Goal: Task Accomplishment & Management: Manage account settings

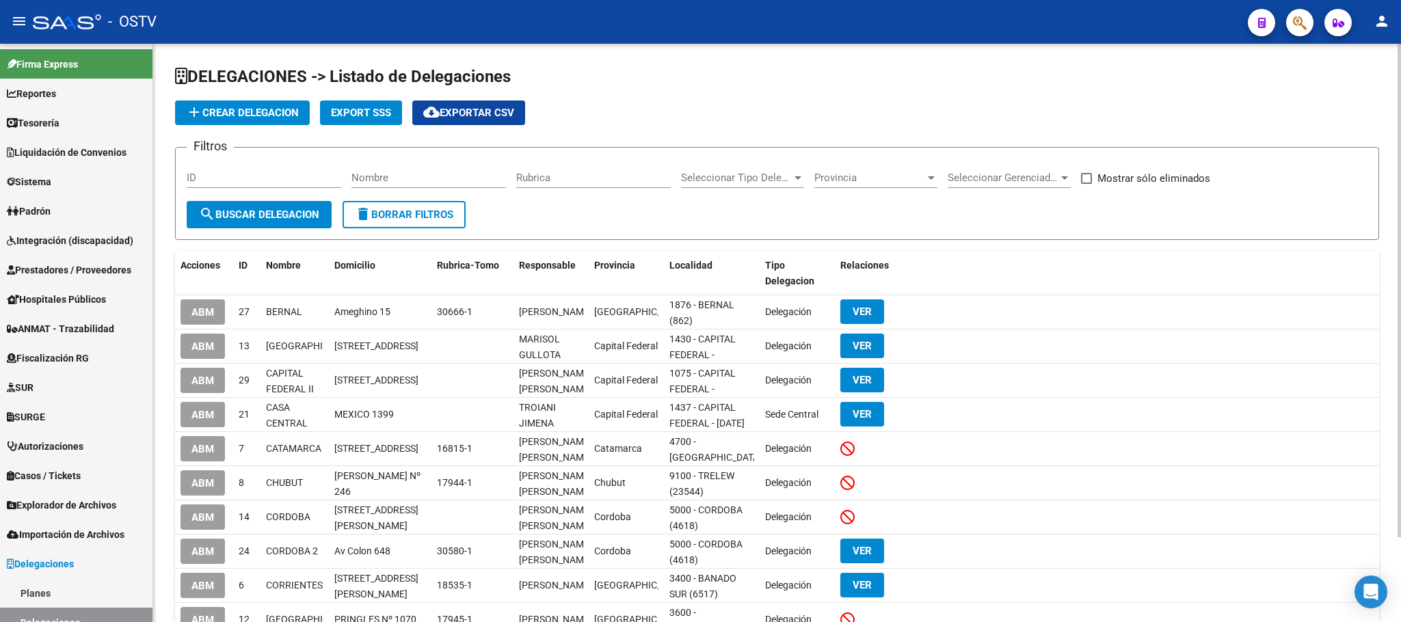
click at [168, 394] on div "DELEGACIONES -> Listado de Delegaciones add Crear Delegacion Export SSS cloud_d…" at bounding box center [777, 382] width 1248 height 676
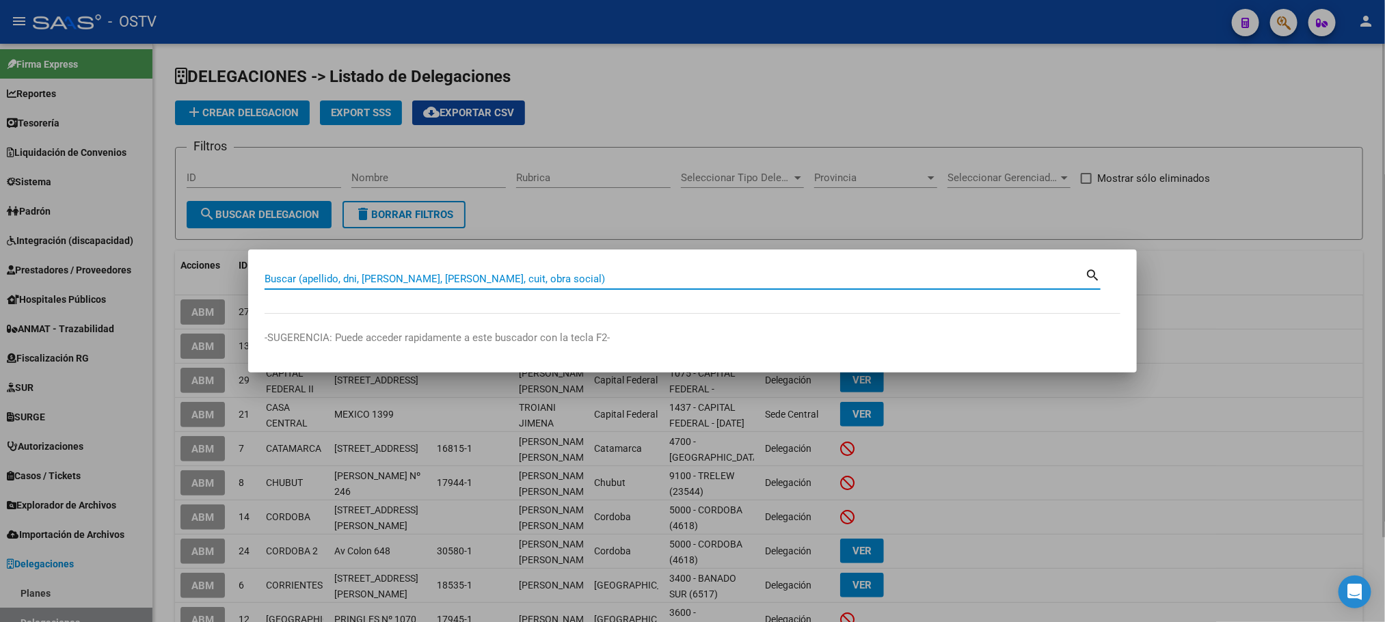
paste input "36.487.375"
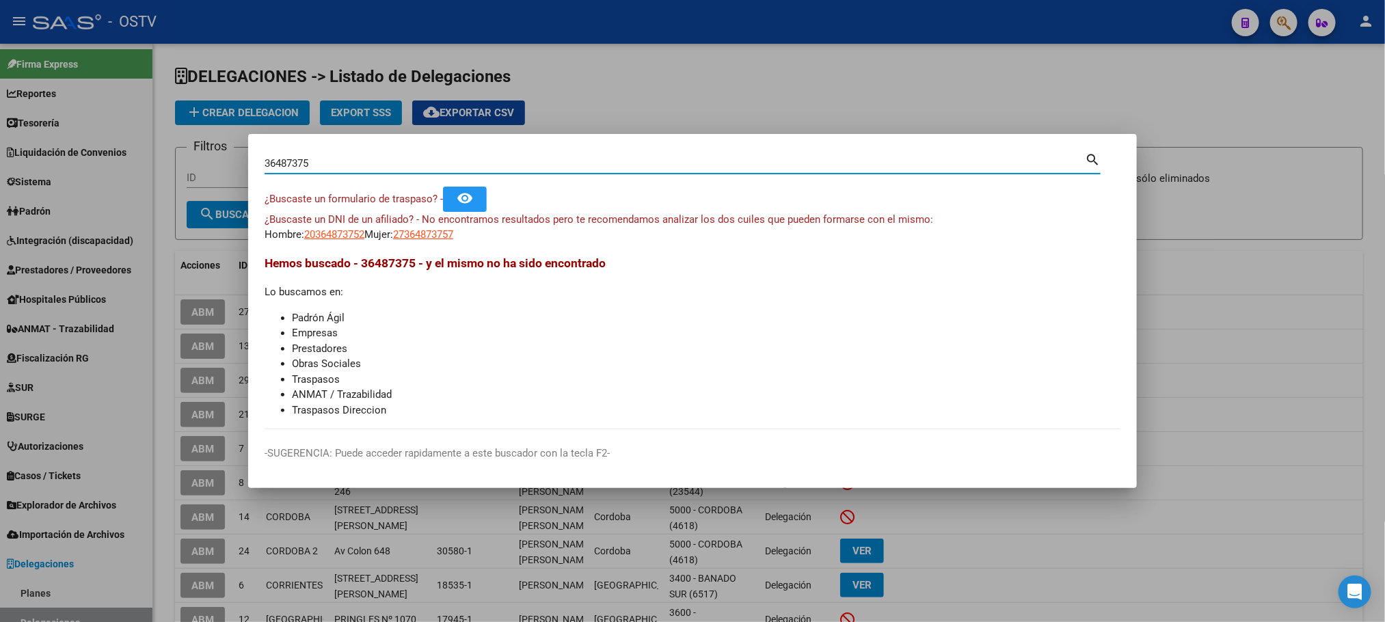
click at [331, 166] on input "36487375" at bounding box center [675, 163] width 821 height 12
type input "58597279"
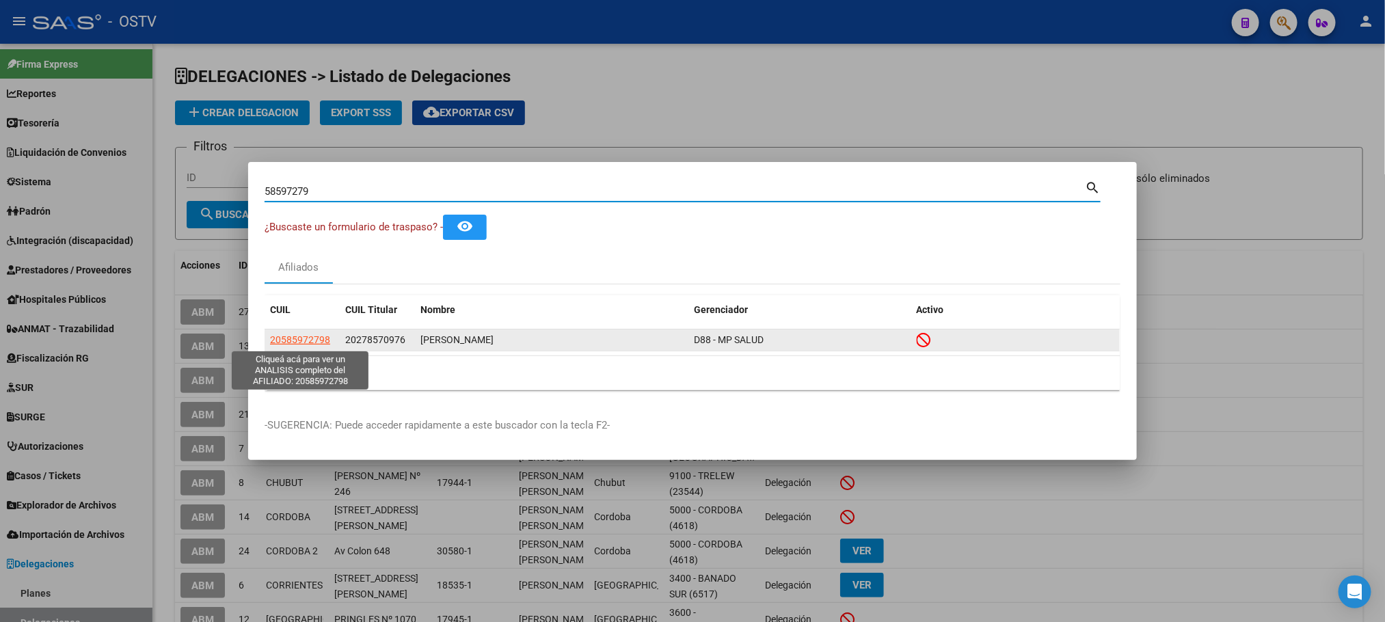
click at [304, 338] on span "20585972798" at bounding box center [300, 339] width 60 height 11
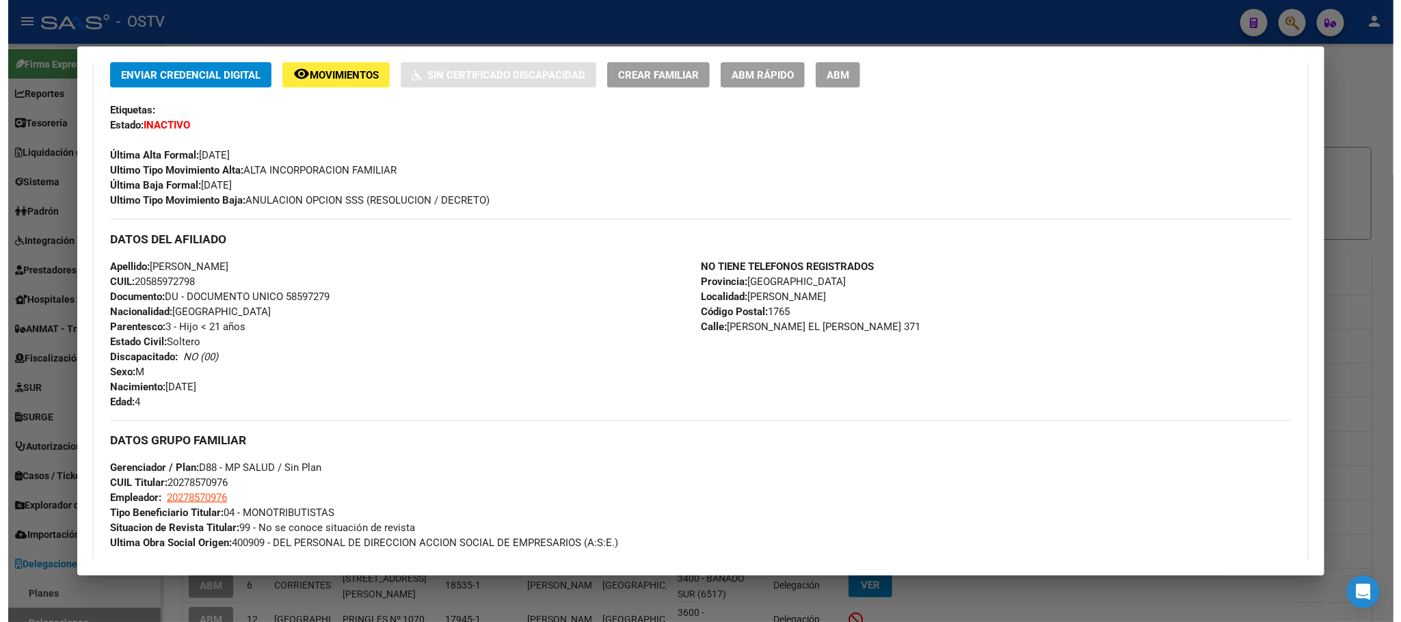
scroll to position [289, 0]
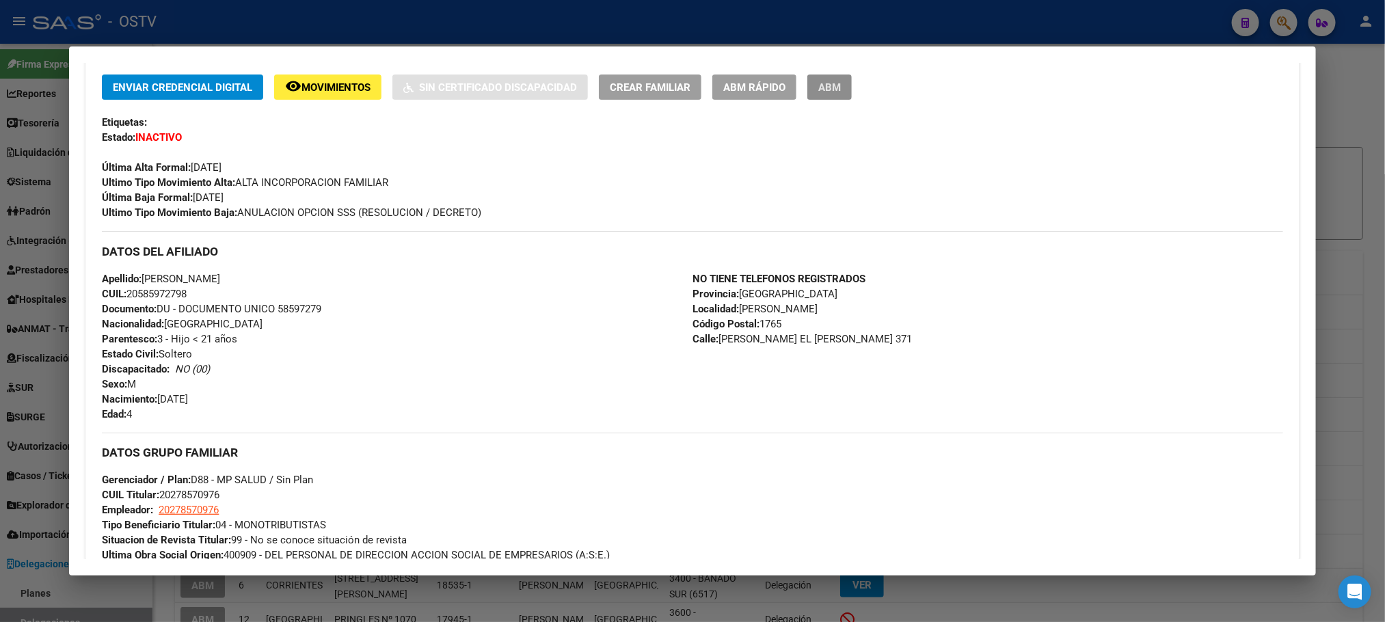
click at [818, 88] on span "ABM" at bounding box center [829, 87] width 23 height 12
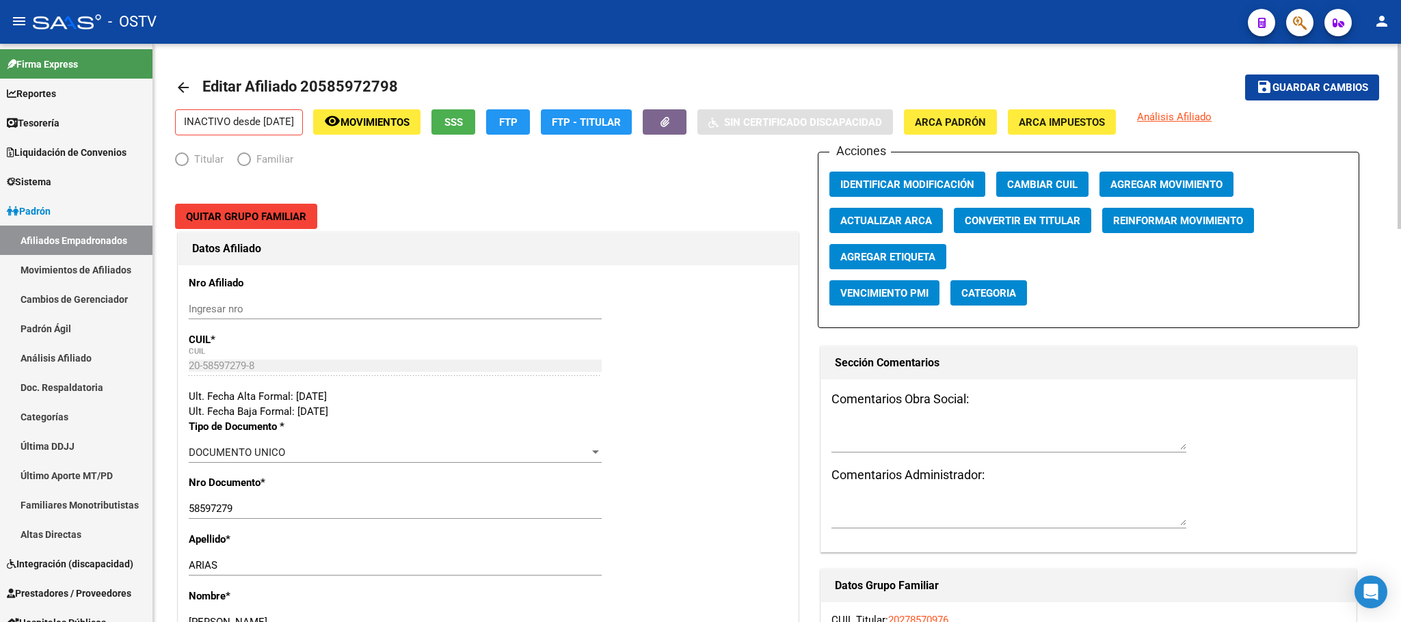
radio input "true"
type input "20-27857097-6"
click at [686, 121] on button "button" at bounding box center [665, 121] width 44 height 25
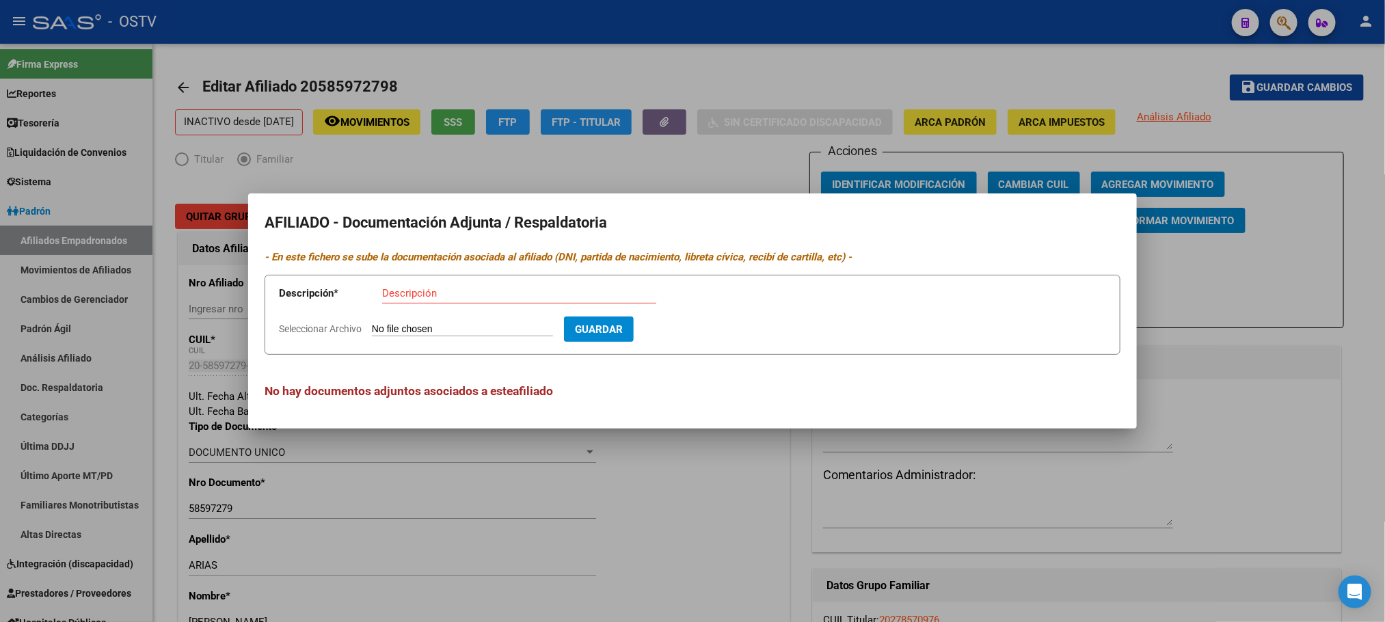
click at [167, 337] on div at bounding box center [692, 311] width 1385 height 622
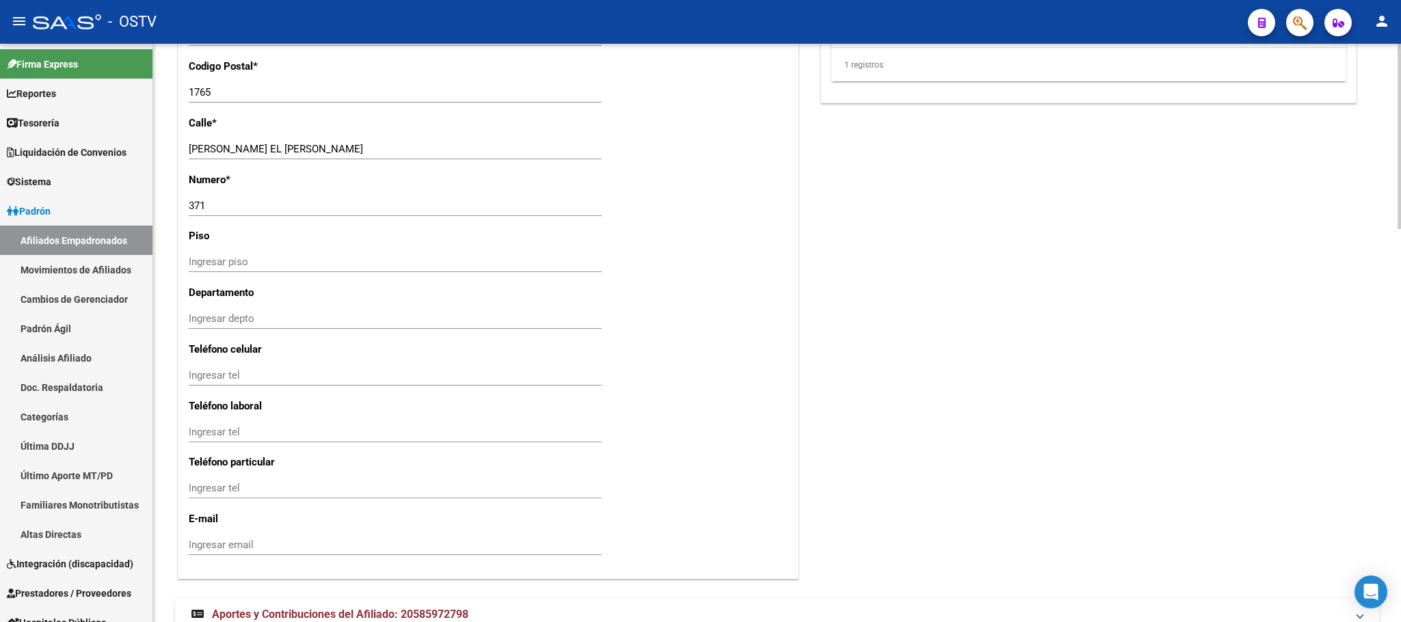
scroll to position [1229, 0]
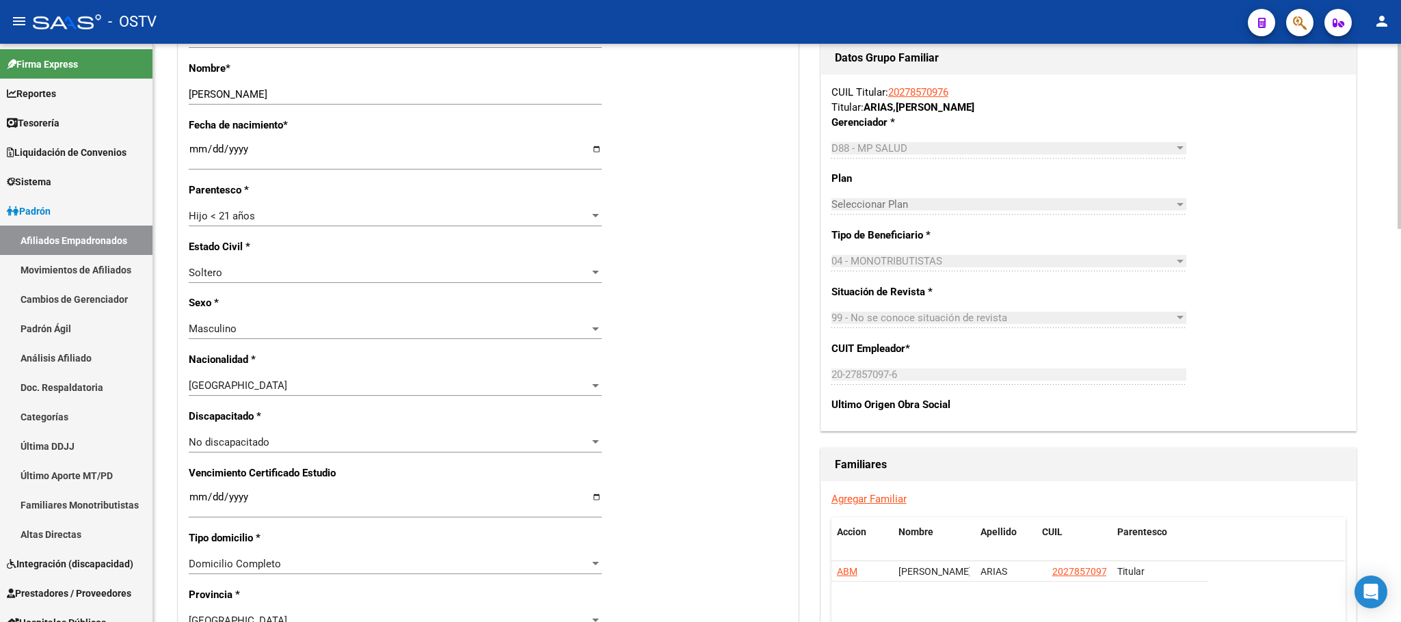
scroll to position [602, 0]
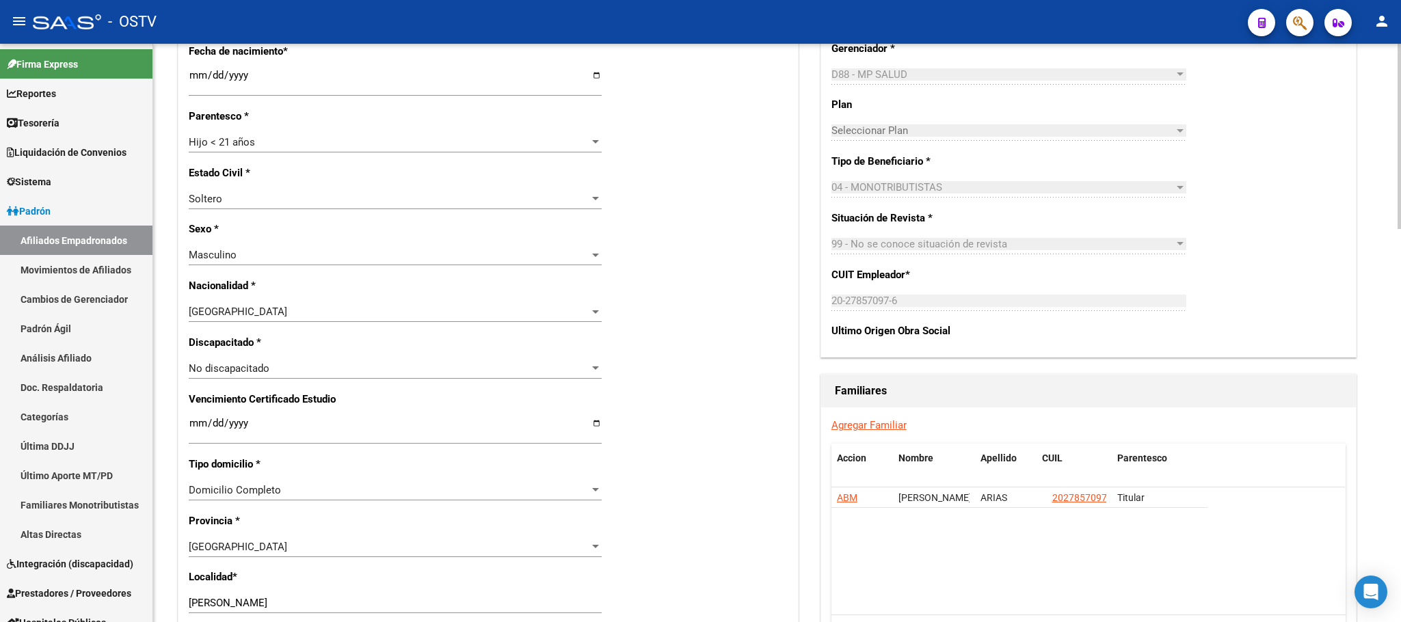
click at [1400, 323] on div at bounding box center [1399, 329] width 3 height 185
click at [849, 501] on span "ABM" at bounding box center [847, 497] width 21 height 11
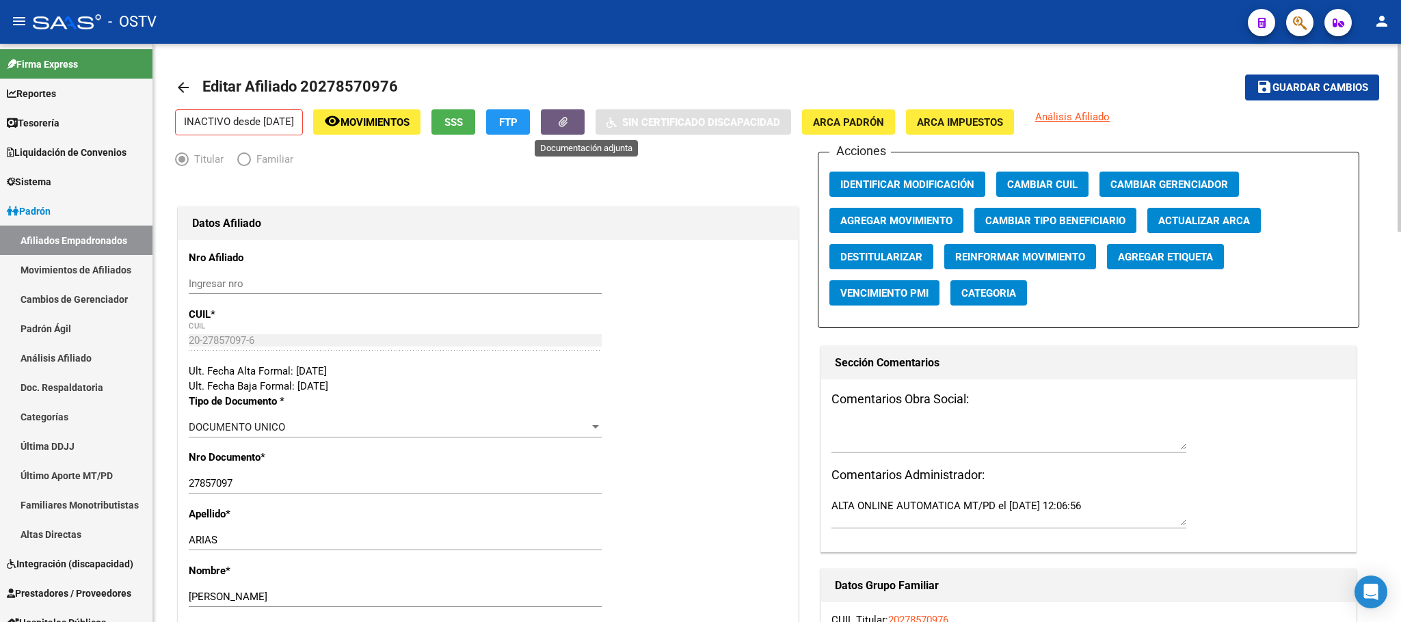
click at [579, 123] on button "button" at bounding box center [563, 121] width 44 height 25
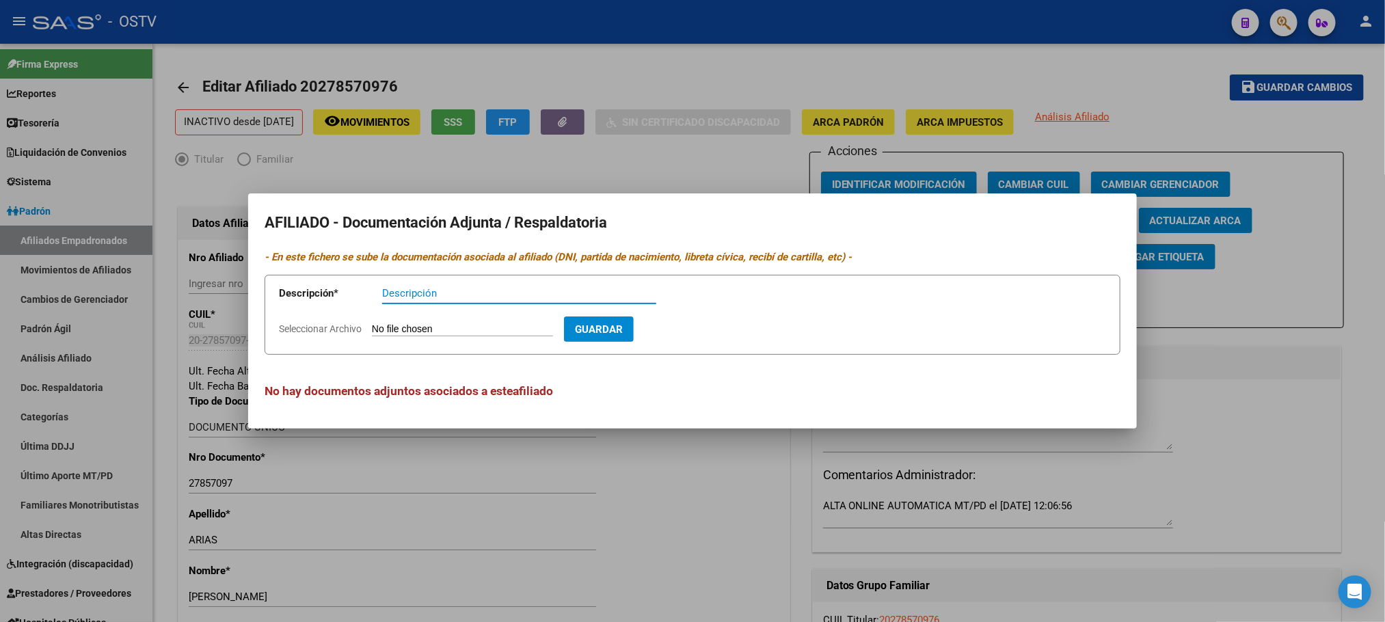
click at [162, 294] on div at bounding box center [692, 311] width 1385 height 622
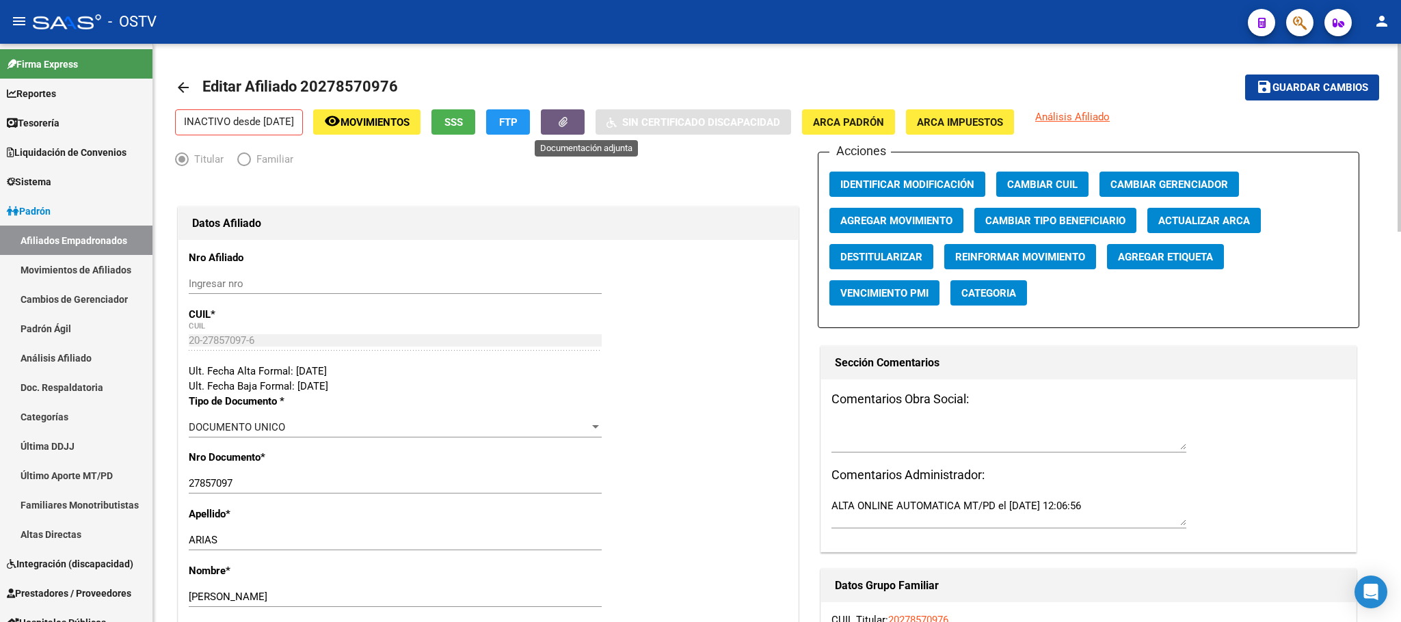
click at [568, 121] on icon "button" at bounding box center [563, 122] width 9 height 10
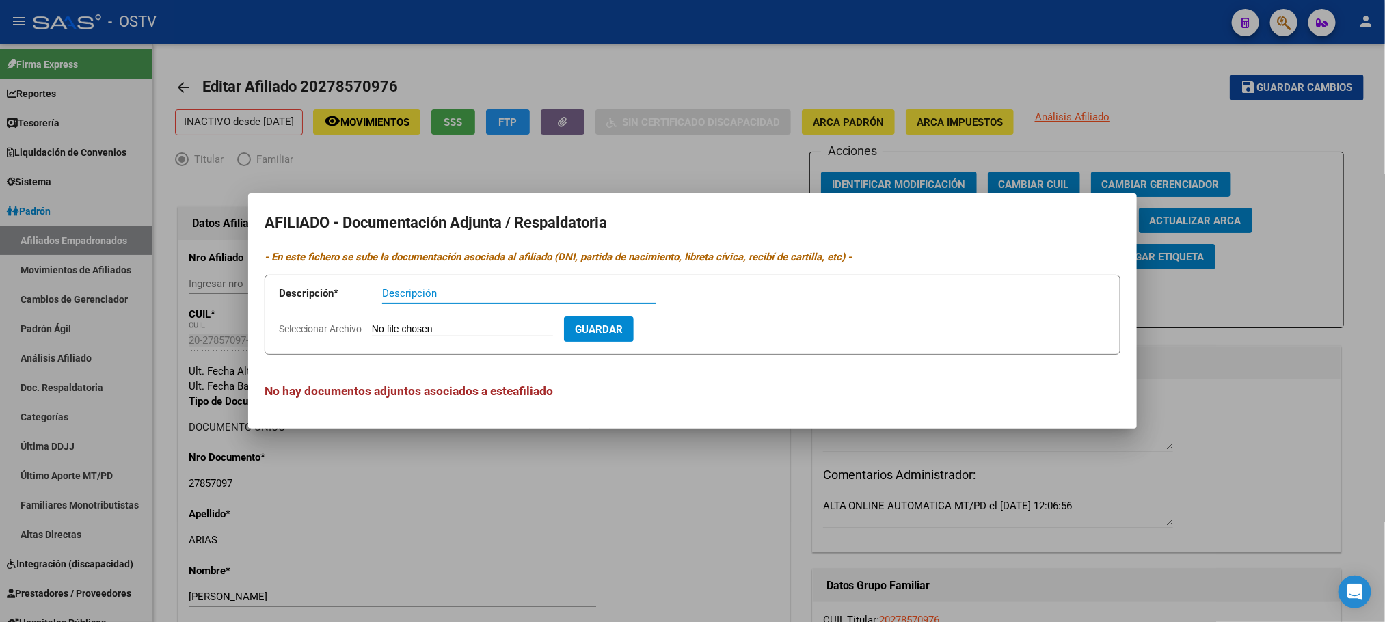
click at [170, 338] on div at bounding box center [692, 311] width 1385 height 622
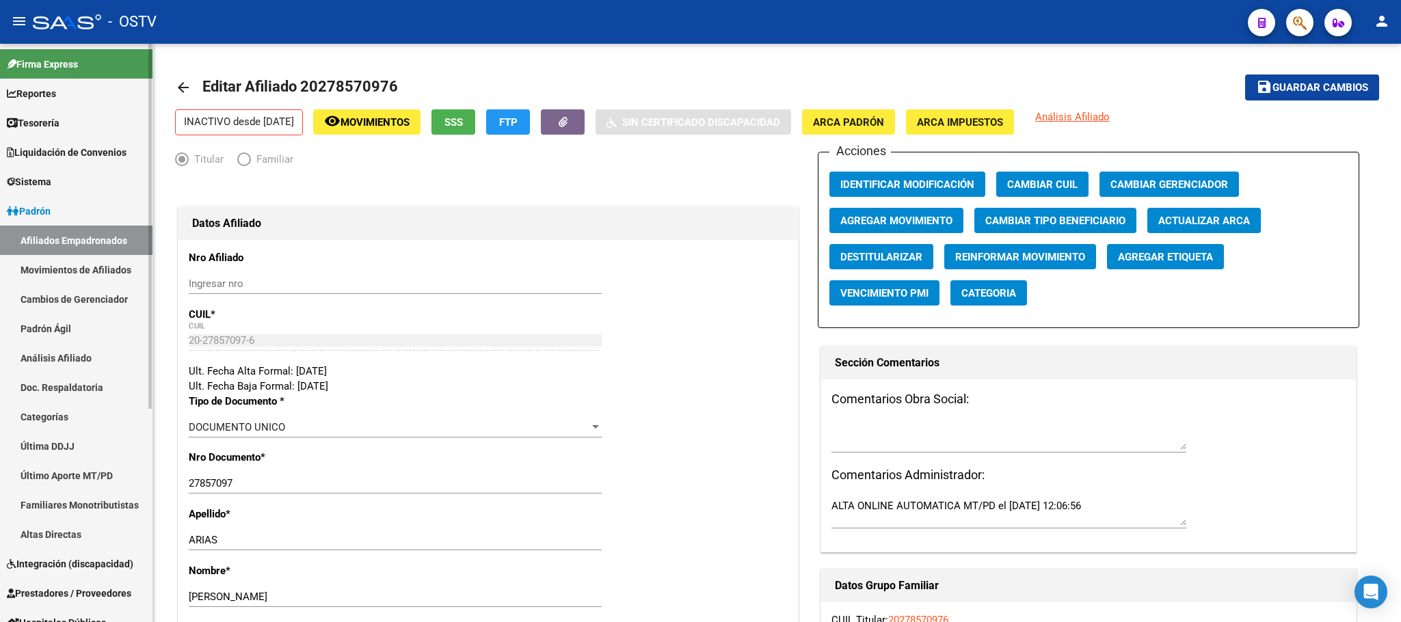
click at [64, 212] on link "Padrón" at bounding box center [76, 210] width 152 height 29
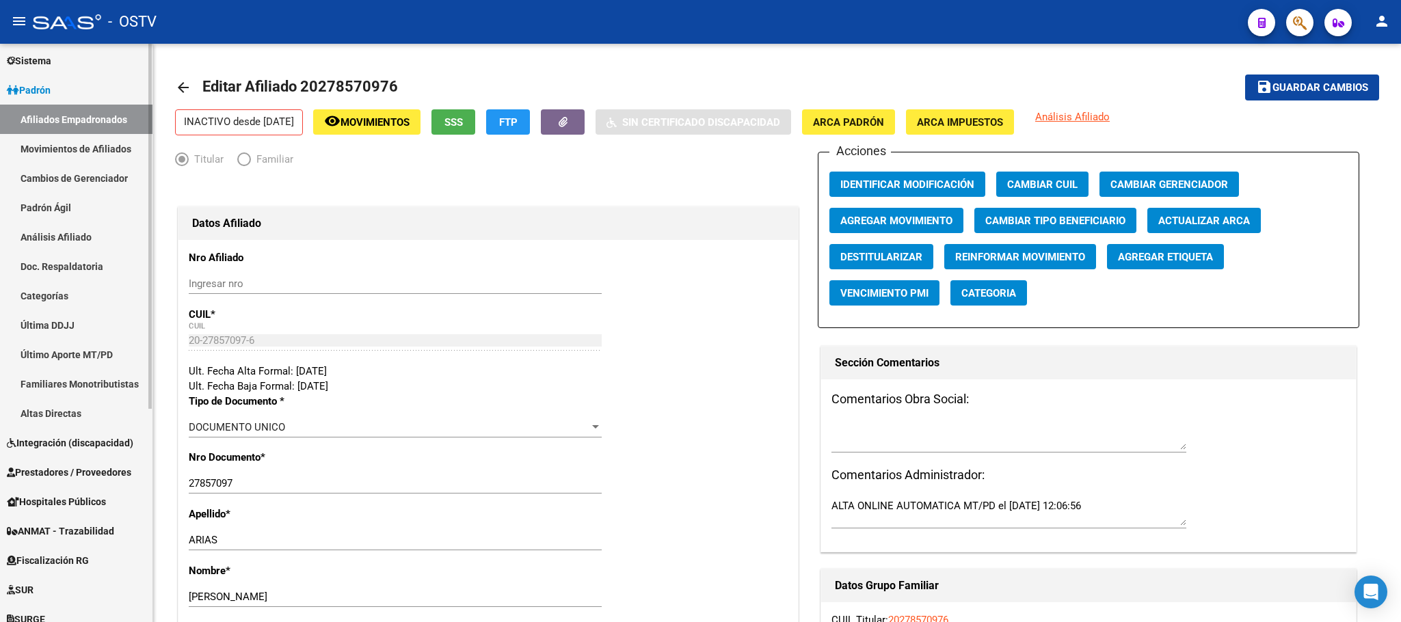
scroll to position [308, 0]
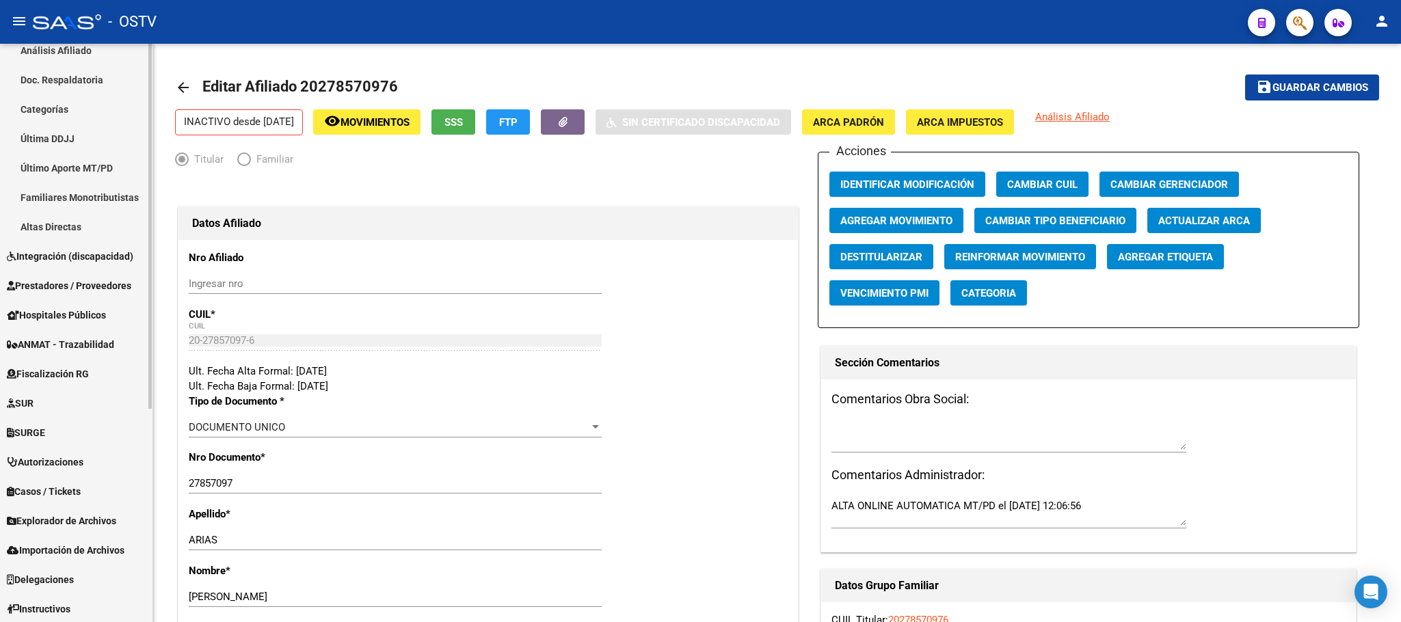
click at [66, 312] on span "Hospitales Públicos" at bounding box center [56, 315] width 99 height 15
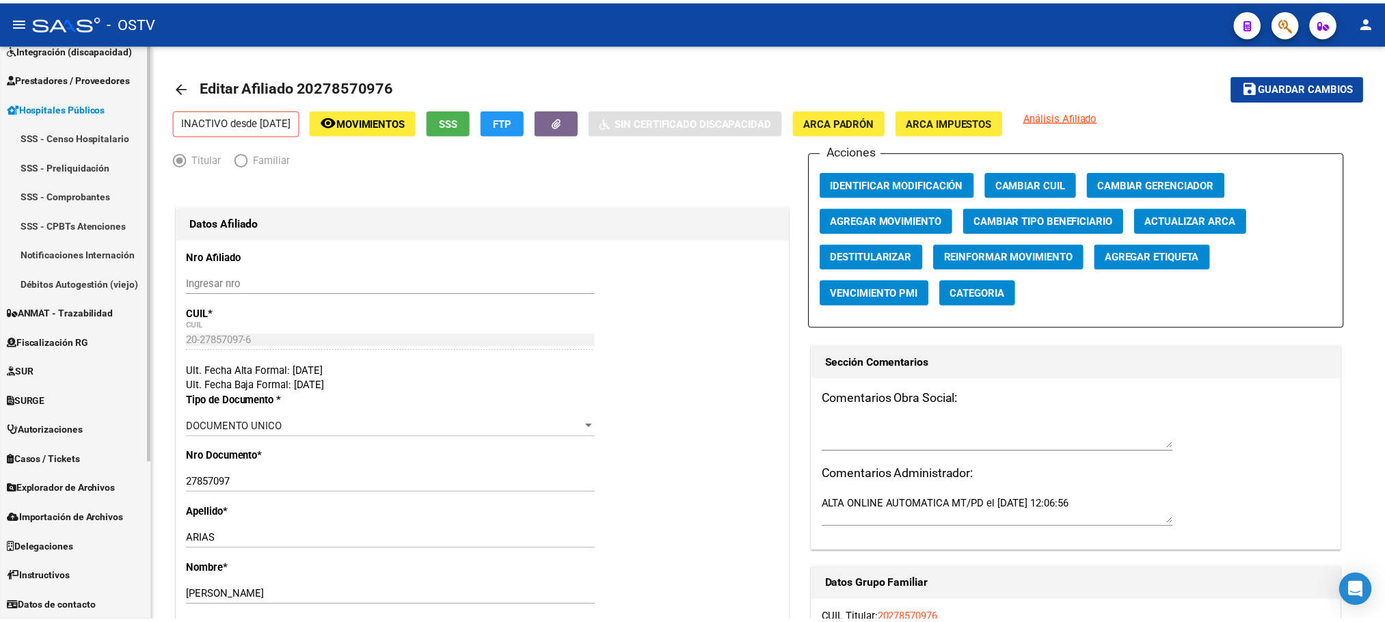
scroll to position [191, 0]
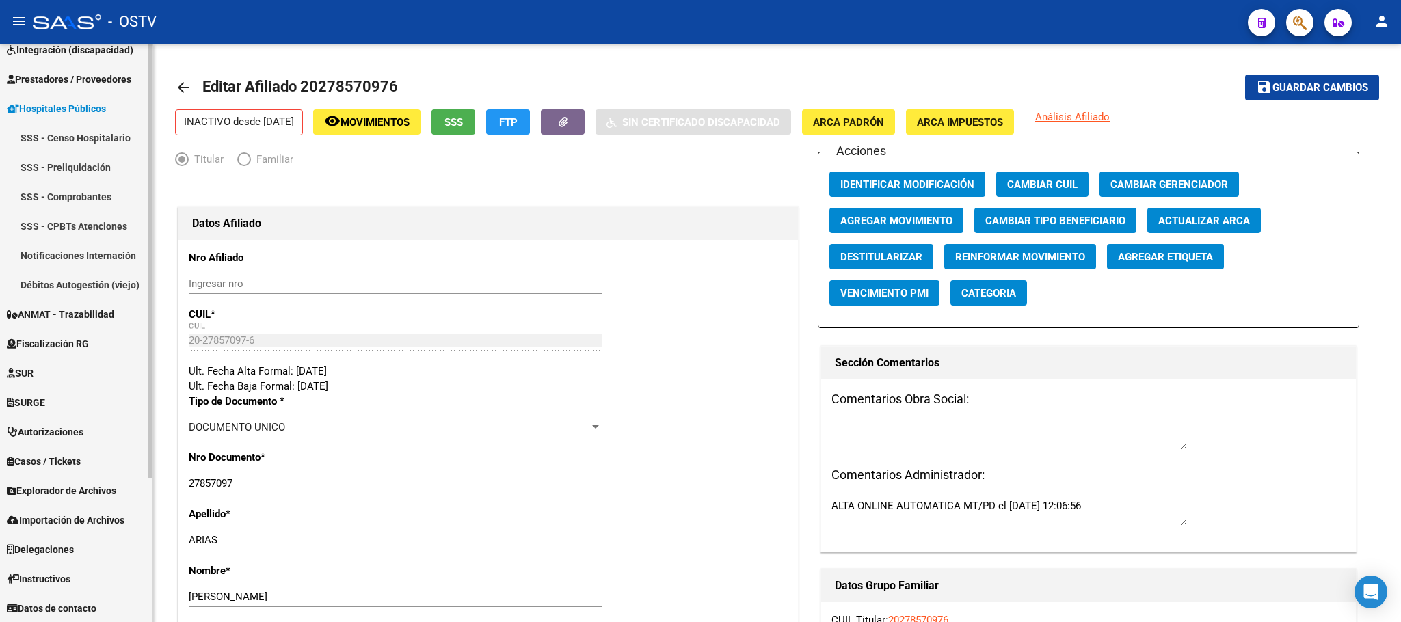
click at [53, 257] on link "Notificaciones Internación" at bounding box center [76, 255] width 152 height 29
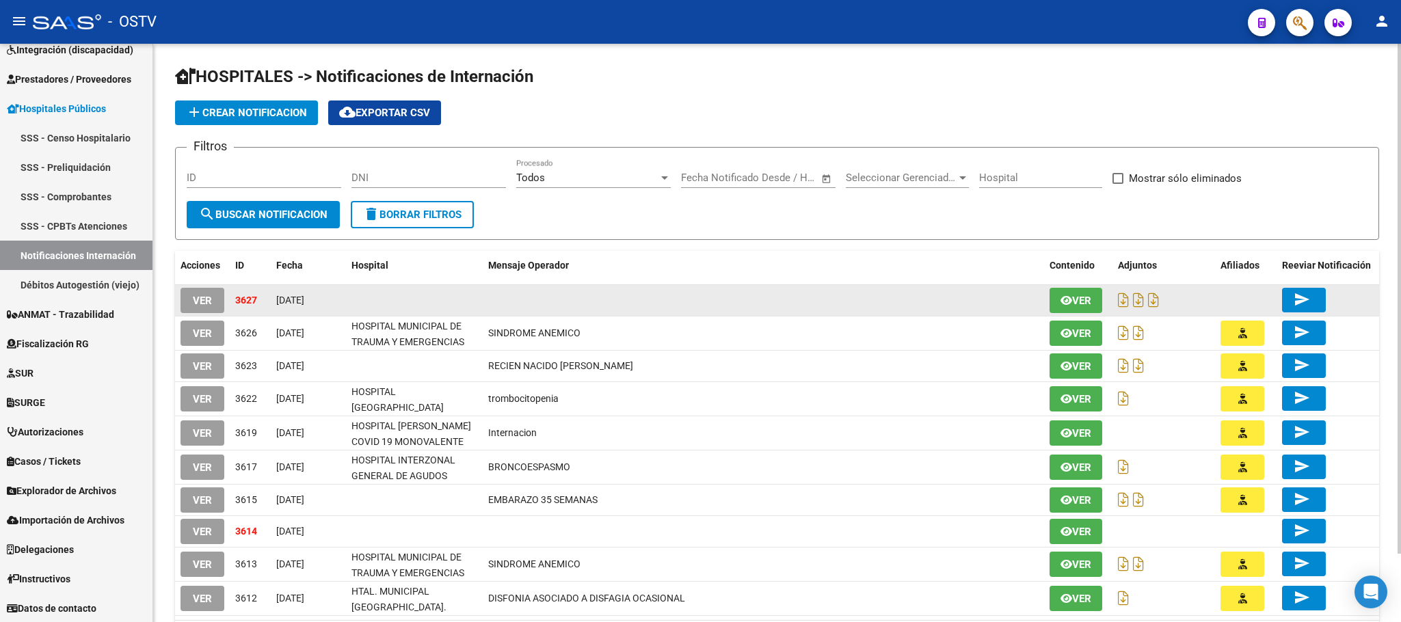
click at [201, 302] on span "VER" at bounding box center [202, 301] width 19 height 12
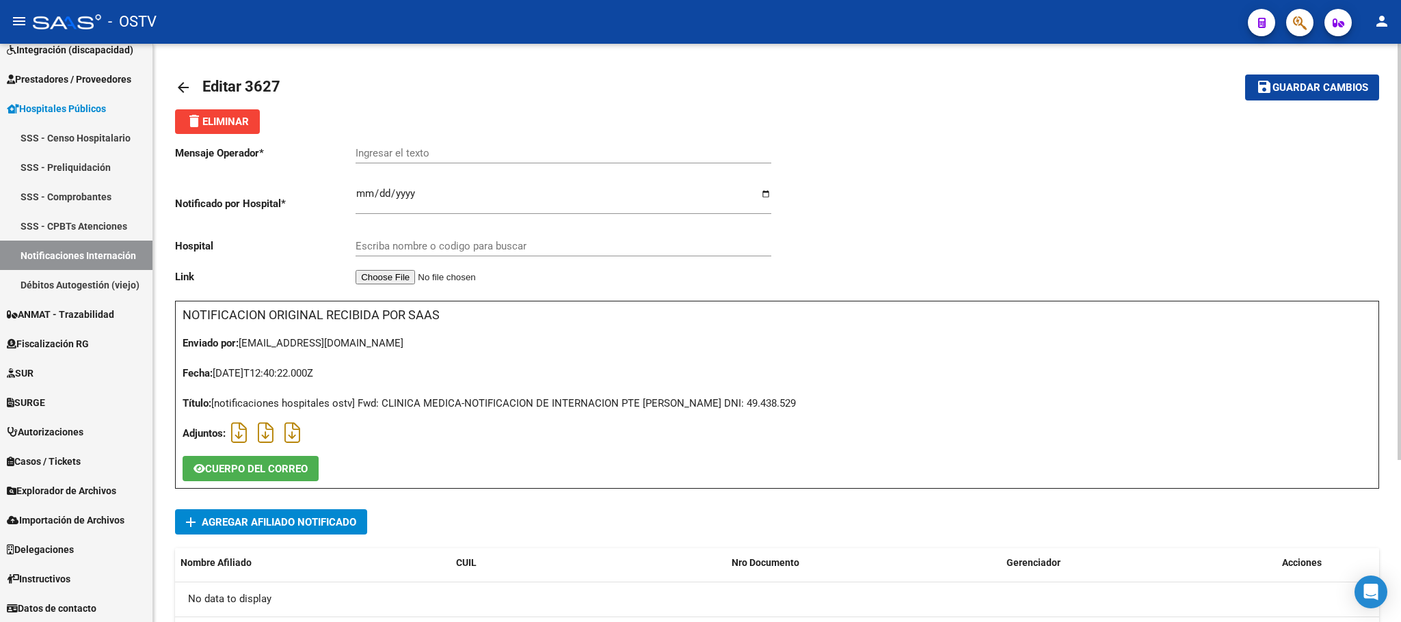
click at [167, 458] on div "arrow_back Editar 3627 save Guardar cambios delete Eliminar Mensaje Operador * …" at bounding box center [777, 444] width 1248 height 801
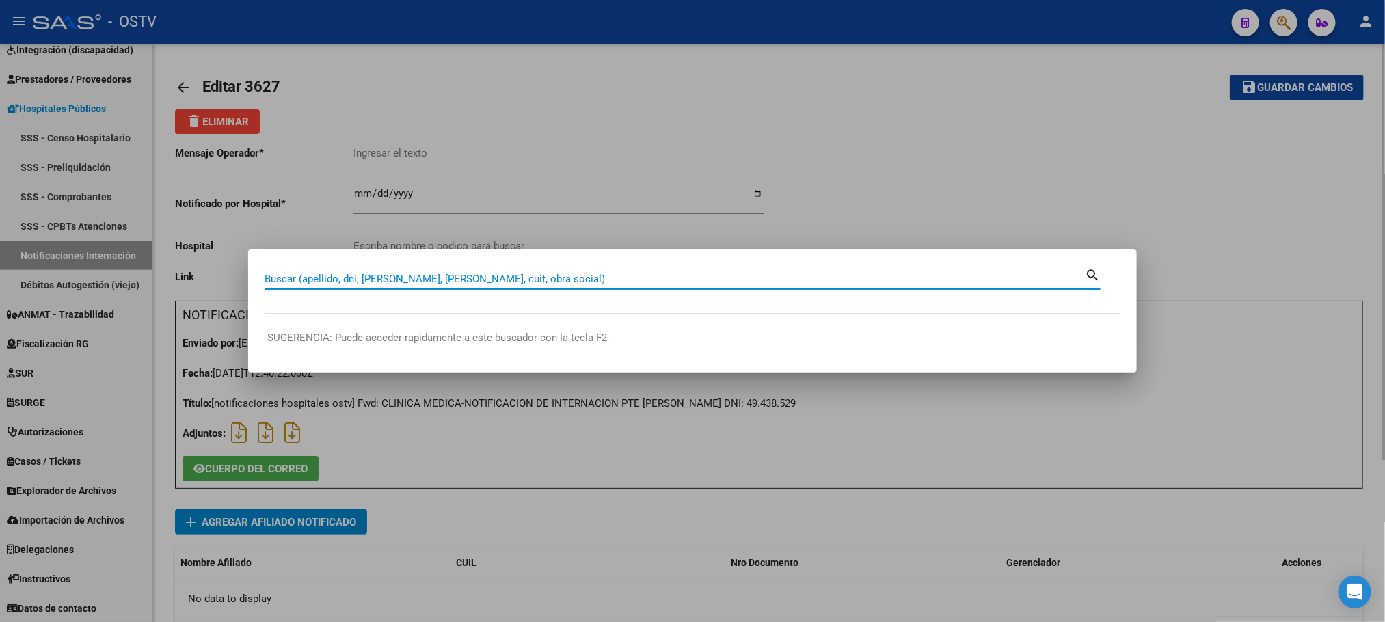
paste input "36487365"
type input "36487365"
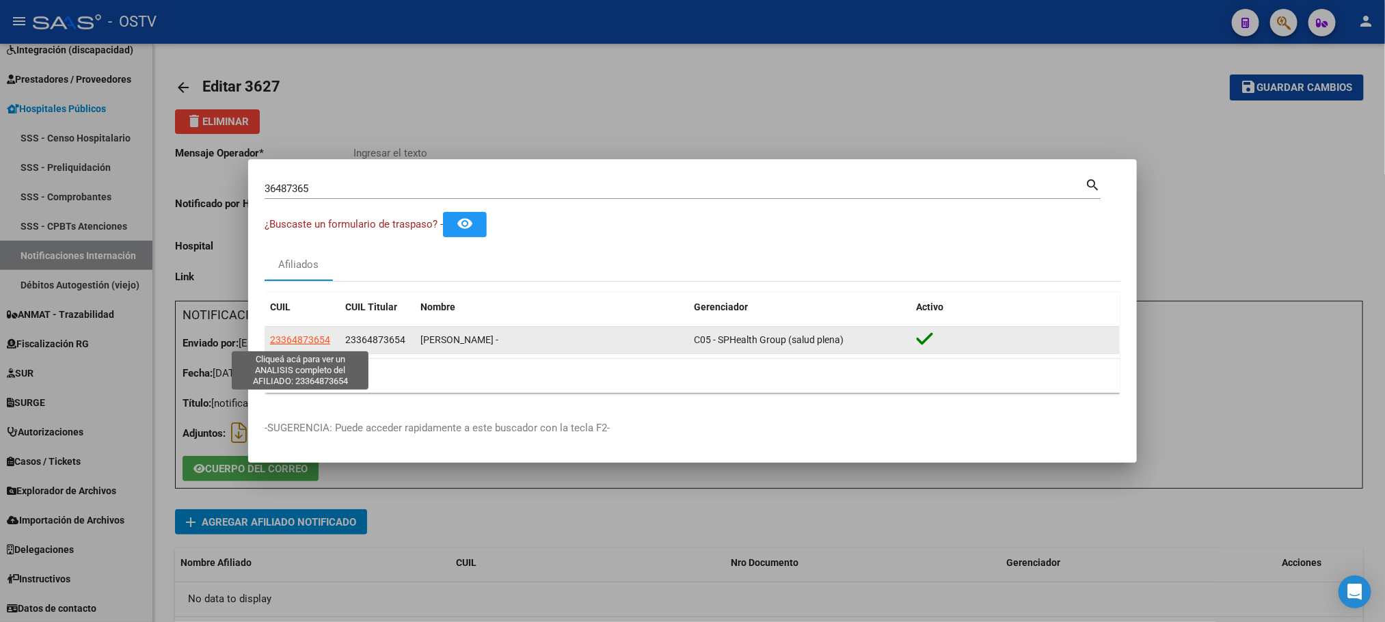
click at [292, 339] on span "23364873654" at bounding box center [300, 339] width 60 height 11
type textarea "23364873654"
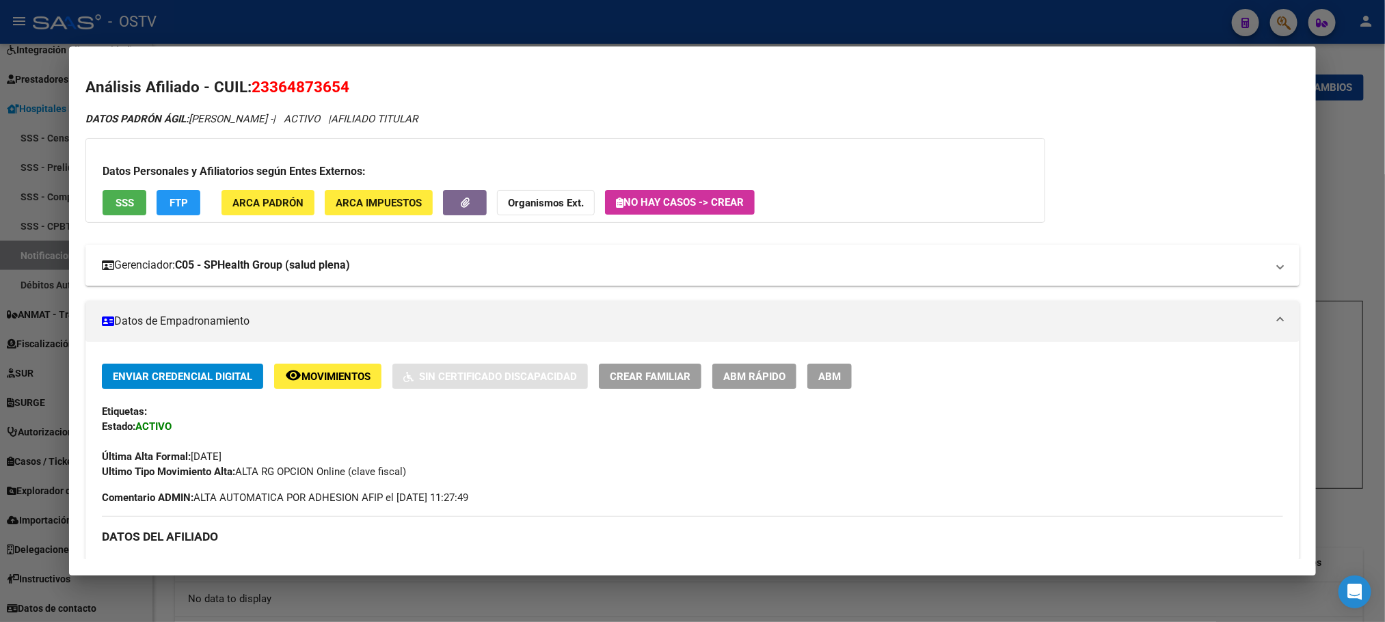
click at [282, 265] on strong "C05 - SPHealth Group (salud plena)" at bounding box center [262, 265] width 175 height 16
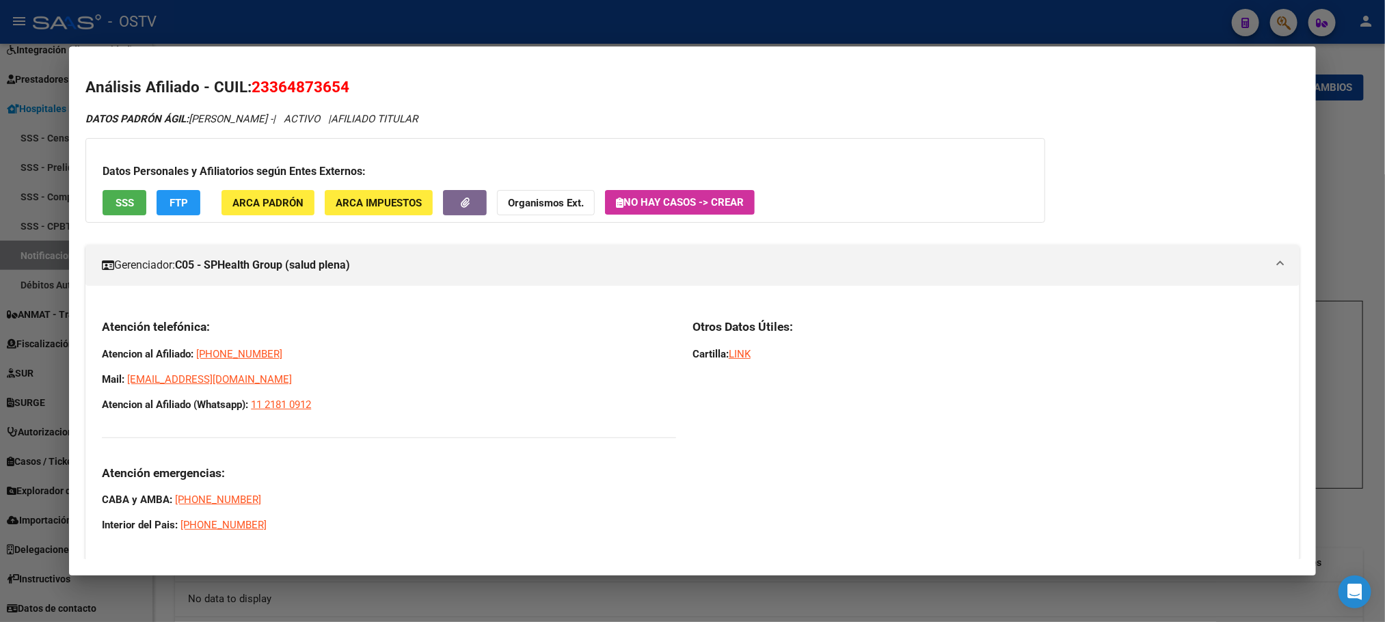
drag, startPoint x: 95, startPoint y: 324, endPoint x: 364, endPoint y: 404, distance: 280.4
click at [364, 404] on div "Atención telefónica: Atencion al Afiliado: 0800-888-2662 Mail: afiliaciones@sal…" at bounding box center [389, 425] width 574 height 213
copy div "Atención telefónica: Atencion al Afiliado: 0800-888-2662 Mail: afiliaciones@sal…"
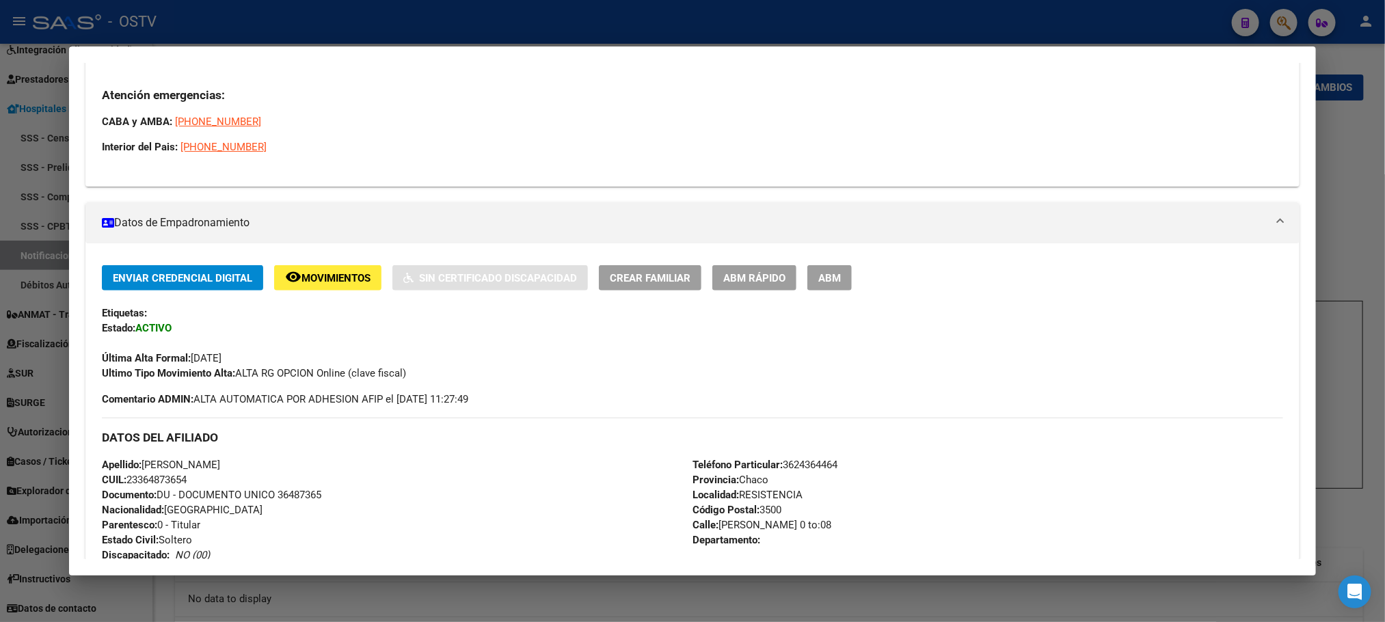
scroll to position [410, 0]
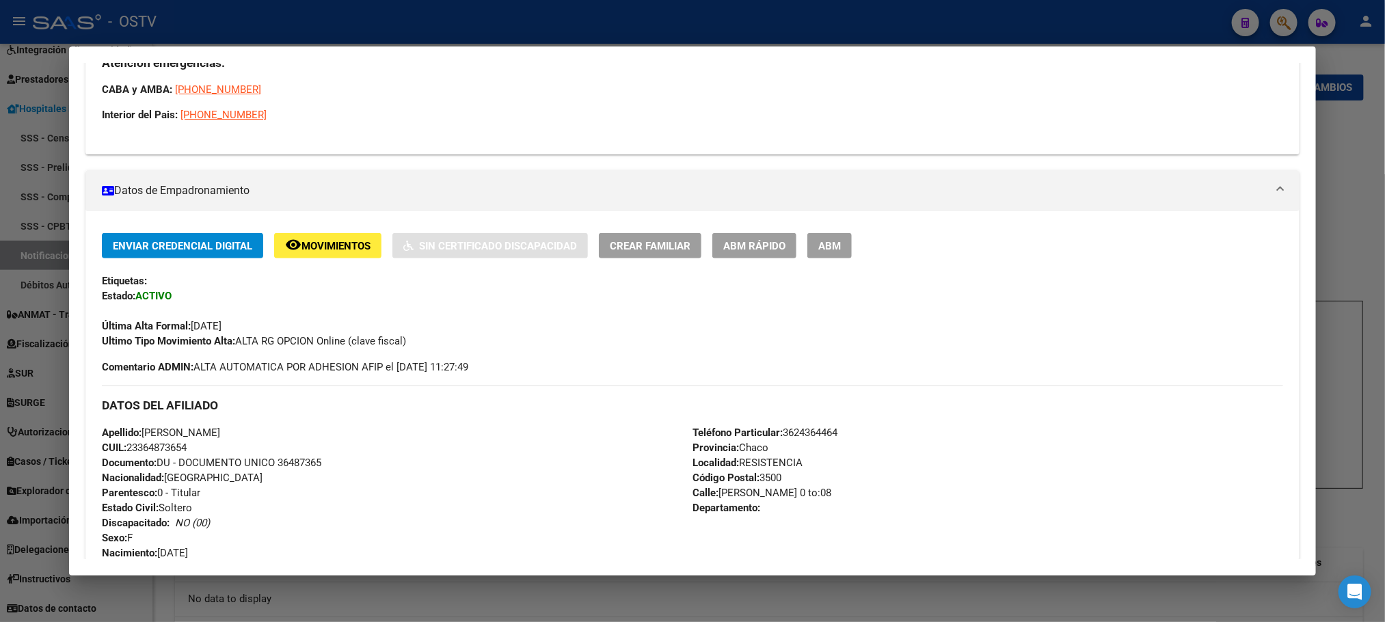
click at [175, 589] on div at bounding box center [692, 311] width 1385 height 622
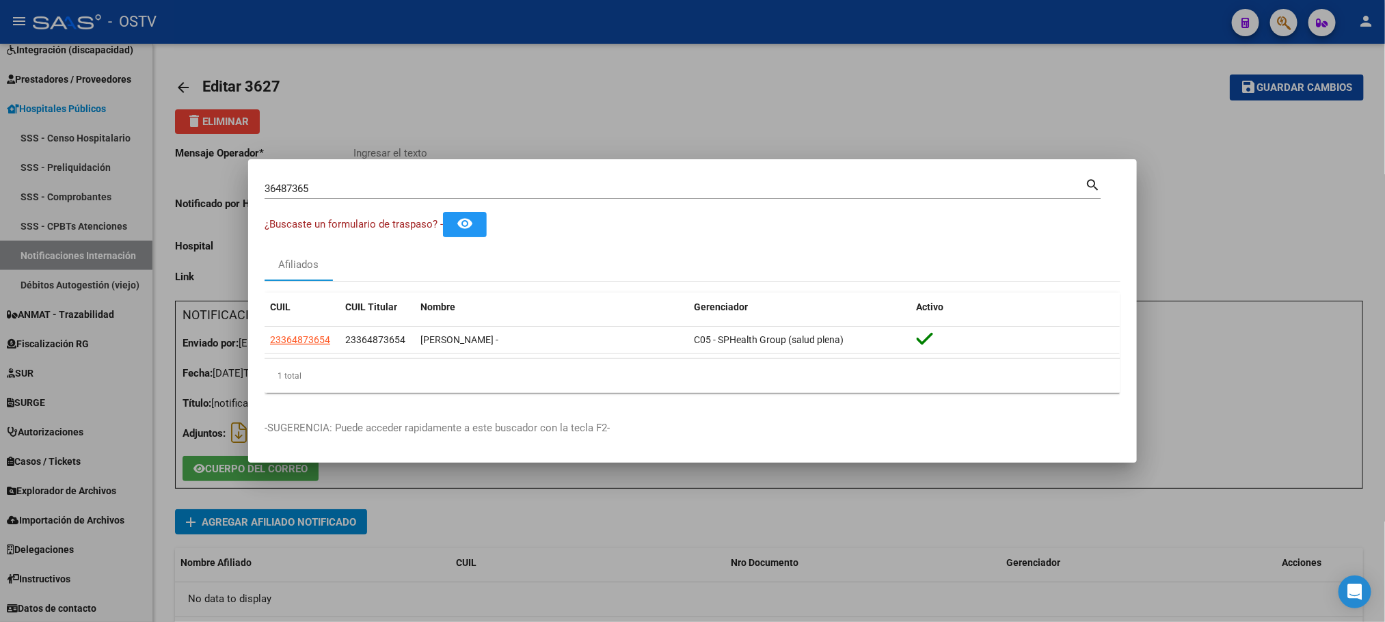
click at [168, 509] on div at bounding box center [692, 311] width 1385 height 622
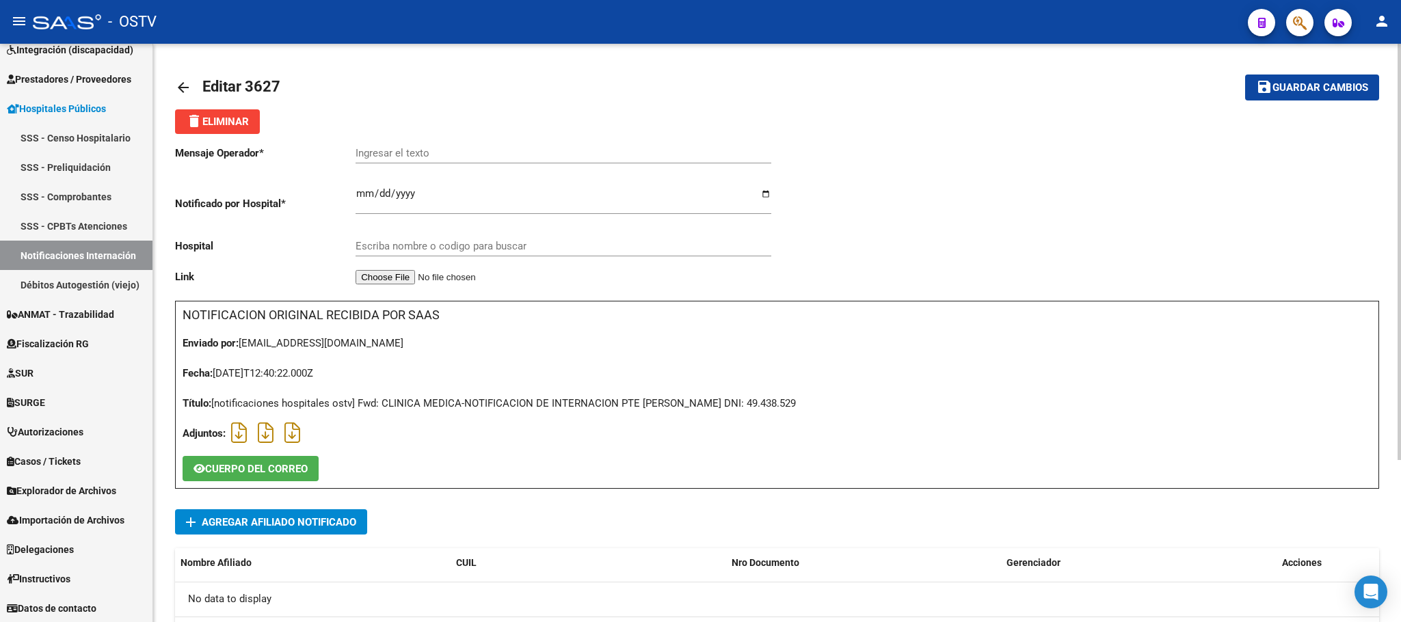
click at [168, 495] on div "arrow_back Editar 3627 save Guardar cambios delete Eliminar Mensaje Operador * …" at bounding box center [777, 444] width 1248 height 801
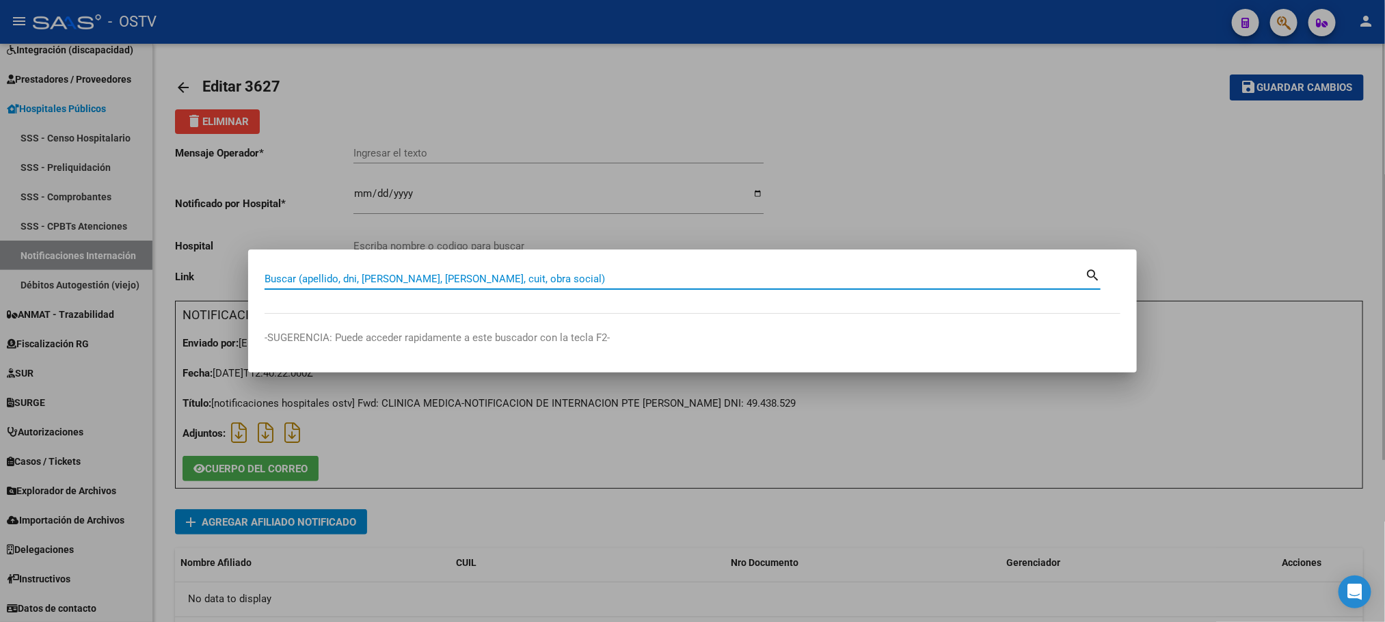
paste input "27857097"
type input "27857097"
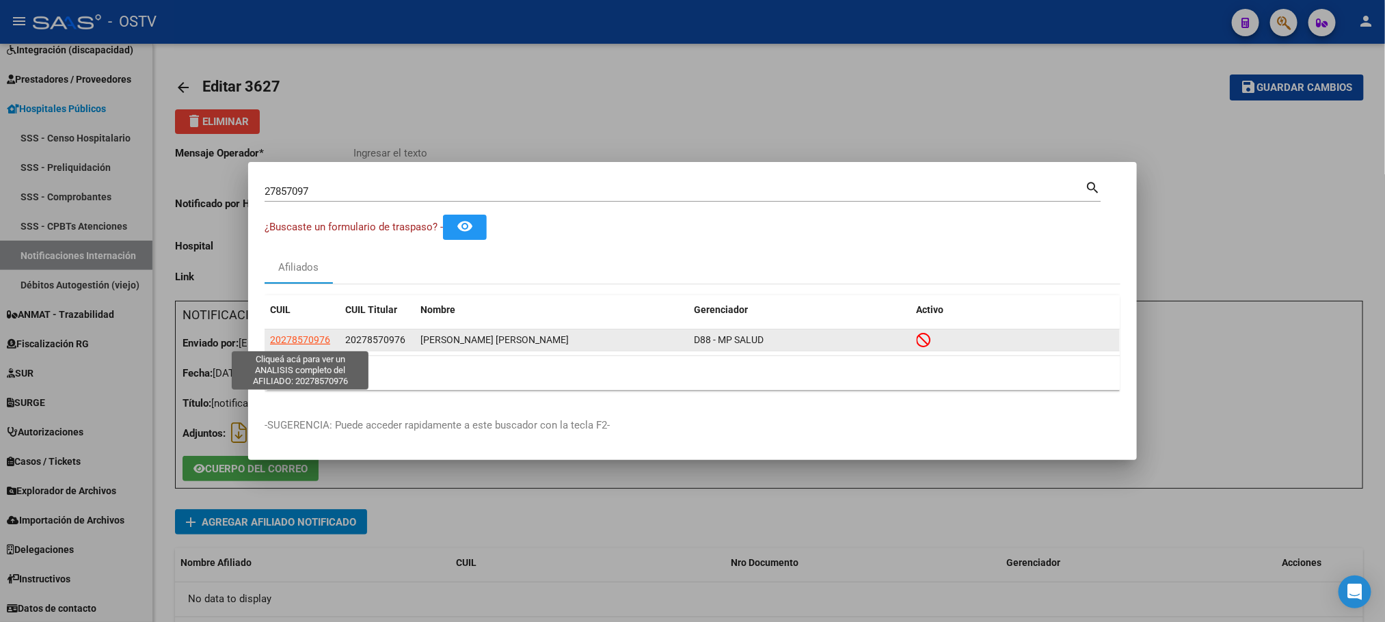
click at [282, 339] on span "20278570976" at bounding box center [300, 339] width 60 height 11
type textarea "20278570976"
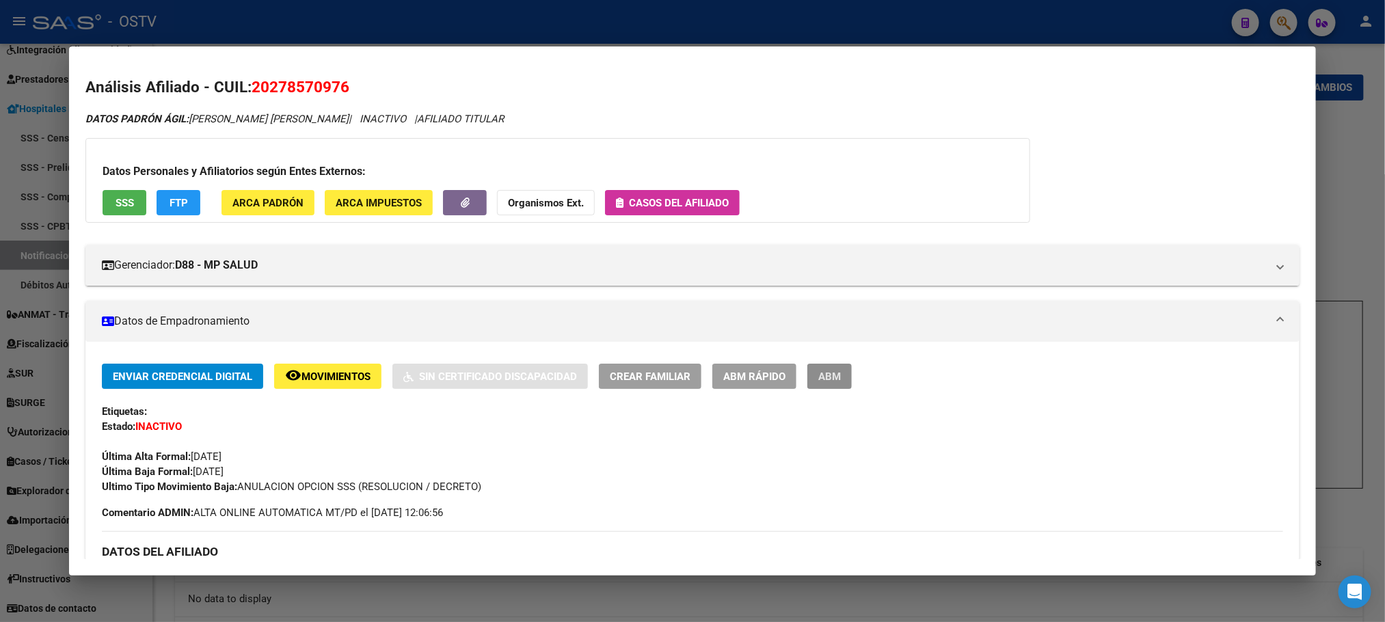
click at [821, 372] on span "ABM" at bounding box center [829, 377] width 23 height 12
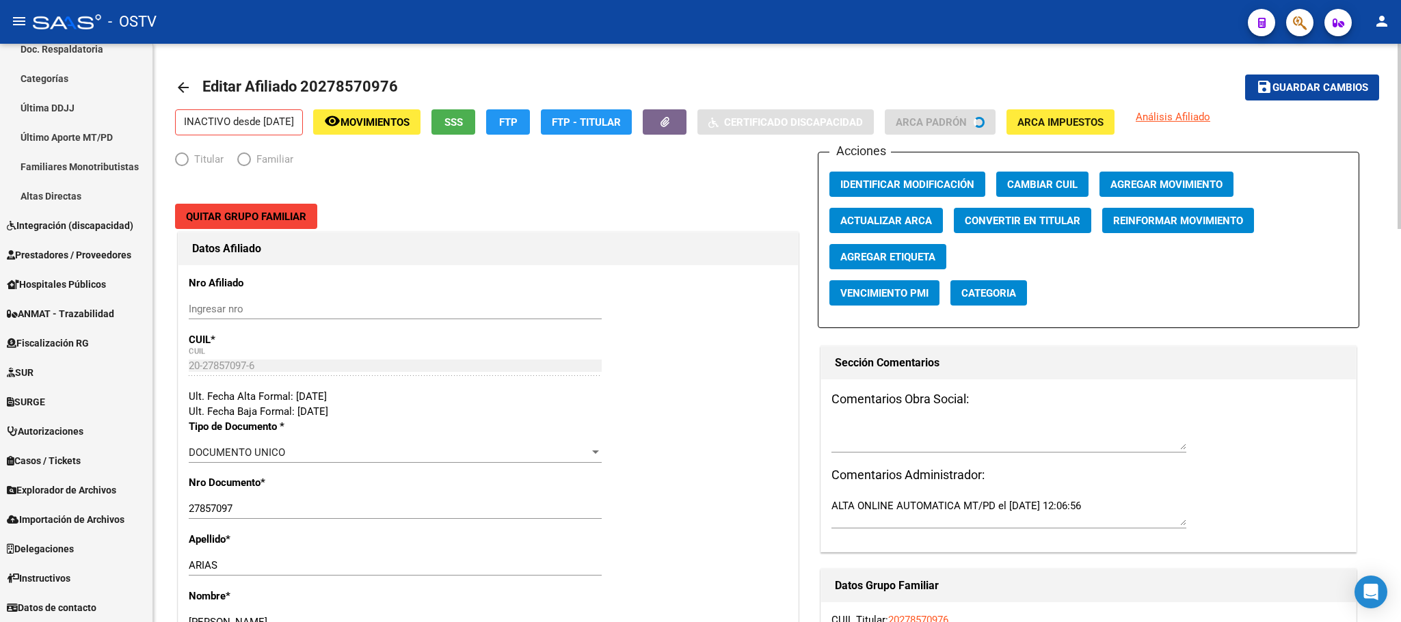
scroll to position [338, 0]
radio input "true"
type input "20-27857097-6"
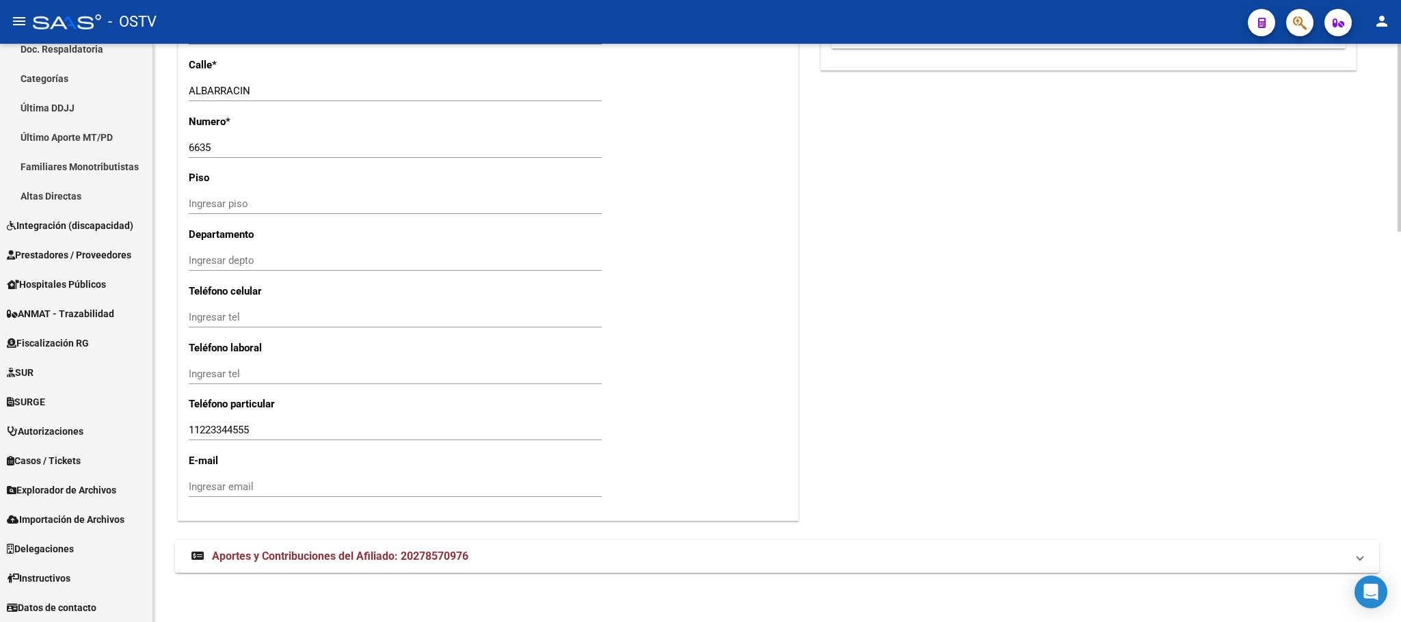
scroll to position [0, 0]
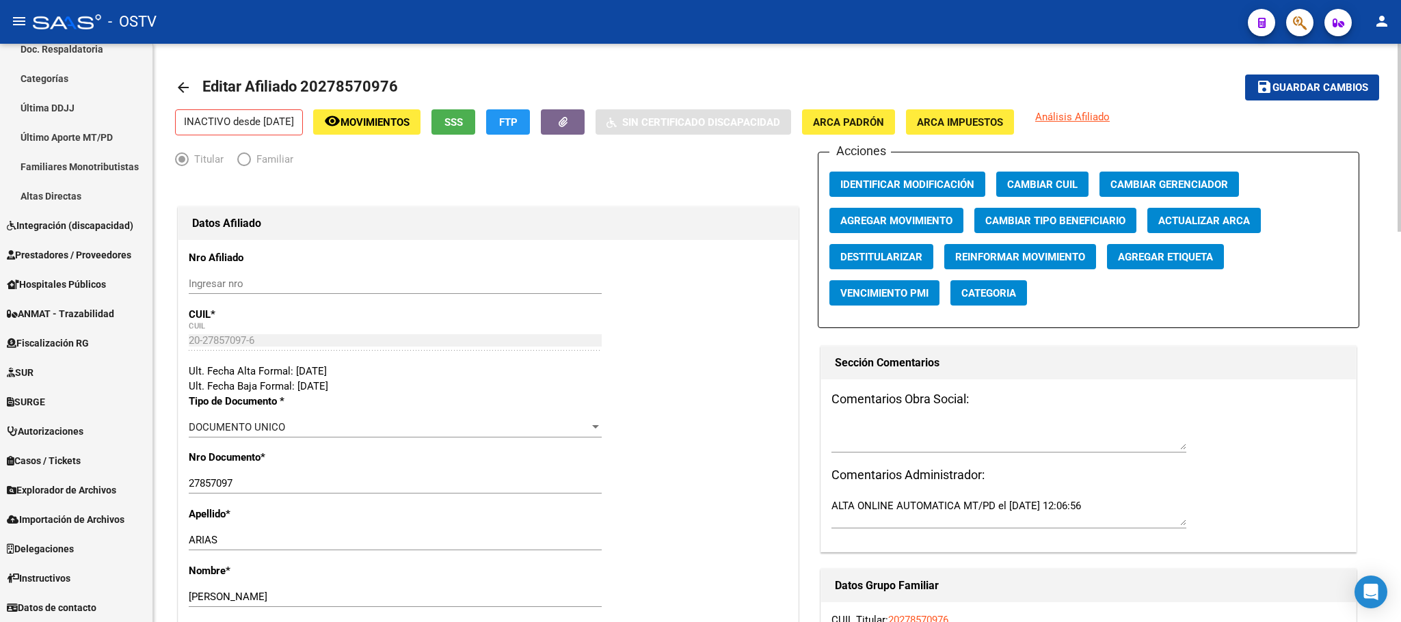
click at [1360, 25] on div "menu - OSTV person Firma Express Reportes Tablero de Control Ingresos Percibido…" at bounding box center [700, 311] width 1401 height 622
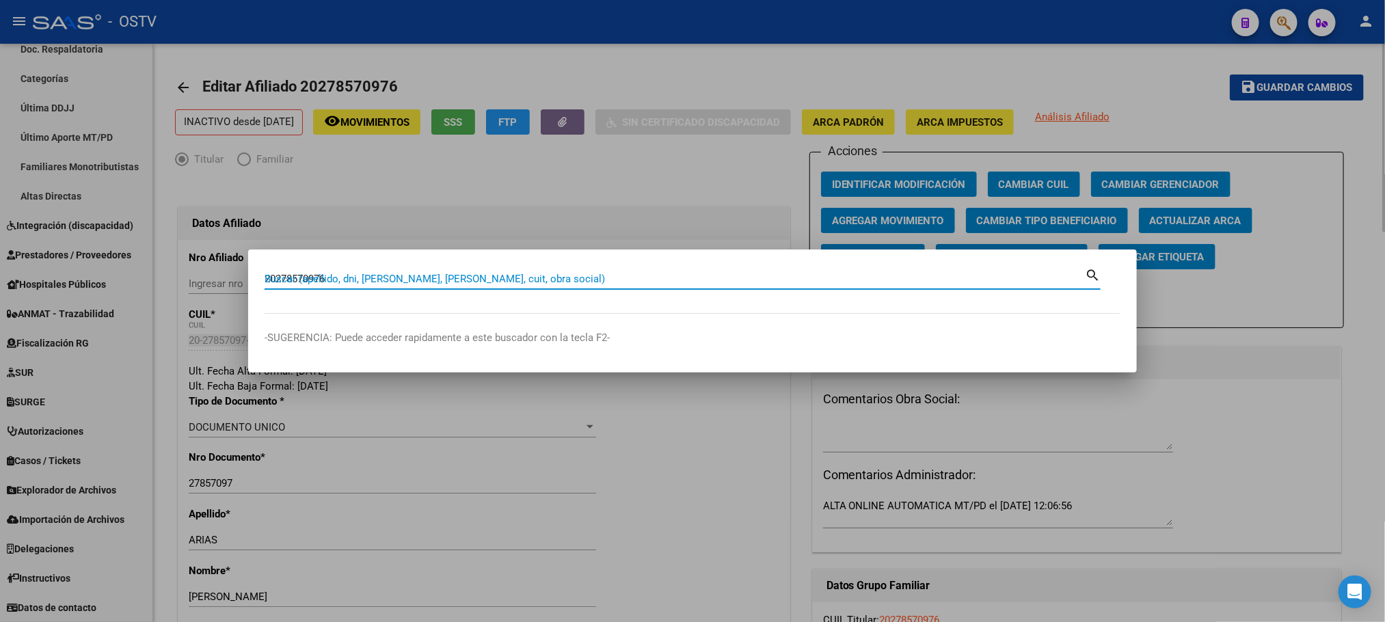
type input "20278570976"
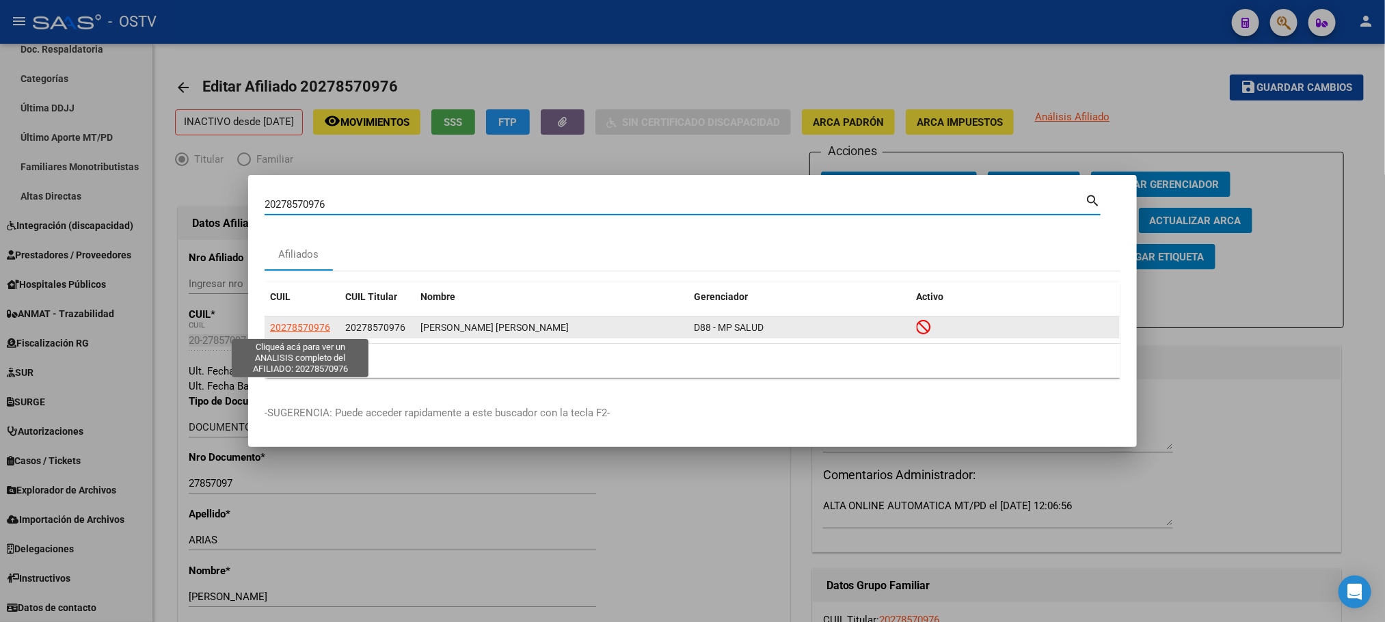
click at [292, 325] on span "20278570976" at bounding box center [300, 327] width 60 height 11
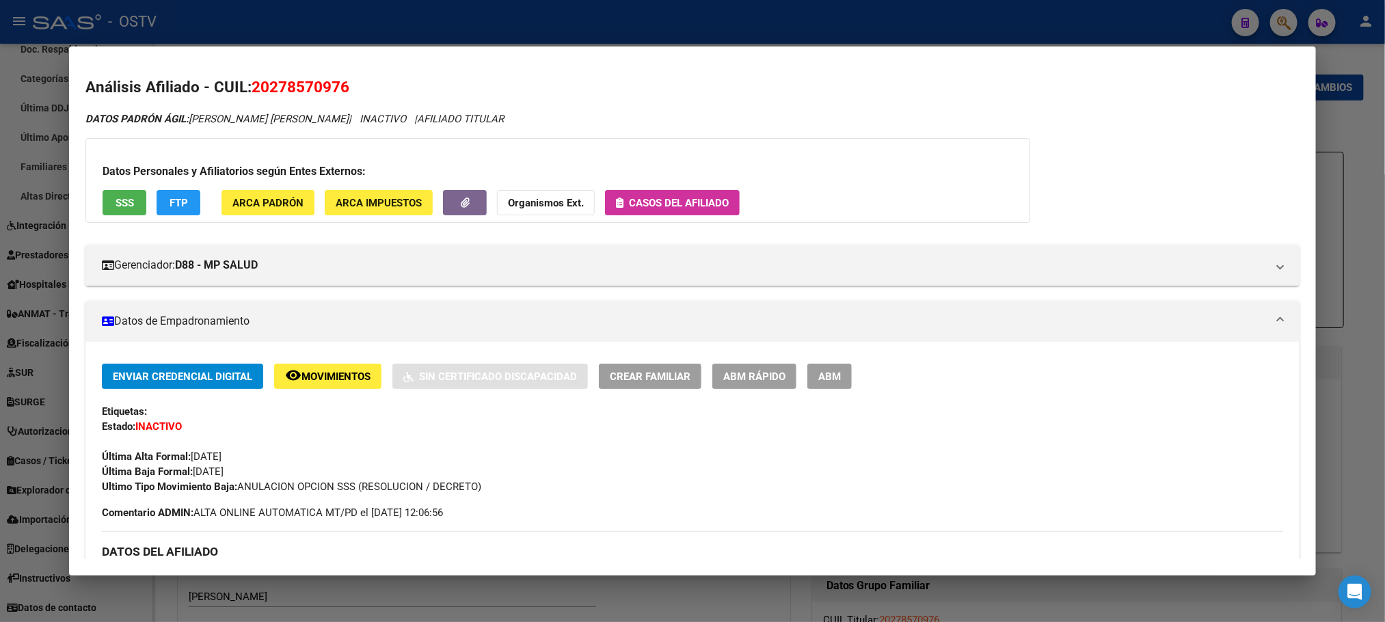
click at [657, 206] on span "Casos del afiliado" at bounding box center [679, 203] width 100 height 12
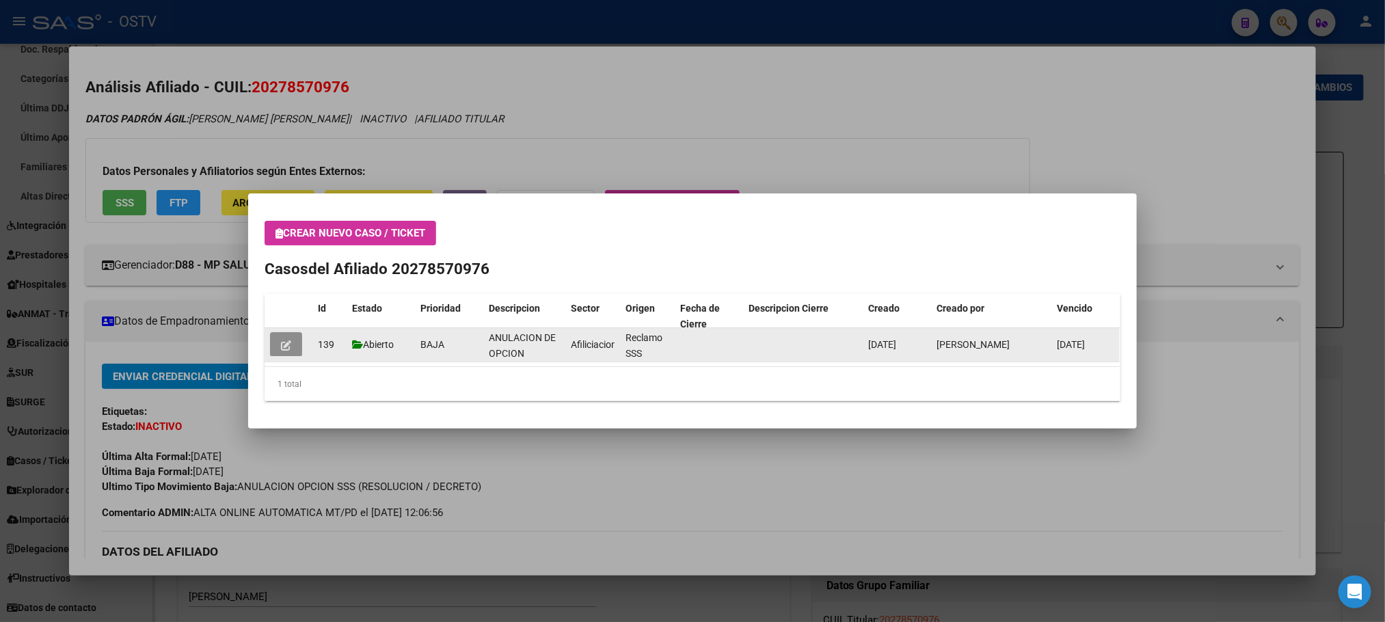
click at [287, 343] on icon "button" at bounding box center [286, 346] width 10 height 10
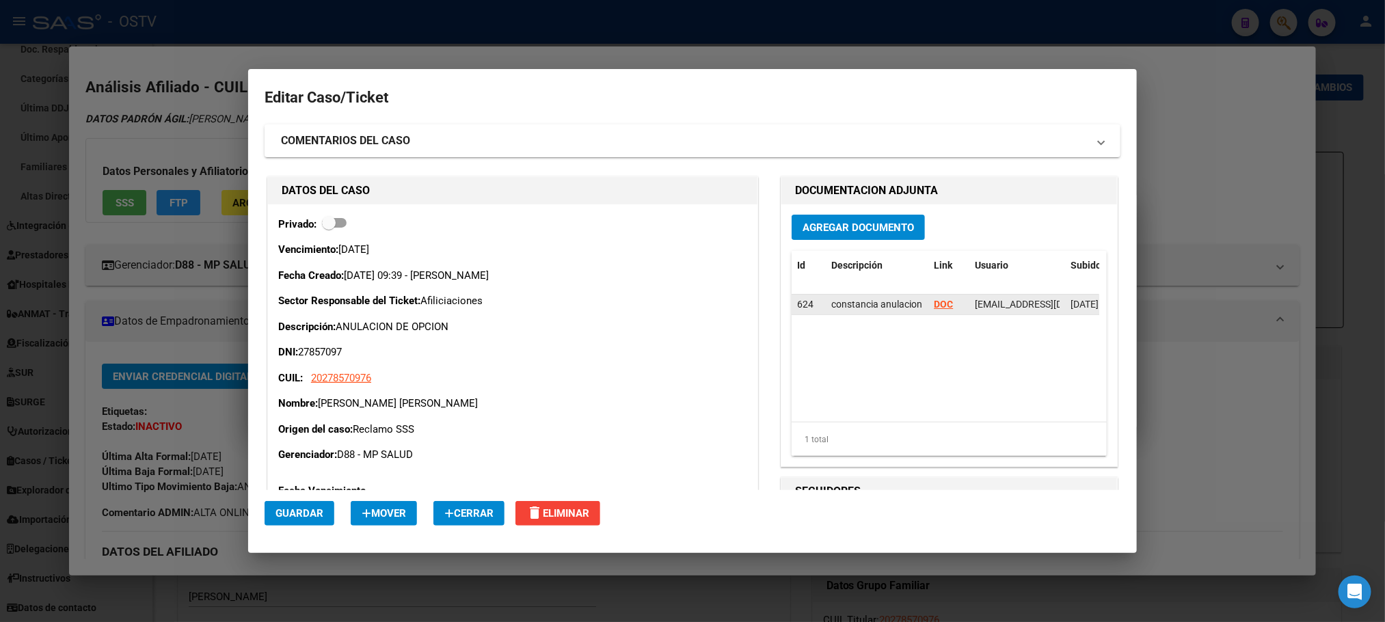
click at [934, 304] on strong "DOC" at bounding box center [943, 304] width 19 height 11
click at [265, 578] on div at bounding box center [692, 311] width 1385 height 622
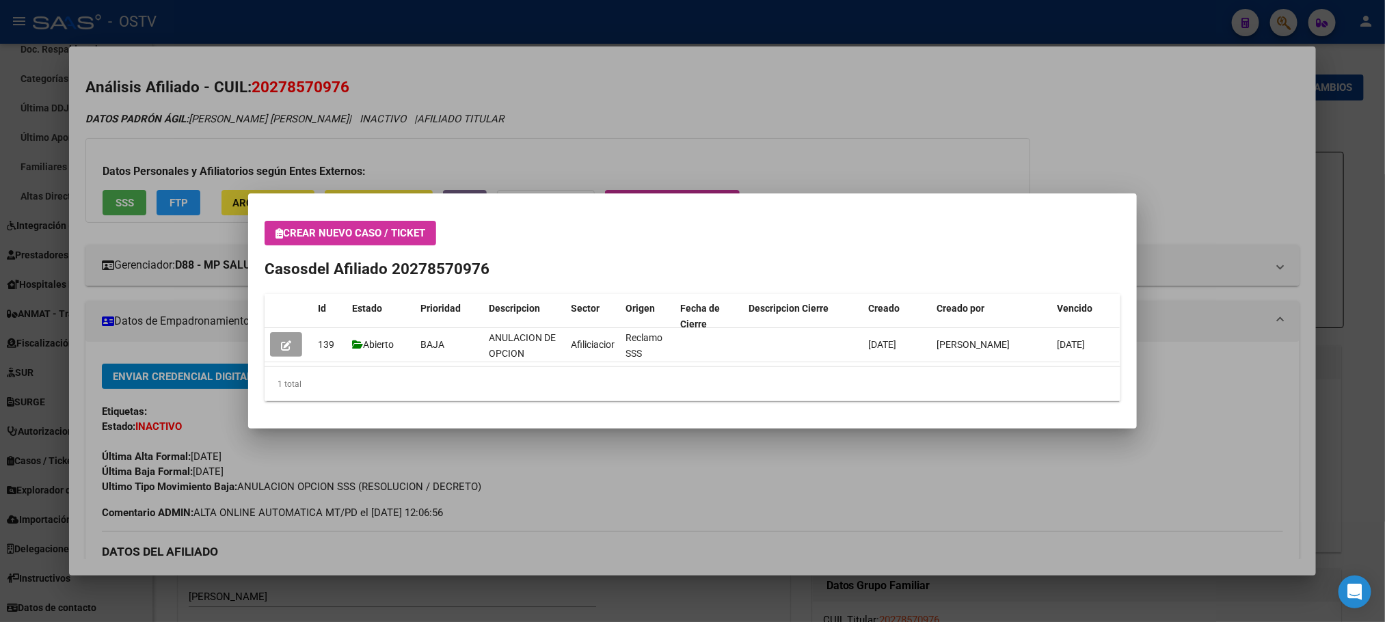
click at [265, 589] on div at bounding box center [692, 311] width 1385 height 622
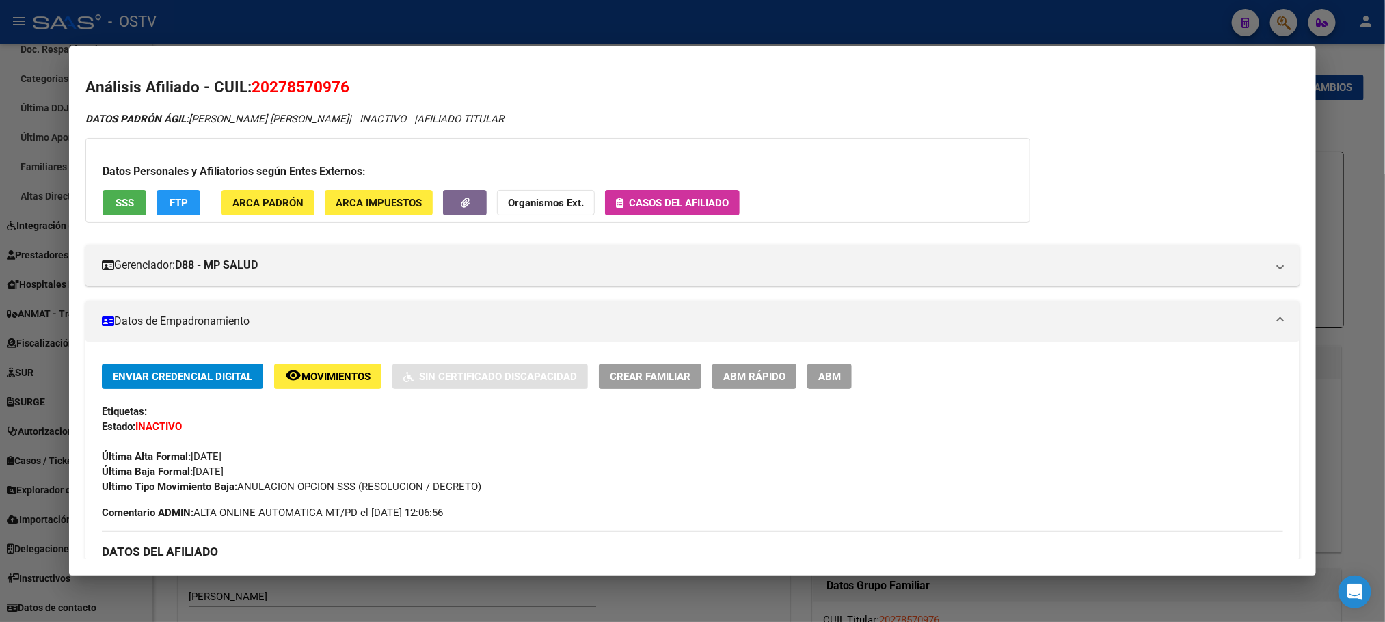
click at [209, 602] on div at bounding box center [692, 311] width 1385 height 622
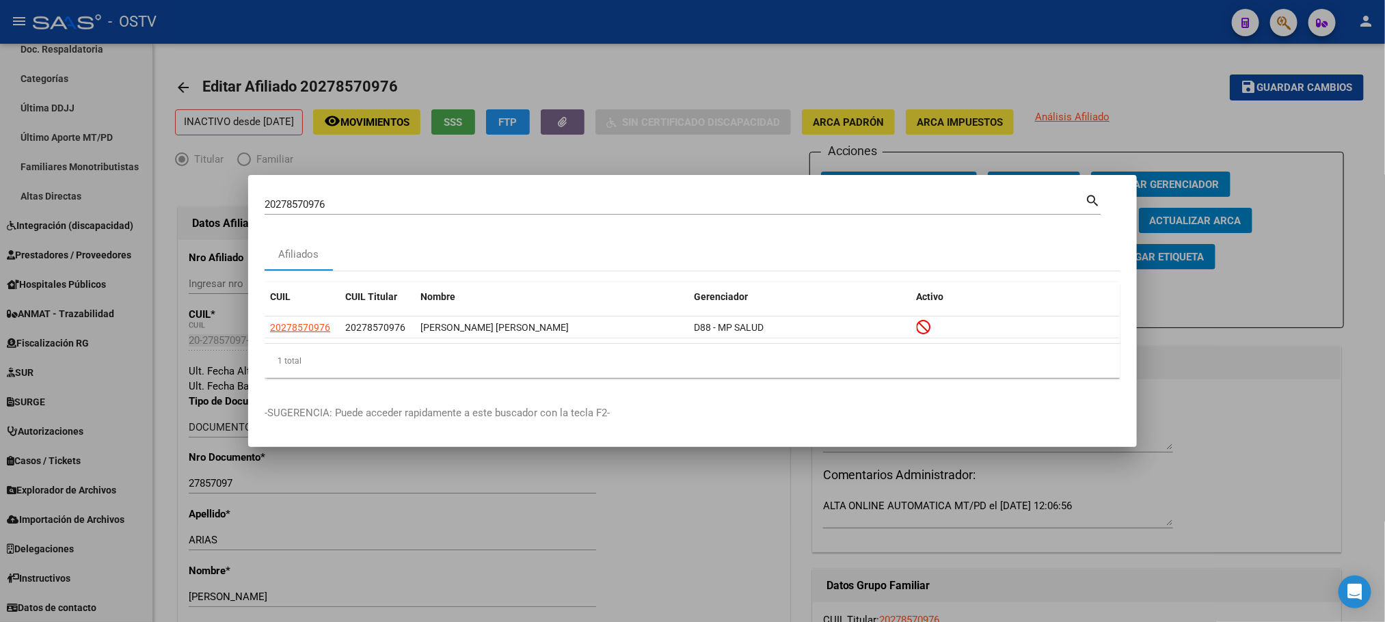
click at [179, 408] on div at bounding box center [692, 311] width 1385 height 622
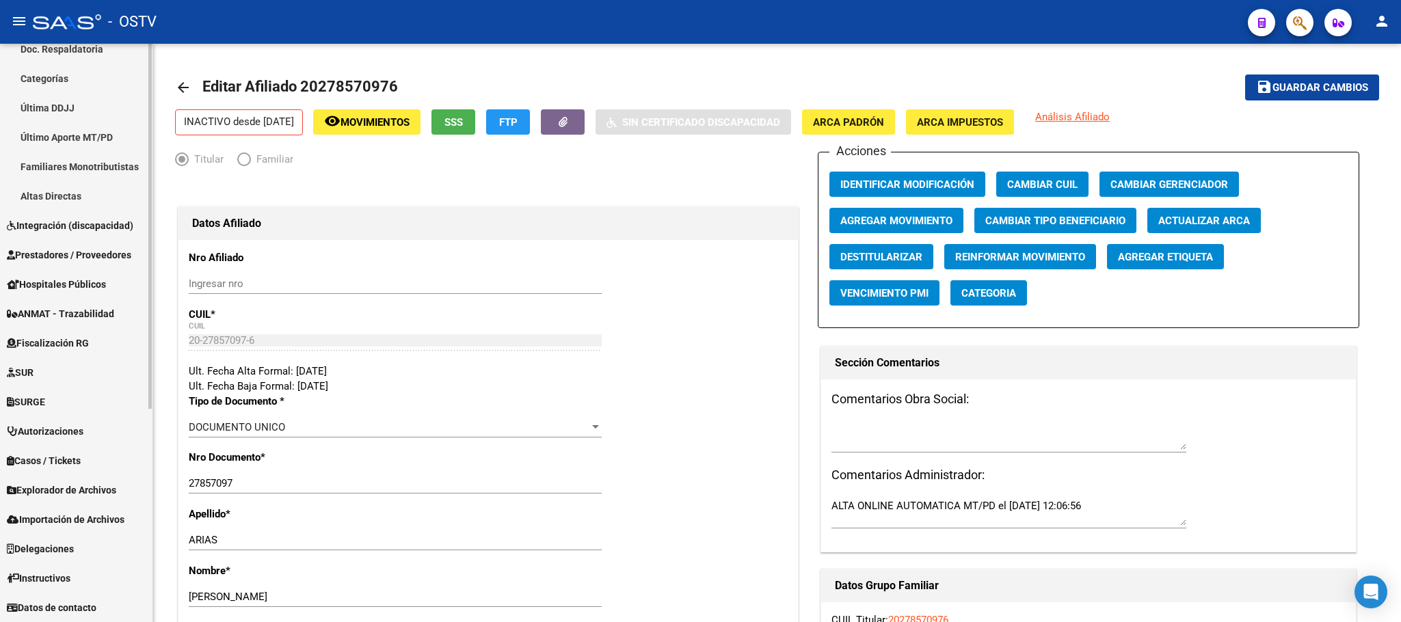
click at [59, 285] on span "Hospitales Públicos" at bounding box center [56, 284] width 99 height 15
click at [59, 284] on span "Hospitales Públicos" at bounding box center [56, 284] width 99 height 15
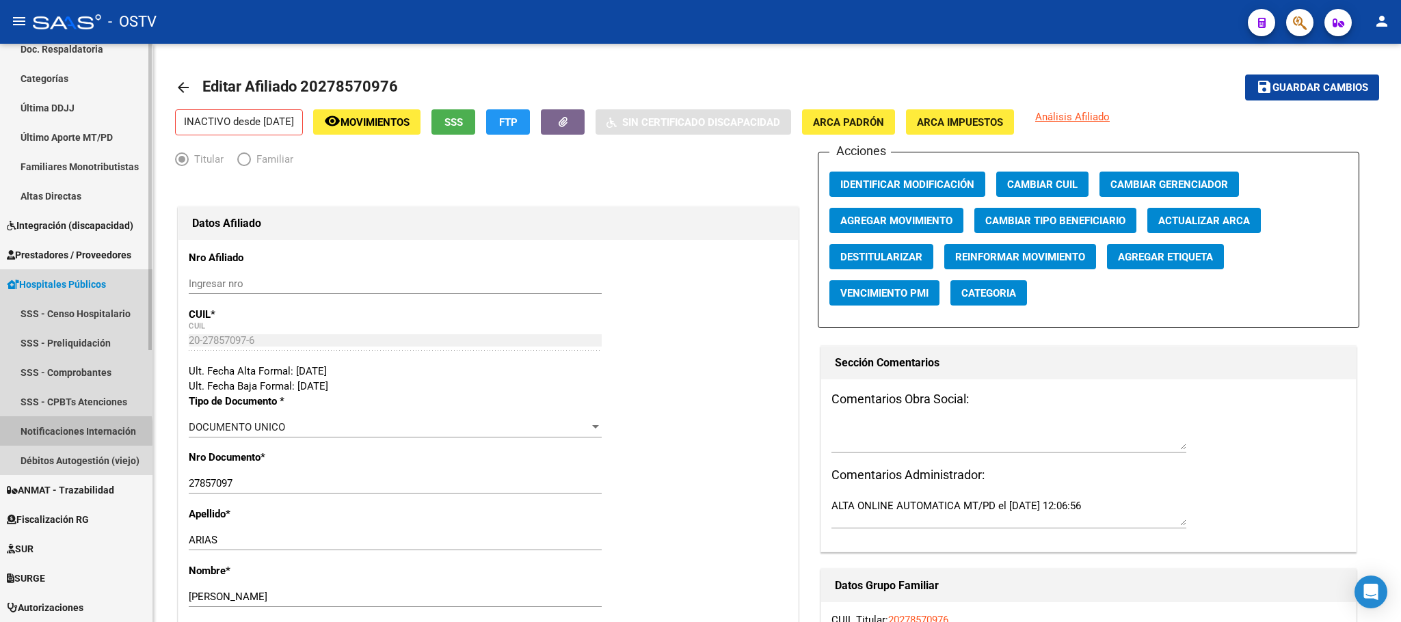
click at [50, 433] on link "Notificaciones Internación" at bounding box center [76, 430] width 152 height 29
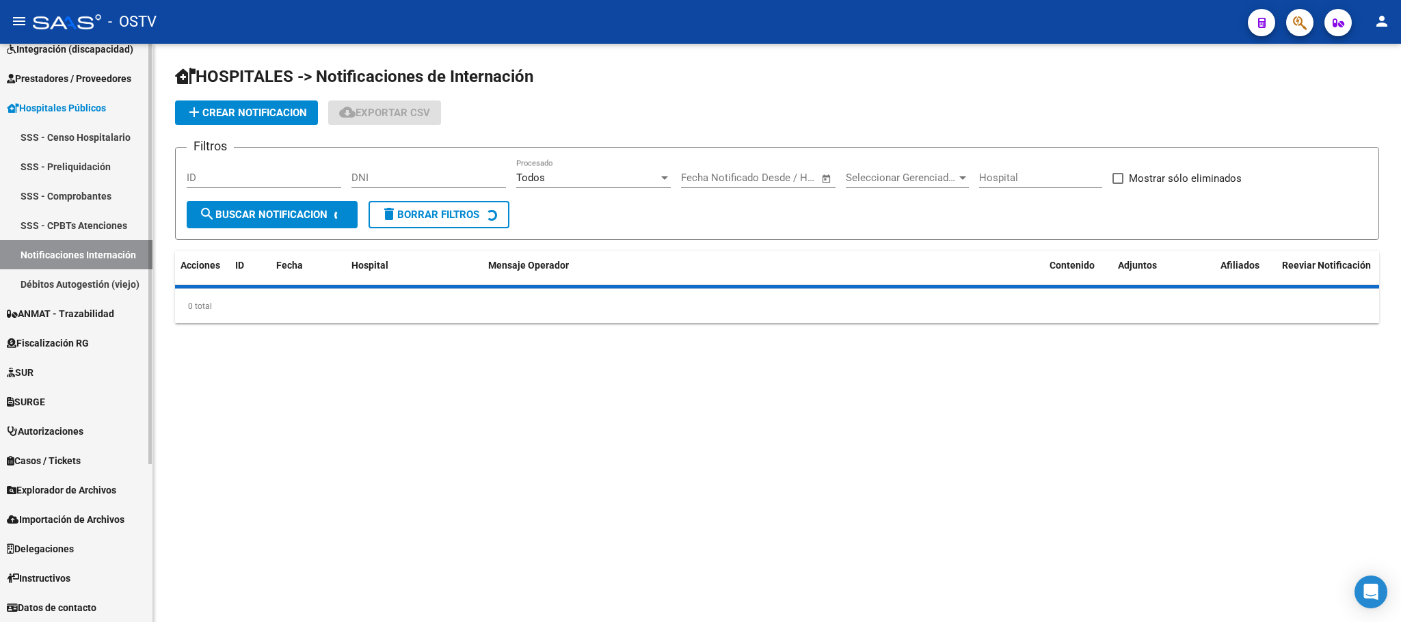
scroll to position [191, 0]
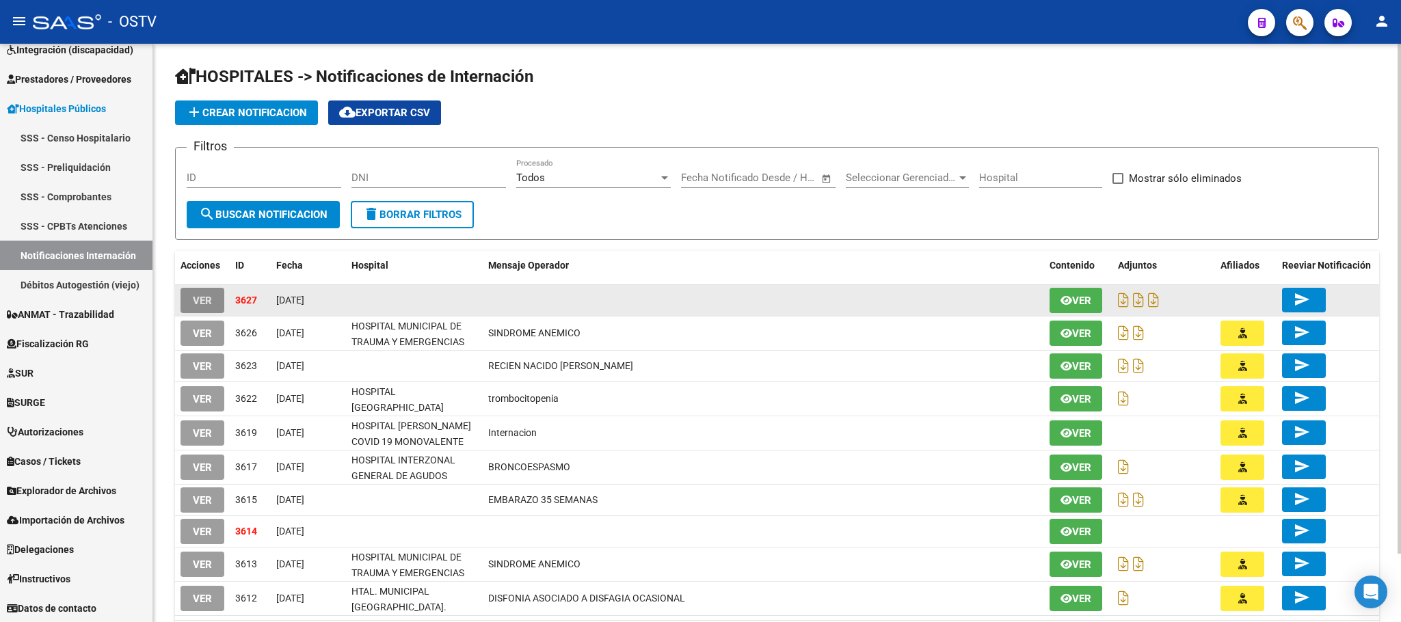
click at [195, 300] on span "VER" at bounding box center [202, 301] width 19 height 12
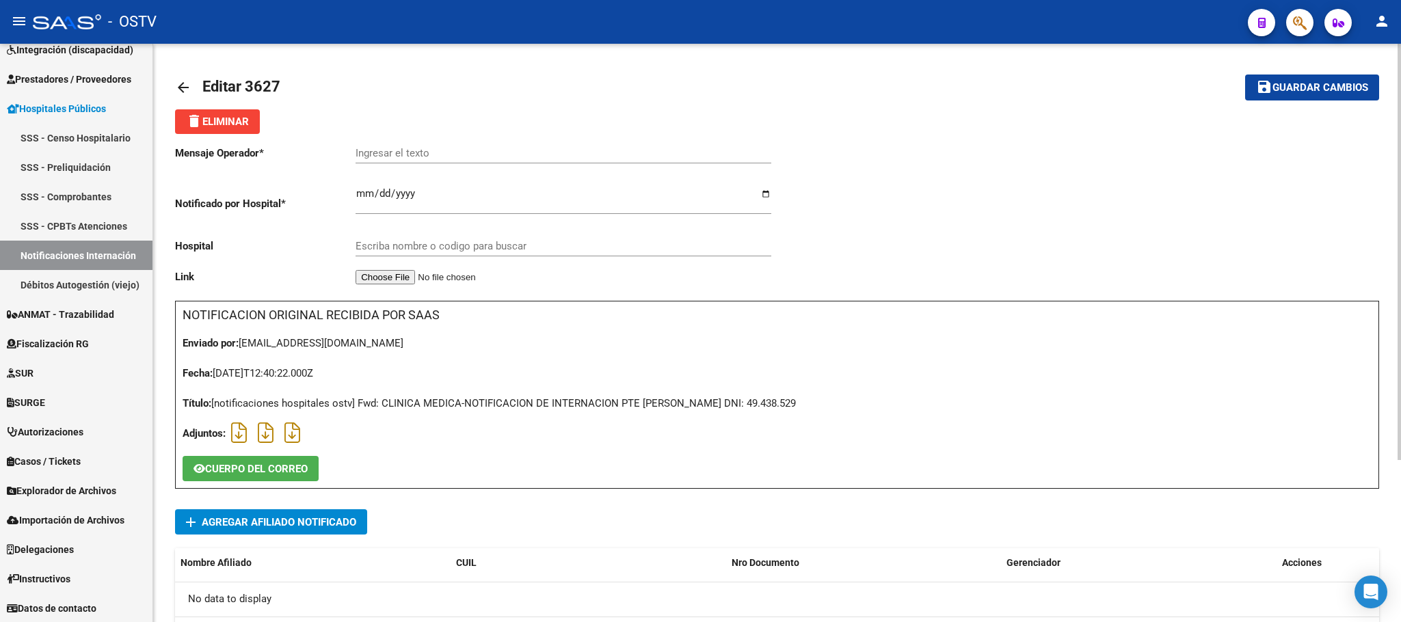
click at [745, 403] on div "Título: [notificaciones hospitales ostv] Fwd: CLINICA MEDICA-NOTIFICACION DE IN…" at bounding box center [777, 403] width 1189 height 15
copy div "49.438.529"
click at [514, 437] on div "Adjuntos:" at bounding box center [777, 433] width 1189 height 15
drag, startPoint x: 745, startPoint y: 405, endPoint x: 792, endPoint y: 406, distance: 47.2
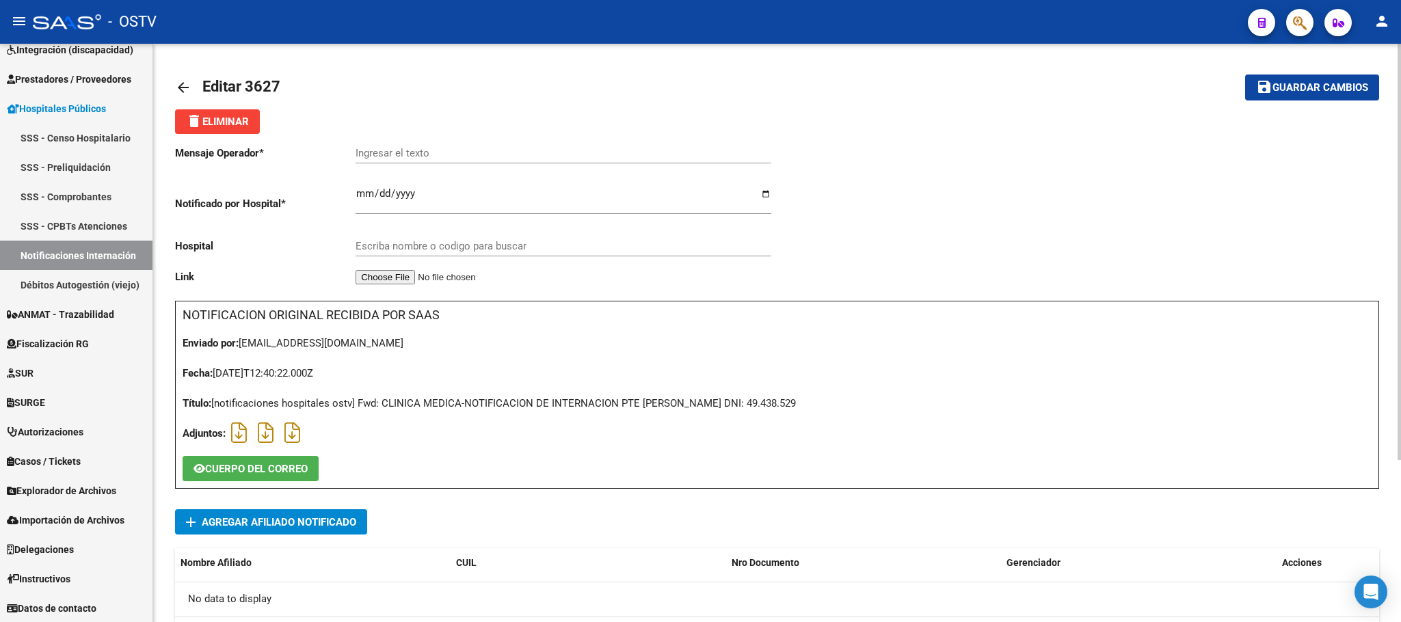
click at [792, 406] on div "Título: [notificaciones hospitales ostv] Fwd: CLINICA MEDICA-NOTIFICACION DE IN…" at bounding box center [777, 403] width 1189 height 15
click at [801, 408] on div "Título: [notificaciones hospitales ostv] Fwd: CLINICA MEDICA-NOTIFICACION DE IN…" at bounding box center [777, 403] width 1189 height 15
drag, startPoint x: 798, startPoint y: 408, endPoint x: 751, endPoint y: 410, distance: 47.2
click at [745, 410] on div "Título: [notificaciones hospitales ostv] Fwd: CLINICA MEDICA-NOTIFICACION DE IN…" at bounding box center [777, 403] width 1189 height 15
copy div "49.438.529"
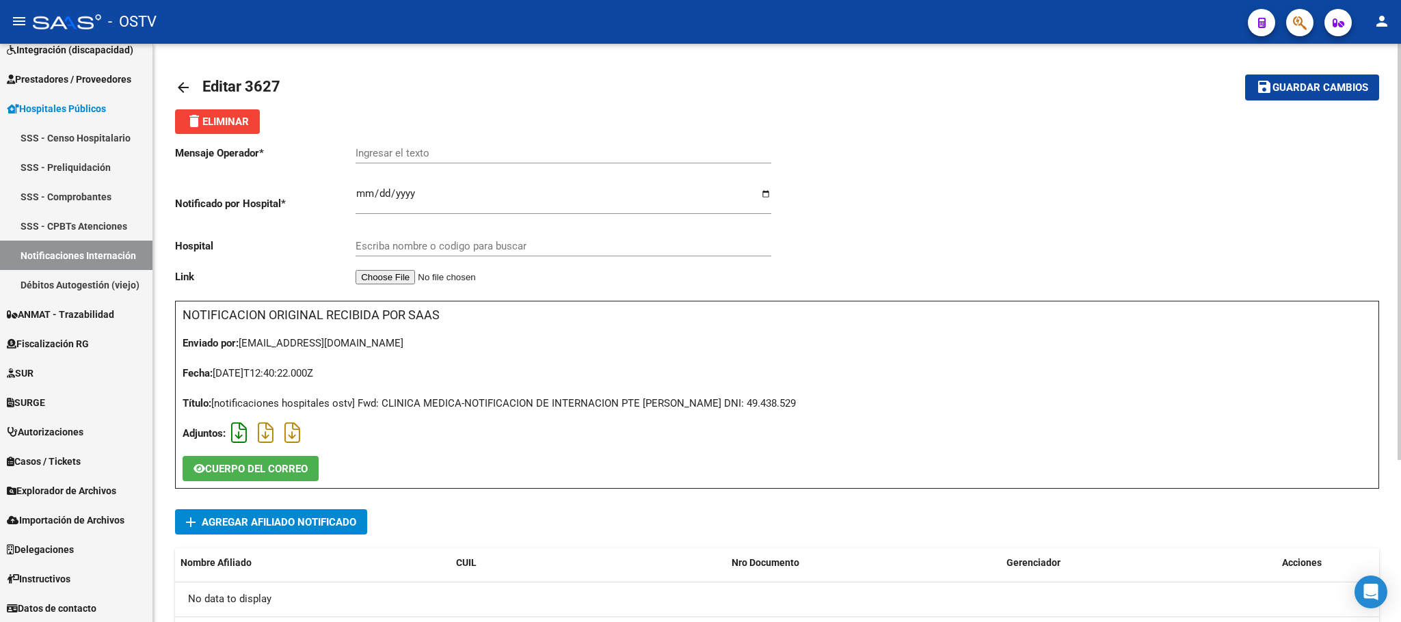
click at [237, 434] on icon at bounding box center [239, 433] width 16 height 1
click at [267, 434] on icon at bounding box center [266, 433] width 16 height 1
click at [291, 434] on icon at bounding box center [292, 433] width 16 height 1
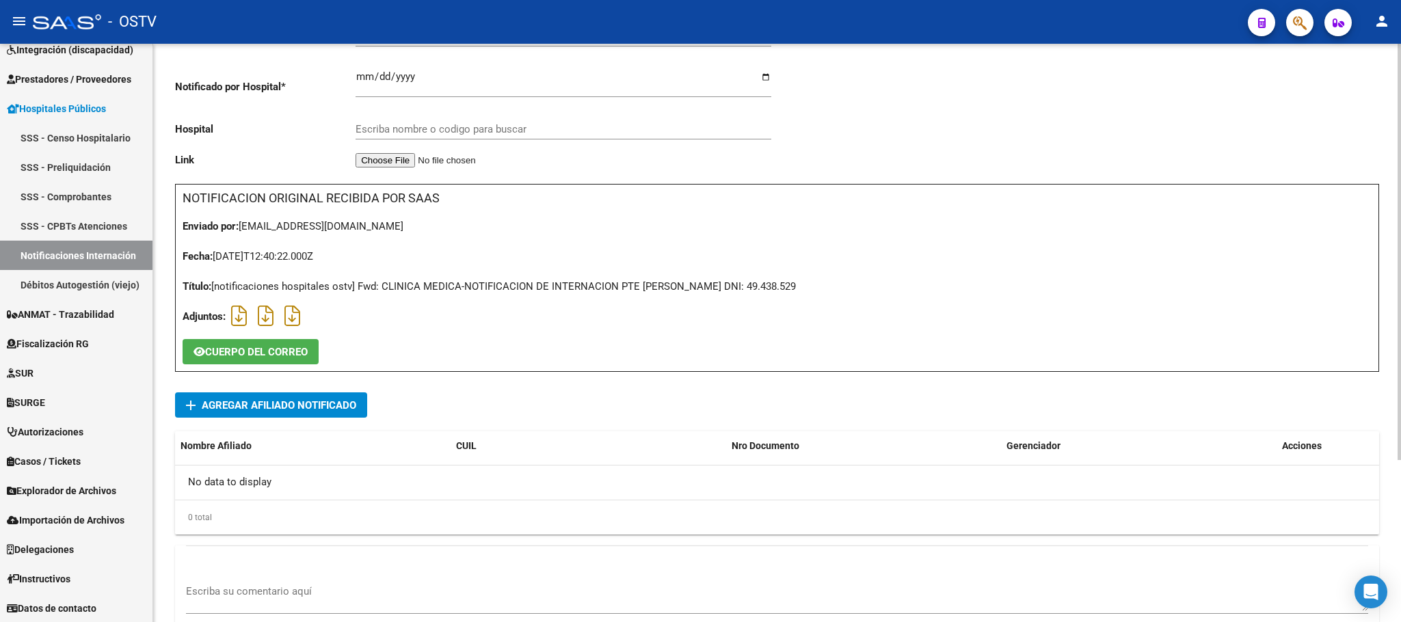
scroll to position [224, 0]
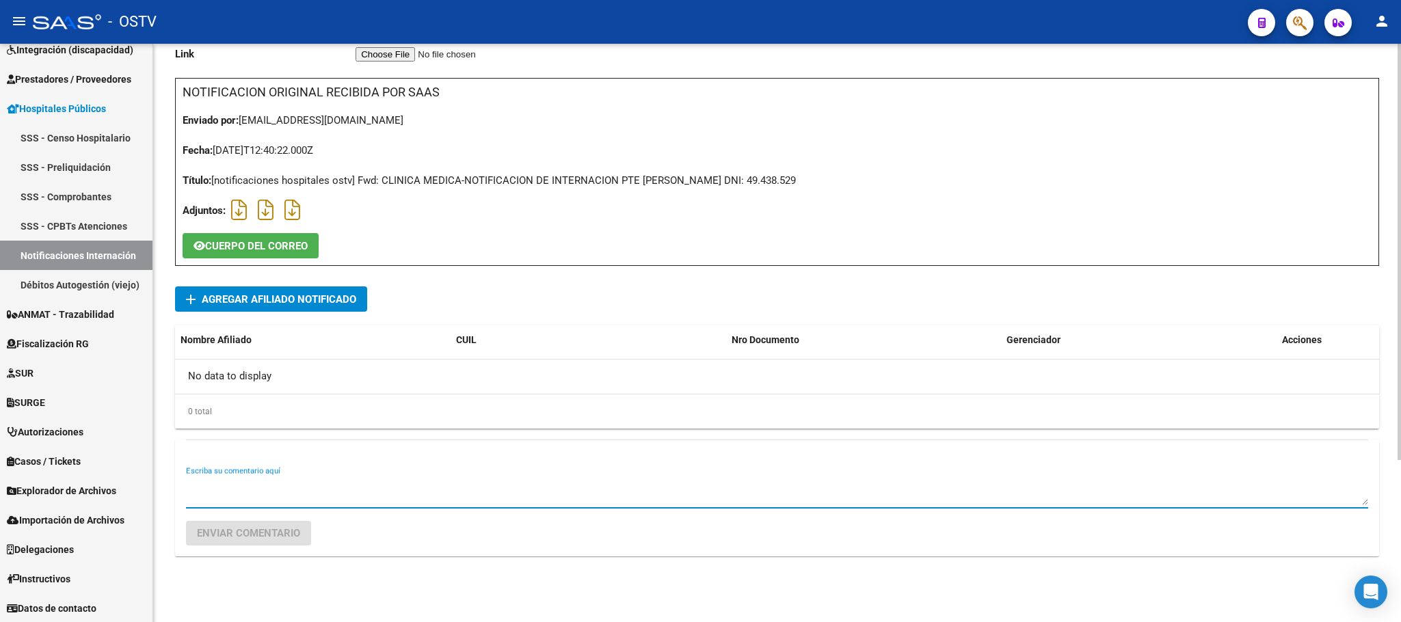
click at [255, 482] on textarea "Escriba su comentario aquí" at bounding box center [777, 491] width 1182 height 27
type textarea "SE RECHAZA POR NO PERTENECER EL ADHERENTE A LA O.S."
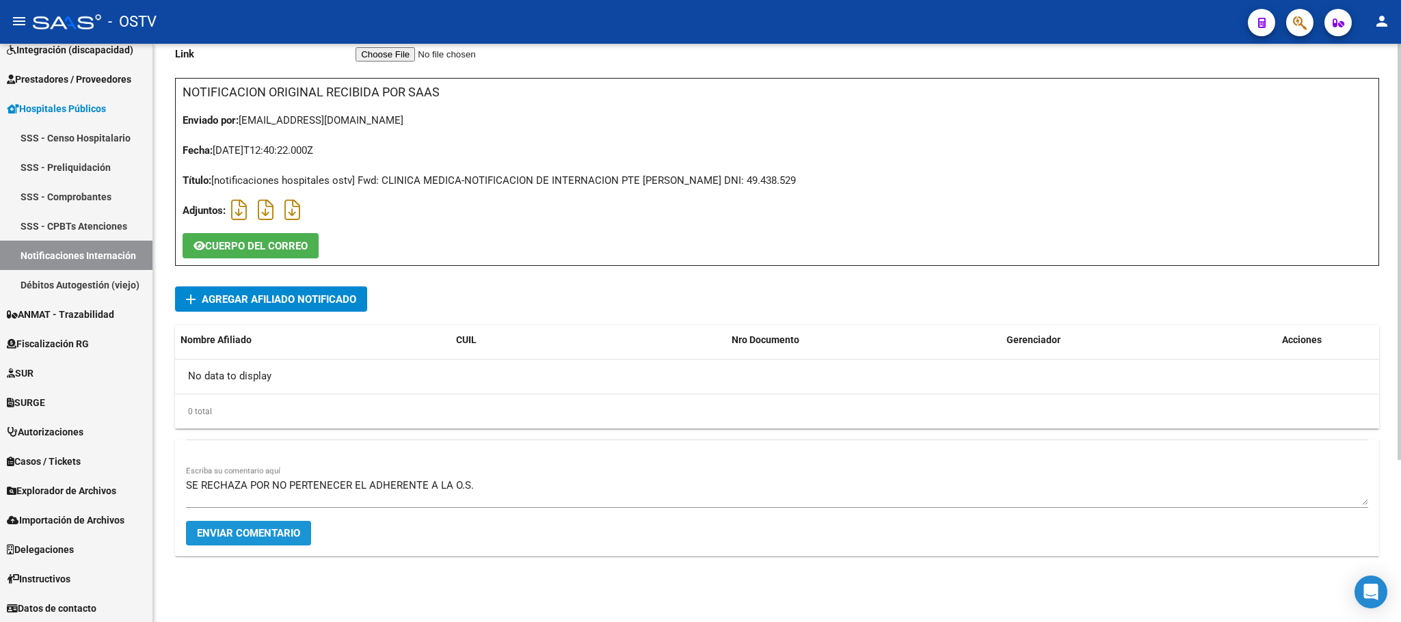
click at [271, 536] on span "Enviar comentario" at bounding box center [248, 533] width 103 height 12
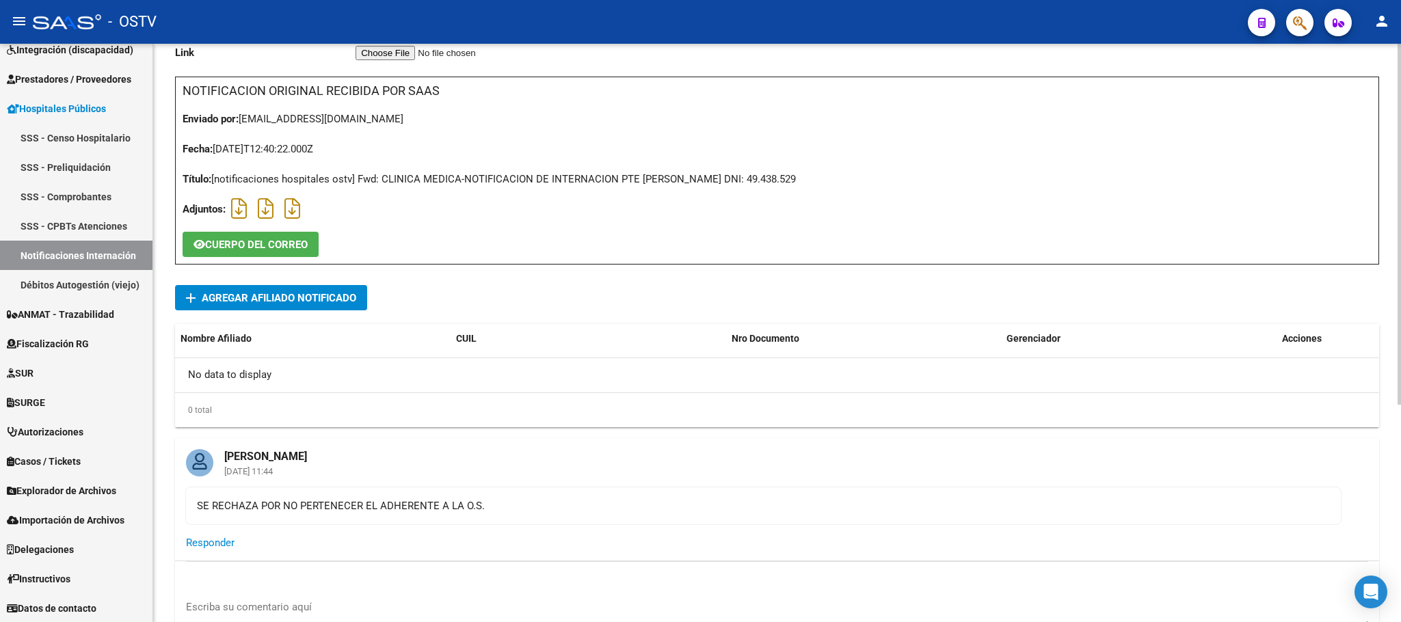
scroll to position [0, 0]
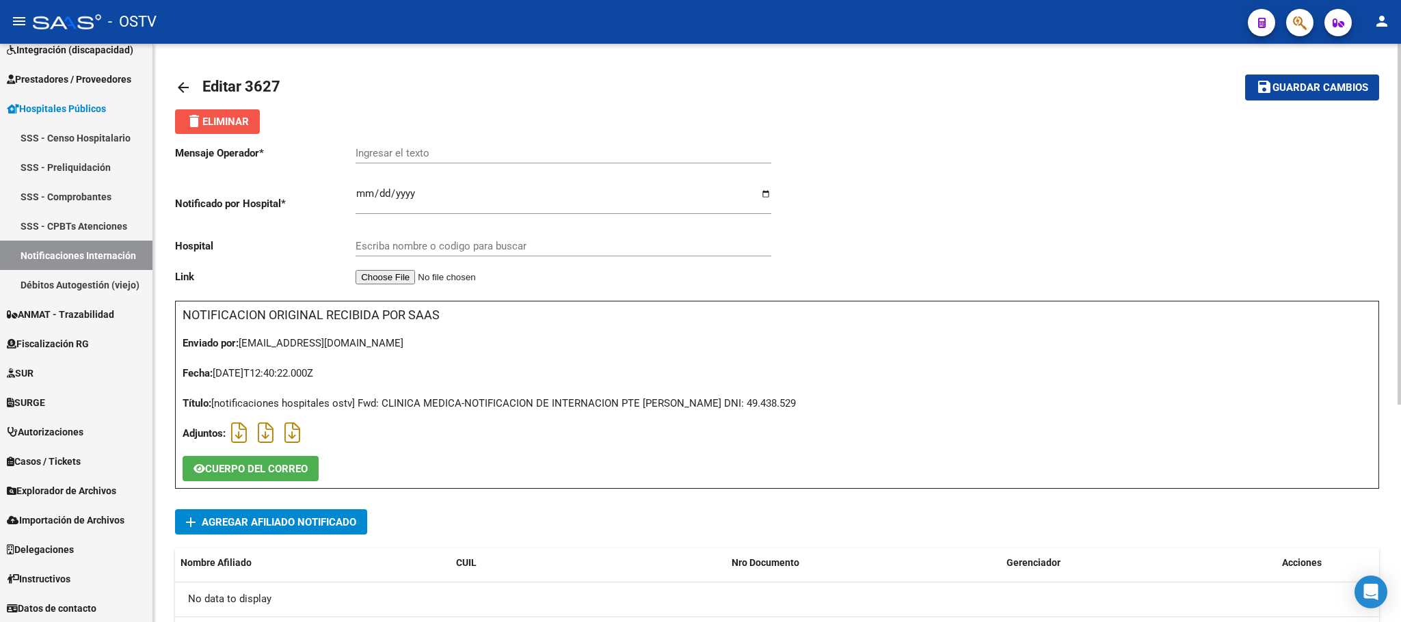
click at [214, 124] on span "delete Eliminar" at bounding box center [217, 122] width 63 height 12
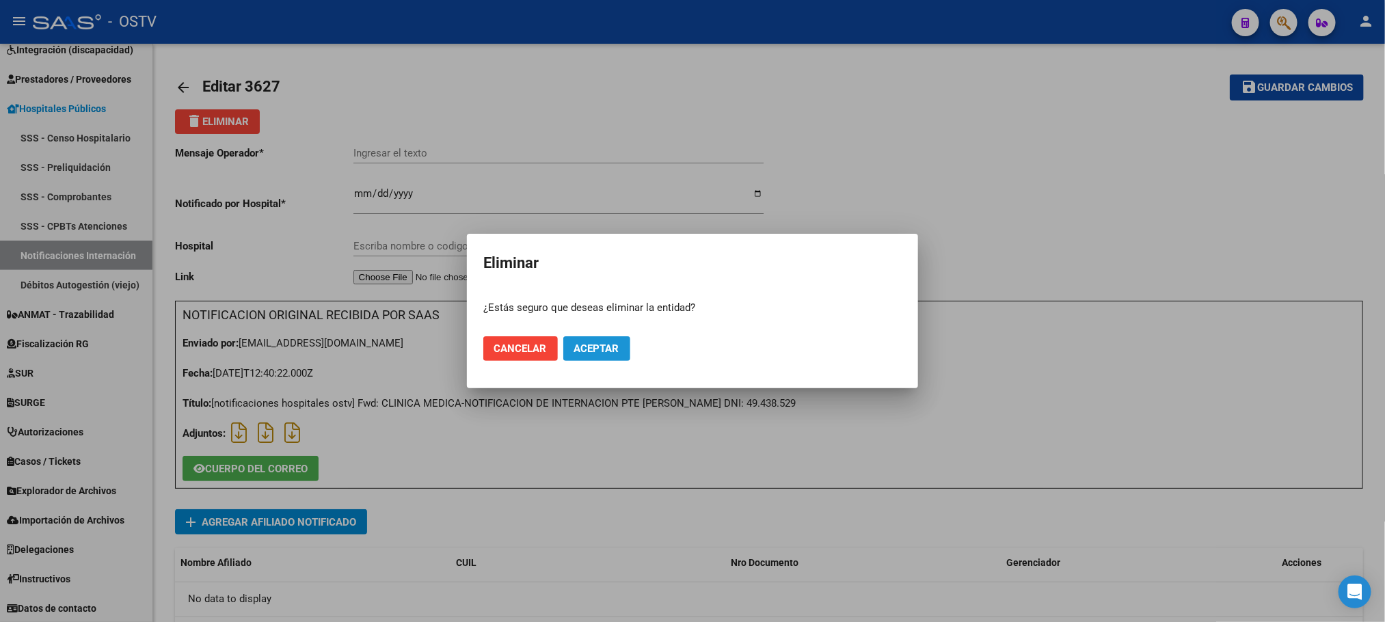
click at [583, 351] on span "Aceptar" at bounding box center [596, 349] width 45 height 12
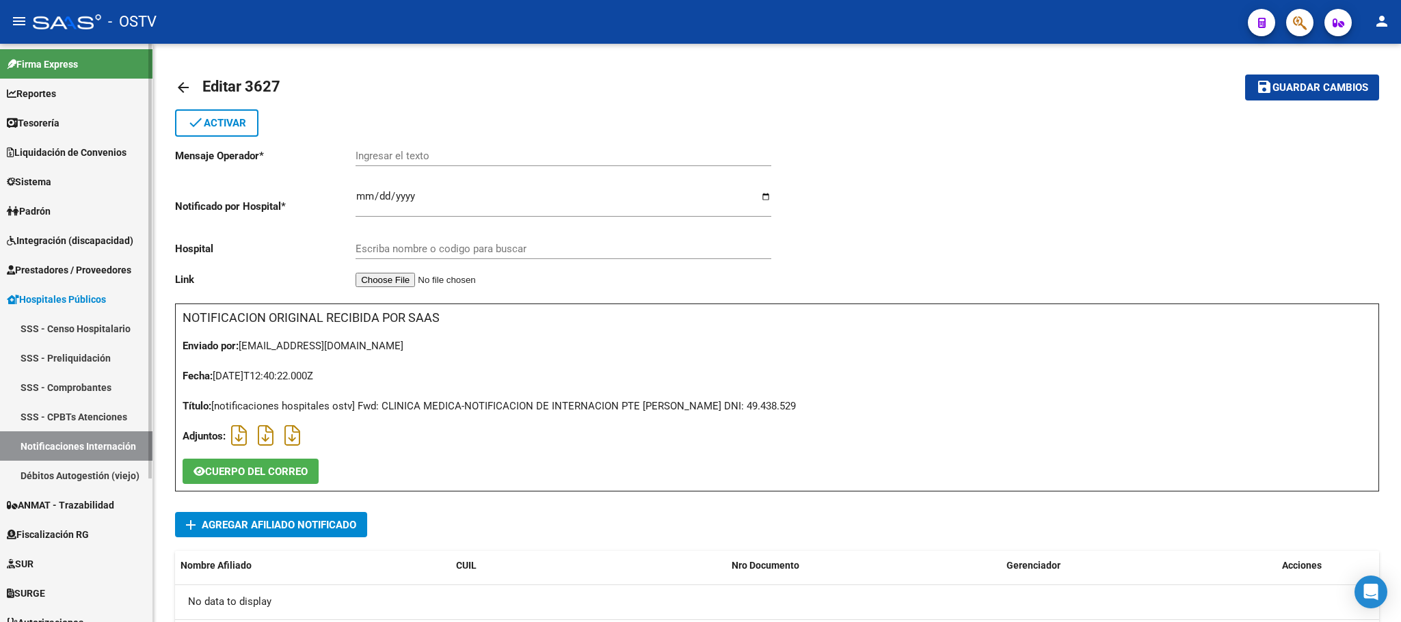
drag, startPoint x: 52, startPoint y: 202, endPoint x: 52, endPoint y: 209, distance: 7.5
click at [52, 203] on link "Padrón" at bounding box center [76, 210] width 152 height 29
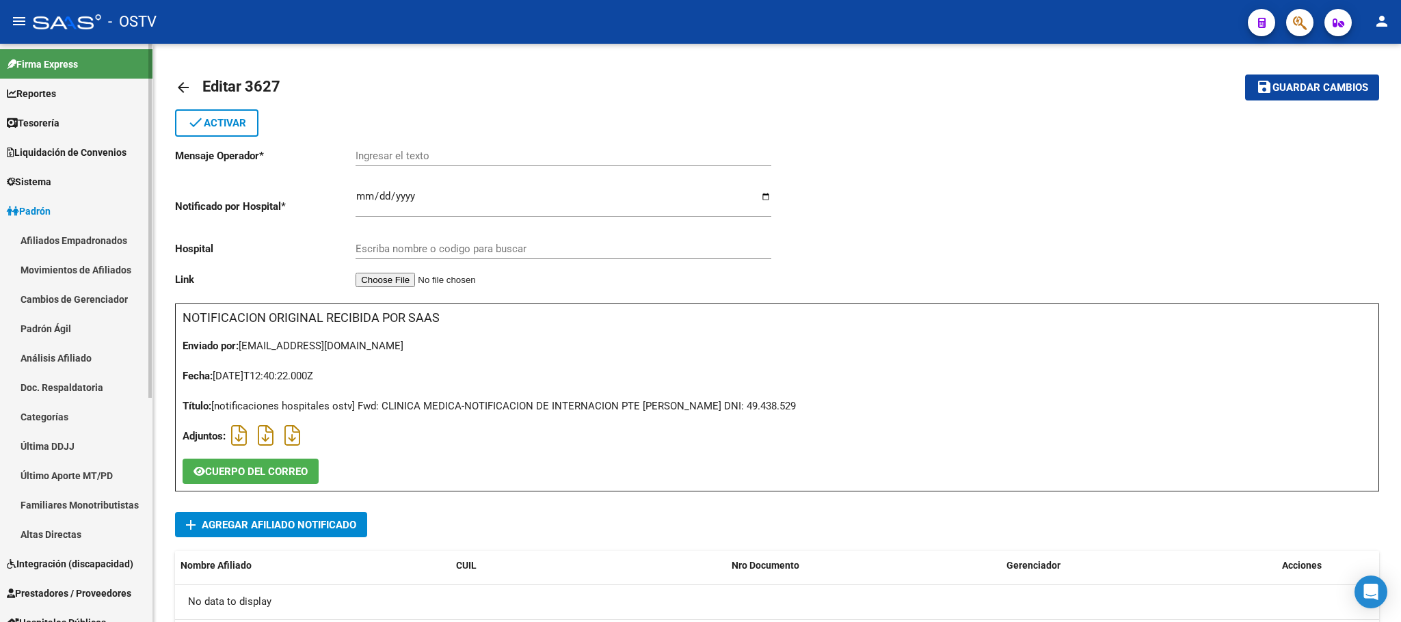
click at [52, 238] on link "Afiliados Empadronados" at bounding box center [76, 240] width 152 height 29
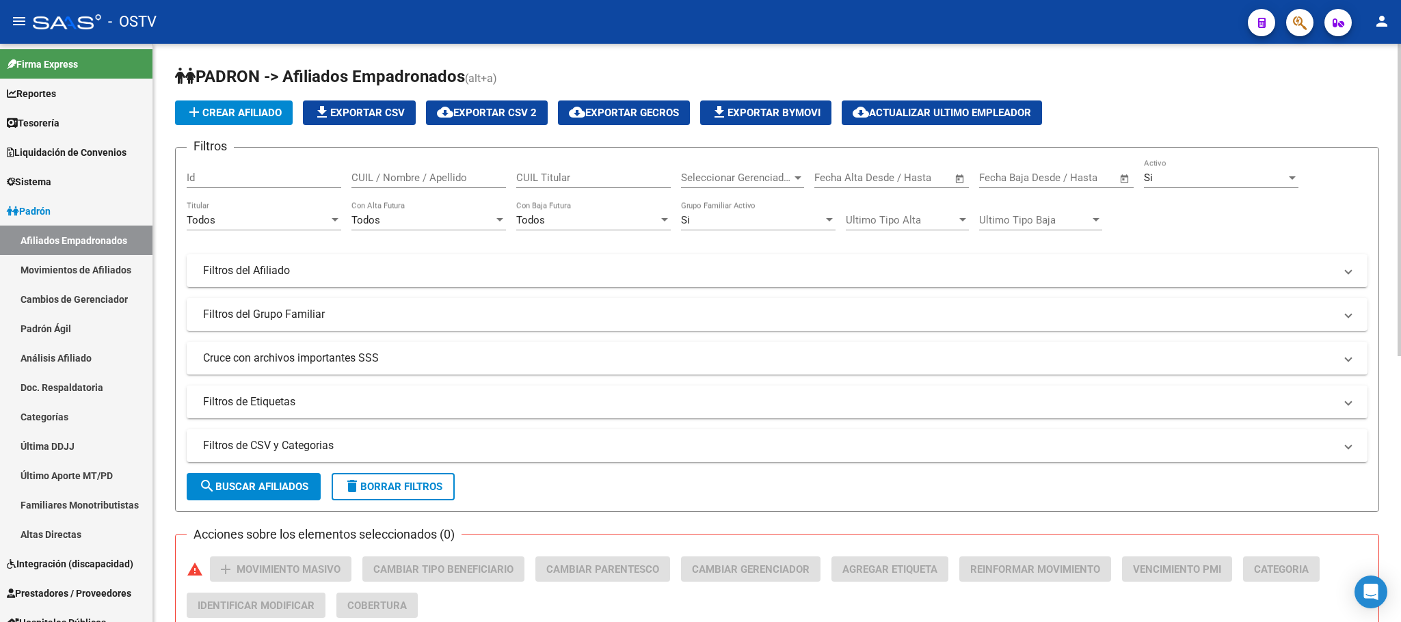
click at [183, 275] on form "Filtros Id CUIL / Nombre / Apellido CUIL Titular Seleccionar Gerenciador Selecc…" at bounding box center [777, 329] width 1204 height 365
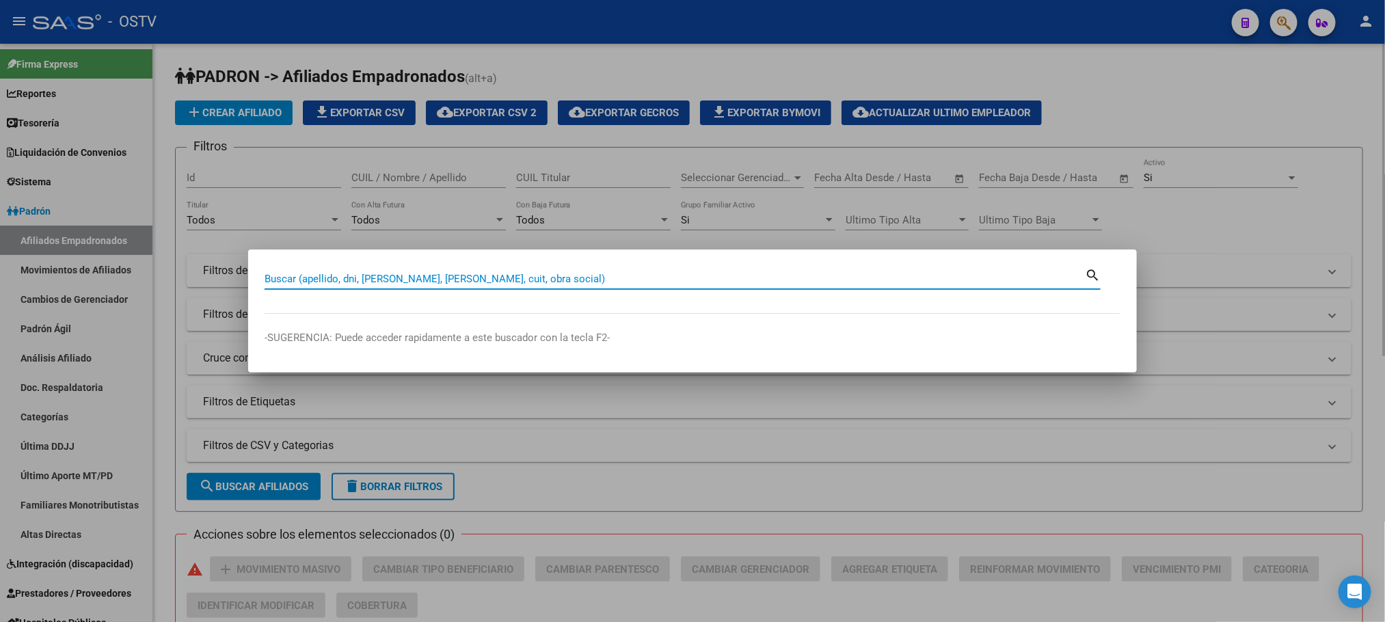
paste input "5638343"
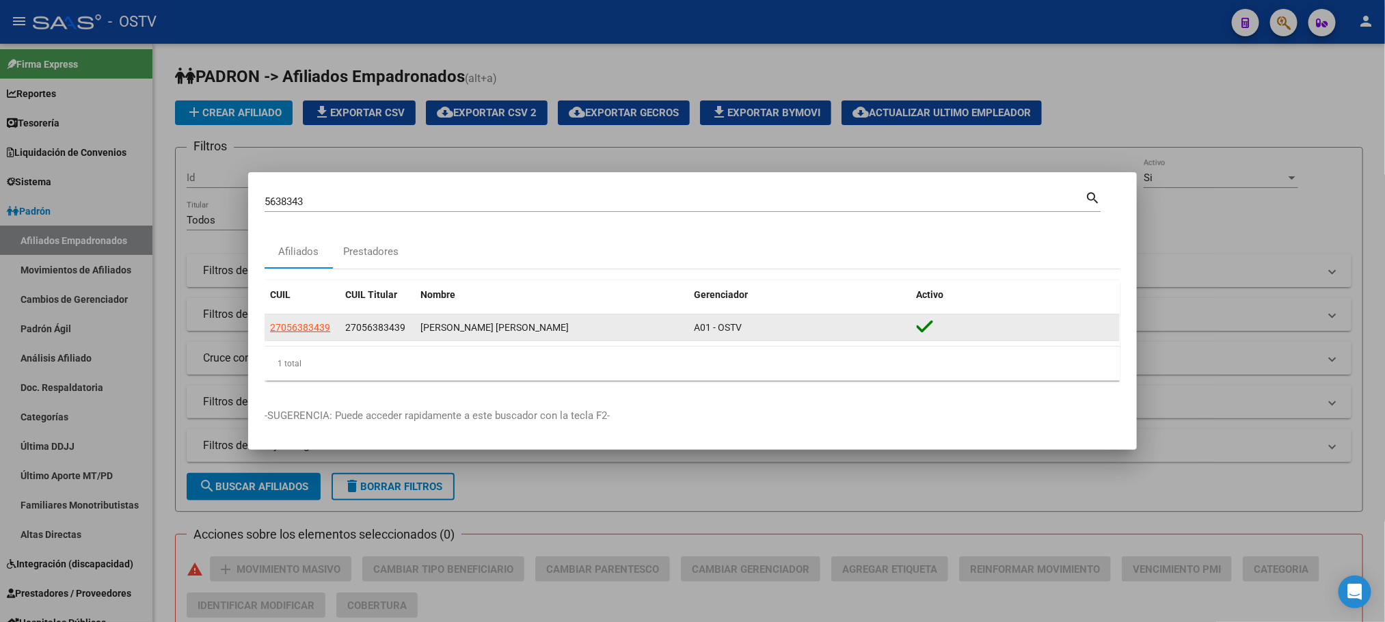
drag, startPoint x: 405, startPoint y: 333, endPoint x: 347, endPoint y: 334, distance: 58.1
click at [347, 334] on div "27056383439" at bounding box center [377, 328] width 64 height 16
copy span "27056383439"
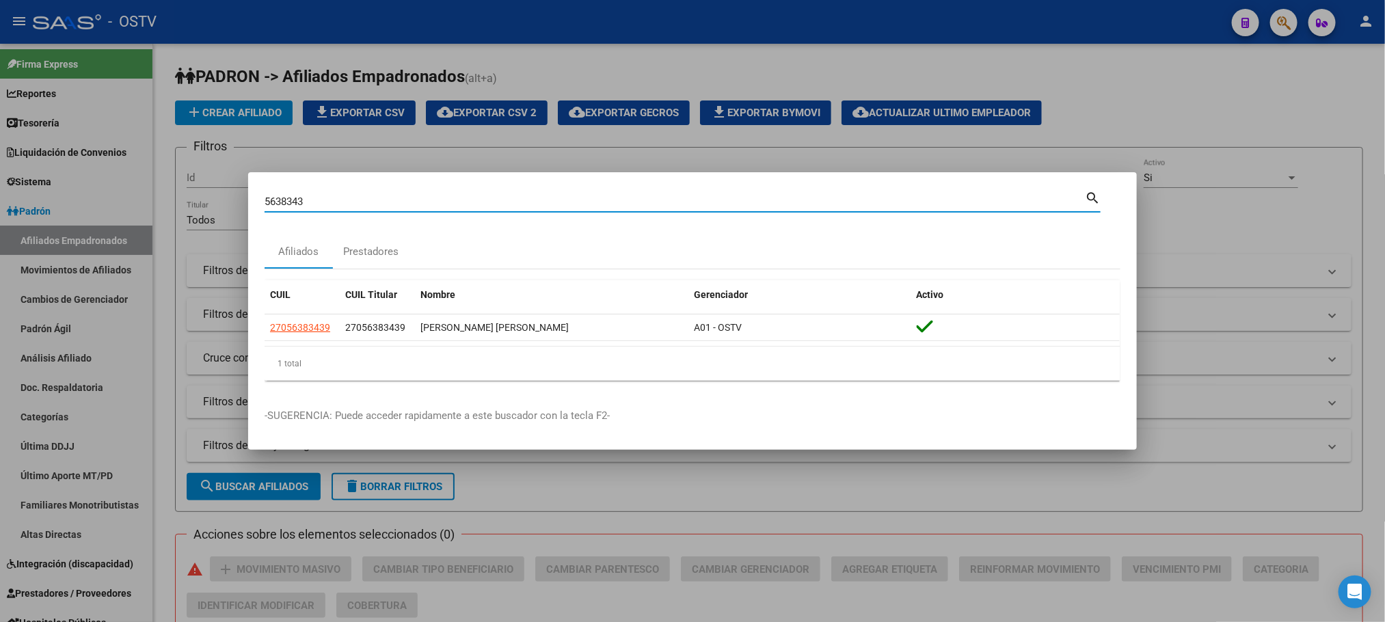
drag, startPoint x: 312, startPoint y: 202, endPoint x: 170, endPoint y: 203, distance: 141.5
click at [170, 203] on div "5638343 Buscar (apellido, dni, cuil, nro traspaso, cuit, obra social) search Af…" at bounding box center [692, 311] width 1385 height 622
paste input "17525626"
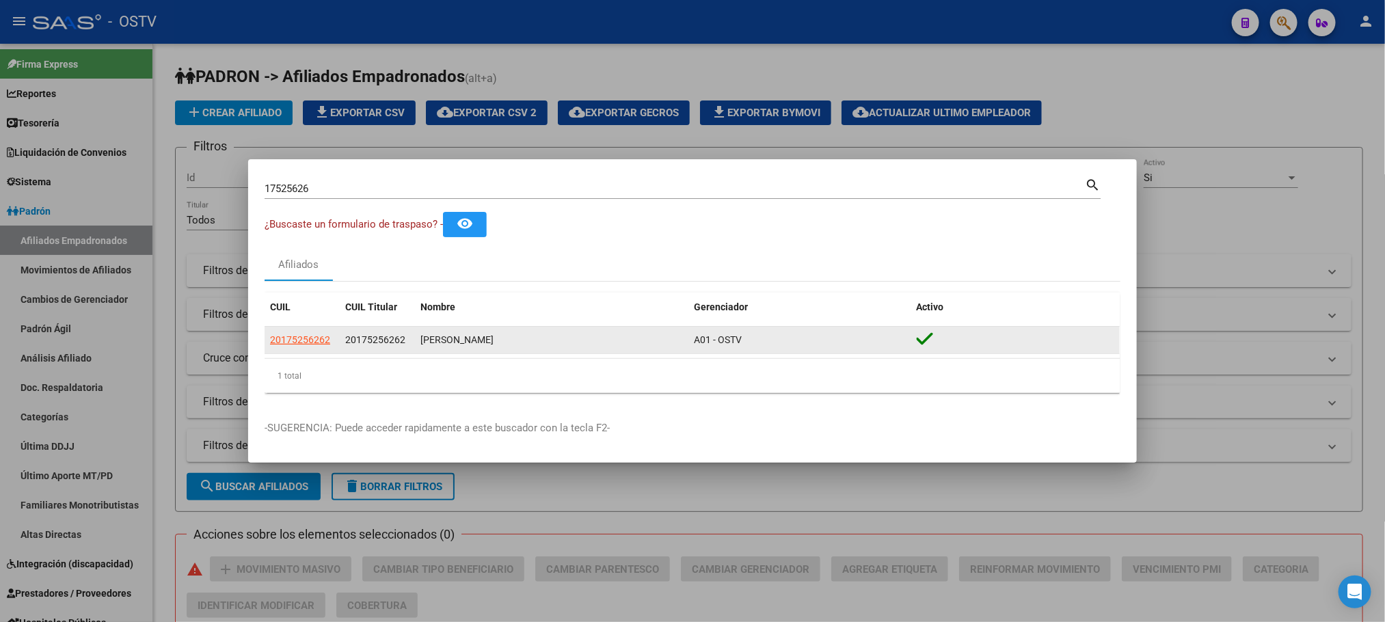
drag, startPoint x: 412, startPoint y: 338, endPoint x: 341, endPoint y: 337, distance: 71.1
click at [341, 337] on datatable-body-cell "20175256262" at bounding box center [377, 340] width 75 height 27
copy span "20175256262"
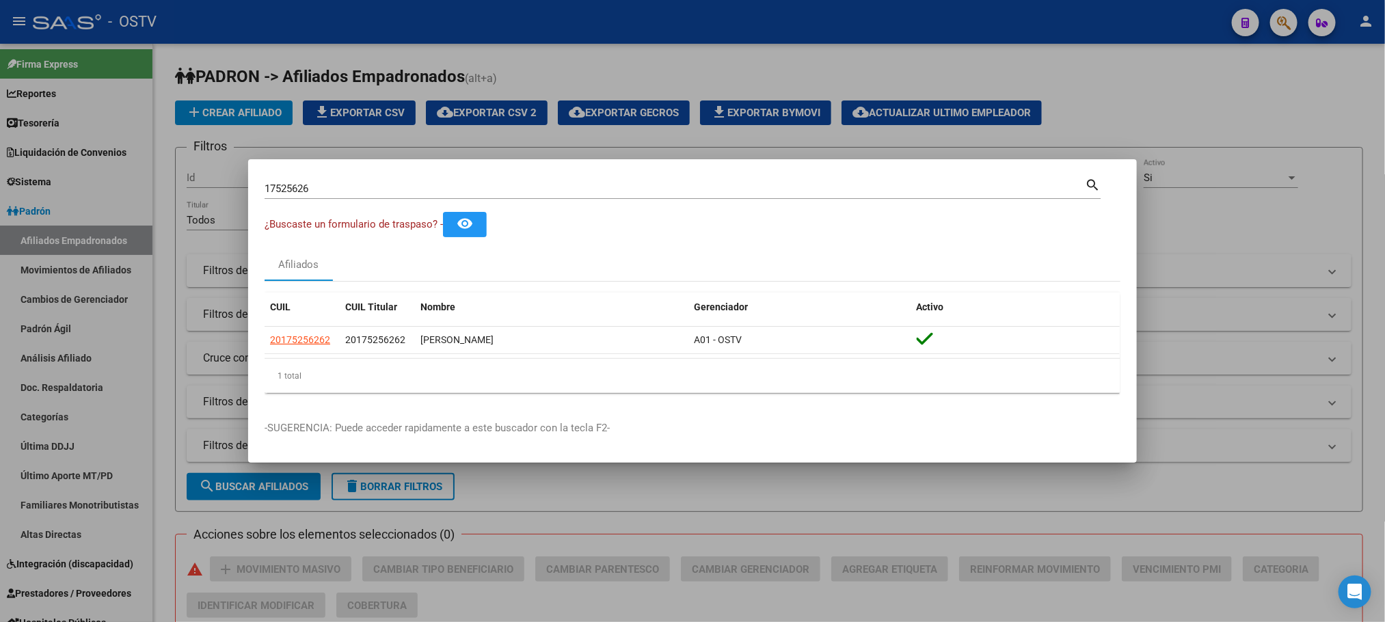
click at [339, 197] on div "17525626 Buscar (apellido, dni, cuil, nro traspaso, cuit, obra social)" at bounding box center [675, 188] width 821 height 21
drag, startPoint x: 339, startPoint y: 195, endPoint x: 183, endPoint y: 195, distance: 156.6
click at [183, 195] on div "17525626 Buscar (apellido, dni, cuil, nro traspaso, cuit, obra social) search ¿…" at bounding box center [692, 311] width 1385 height 622
paste input "6539730"
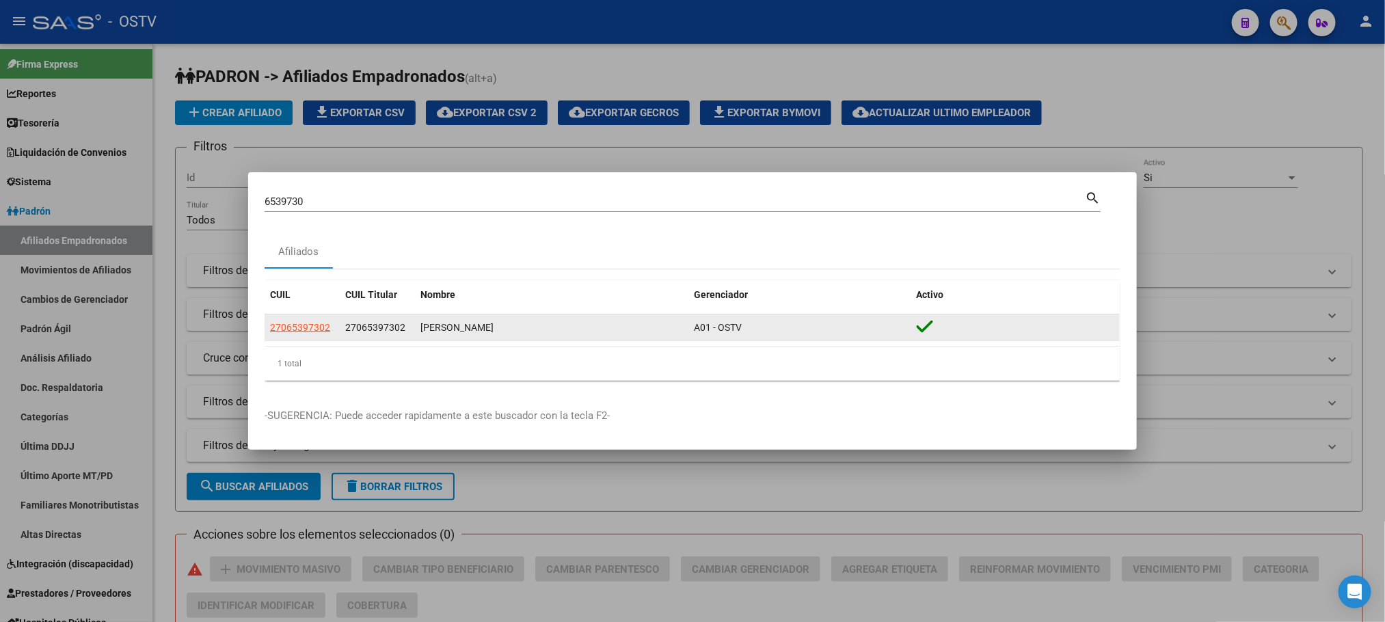
drag, startPoint x: 409, startPoint y: 331, endPoint x: 347, endPoint y: 325, distance: 61.8
click at [347, 325] on div "27065397302" at bounding box center [377, 328] width 64 height 16
copy span "27065397302"
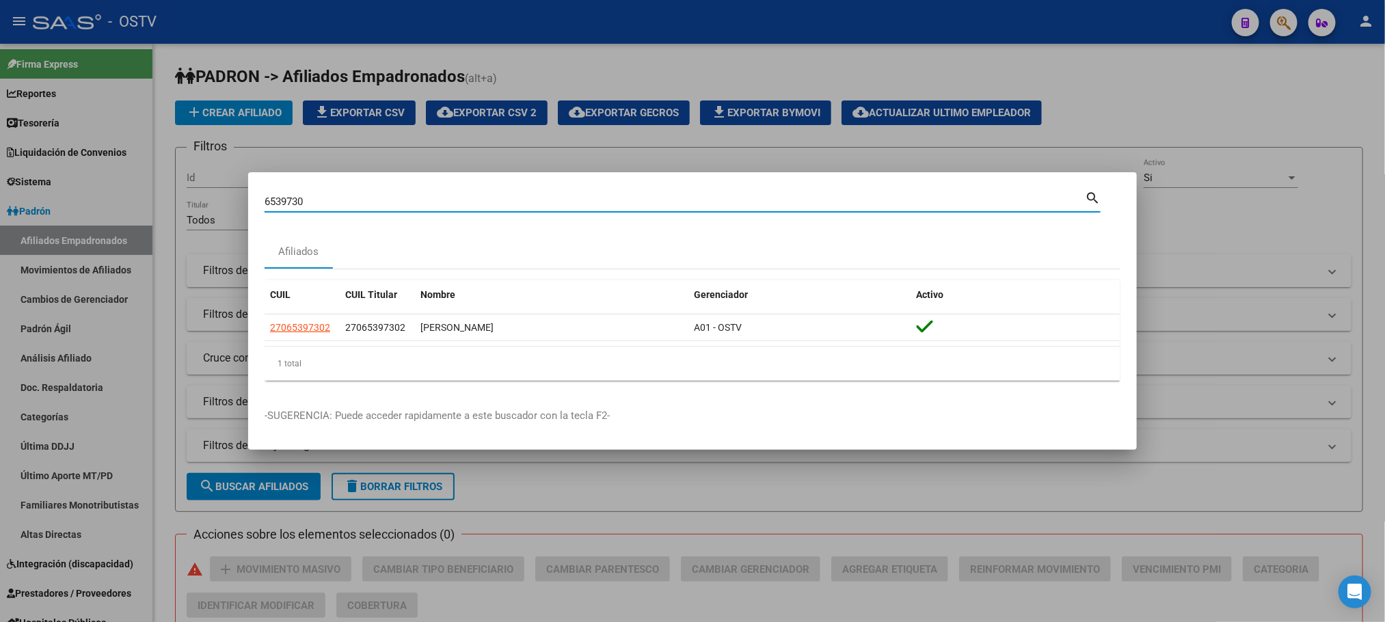
drag, startPoint x: 306, startPoint y: 201, endPoint x: 193, endPoint y: 199, distance: 113.5
click at [193, 199] on div "6539730 Buscar (apellido, dni, cuil, nro traspaso, cuit, obra social) search Af…" at bounding box center [692, 311] width 1385 height 622
paste input "4300828"
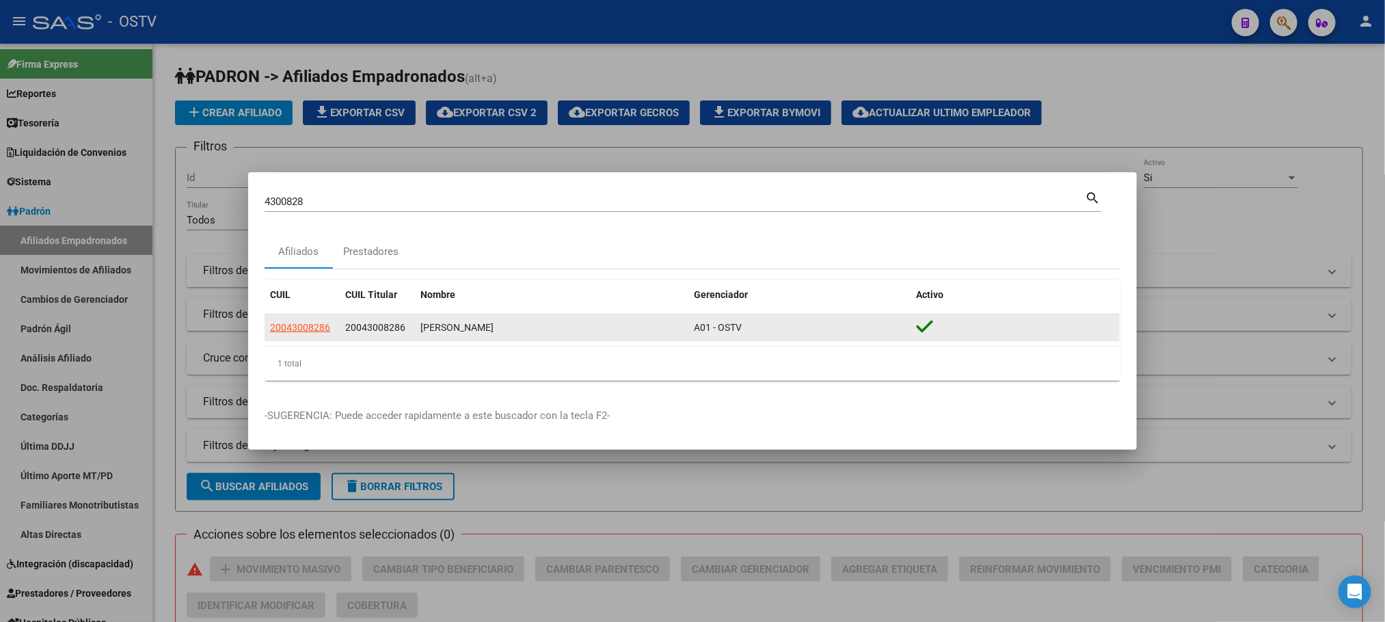
drag, startPoint x: 405, startPoint y: 330, endPoint x: 345, endPoint y: 330, distance: 59.5
click at [345, 330] on div "20043008286" at bounding box center [377, 328] width 64 height 16
copy span "20043008286"
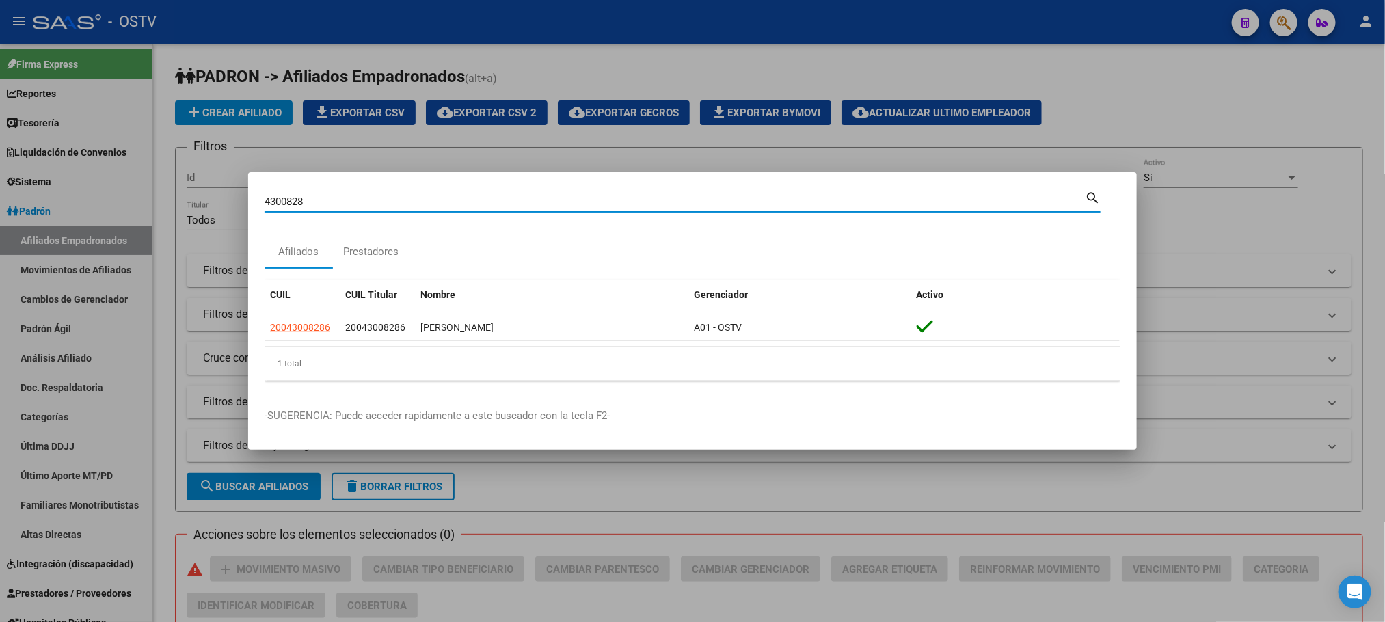
drag, startPoint x: 337, startPoint y: 198, endPoint x: 134, endPoint y: 196, distance: 203.1
click at [134, 196] on div "4300828 Buscar (apellido, dni, cuil, nro traspaso, cuit, obra social) search Af…" at bounding box center [692, 311] width 1385 height 622
paste input "5940893"
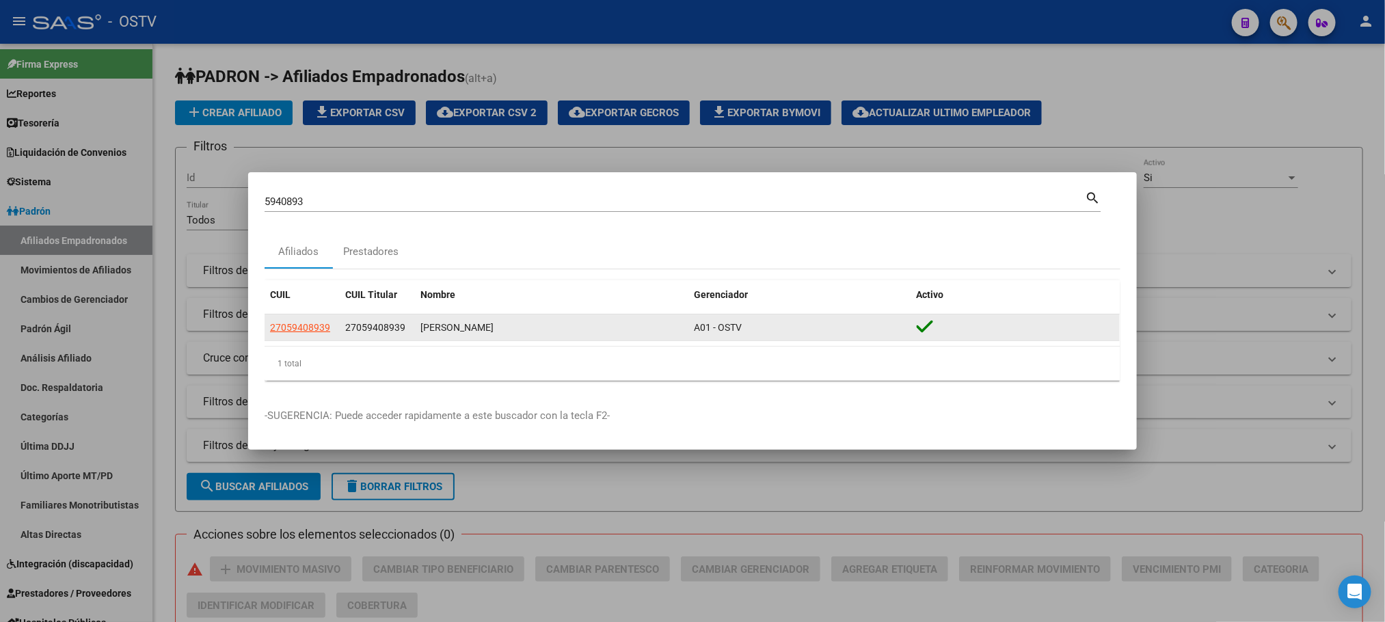
drag, startPoint x: 407, startPoint y: 329, endPoint x: 347, endPoint y: 330, distance: 60.2
click at [347, 330] on div "27059408939" at bounding box center [377, 328] width 64 height 16
copy span "27059408939"
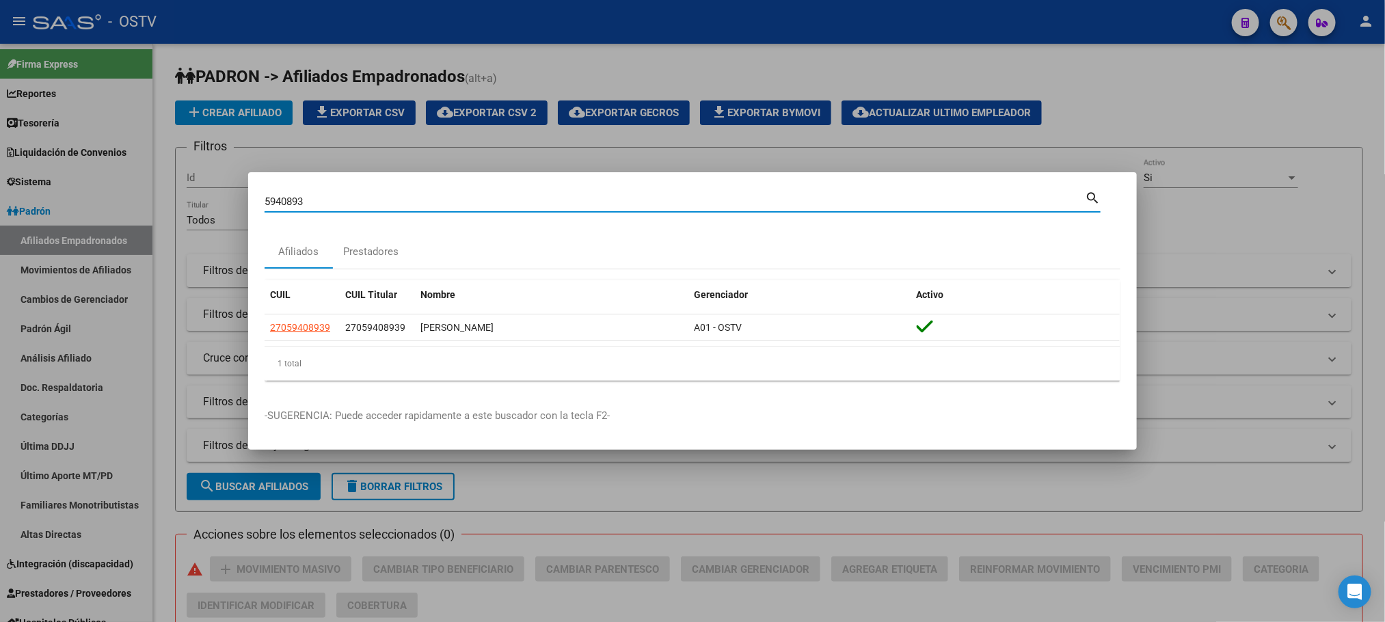
drag, startPoint x: 321, startPoint y: 202, endPoint x: 166, endPoint y: 202, distance: 154.5
click at [175, 202] on div "5940893 Buscar (apellido, dni, cuil, nro traspaso, cuit, obra social) search Af…" at bounding box center [692, 311] width 1385 height 622
paste input "7366828"
type input "7366828"
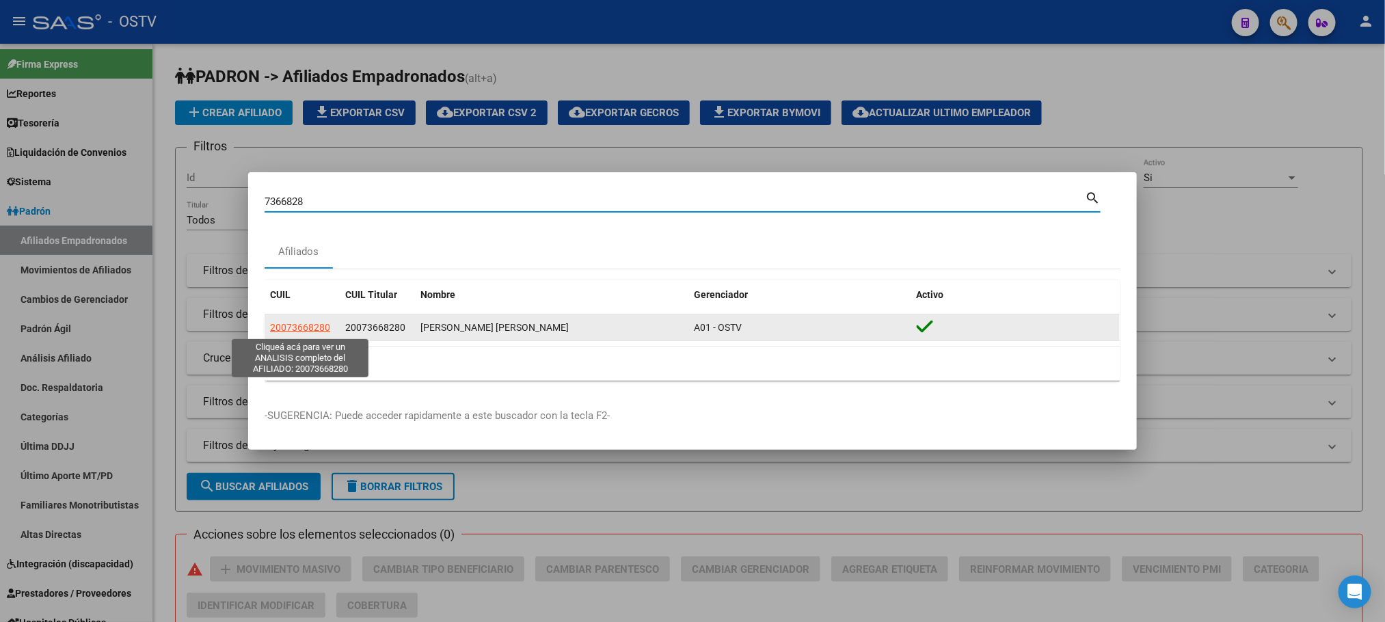
click at [293, 324] on span "20073668280" at bounding box center [300, 327] width 60 height 11
type textarea "20073668280"
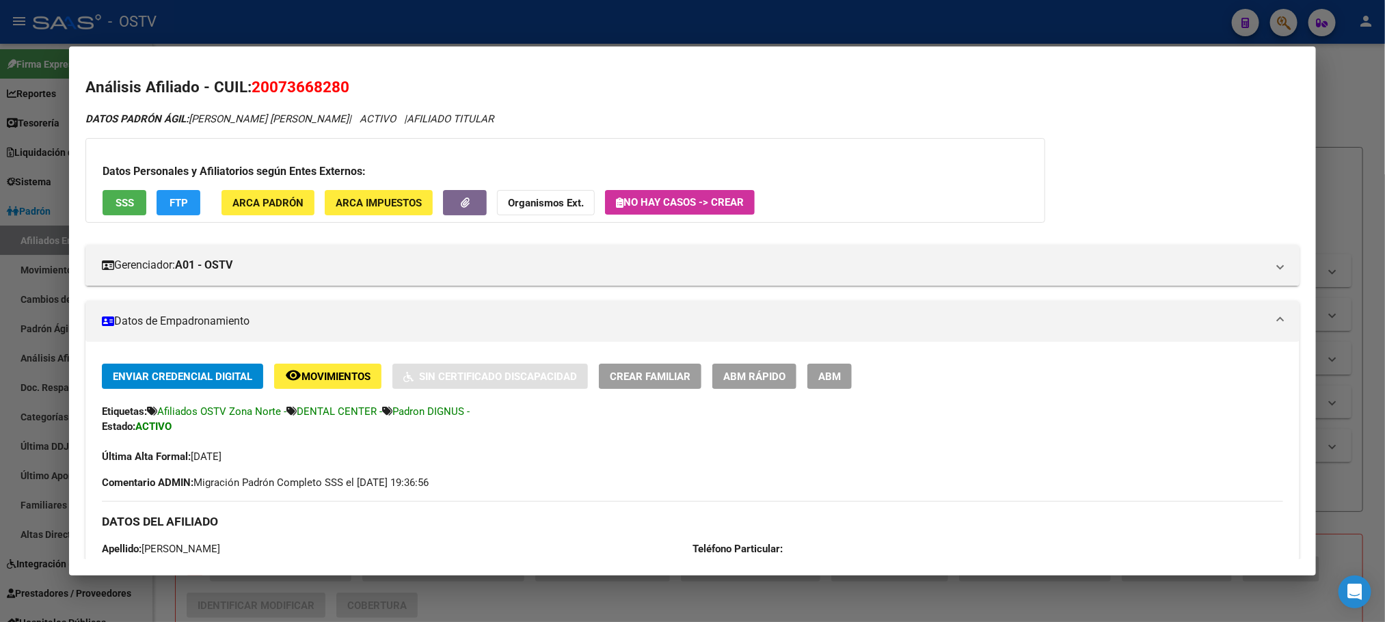
drag, startPoint x: 349, startPoint y: 84, endPoint x: 261, endPoint y: 94, distance: 89.5
click at [261, 94] on h2 "Análisis Afiliado - CUIL: 20073668280" at bounding box center [692, 87] width 1214 height 23
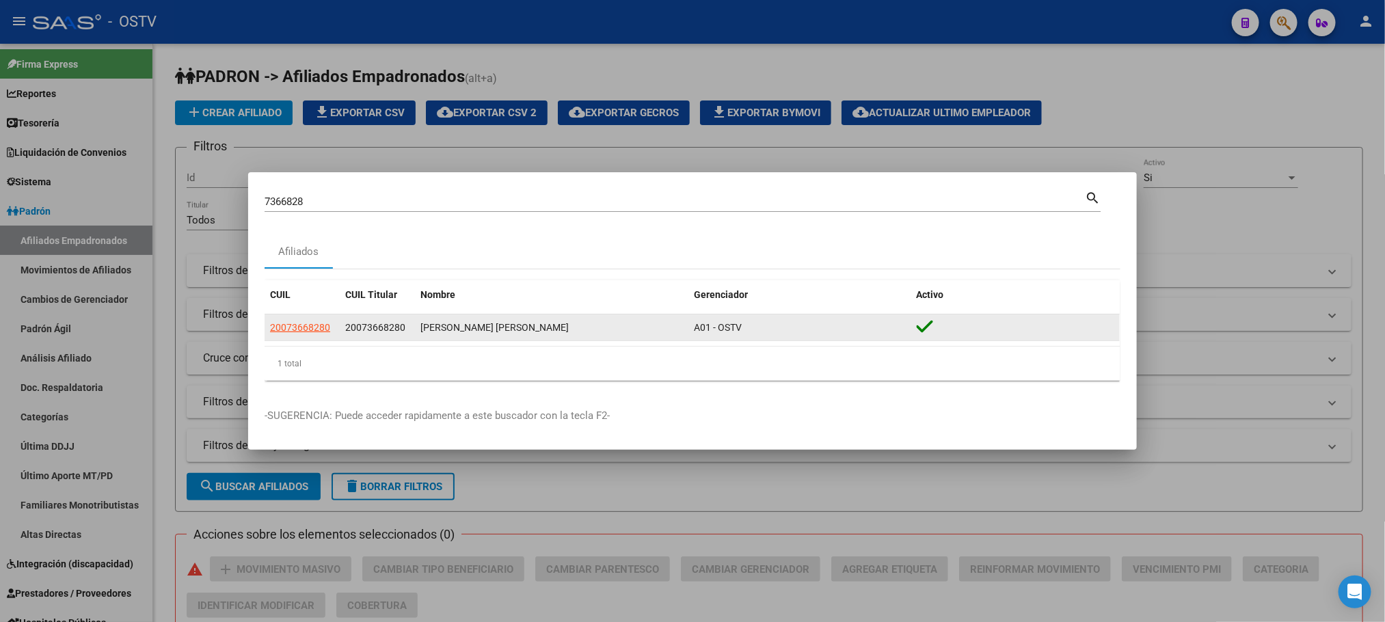
drag, startPoint x: 406, startPoint y: 328, endPoint x: 345, endPoint y: 327, distance: 60.9
click at [345, 327] on div "20073668280" at bounding box center [377, 328] width 64 height 16
copy span "20073668280"
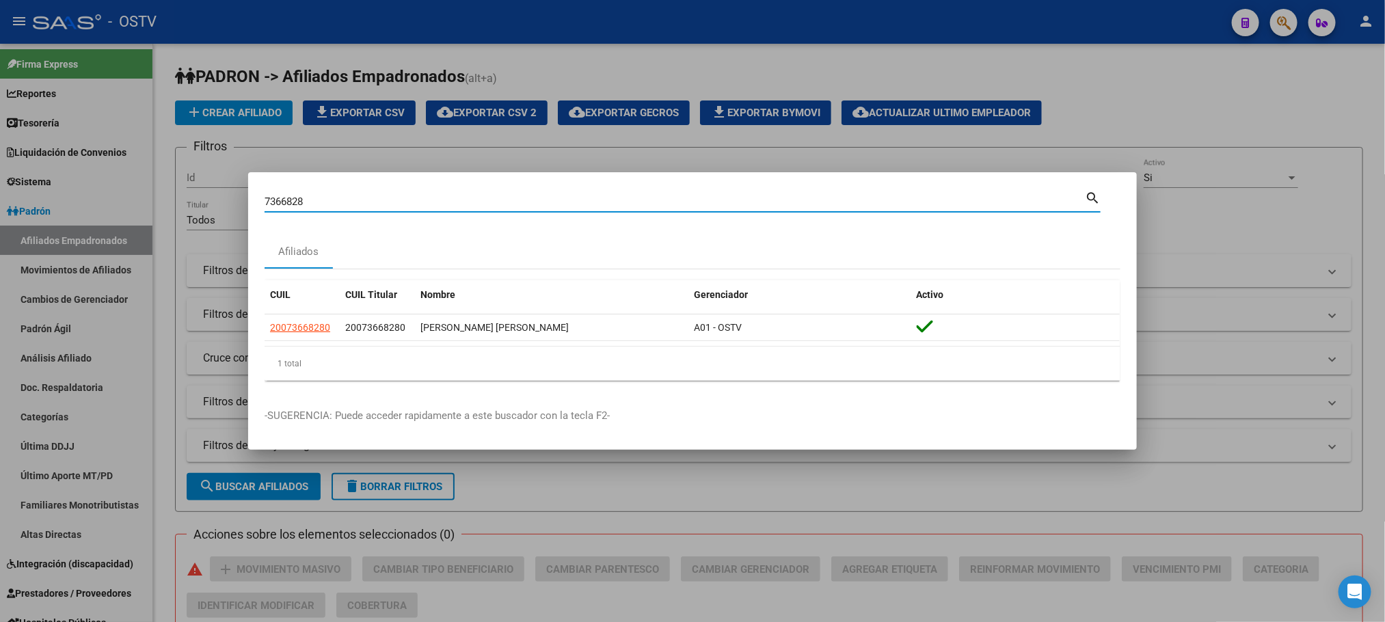
drag, startPoint x: 327, startPoint y: 203, endPoint x: 214, endPoint y: 203, distance: 112.8
click at [214, 203] on div "7366828 Buscar (apellido, dni, cuil, nro traspaso, cuit, obra social) search Af…" at bounding box center [692, 311] width 1385 height 622
paste input "41703590"
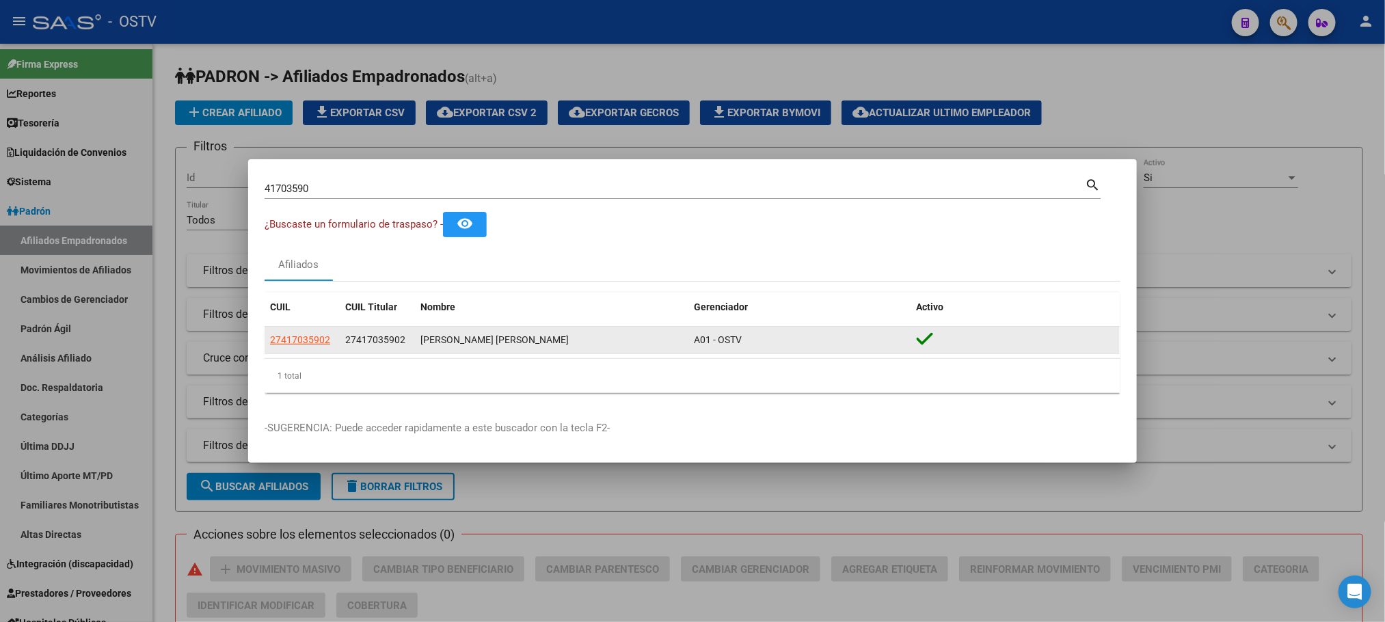
drag, startPoint x: 408, startPoint y: 341, endPoint x: 345, endPoint y: 341, distance: 62.9
click at [345, 341] on div "27417035902" at bounding box center [377, 340] width 64 height 16
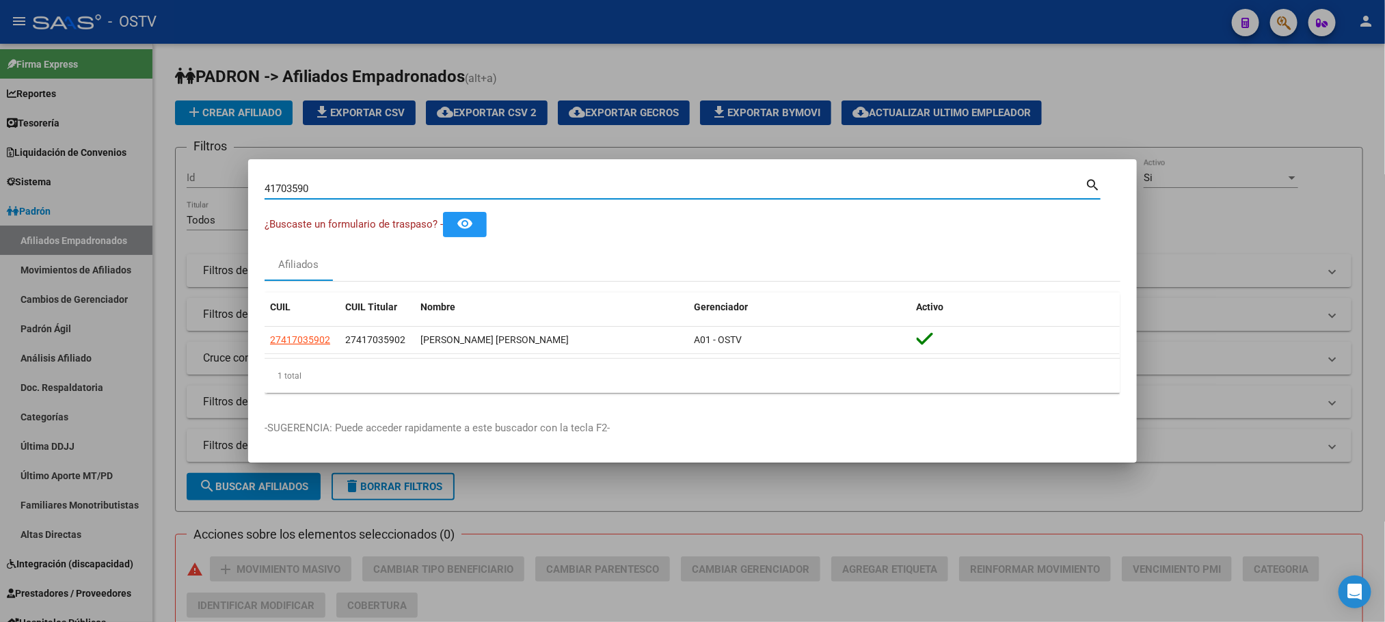
drag, startPoint x: 322, startPoint y: 185, endPoint x: 189, endPoint y: 191, distance: 133.5
click at [194, 191] on div "41703590 Buscar (apellido, dni, cuil, nro traspaso, cuit, obra social) search ¿…" at bounding box center [692, 311] width 1385 height 622
paste input "25726618"
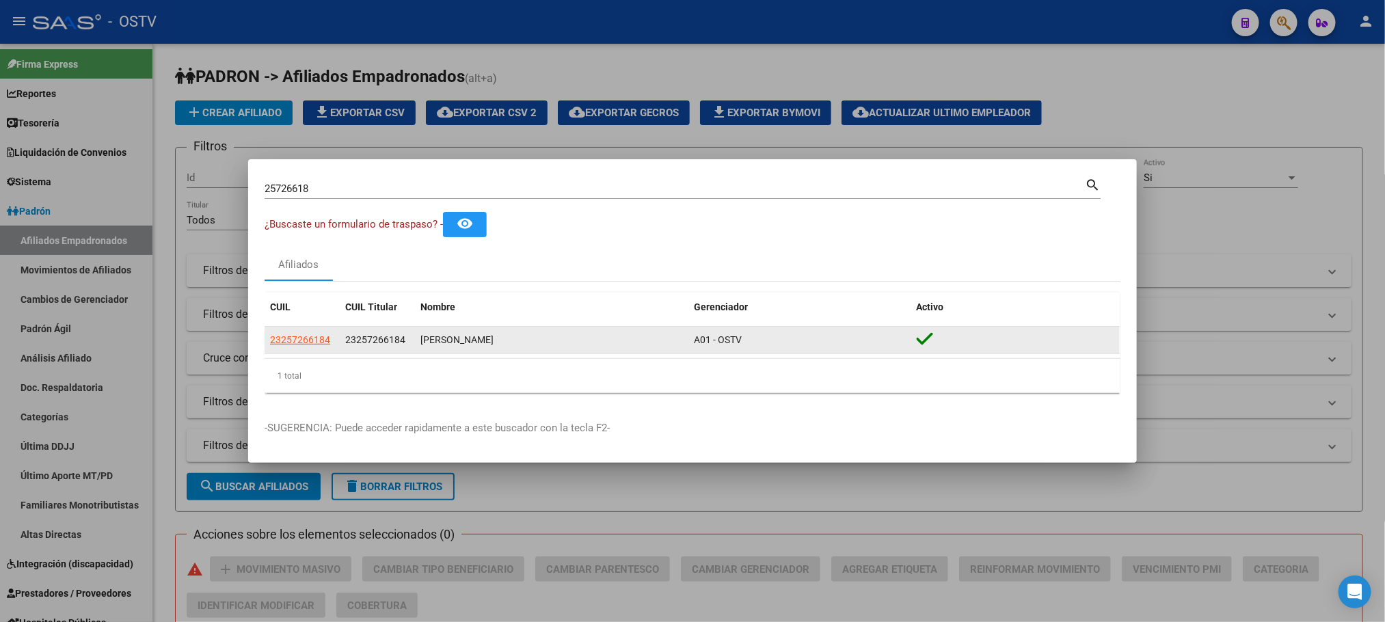
drag, startPoint x: 414, startPoint y: 341, endPoint x: 343, endPoint y: 338, distance: 71.1
click at [343, 338] on div "23257266184 23257266184 CASTRO MARIEL ANDREA A01 - OSTV" at bounding box center [692, 340] width 855 height 27
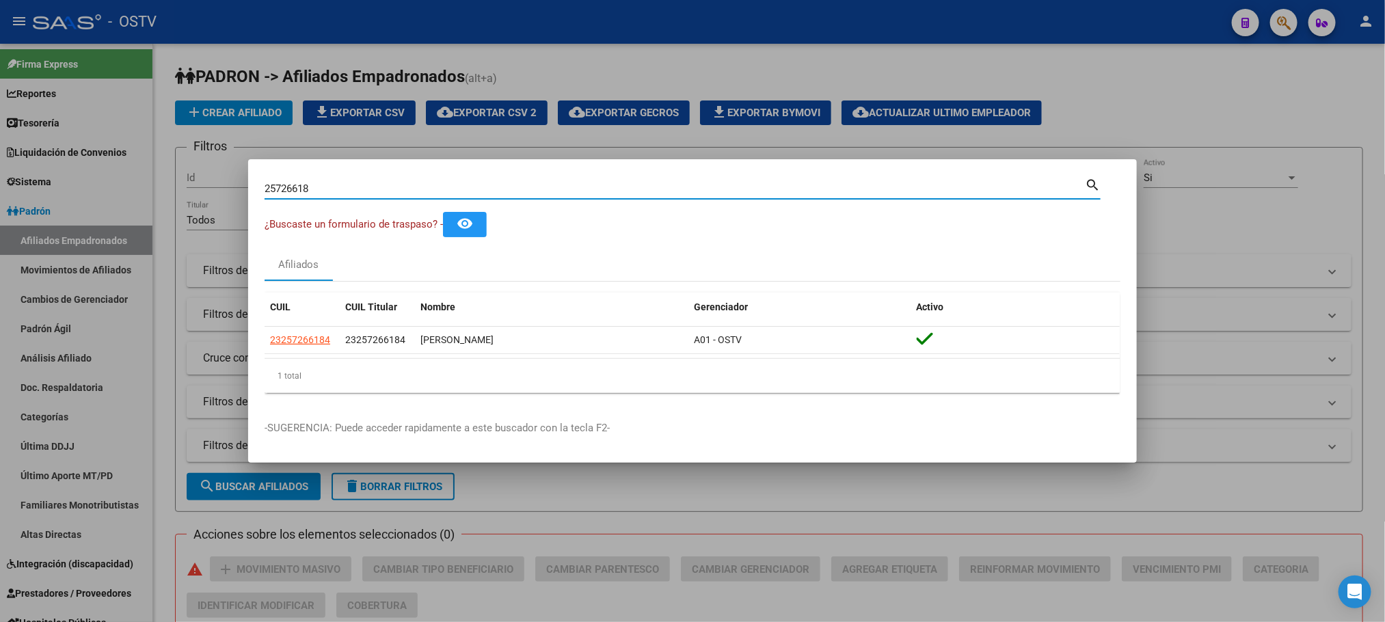
drag, startPoint x: 318, startPoint y: 195, endPoint x: 158, endPoint y: 196, distance: 160.0
click at [158, 196] on div "25726618 Buscar (apellido, dni, cuil, nro traspaso, cuit, obra social) search ¿…" at bounding box center [692, 311] width 1385 height 622
paste input "4618625"
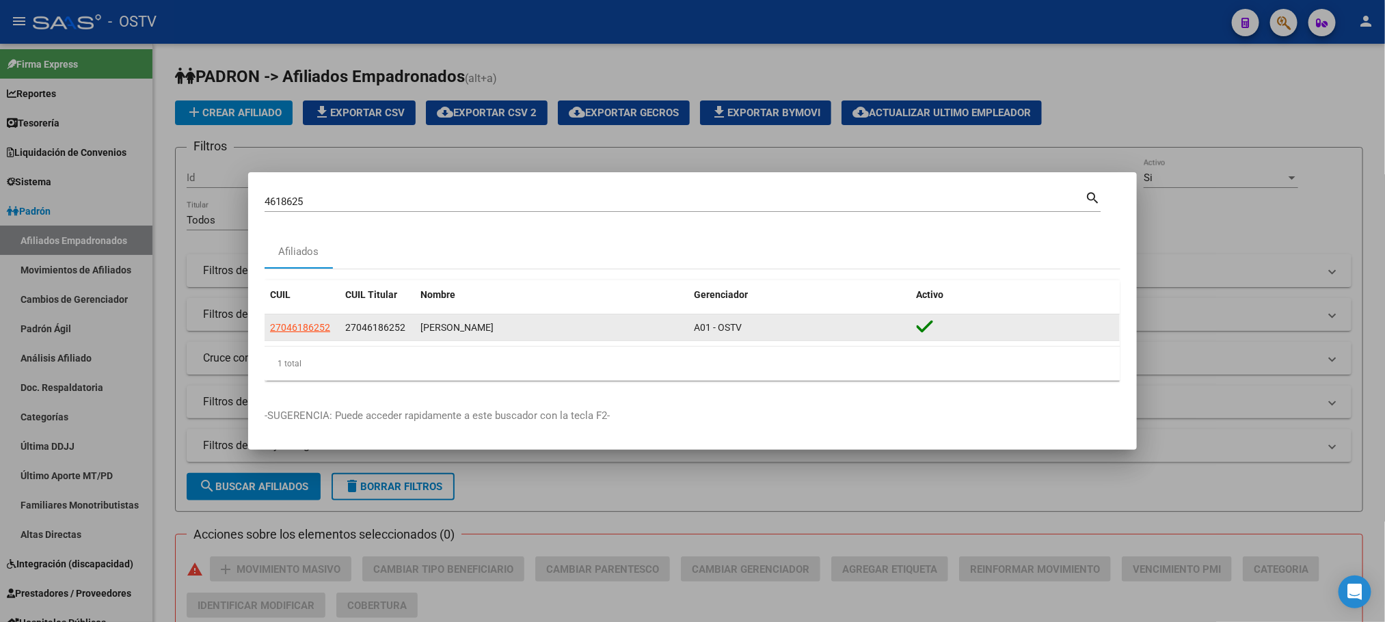
drag, startPoint x: 409, startPoint y: 326, endPoint x: 345, endPoint y: 327, distance: 64.3
click at [345, 327] on div "27046186252" at bounding box center [377, 328] width 64 height 16
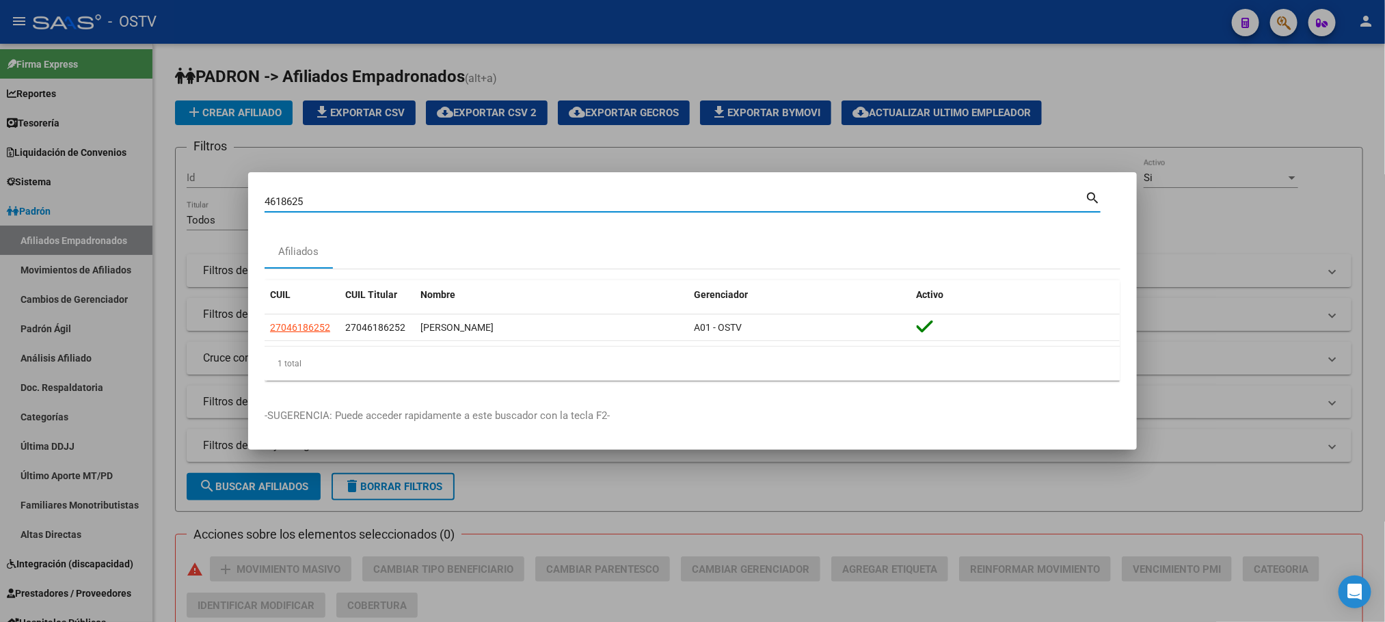
drag, startPoint x: 312, startPoint y: 199, endPoint x: 201, endPoint y: 201, distance: 110.8
click at [222, 201] on div "4618625 Buscar (apellido, dni, cuil, nro traspaso, cuit, obra social) search Af…" at bounding box center [692, 311] width 1385 height 622
paste input "23771929"
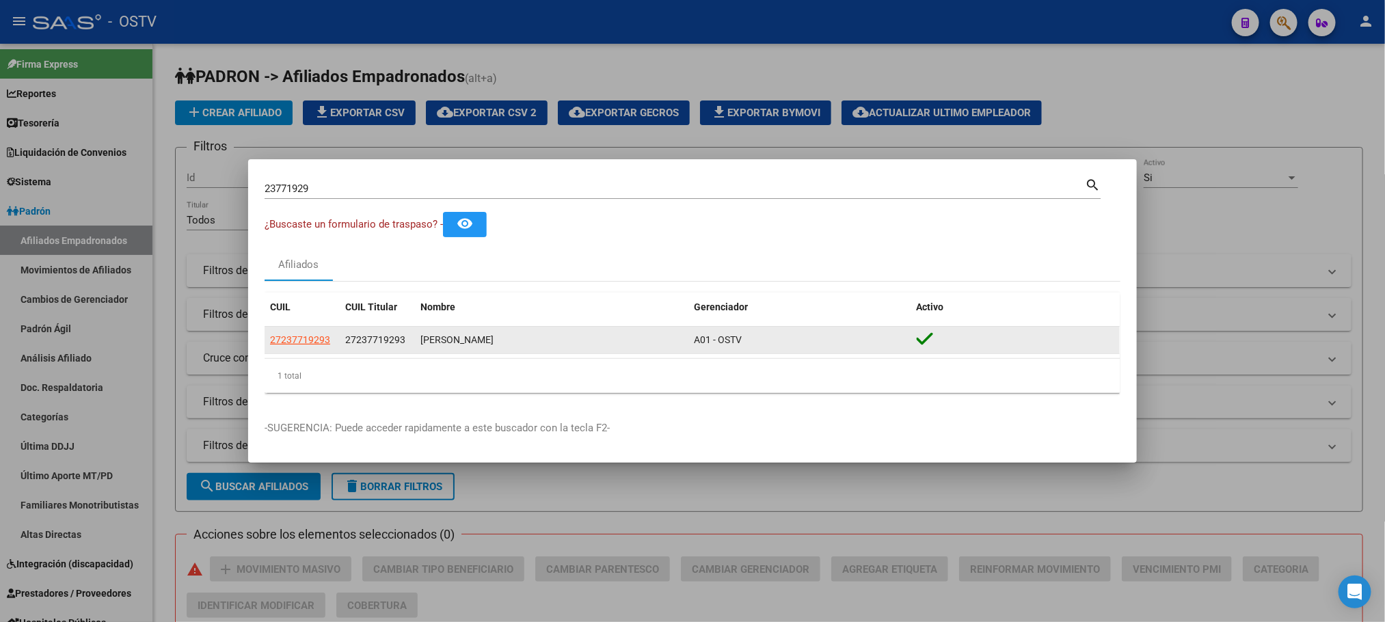
drag, startPoint x: 409, startPoint y: 345, endPoint x: 347, endPoint y: 345, distance: 62.2
click at [347, 345] on div "27237719293" at bounding box center [377, 340] width 64 height 16
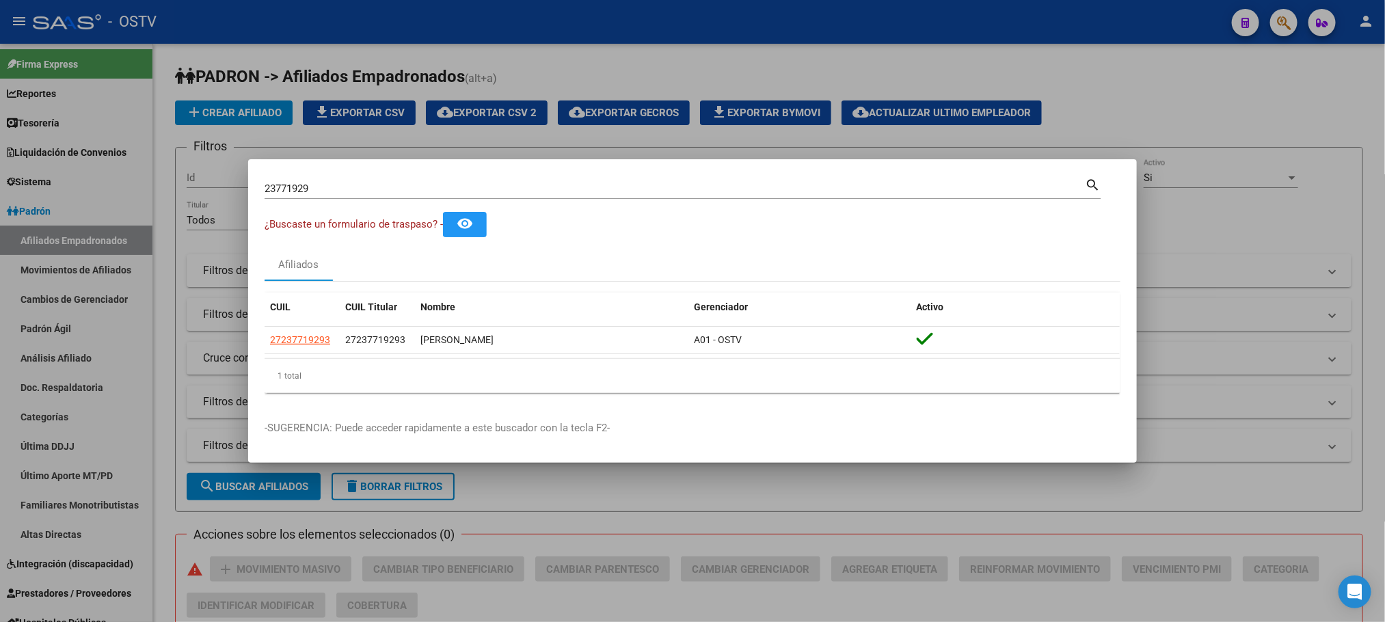
drag, startPoint x: 320, startPoint y: 191, endPoint x: 0, endPoint y: 189, distance: 320.0
click at [224, 194] on div "23771929 Buscar (apellido, dni, cuil, nro traspaso, cuit, obra social) search ¿…" at bounding box center [692, 311] width 1385 height 622
paste input "4846394"
type input "4846394"
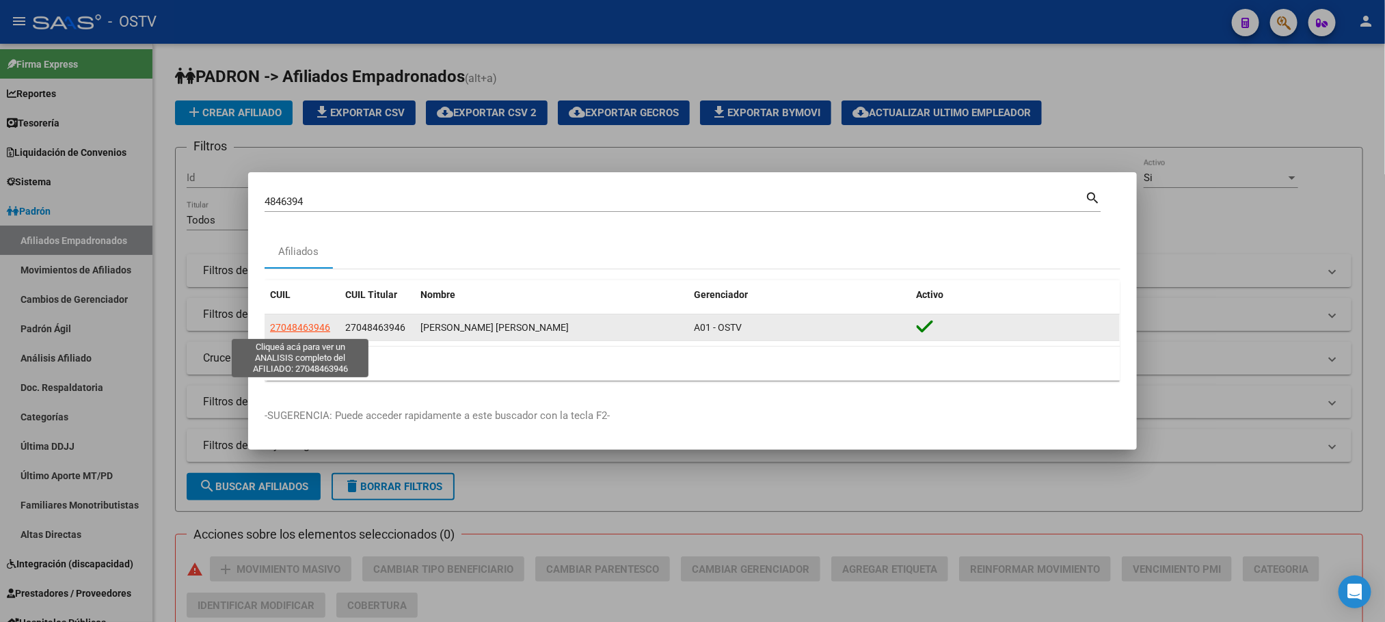
click at [297, 329] on span "27048463946" at bounding box center [300, 327] width 60 height 11
type textarea "27048463946"
drag, startPoint x: 407, startPoint y: 326, endPoint x: 337, endPoint y: 327, distance: 69.7
click at [337, 327] on div "27048463946 27048463946 DIAZ ALICIA BEATRIZ A01 - OSTV" at bounding box center [692, 328] width 855 height 27
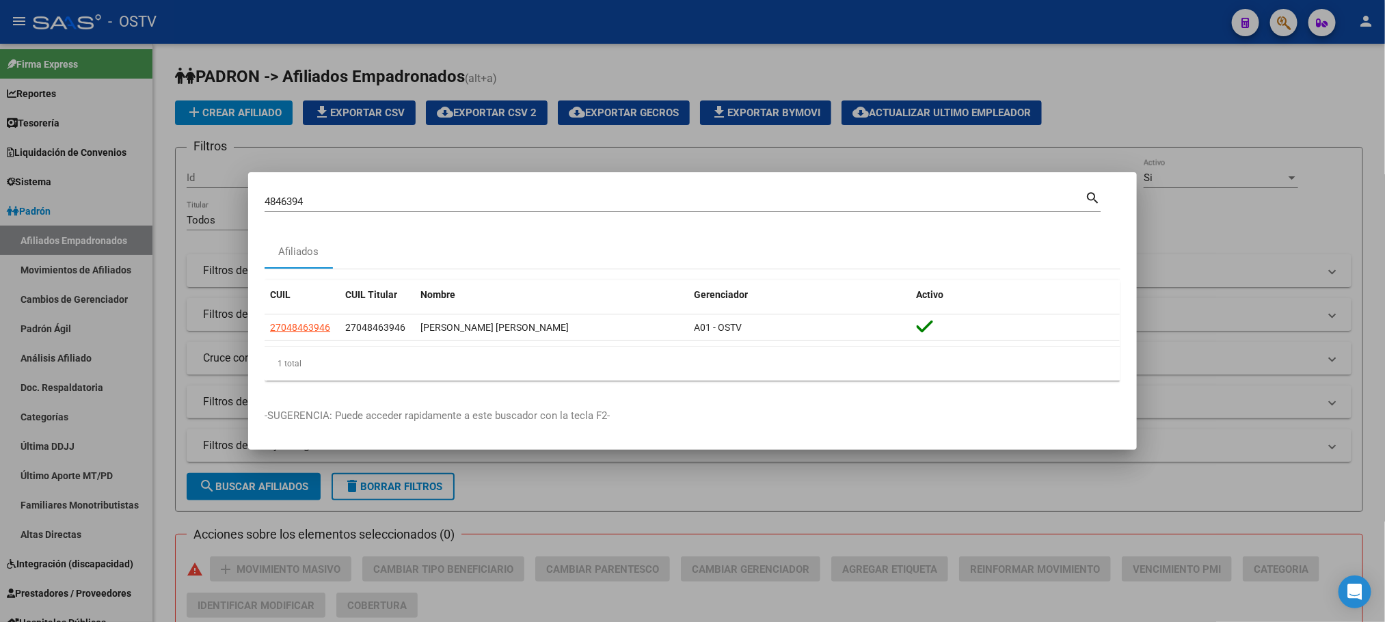
drag, startPoint x: 320, startPoint y: 204, endPoint x: 152, endPoint y: 209, distance: 168.3
click at [152, 209] on div "4846394 Buscar (apellido, dni, cuil, nro traspaso, cuit, obra social) search Af…" at bounding box center [692, 311] width 1385 height 622
paste input "12114616"
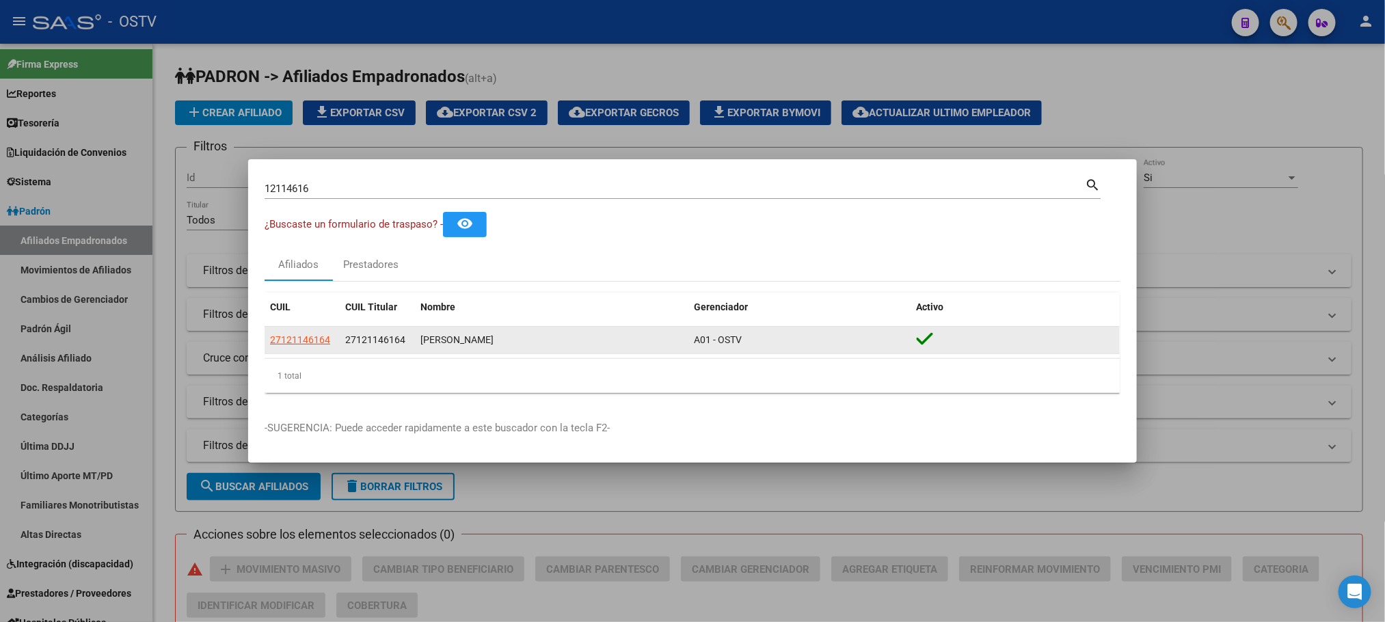
drag, startPoint x: 408, startPoint y: 336, endPoint x: 347, endPoint y: 341, distance: 61.0
click at [347, 341] on div "27121146164" at bounding box center [377, 340] width 64 height 16
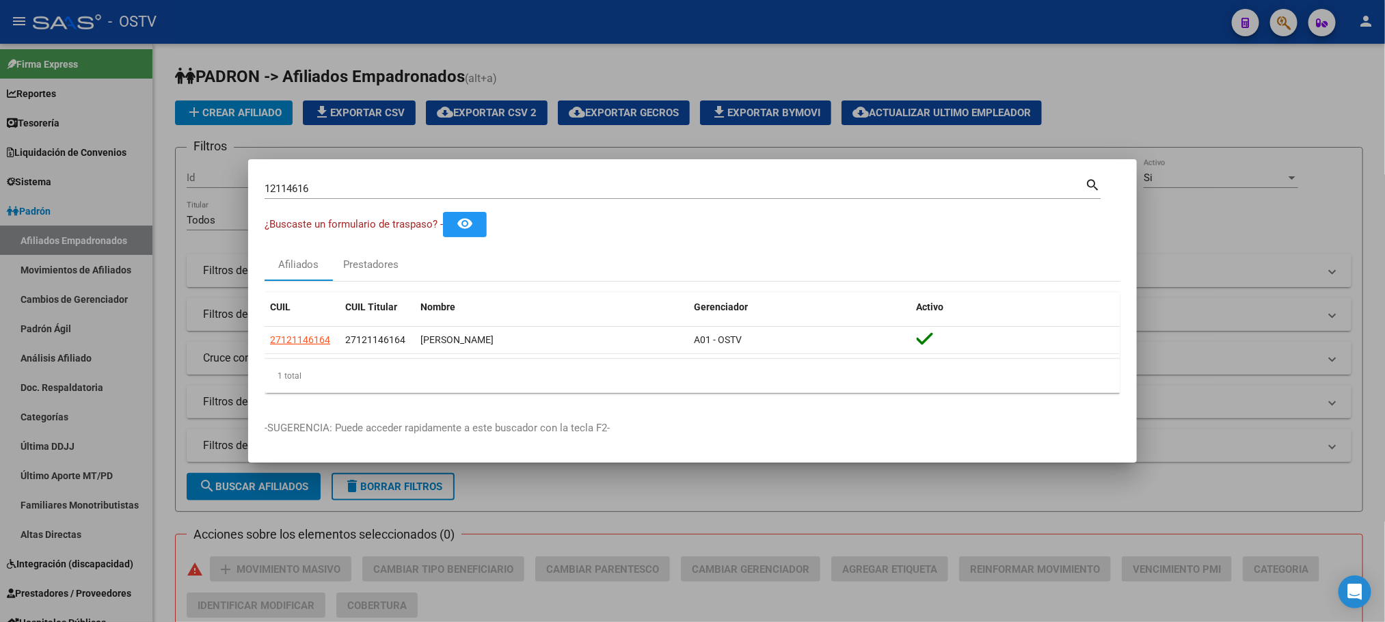
click at [317, 191] on input "12114616" at bounding box center [675, 189] width 821 height 12
paste input "20414562"
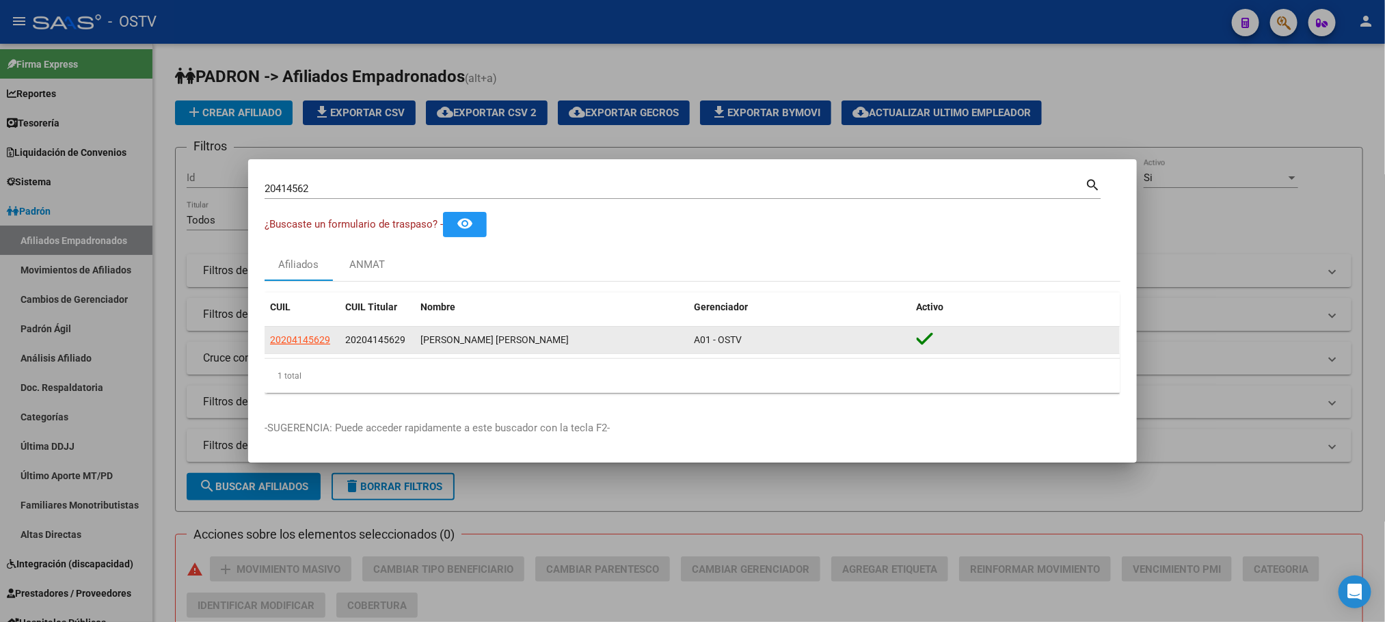
drag, startPoint x: 405, startPoint y: 343, endPoint x: 347, endPoint y: 343, distance: 57.4
click at [347, 343] on div "20204145629" at bounding box center [377, 340] width 64 height 16
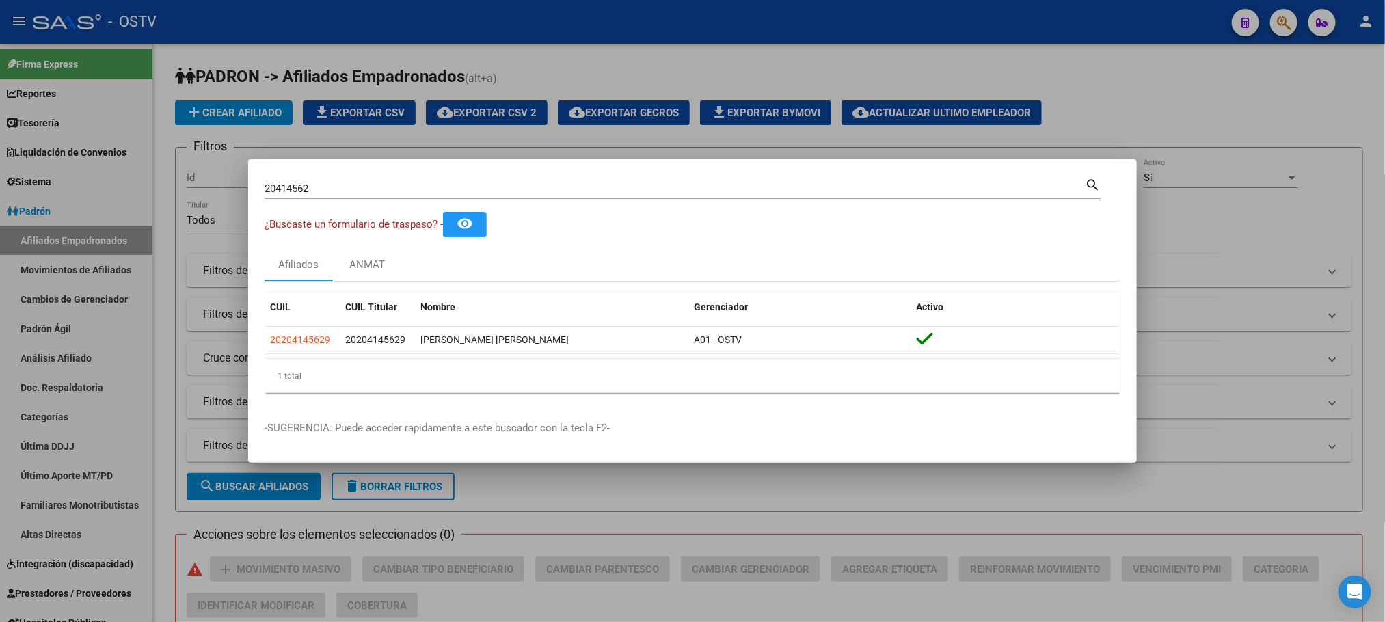
drag, startPoint x: 323, startPoint y: 189, endPoint x: 234, endPoint y: 193, distance: 89.0
click at [237, 193] on div "20414562 Buscar (apellido, dni, cuil, nro traspaso, cuit, obra social) search ¿…" at bounding box center [692, 311] width 1385 height 622
paste input "3688111"
type input "3688111"
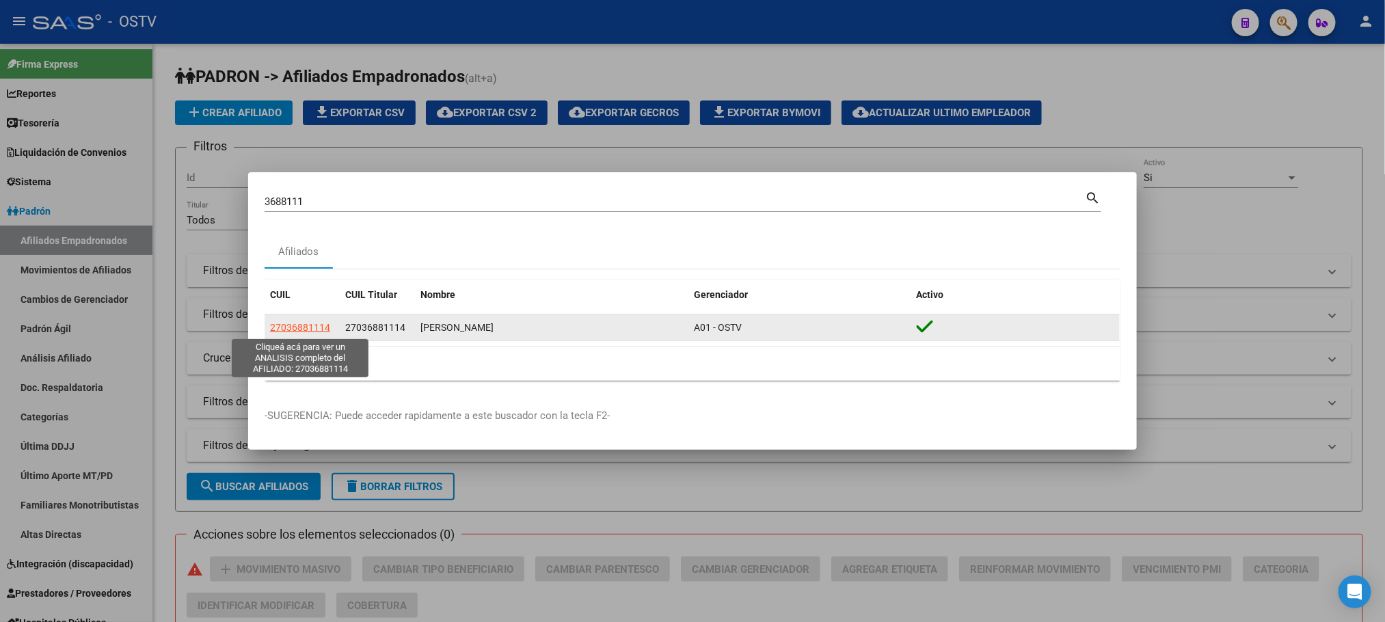
click at [288, 324] on span "27036881114" at bounding box center [300, 327] width 60 height 11
type textarea "27036881114"
drag, startPoint x: 407, startPoint y: 326, endPoint x: 347, endPoint y: 333, distance: 59.9
click at [347, 333] on div "27036881114" at bounding box center [377, 328] width 64 height 16
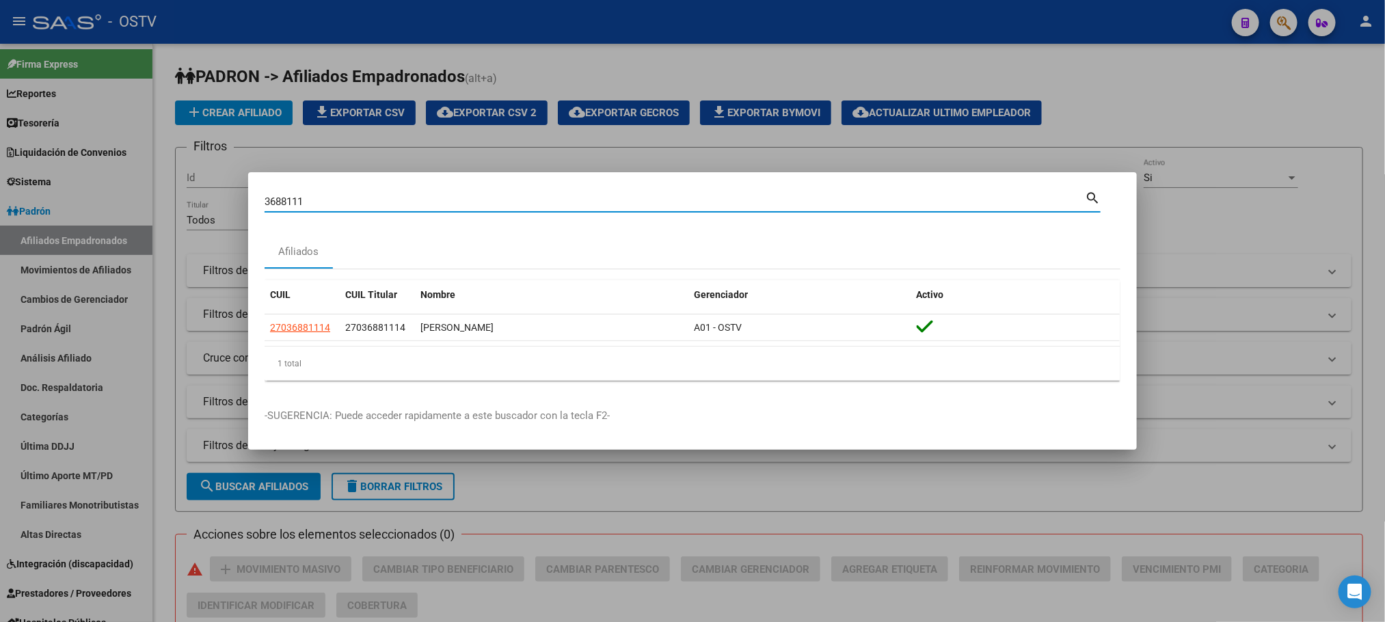
drag, startPoint x: 324, startPoint y: 204, endPoint x: 222, endPoint y: 205, distance: 102.6
click at [222, 205] on div "3688111 Buscar (apellido, dni, cuil, nro traspaso, cuit, obra social) search Af…" at bounding box center [692, 311] width 1385 height 622
paste input "532408"
type input "5324081"
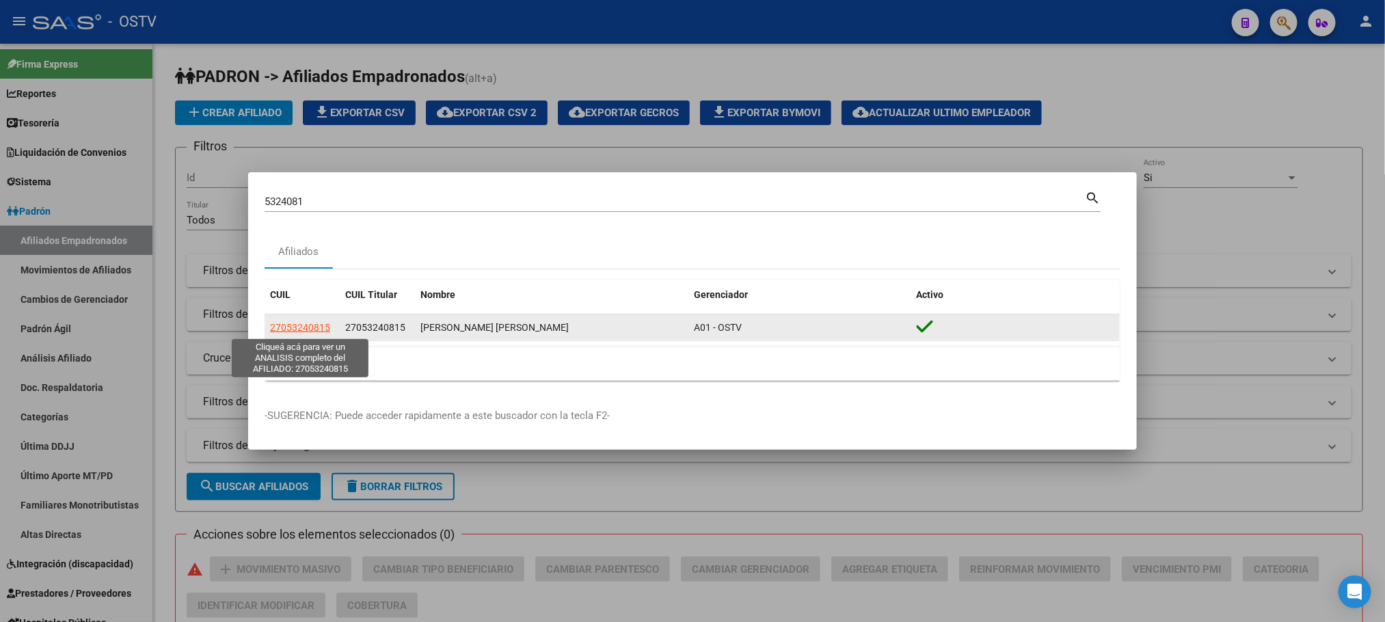
click at [310, 329] on span "27053240815" at bounding box center [300, 327] width 60 height 11
type textarea "27053240815"
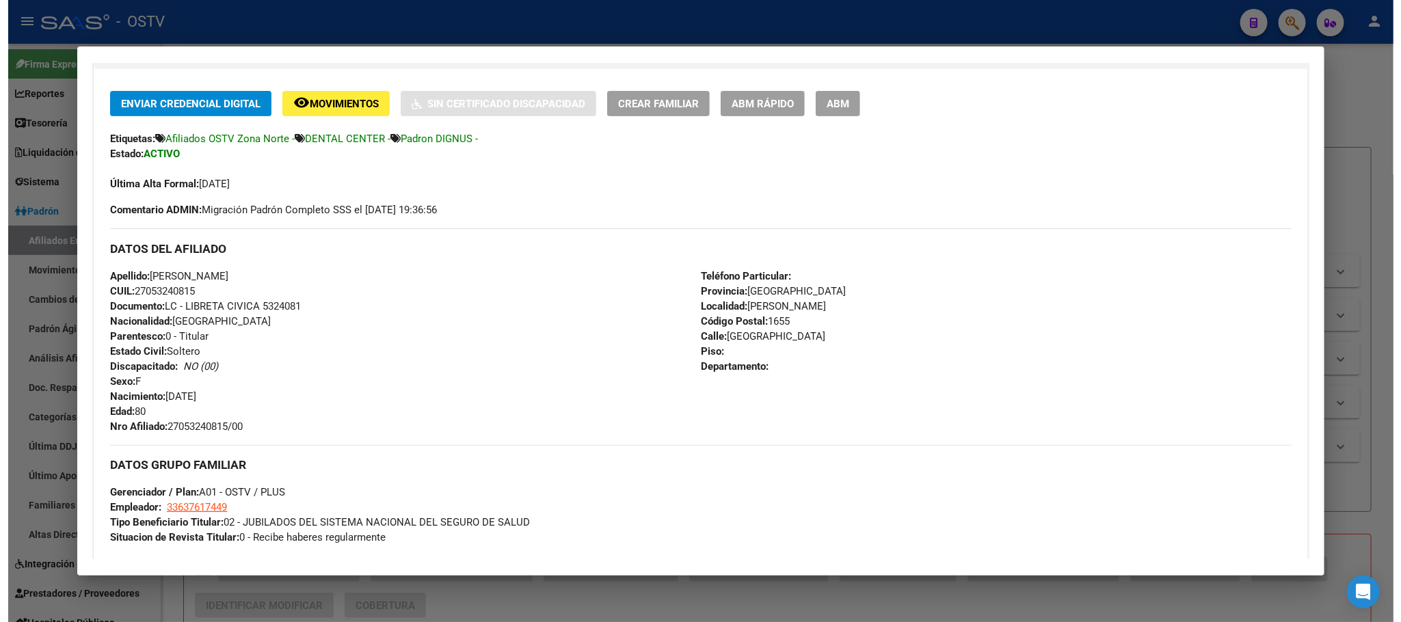
scroll to position [310, 0]
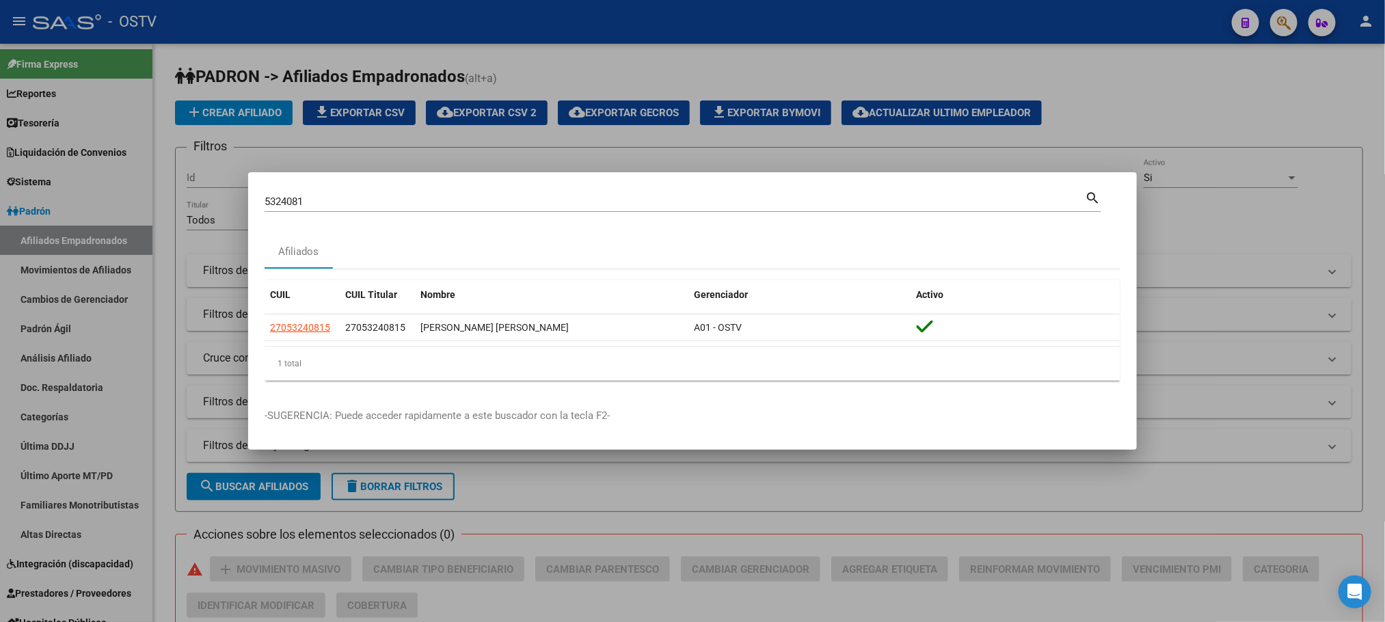
click at [125, 201] on div "5324081 Buscar (apellido, dni, cuil, nro traspaso, cuit, obra social) search Af…" at bounding box center [692, 311] width 1385 height 622
drag, startPoint x: 312, startPoint y: 201, endPoint x: 118, endPoint y: 210, distance: 195.1
click at [118, 210] on div "5324081 Buscar (apellido, dni, cuil, nro traspaso, cuit, obra social) search Af…" at bounding box center [692, 311] width 1385 height 622
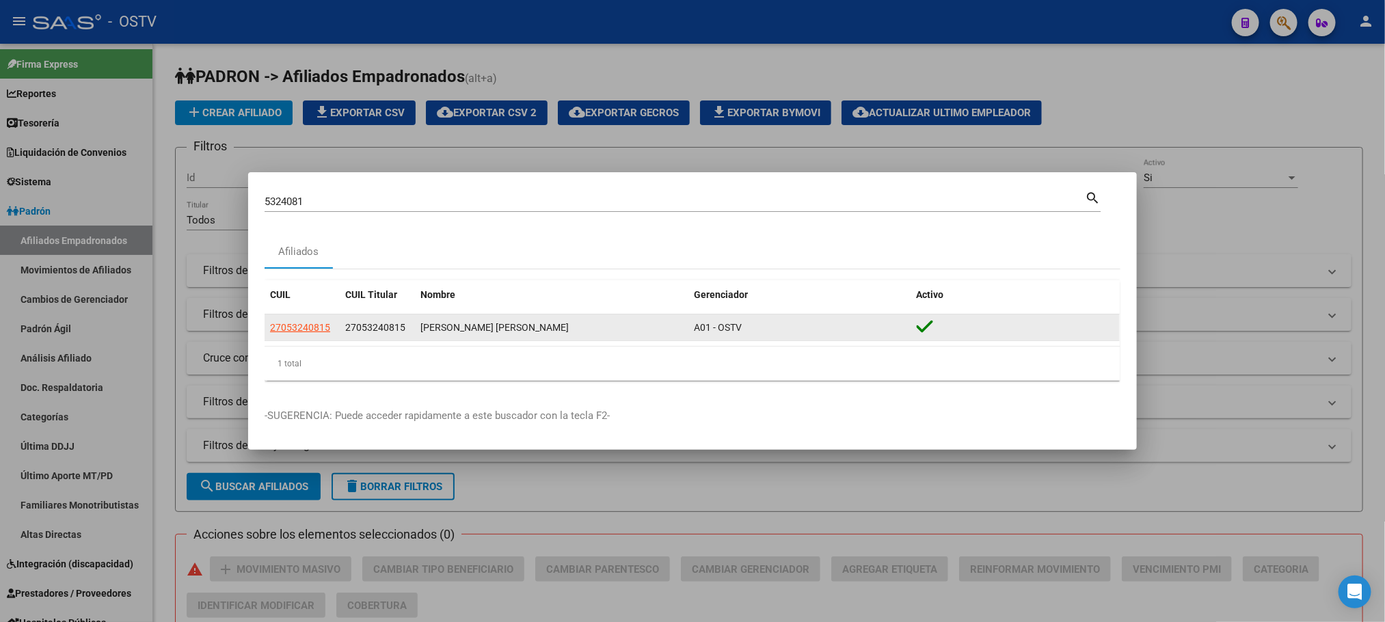
drag, startPoint x: 413, startPoint y: 330, endPoint x: 349, endPoint y: 323, distance: 64.7
click at [341, 324] on datatable-body-cell "27053240815" at bounding box center [377, 328] width 75 height 27
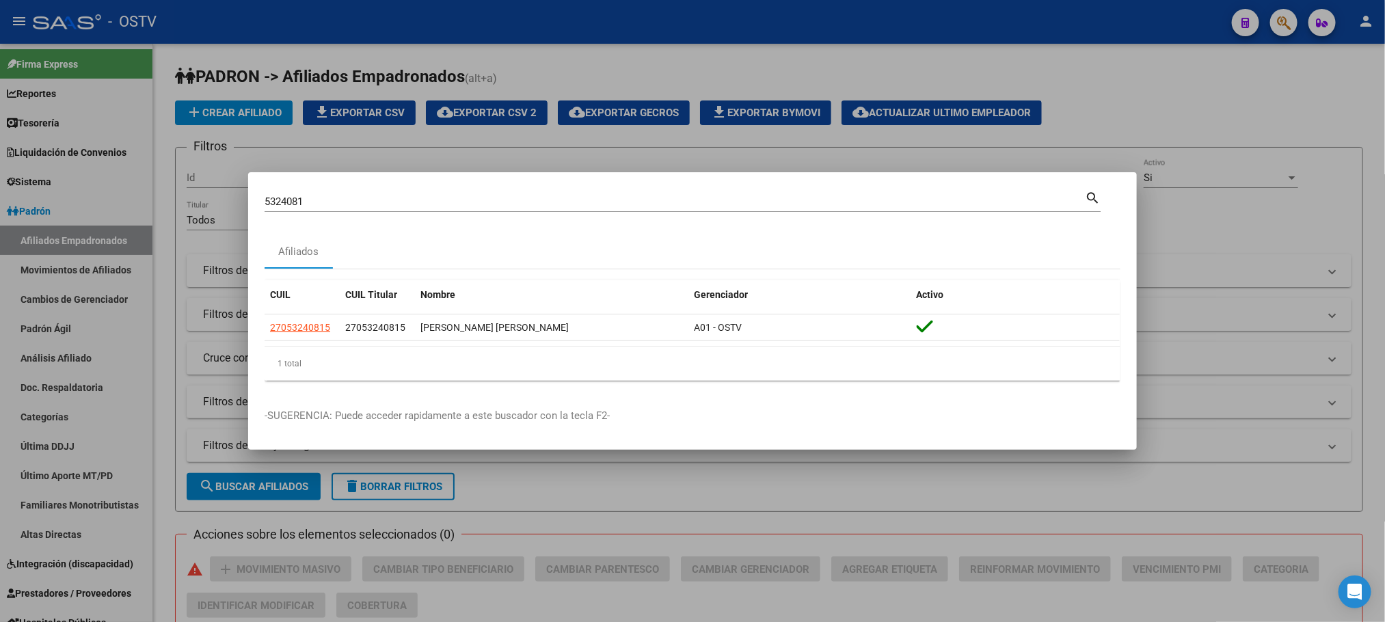
drag, startPoint x: 336, startPoint y: 206, endPoint x: 165, endPoint y: 205, distance: 171.6
click at [189, 205] on div "5324081 Buscar (apellido, dni, cuil, nro traspaso, cuit, obra social) search Af…" at bounding box center [692, 311] width 1385 height 622
paste input "440590"
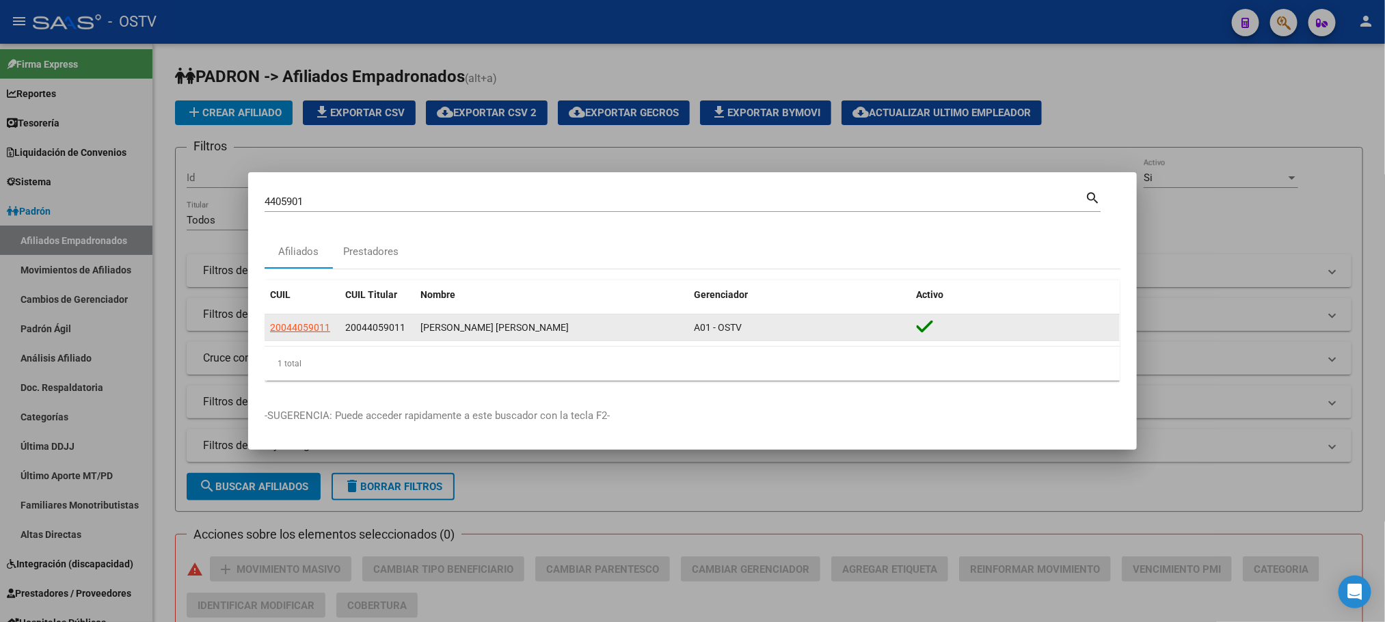
drag, startPoint x: 407, startPoint y: 328, endPoint x: 347, endPoint y: 334, distance: 60.5
click at [347, 334] on div "20044059011" at bounding box center [377, 328] width 64 height 16
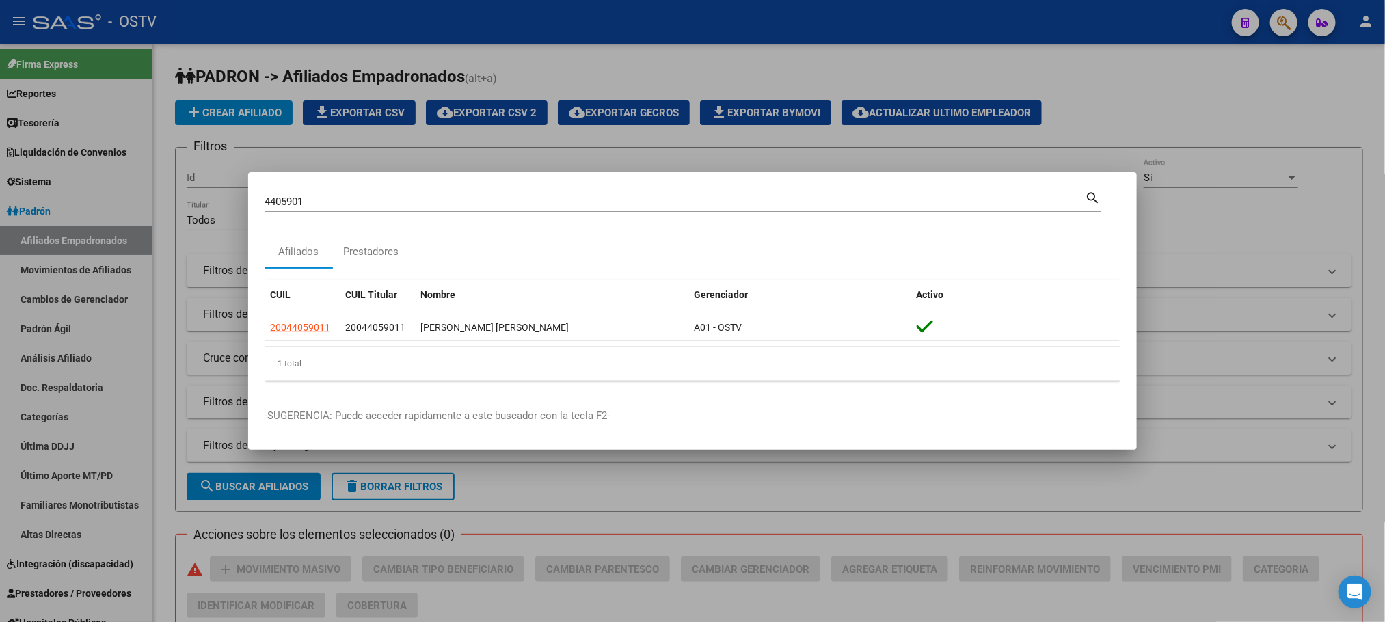
drag, startPoint x: 347, startPoint y: 205, endPoint x: 114, endPoint y: 207, distance: 233.9
click at [114, 207] on div "4405901 Buscar (apellido, dni, cuil, nro traspaso, cuit, obra social) search Af…" at bounding box center [692, 311] width 1385 height 622
paste input "3289538"
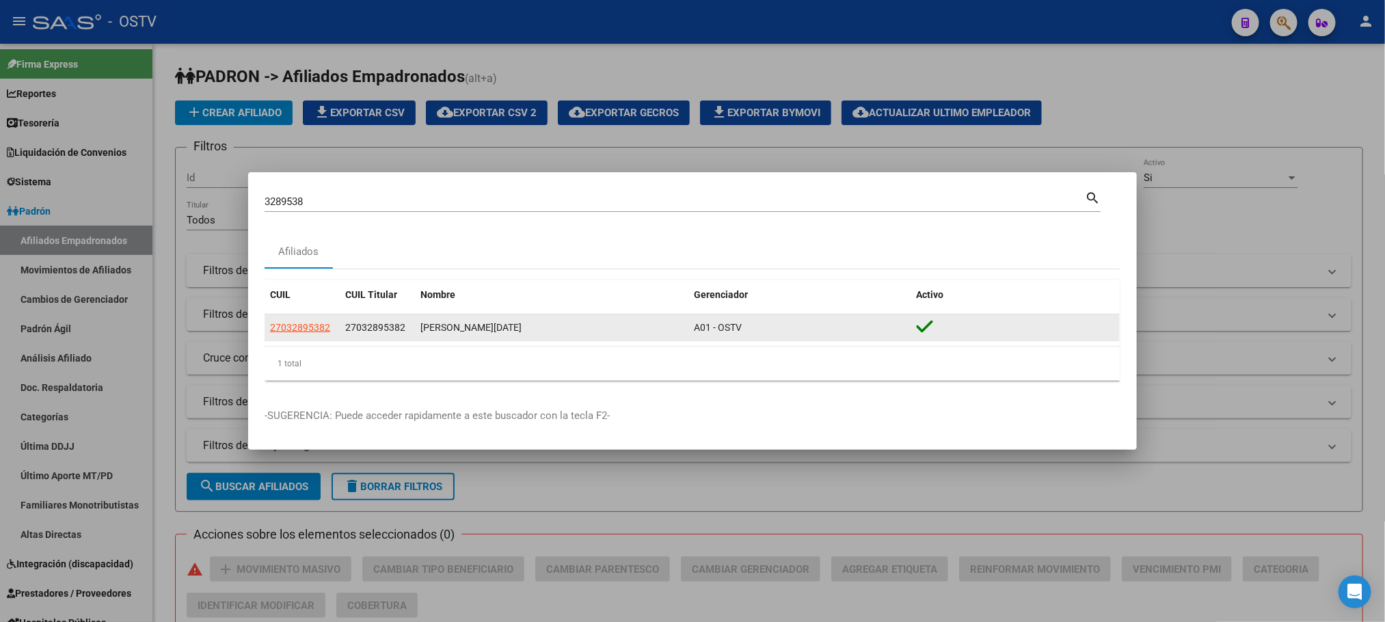
drag, startPoint x: 403, startPoint y: 331, endPoint x: 349, endPoint y: 332, distance: 54.0
click at [349, 332] on span "27032895382" at bounding box center [375, 327] width 60 height 11
click at [359, 331] on span "27032895382" at bounding box center [375, 327] width 60 height 11
drag, startPoint x: 408, startPoint y: 332, endPoint x: 345, endPoint y: 332, distance: 63.6
click at [345, 332] on div "27032895382" at bounding box center [377, 328] width 64 height 16
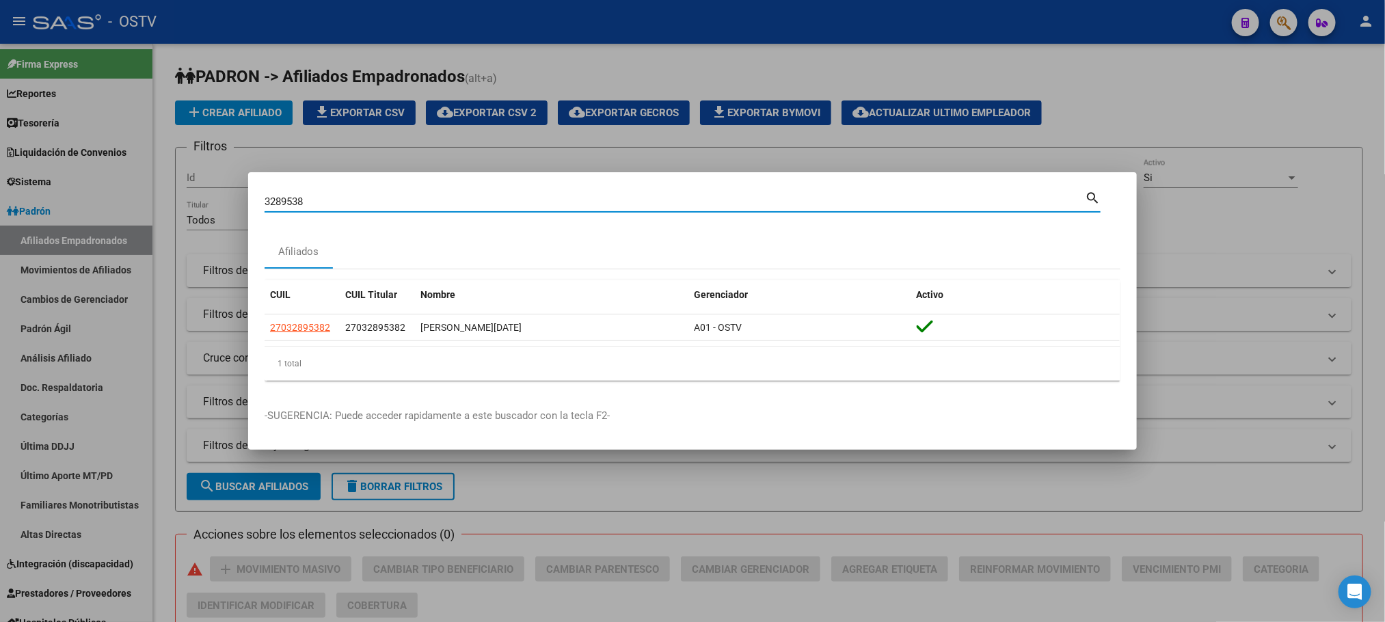
drag, startPoint x: 337, startPoint y: 200, endPoint x: 109, endPoint y: 207, distance: 227.8
click at [109, 207] on div "3289538 Buscar (apellido, dni, cuil, nro traspaso, cuit, obra social) search Af…" at bounding box center [692, 311] width 1385 height 622
paste input "4795310"
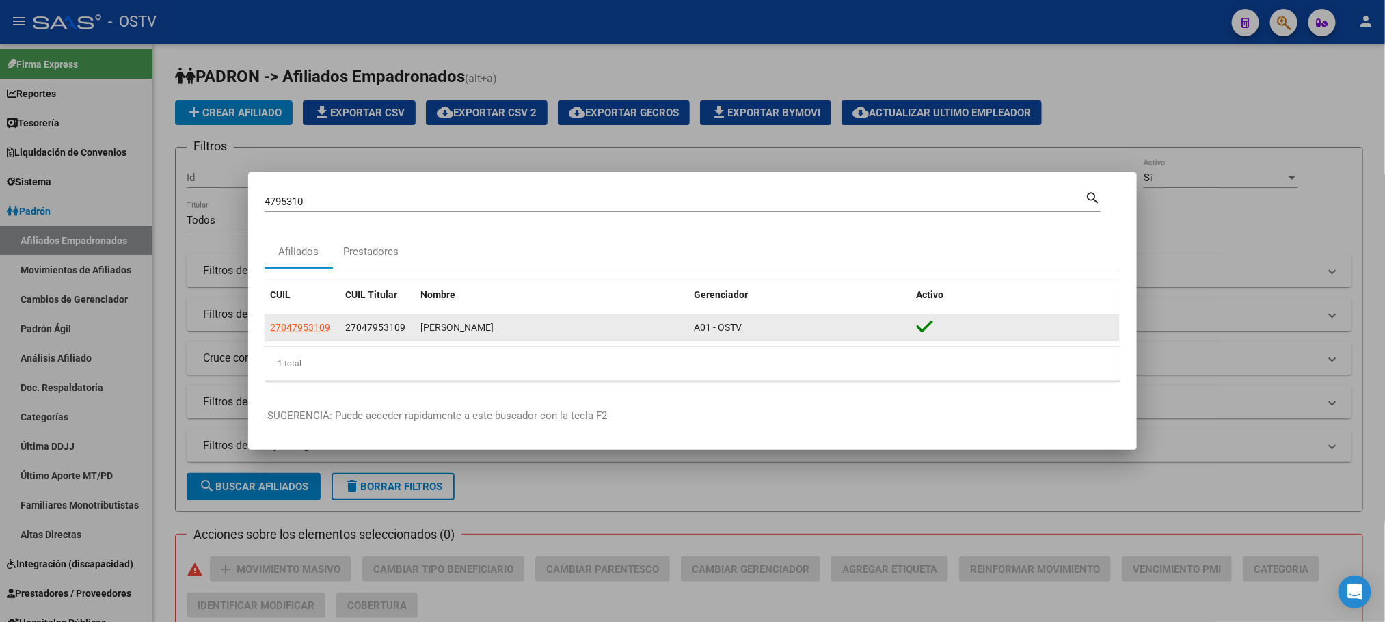
drag, startPoint x: 405, startPoint y: 329, endPoint x: 347, endPoint y: 334, distance: 57.7
click at [347, 334] on div "27047953109" at bounding box center [377, 328] width 64 height 16
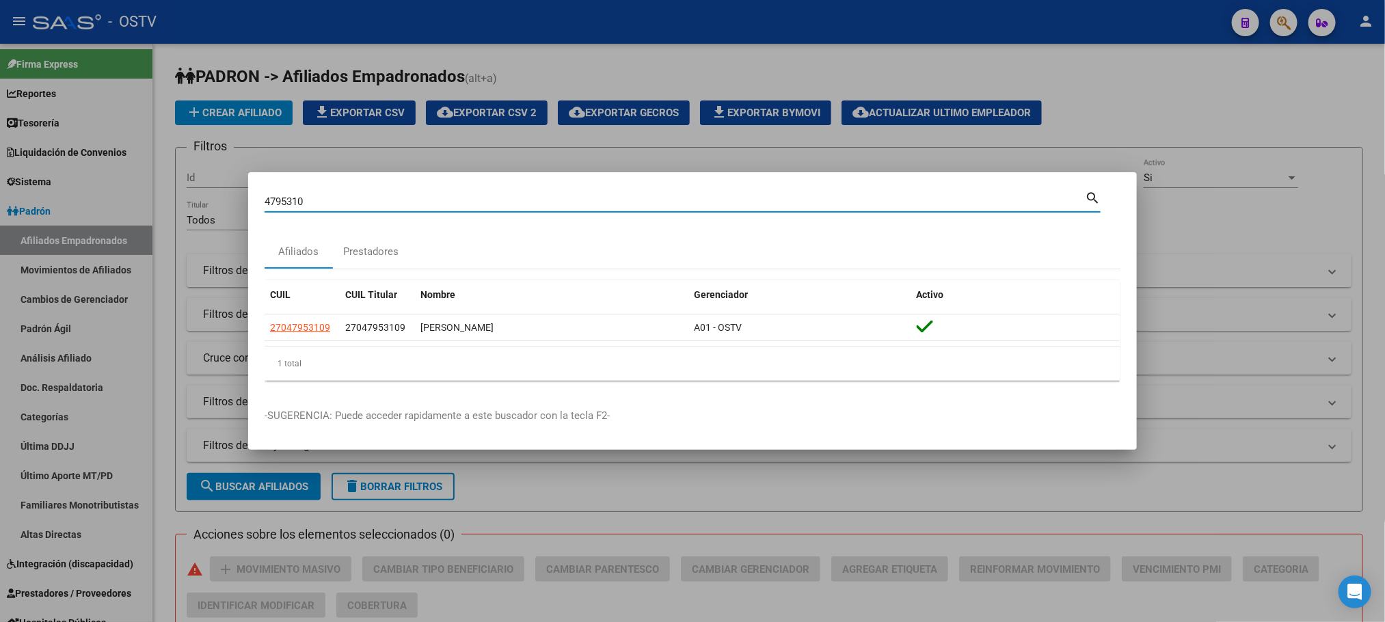
drag, startPoint x: 273, startPoint y: 204, endPoint x: 158, endPoint y: 203, distance: 114.9
click at [158, 203] on div "4795310 Buscar (apellido, dni, cuil, nro traspaso, cuit, obra social) search Af…" at bounding box center [692, 311] width 1385 height 622
paste input "5660758"
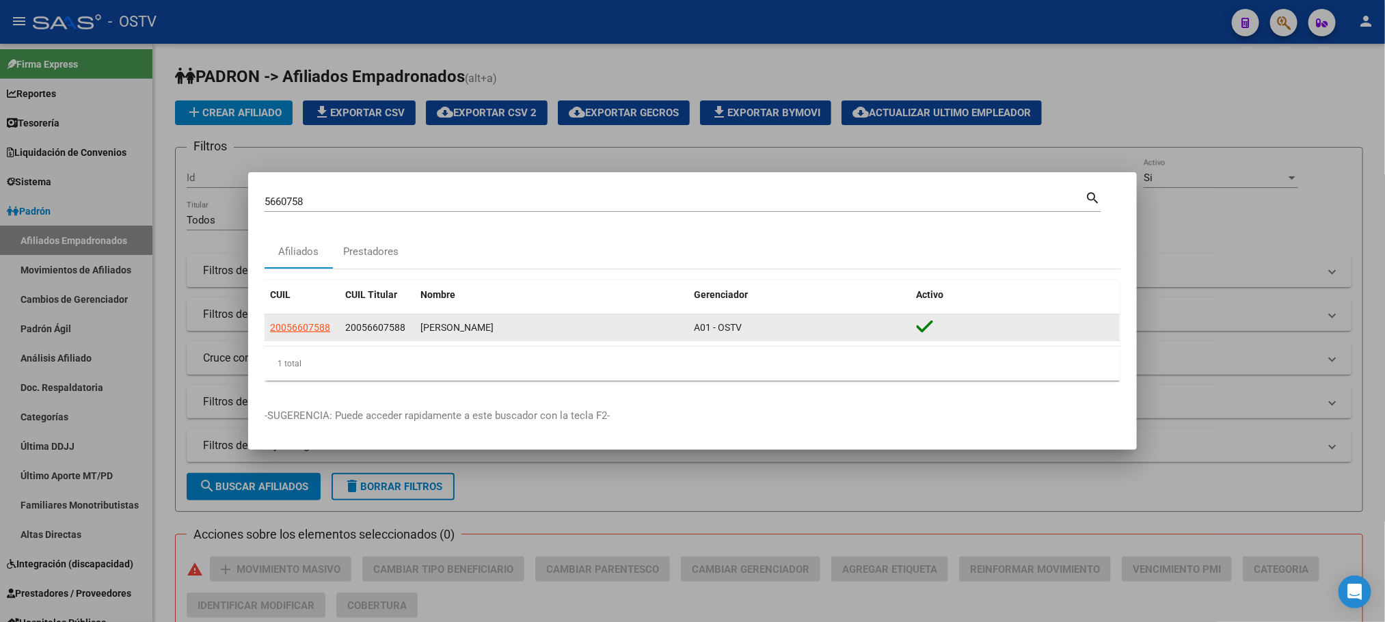
drag, startPoint x: 409, startPoint y: 330, endPoint x: 347, endPoint y: 332, distance: 61.6
click at [347, 332] on div "20056607588" at bounding box center [377, 328] width 64 height 16
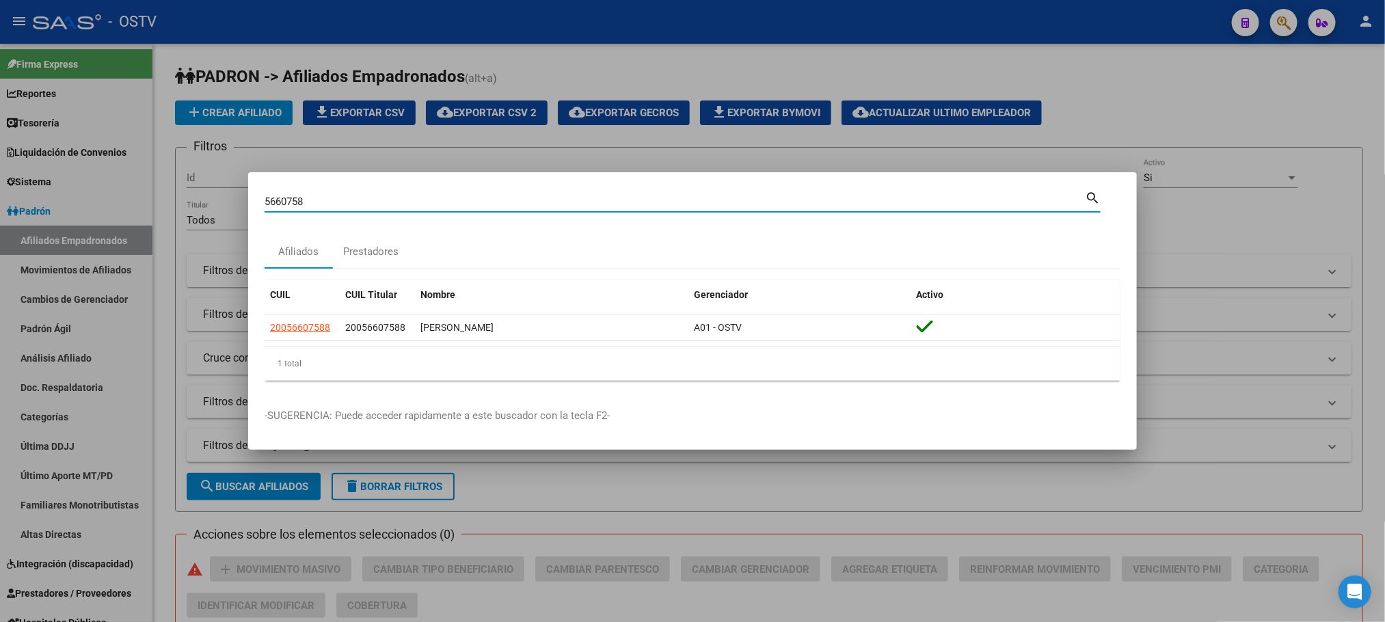
drag, startPoint x: 323, startPoint y: 204, endPoint x: 146, endPoint y: 206, distance: 177.1
click at [146, 206] on div "5660758 Buscar (apellido, dni, cuil, nro traspaso, cuit, obra social) search Af…" at bounding box center [692, 311] width 1385 height 622
paste input "3291092"
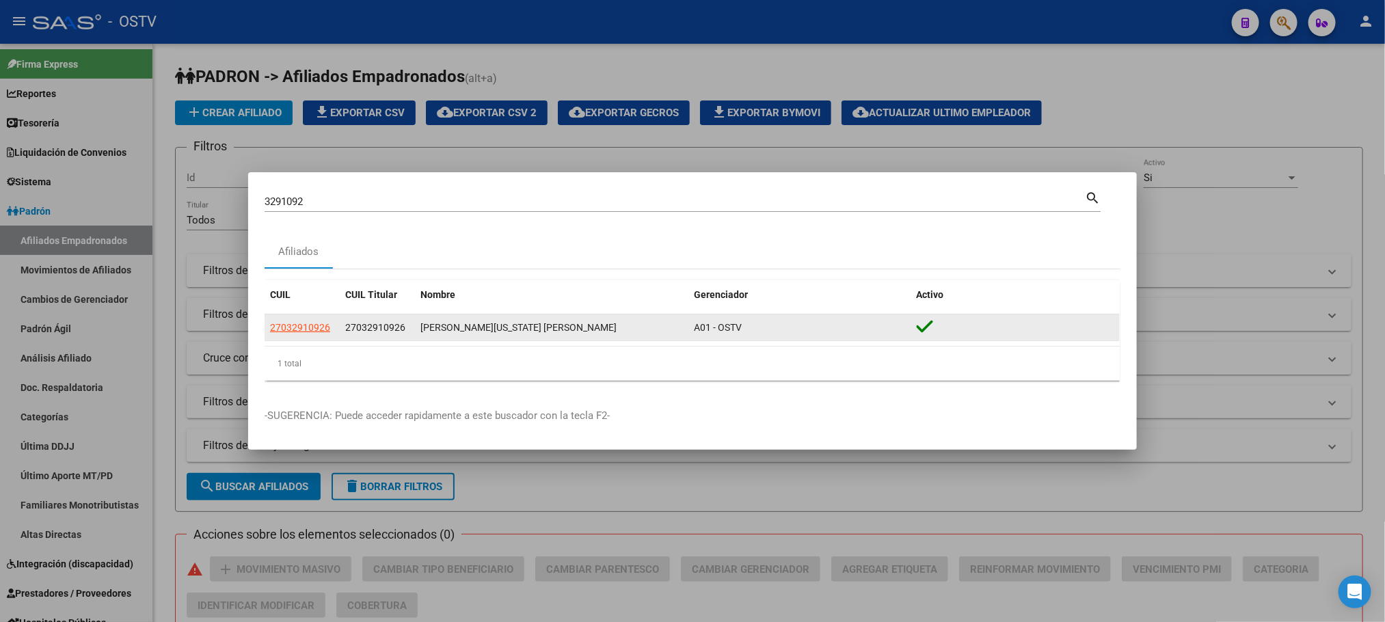
drag, startPoint x: 406, startPoint y: 328, endPoint x: 343, endPoint y: 331, distance: 63.0
click at [343, 331] on datatable-body-cell "27032910926" at bounding box center [377, 328] width 75 height 27
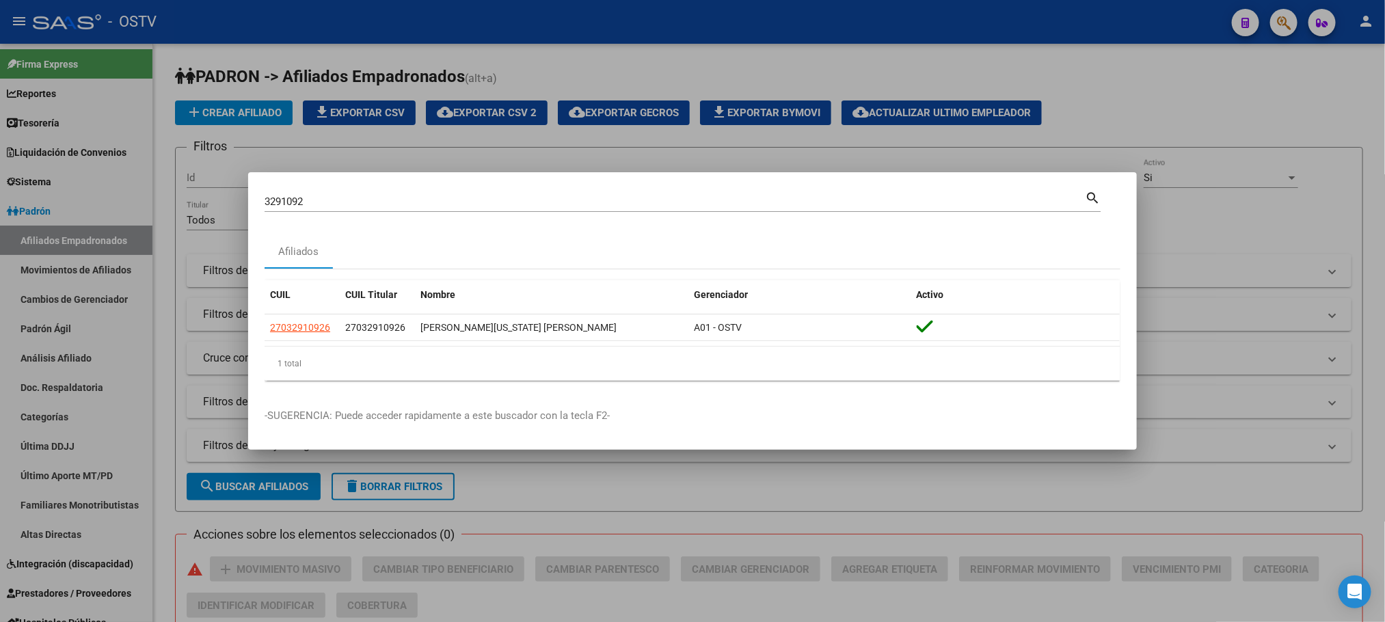
drag, startPoint x: 295, startPoint y: 206, endPoint x: 150, endPoint y: 203, distance: 145.0
click at [169, 207] on div "3291092 Buscar (apellido, dni, cuil, nro traspaso, cuit, obra social) search Af…" at bounding box center [692, 311] width 1385 height 622
paste input "4518328"
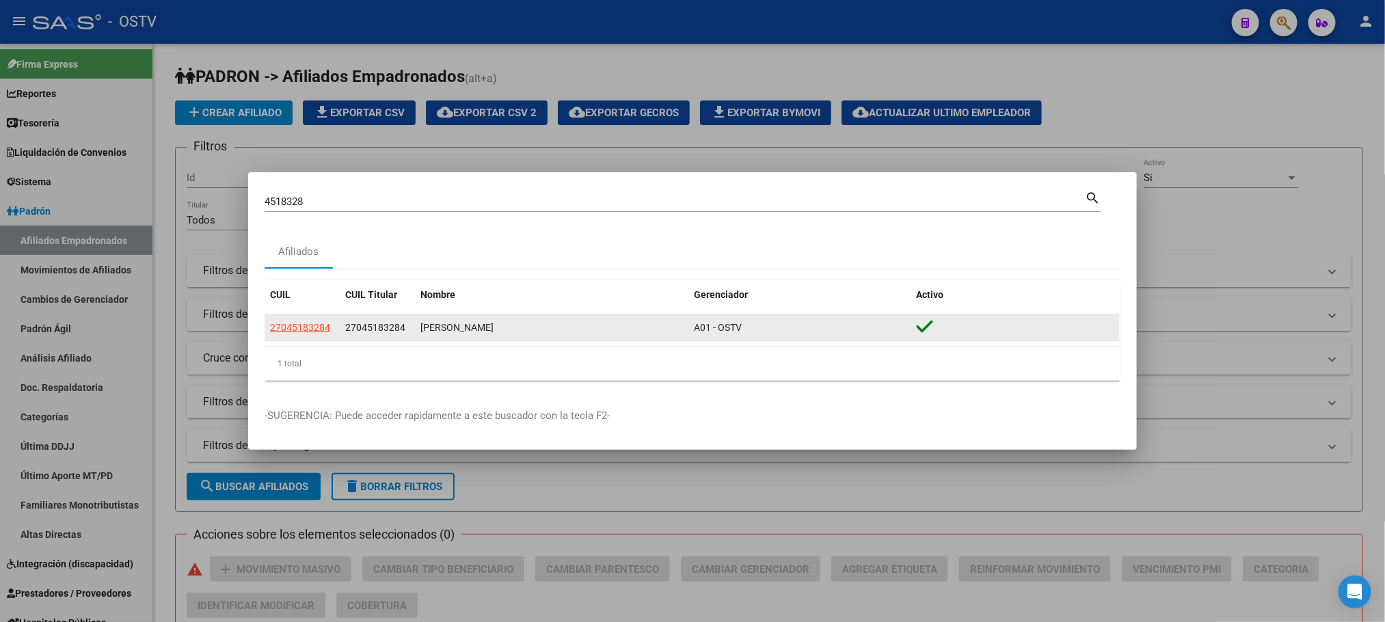
drag, startPoint x: 411, startPoint y: 330, endPoint x: 347, endPoint y: 327, distance: 63.7
click at [347, 327] on datatable-body-cell "27045183284" at bounding box center [377, 328] width 75 height 27
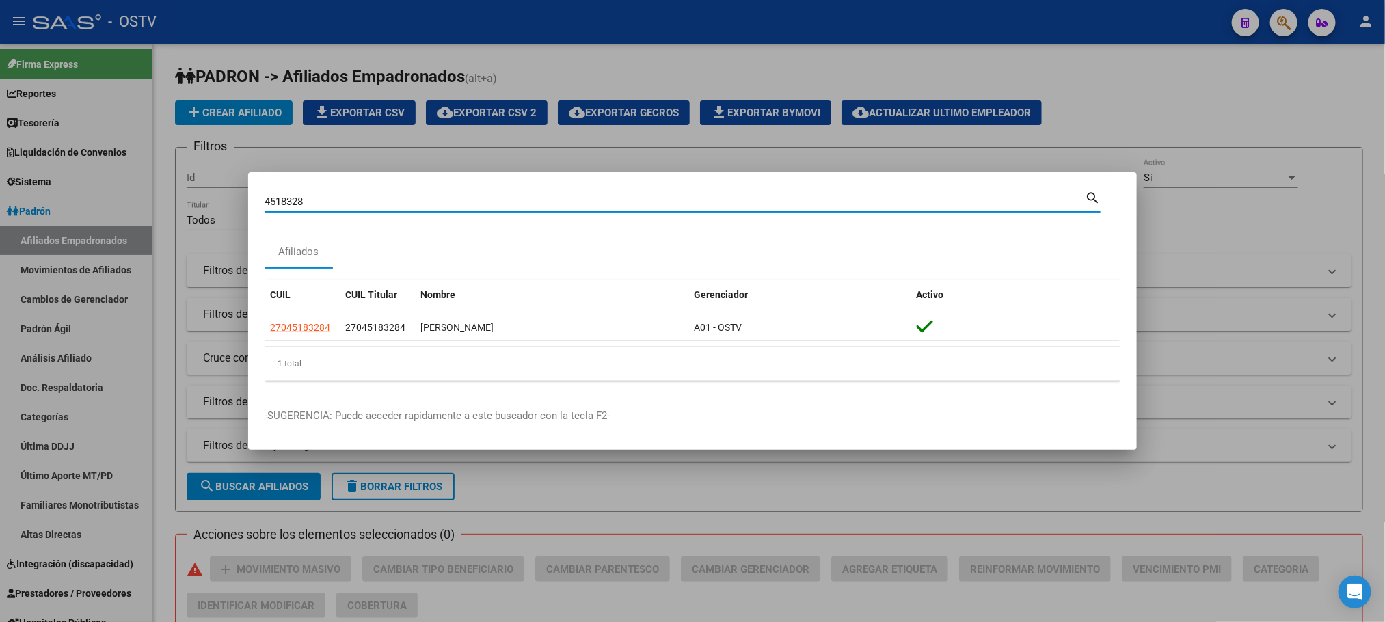
drag, startPoint x: 318, startPoint y: 202, endPoint x: 36, endPoint y: 206, distance: 282.4
click at [46, 206] on div "4518328 Buscar (apellido, dni, cuil, nro traspaso, cuit, obra social) search Af…" at bounding box center [692, 311] width 1385 height 622
paste input "17031167"
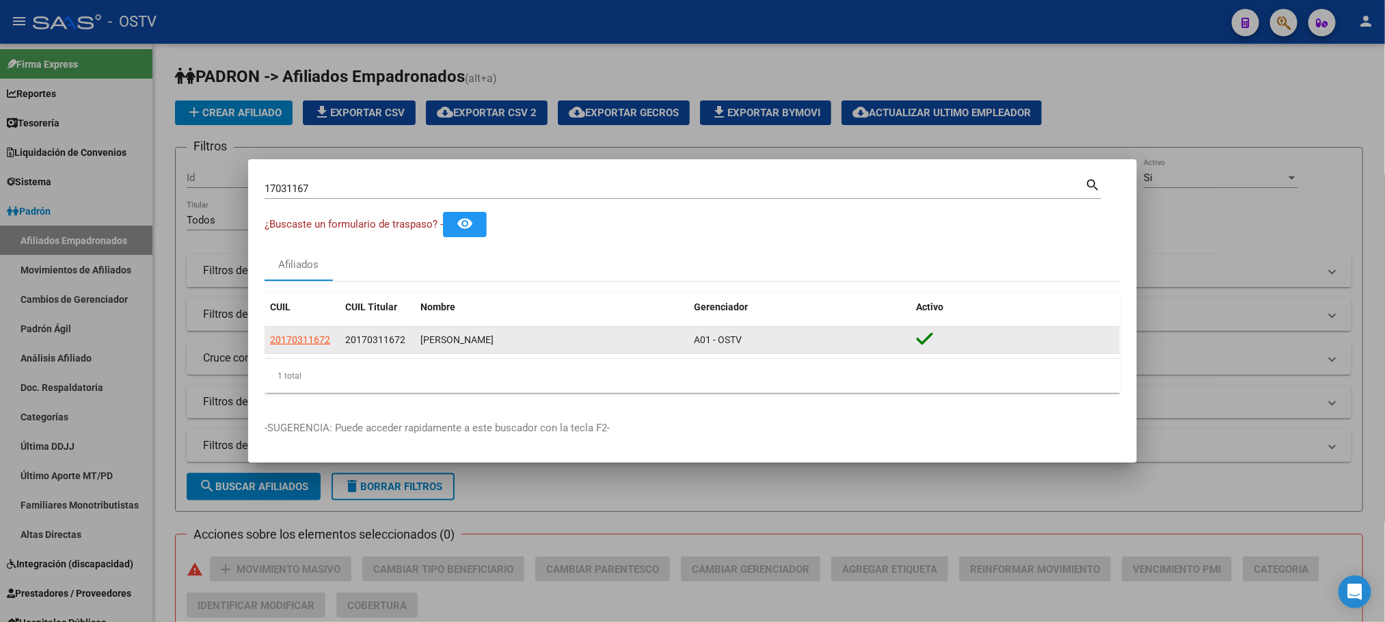
drag, startPoint x: 413, startPoint y: 338, endPoint x: 345, endPoint y: 343, distance: 67.9
click at [341, 343] on datatable-body-cell "20170311672" at bounding box center [377, 340] width 75 height 27
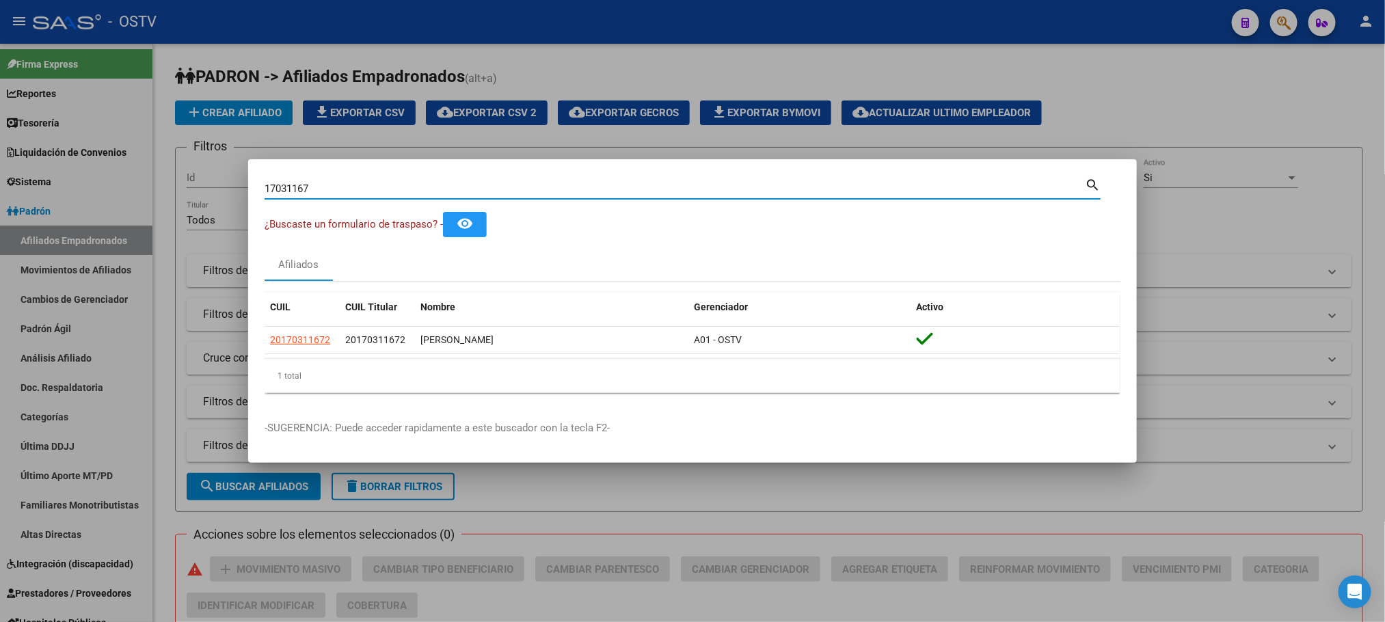
drag, startPoint x: 336, startPoint y: 195, endPoint x: 119, endPoint y: 193, distance: 217.4
click at [146, 194] on div "17031167 Buscar (apellido, dni, cuil, nro traspaso, cuit, obra social) search ¿…" at bounding box center [692, 311] width 1385 height 622
paste input "4368919"
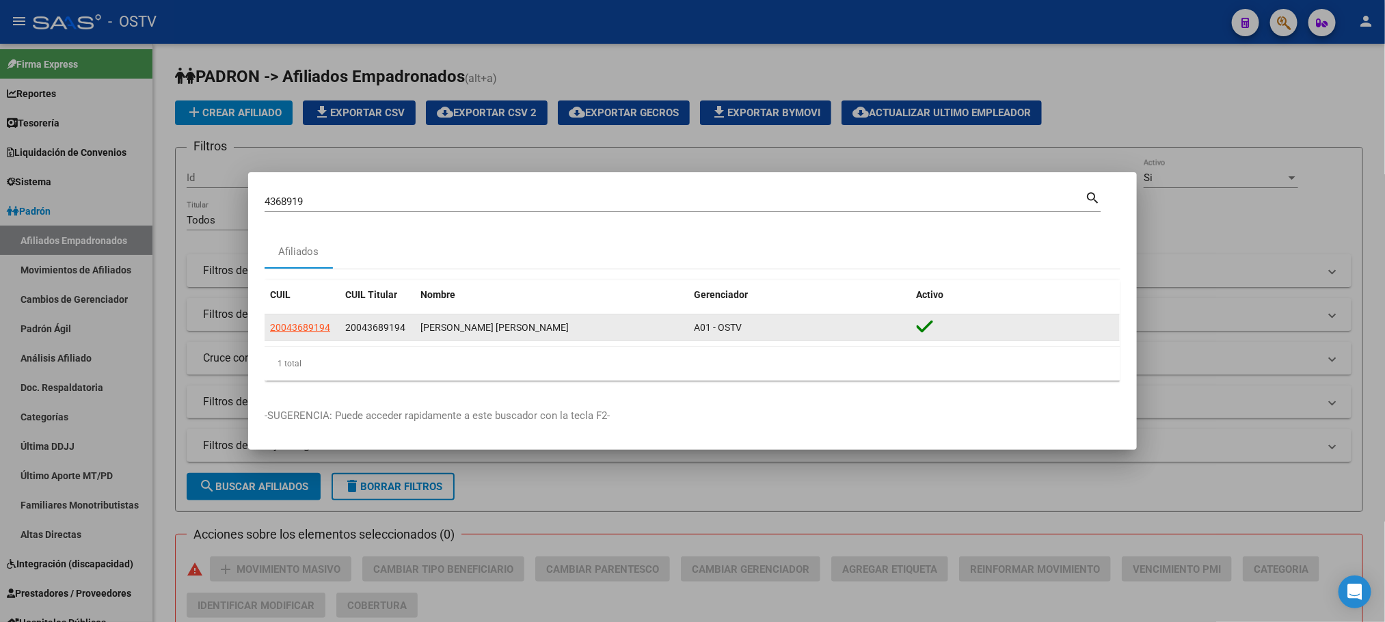
drag, startPoint x: 412, startPoint y: 328, endPoint x: 347, endPoint y: 331, distance: 65.0
click at [347, 331] on datatable-body-cell "20043689194" at bounding box center [377, 328] width 75 height 27
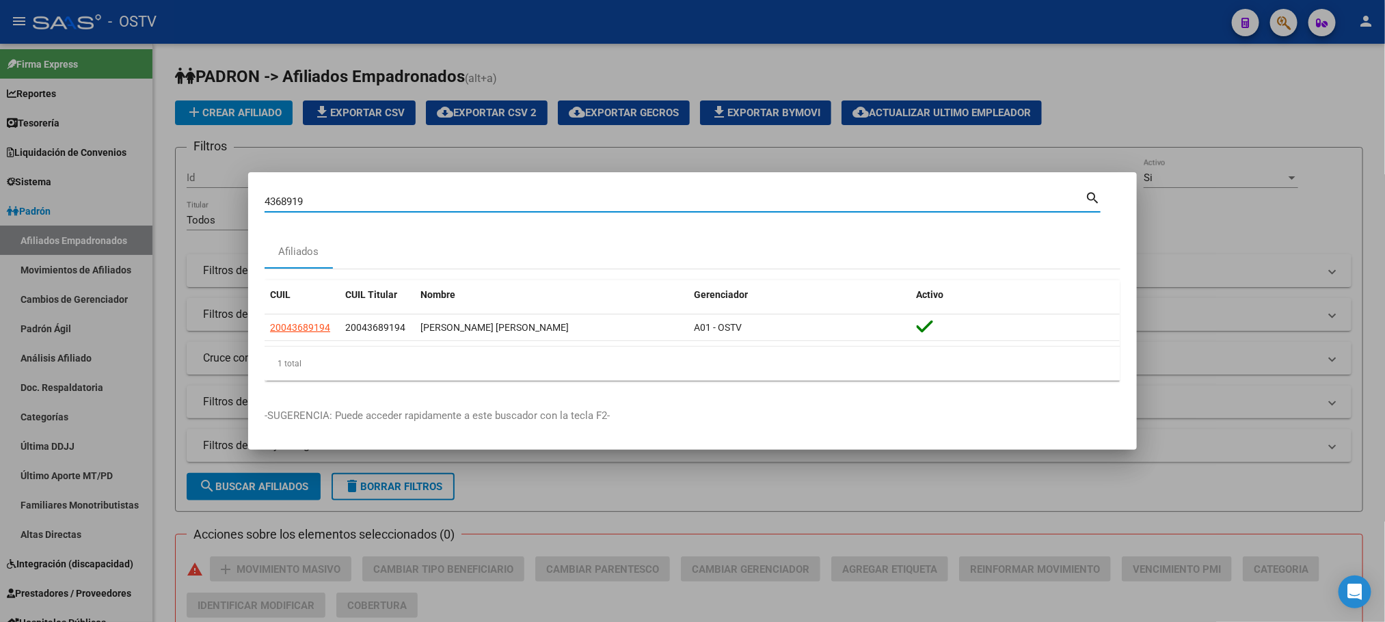
drag, startPoint x: 316, startPoint y: 203, endPoint x: 66, endPoint y: 209, distance: 249.6
click at [66, 209] on div "4368919 Buscar (apellido, dni, cuil, nro traspaso, cuit, obra social) search Af…" at bounding box center [692, 311] width 1385 height 622
paste input "5391627"
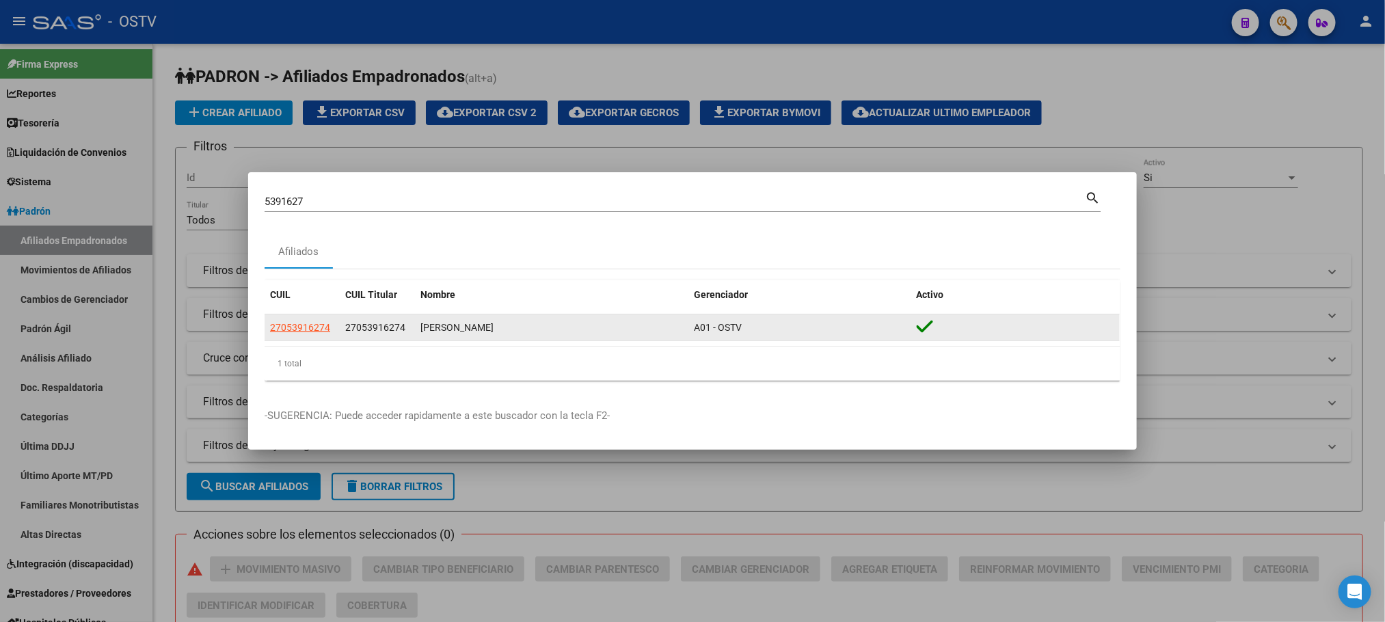
drag, startPoint x: 408, startPoint y: 331, endPoint x: 345, endPoint y: 336, distance: 63.8
click at [345, 336] on datatable-body-cell "27053916274" at bounding box center [377, 328] width 75 height 27
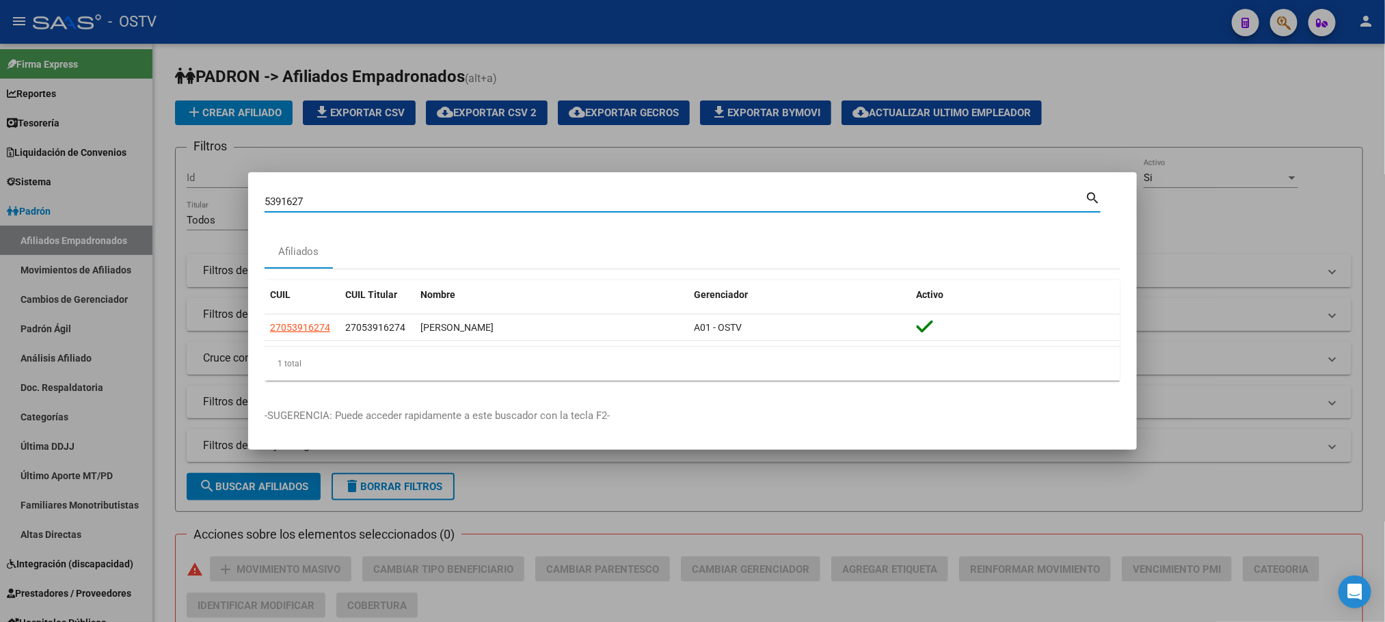
drag, startPoint x: 317, startPoint y: 206, endPoint x: 92, endPoint y: 207, distance: 224.3
click at [96, 207] on div "5391627 Buscar (apellido, dni, cuil, nro traspaso, cuit, obra social) search Af…" at bounding box center [692, 311] width 1385 height 622
paste input "4431888"
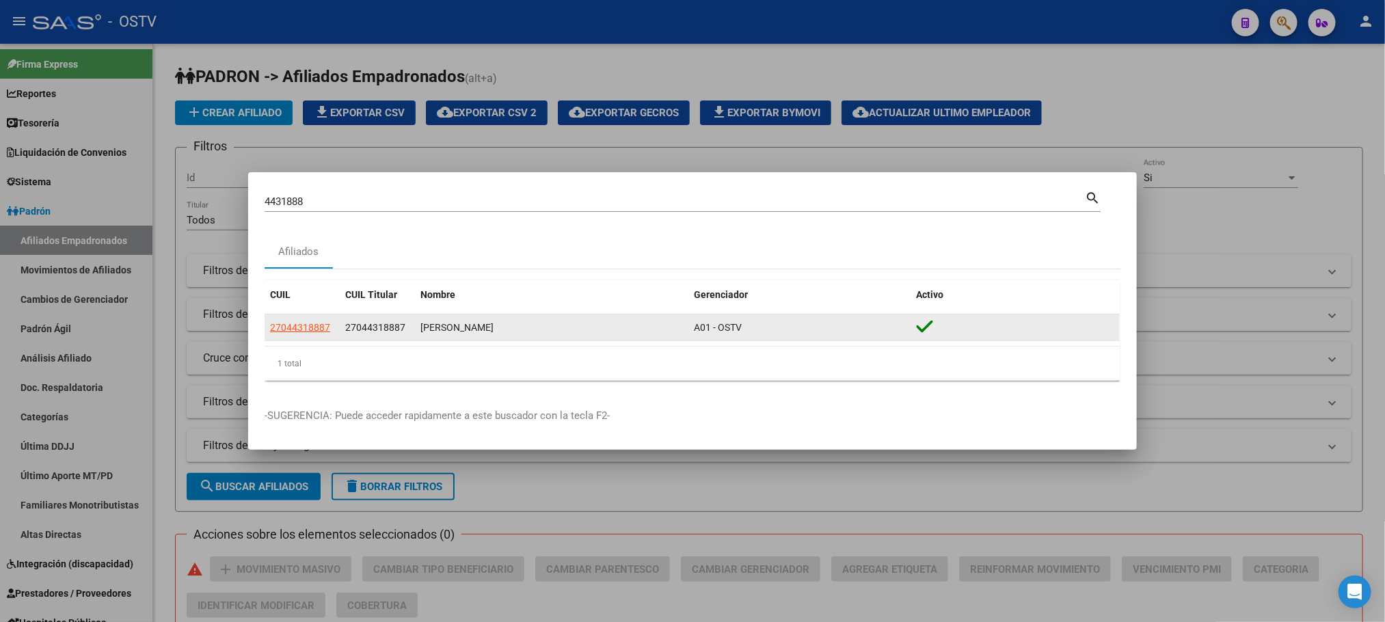
drag, startPoint x: 405, startPoint y: 329, endPoint x: 338, endPoint y: 339, distance: 67.1
click at [332, 339] on div "27044318887 27044318887 JUBER LIDIA BERNARDA A01 - OSTV" at bounding box center [692, 328] width 855 height 27
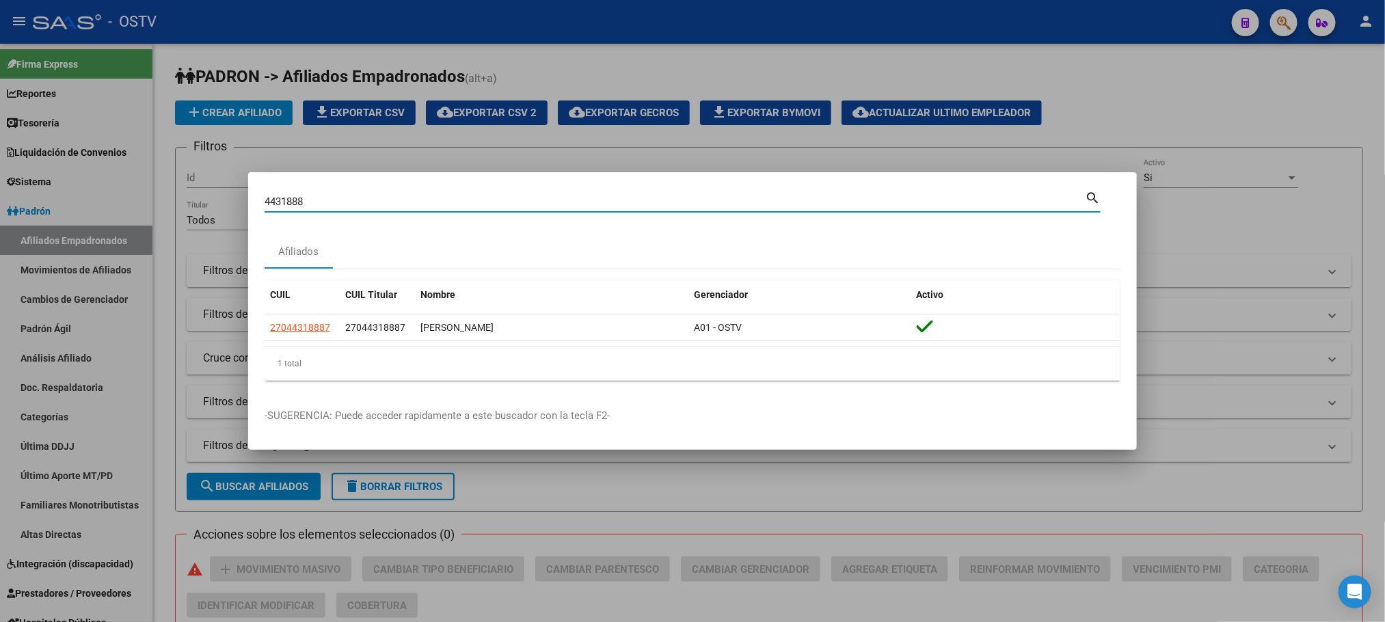
drag, startPoint x: 314, startPoint y: 203, endPoint x: 169, endPoint y: 202, distance: 145.0
click at [169, 202] on div "4431888 Buscar (apellido, dni, cuil, nro traspaso, cuit, obra social) search Af…" at bounding box center [692, 311] width 1385 height 622
paste input "3288600"
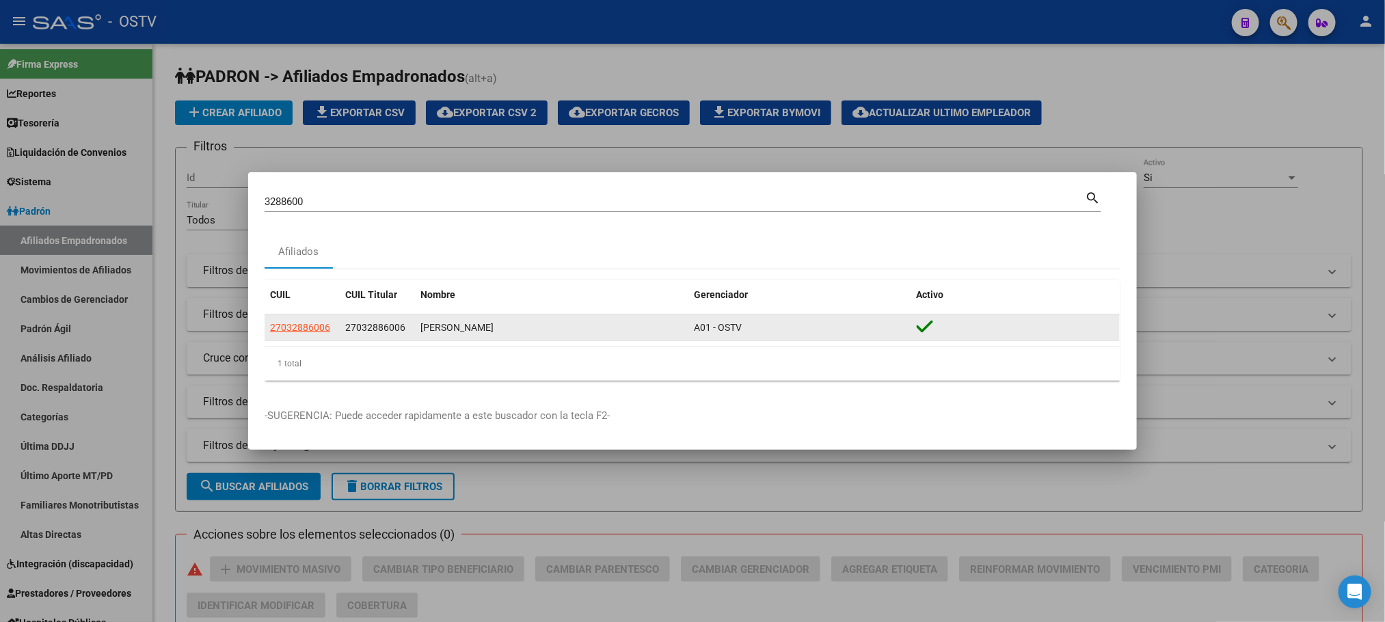
drag, startPoint x: 415, startPoint y: 327, endPoint x: 339, endPoint y: 328, distance: 75.9
click at [339, 328] on div "27032886006 27032886006 MACEIRAS NELLY ROSARIO A01 - OSTV" at bounding box center [692, 328] width 855 height 27
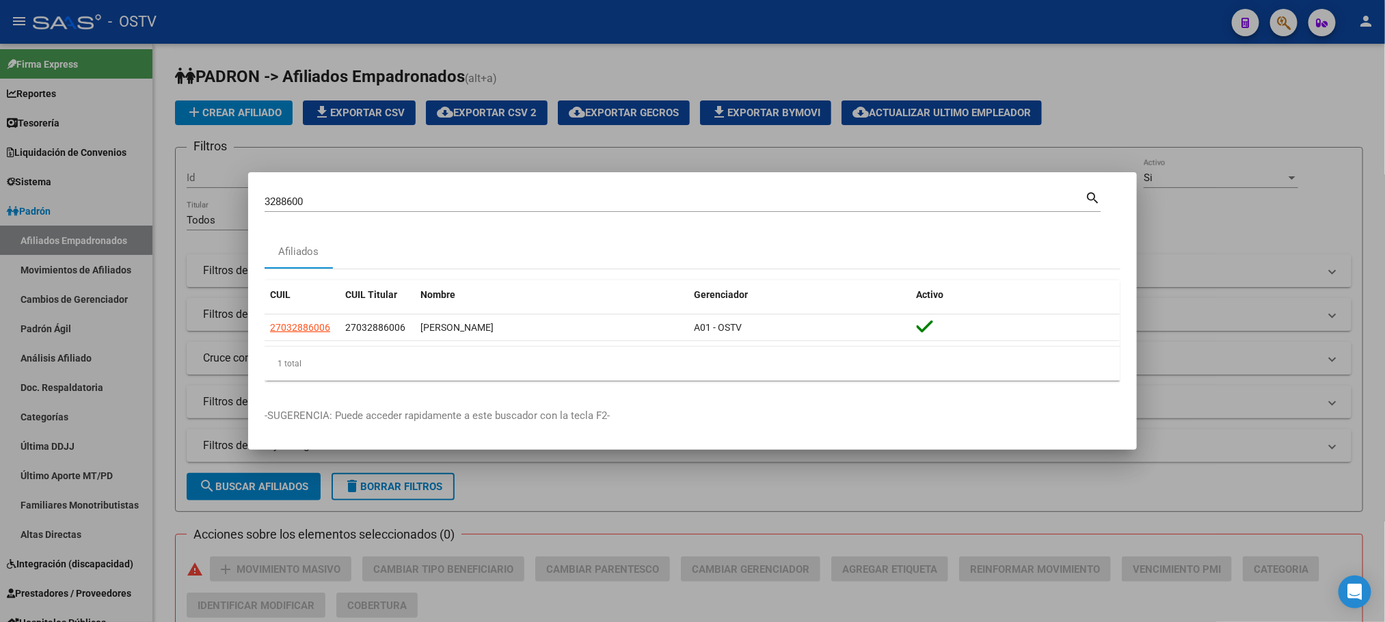
drag, startPoint x: 312, startPoint y: 205, endPoint x: 165, endPoint y: 206, distance: 147.0
click at [165, 206] on div "3288600 Buscar (apellido, dni, cuil, nro traspaso, cuit, obra social) search Af…" at bounding box center [692, 311] width 1385 height 622
paste input "2927637"
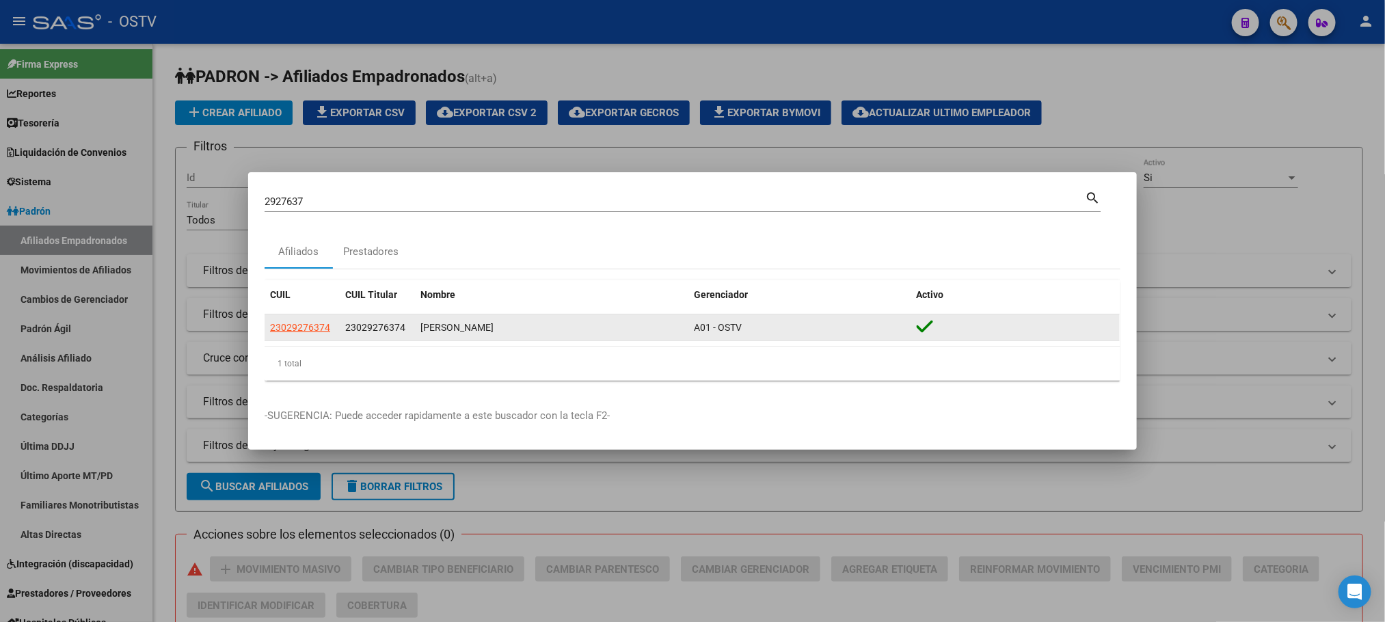
drag, startPoint x: 410, startPoint y: 327, endPoint x: 343, endPoint y: 326, distance: 67.0
click at [343, 326] on datatable-body-cell "23029276374" at bounding box center [377, 328] width 75 height 27
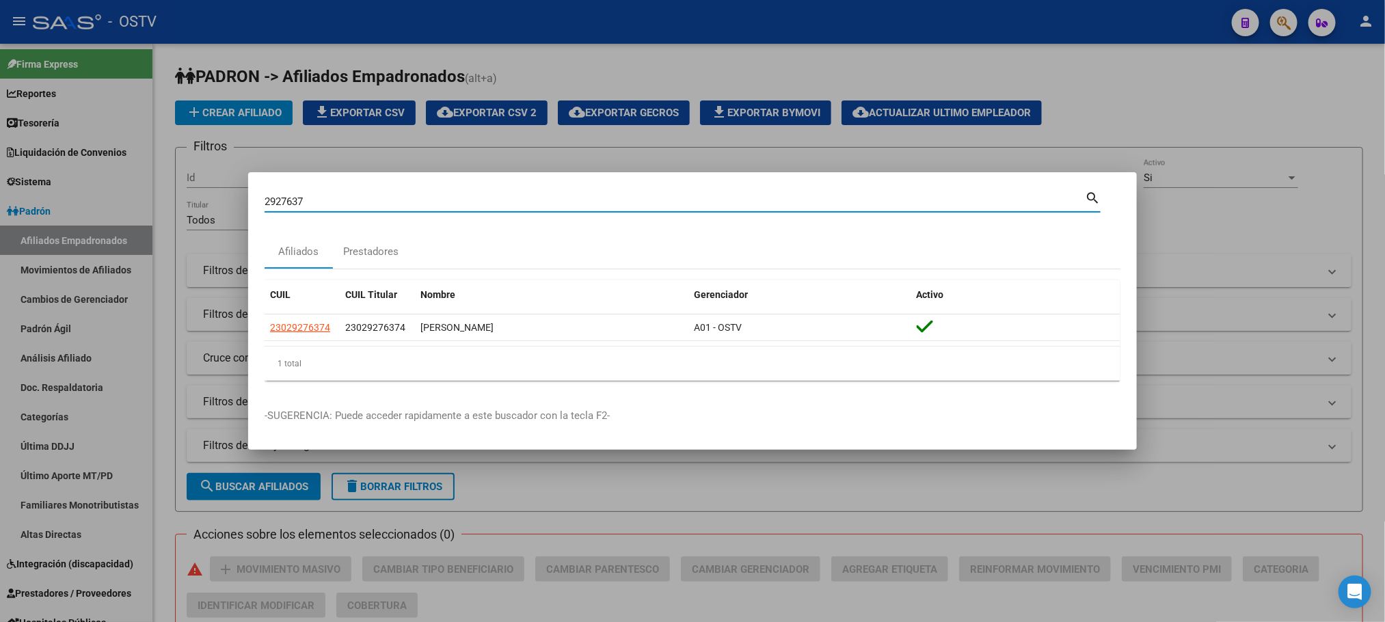
drag, startPoint x: 316, startPoint y: 203, endPoint x: 109, endPoint y: 203, distance: 207.2
click at [109, 203] on div "2927637 Buscar (apellido, dni, cuil, nro traspaso, cuit, obra social) search Af…" at bounding box center [692, 311] width 1385 height 622
paste input "1337"
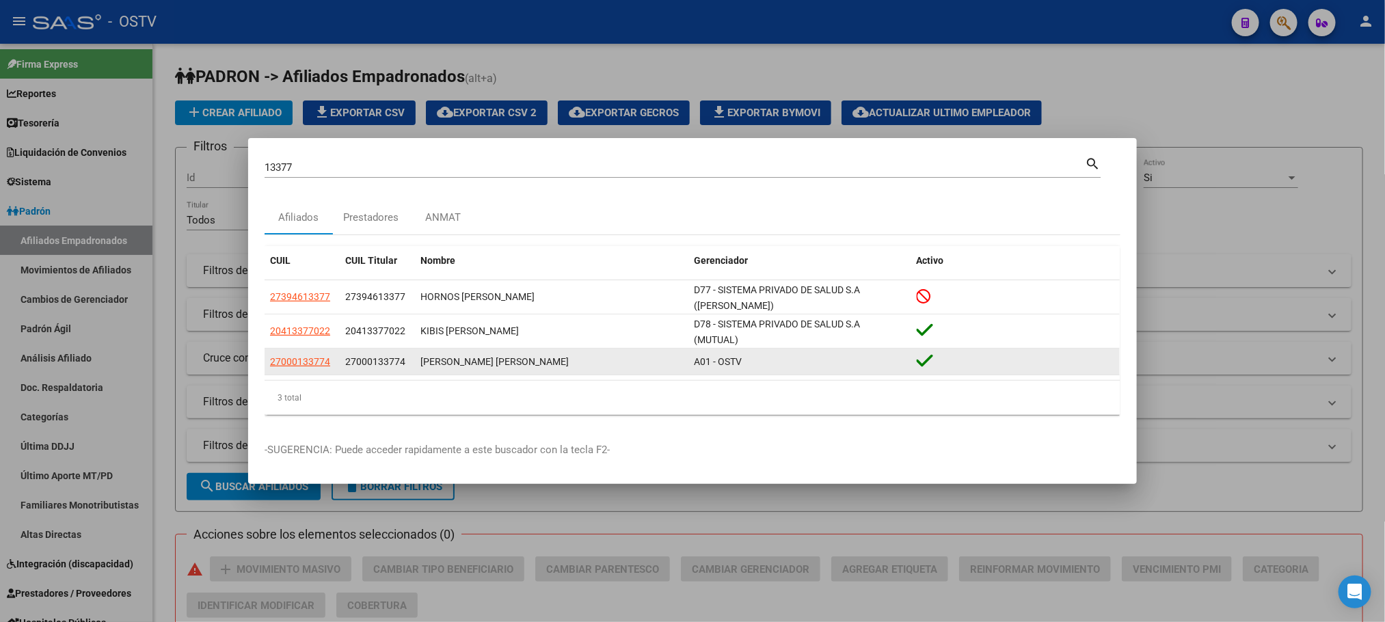
drag, startPoint x: 416, startPoint y: 360, endPoint x: 347, endPoint y: 368, distance: 69.5
click at [347, 368] on div "27000133774 27000133774 MIGUENS ELSA ERMINDA A01 - OSTV" at bounding box center [692, 362] width 855 height 27
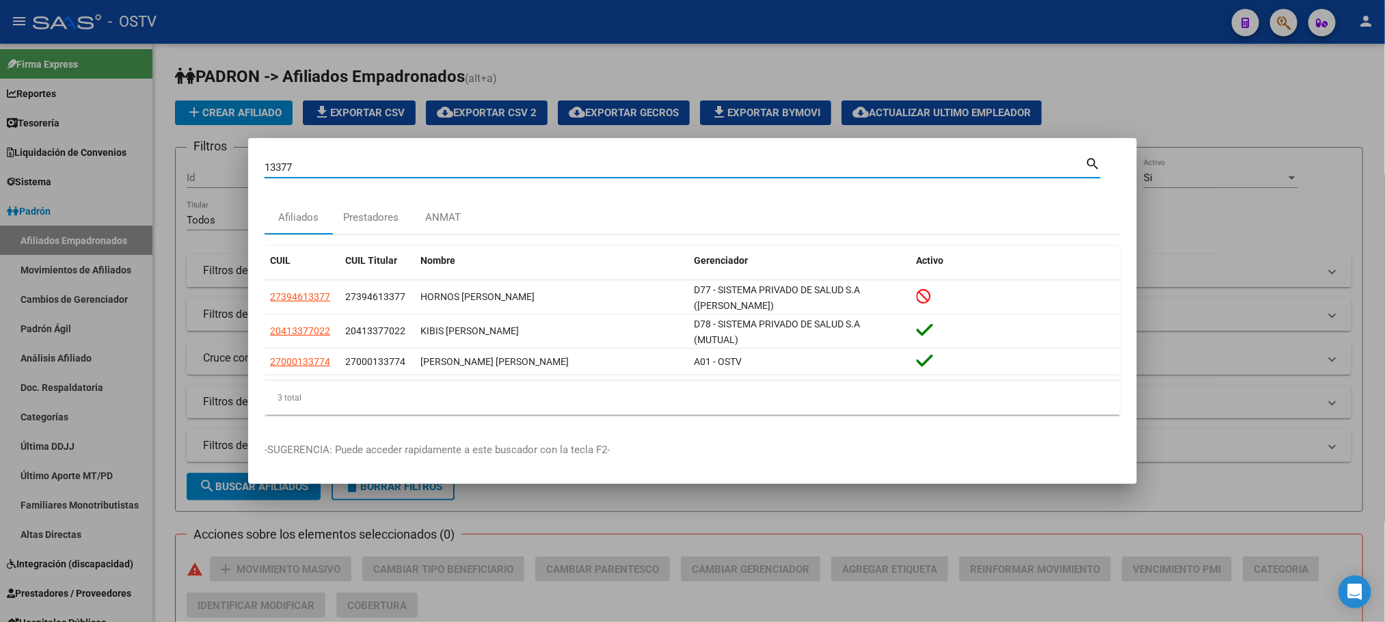
drag, startPoint x: 306, startPoint y: 164, endPoint x: 189, endPoint y: 168, distance: 116.3
click at [189, 168] on div "13377 Buscar (apellido, dni, cuil, nro traspaso, cuit, obra social) search Afil…" at bounding box center [692, 311] width 1385 height 622
paste input "5525131"
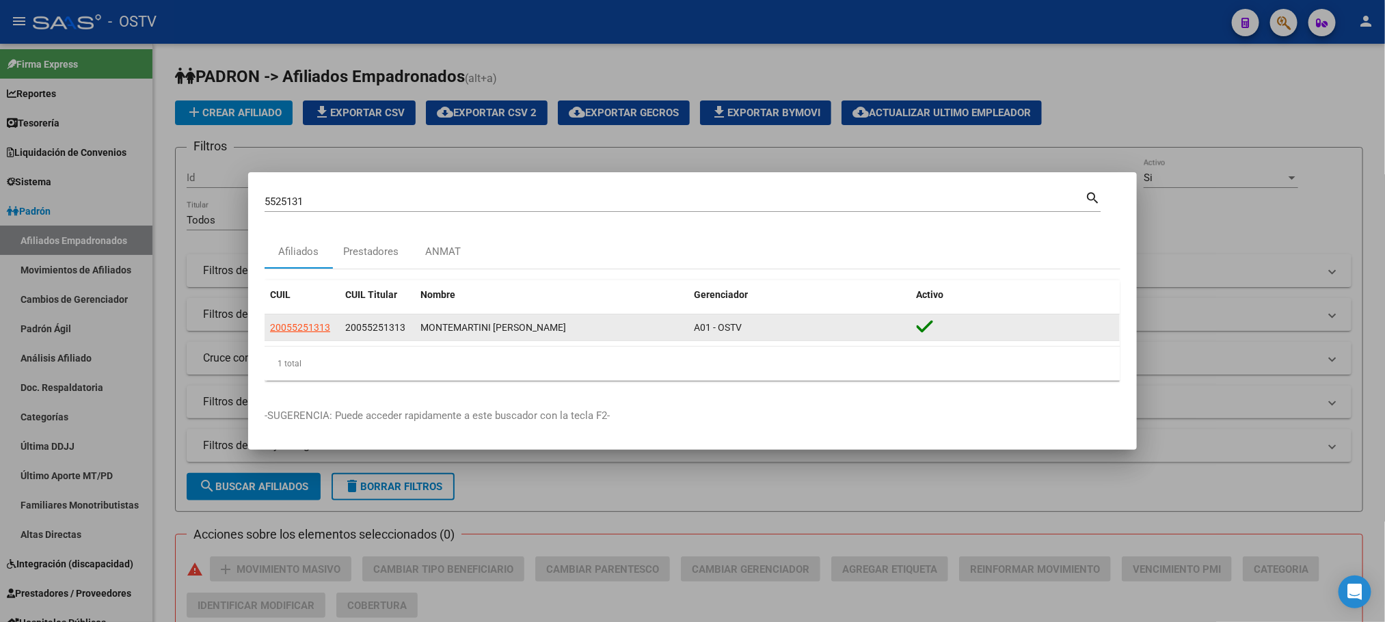
drag, startPoint x: 407, startPoint y: 329, endPoint x: 347, endPoint y: 332, distance: 60.3
click at [347, 332] on div "20055251313" at bounding box center [377, 328] width 64 height 16
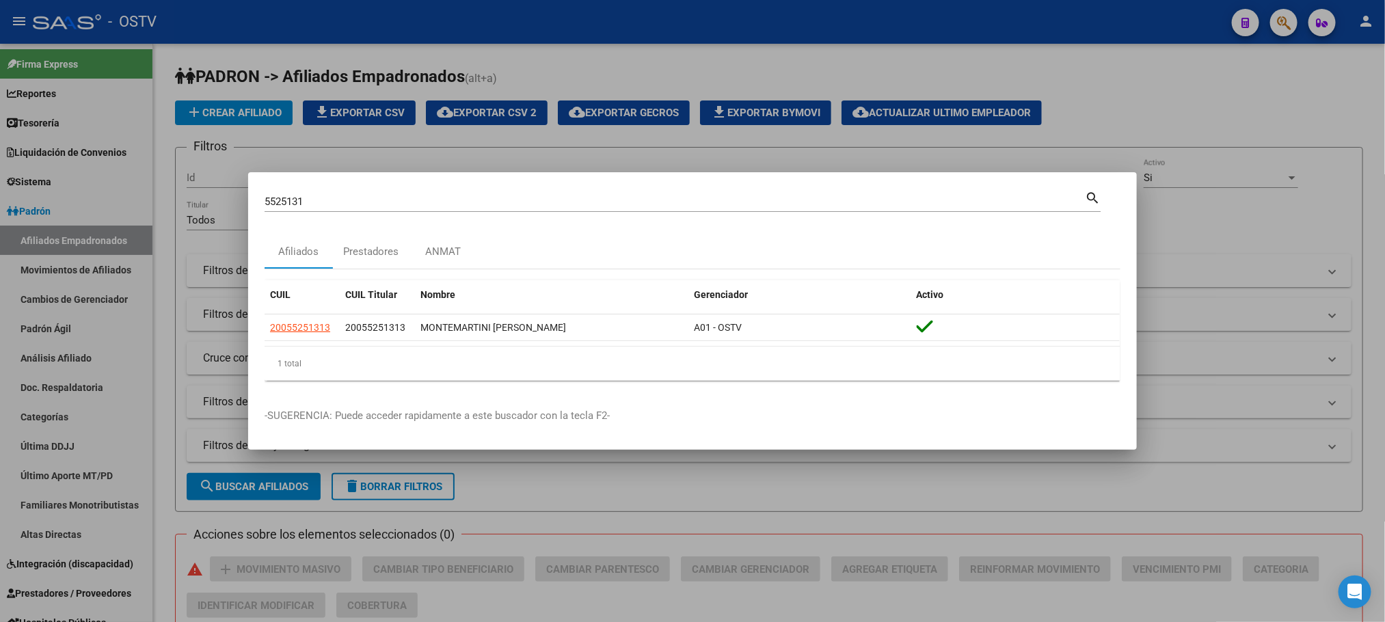
click at [142, 212] on div "5525131 Buscar (apellido, dni, cuil, nro traspaso, cuit, obra social) search Af…" at bounding box center [692, 311] width 1385 height 622
paste input "615315"
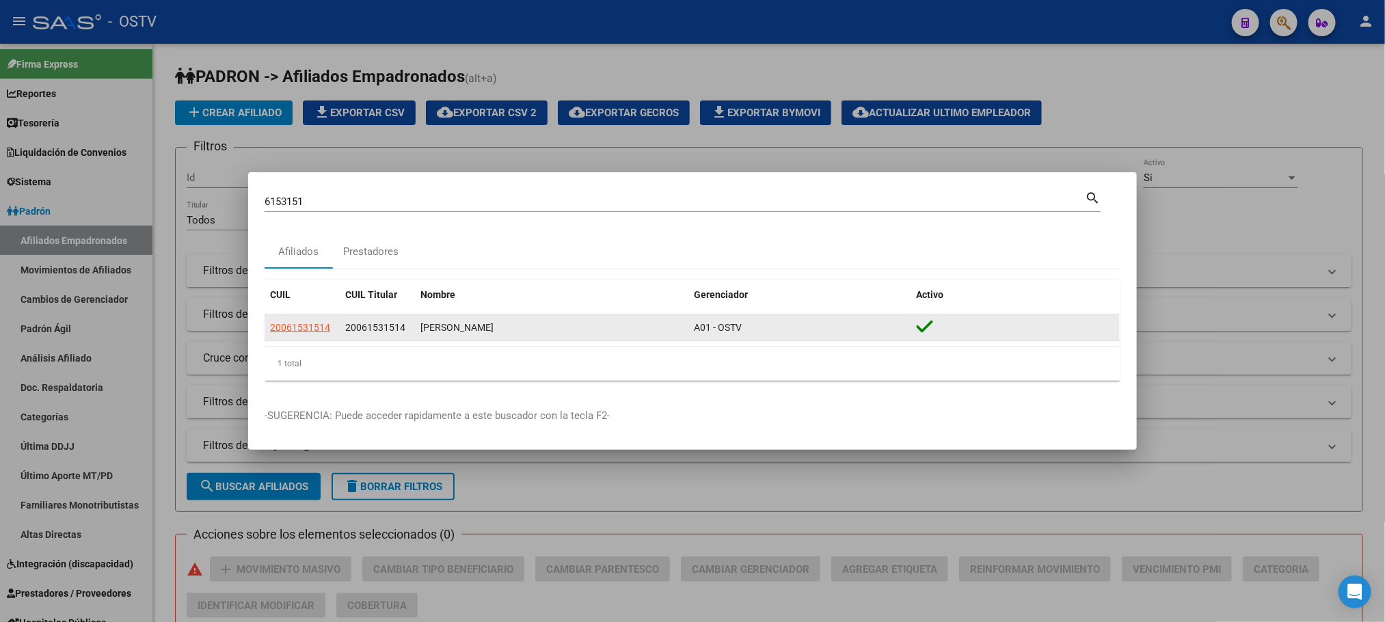
drag, startPoint x: 414, startPoint y: 326, endPoint x: 347, endPoint y: 326, distance: 67.0
click at [347, 326] on div "20061531514 20061531514 MORINIGO RAMON ARNALDO A01 - OSTV" at bounding box center [692, 328] width 855 height 27
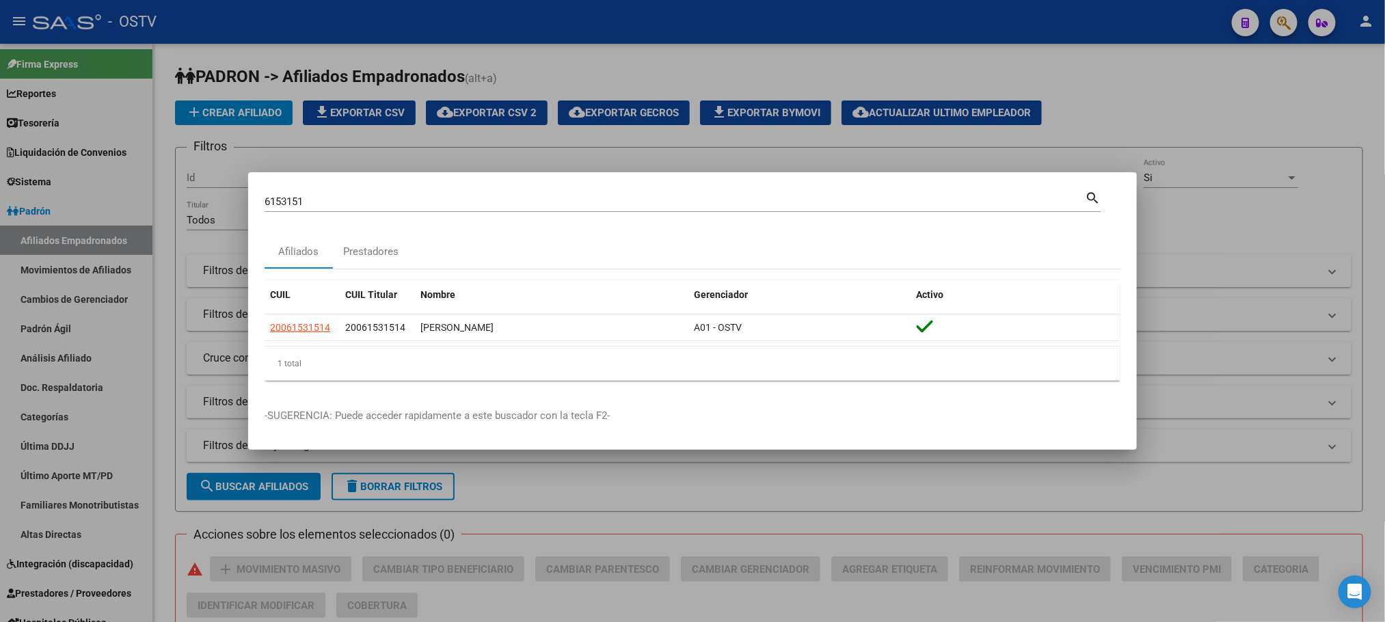
click at [228, 203] on div "6153151 Buscar (apellido, dni, cuil, nro traspaso, cuit, obra social) search Af…" at bounding box center [692, 311] width 1385 height 622
paste input "388488"
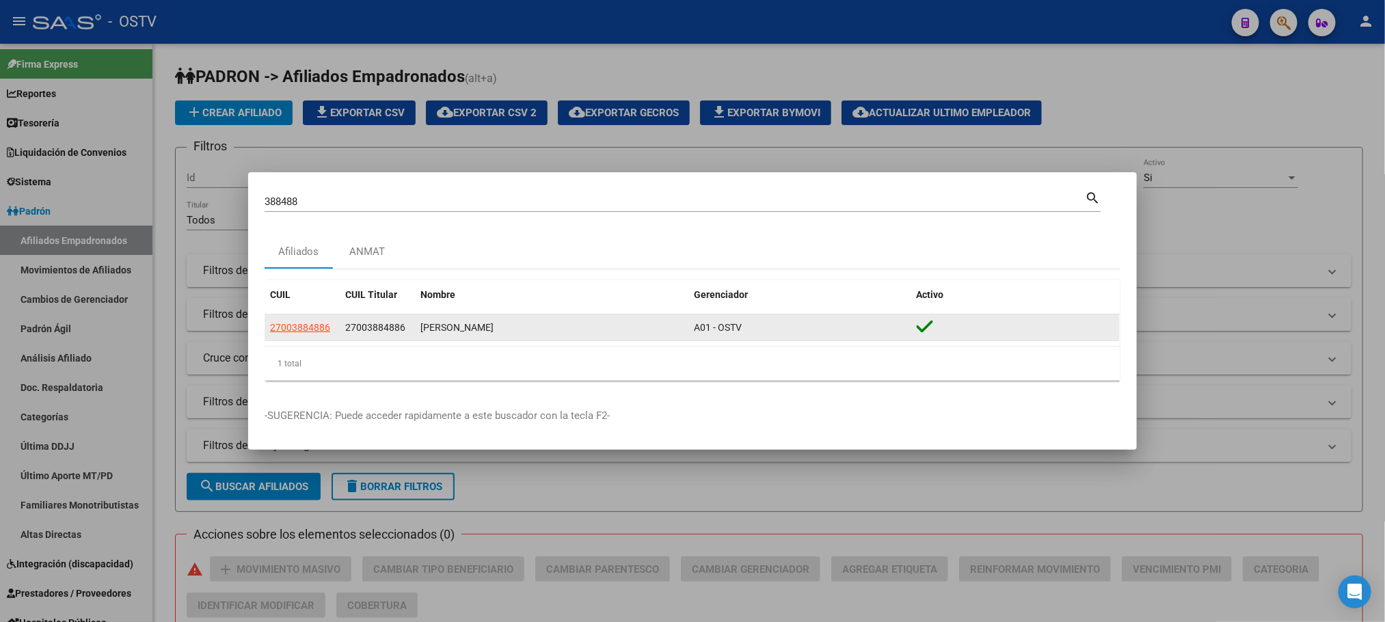
drag, startPoint x: 408, startPoint y: 327, endPoint x: 347, endPoint y: 328, distance: 61.6
click at [347, 328] on div "27003884886" at bounding box center [377, 328] width 64 height 16
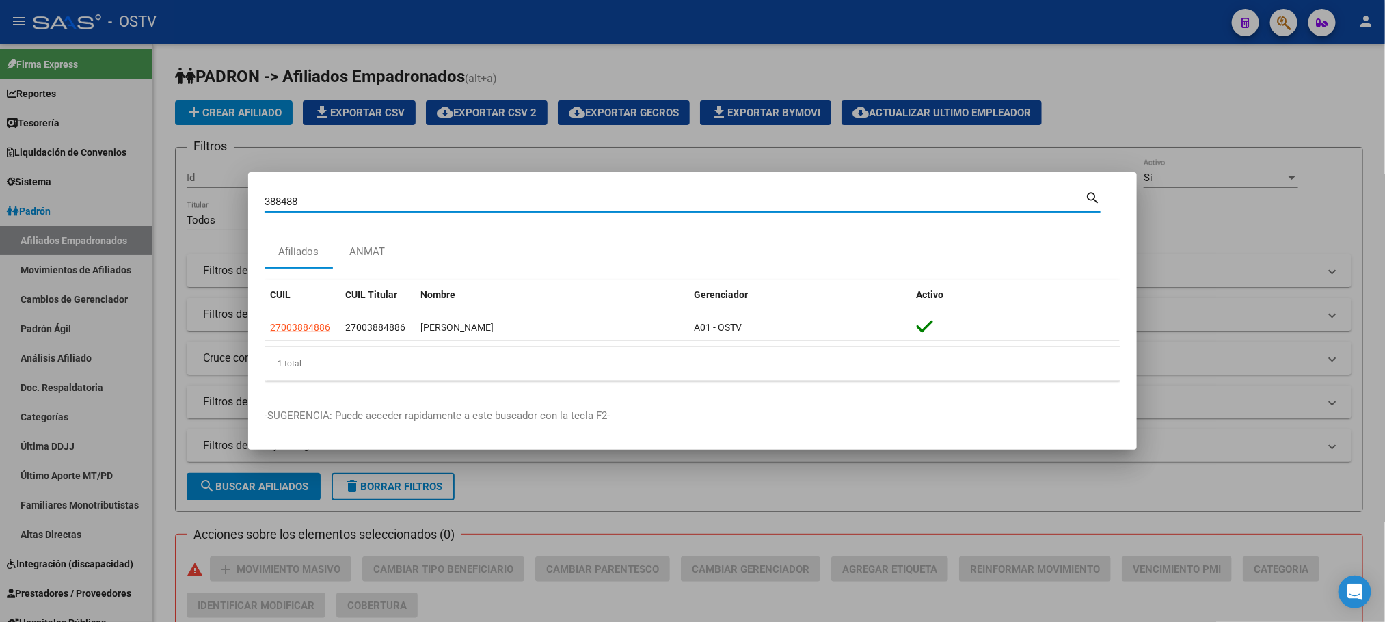
drag, startPoint x: 329, startPoint y: 200, endPoint x: 140, endPoint y: 201, distance: 188.7
click at [144, 201] on div "388488 Buscar (apellido, dni, cuil, nro traspaso, cuit, obra social) search Afi…" at bounding box center [692, 311] width 1385 height 622
paste input "8478249"
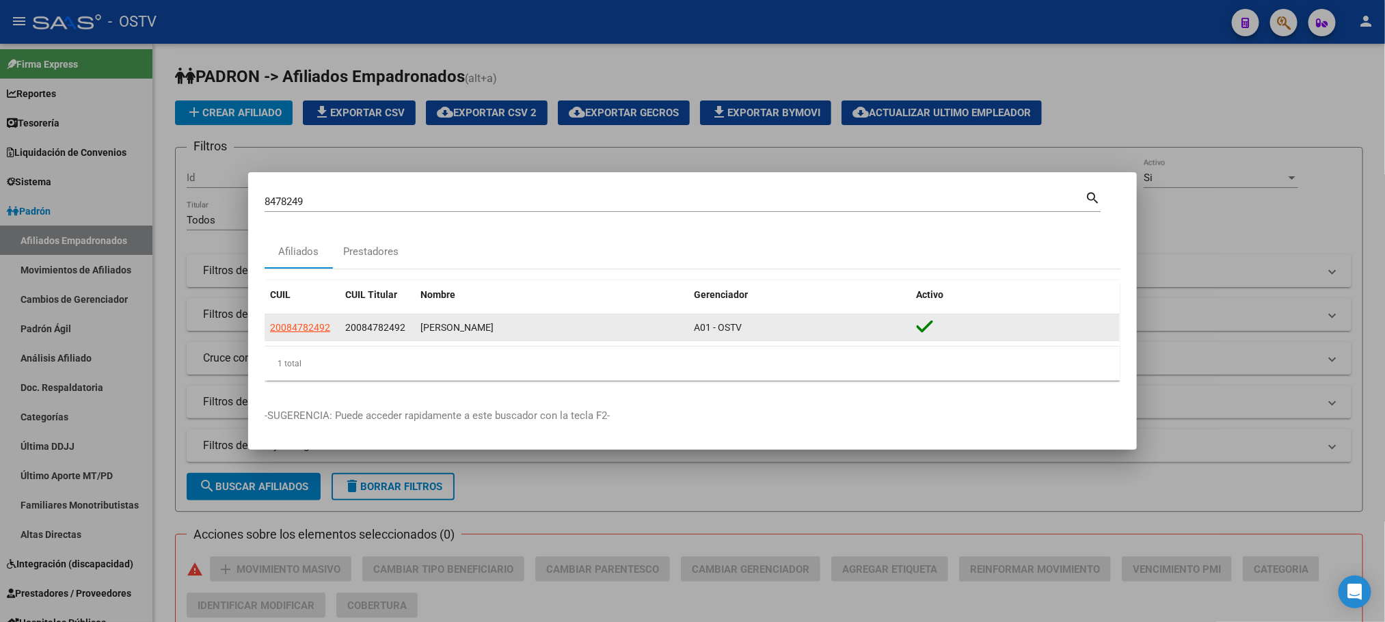
drag, startPoint x: 407, startPoint y: 328, endPoint x: 354, endPoint y: 325, distance: 53.4
click at [337, 325] on div "20084782492 20084782492 NIVEYRO NORBERTO AMERICO A01 - OSTV" at bounding box center [692, 328] width 855 height 27
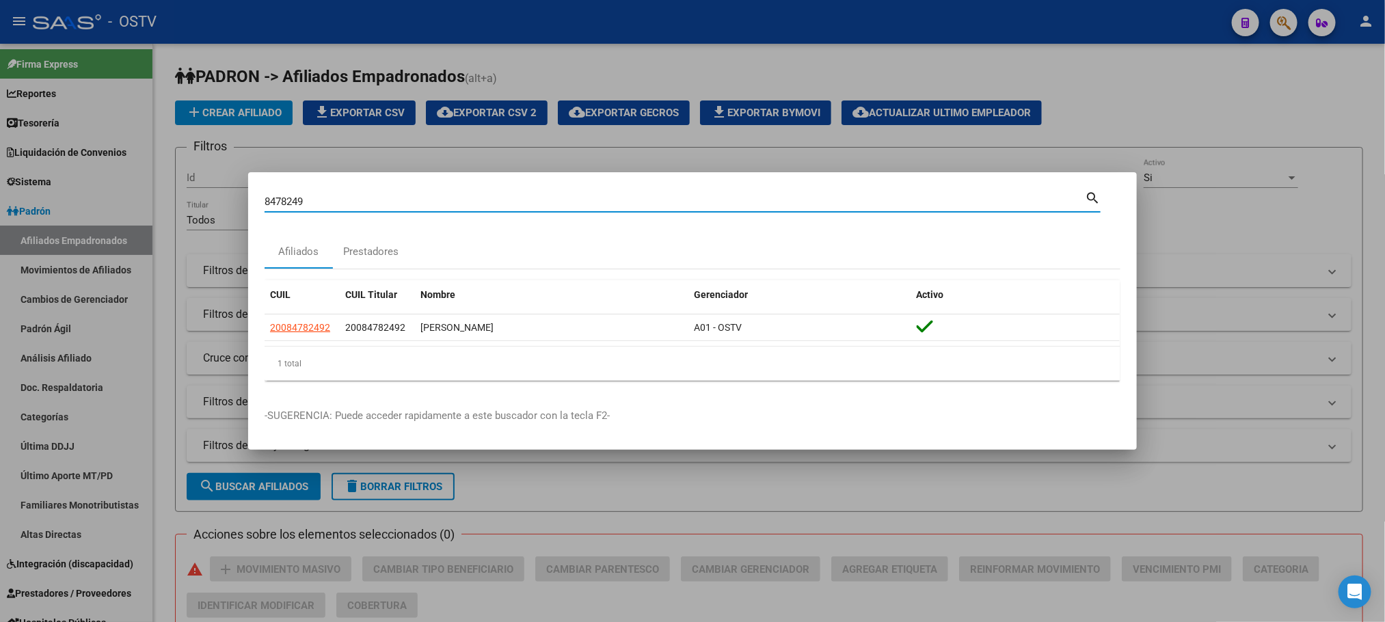
drag, startPoint x: 332, startPoint y: 204, endPoint x: 82, endPoint y: 205, distance: 250.3
click at [103, 204] on div "8478249 Buscar (apellido, dni, cuil, nro traspaso, cuit, obra social) search Af…" at bounding box center [692, 311] width 1385 height 622
paste input "4833872"
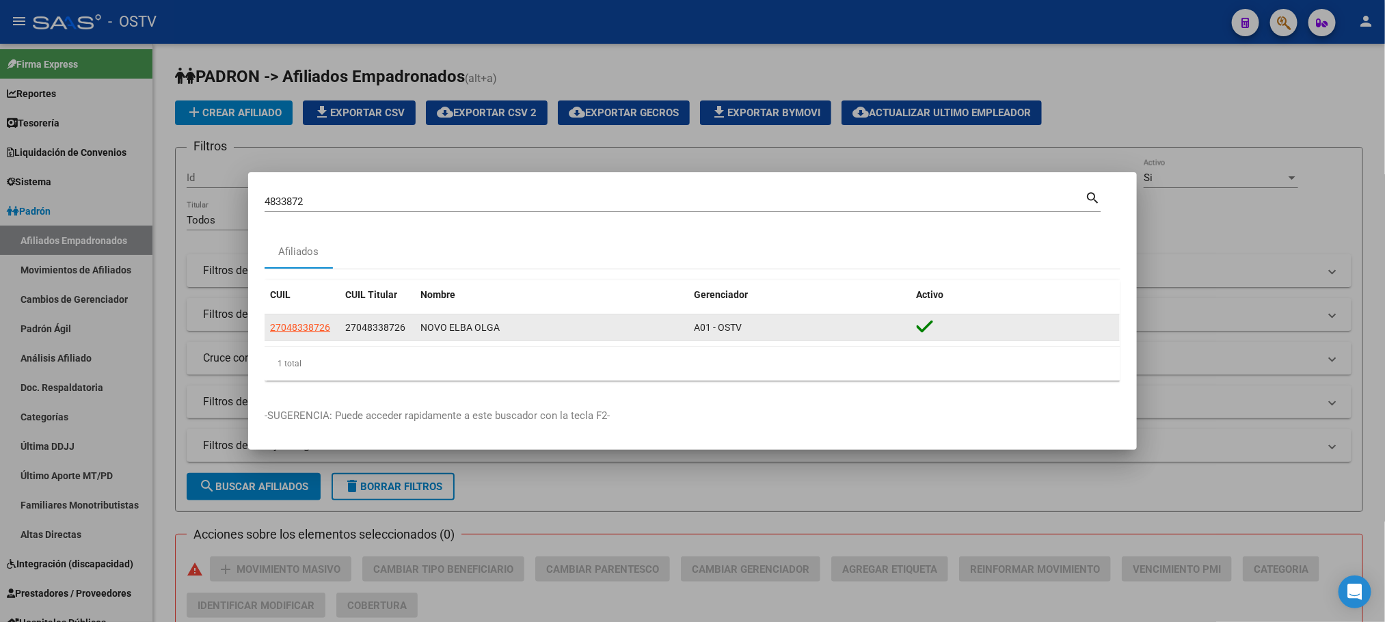
drag, startPoint x: 413, startPoint y: 330, endPoint x: 347, endPoint y: 331, distance: 65.6
click at [347, 331] on datatable-body-cell "27048338726" at bounding box center [377, 328] width 75 height 27
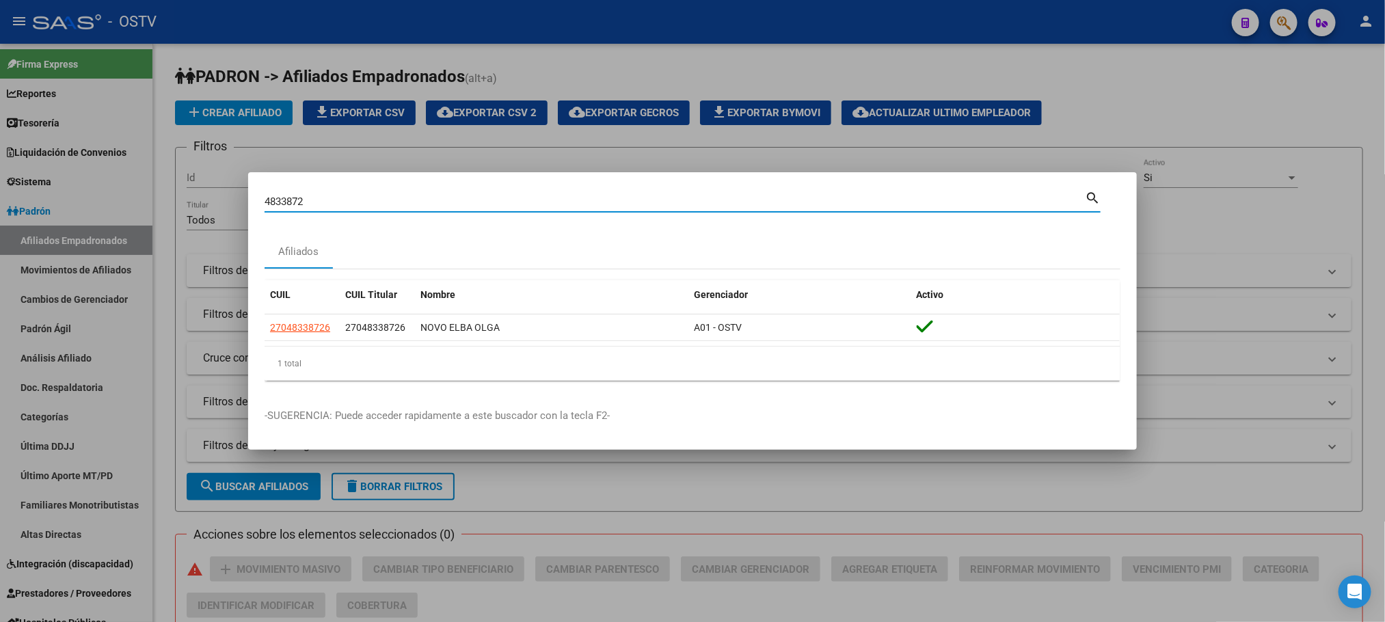
drag, startPoint x: 317, startPoint y: 205, endPoint x: 94, endPoint y: 198, distance: 222.4
click at [94, 198] on div "4833872 Buscar (apellido, dni, cuil, nro traspaso, cuit, obra social) search Af…" at bounding box center [692, 311] width 1385 height 622
paste input "3762897"
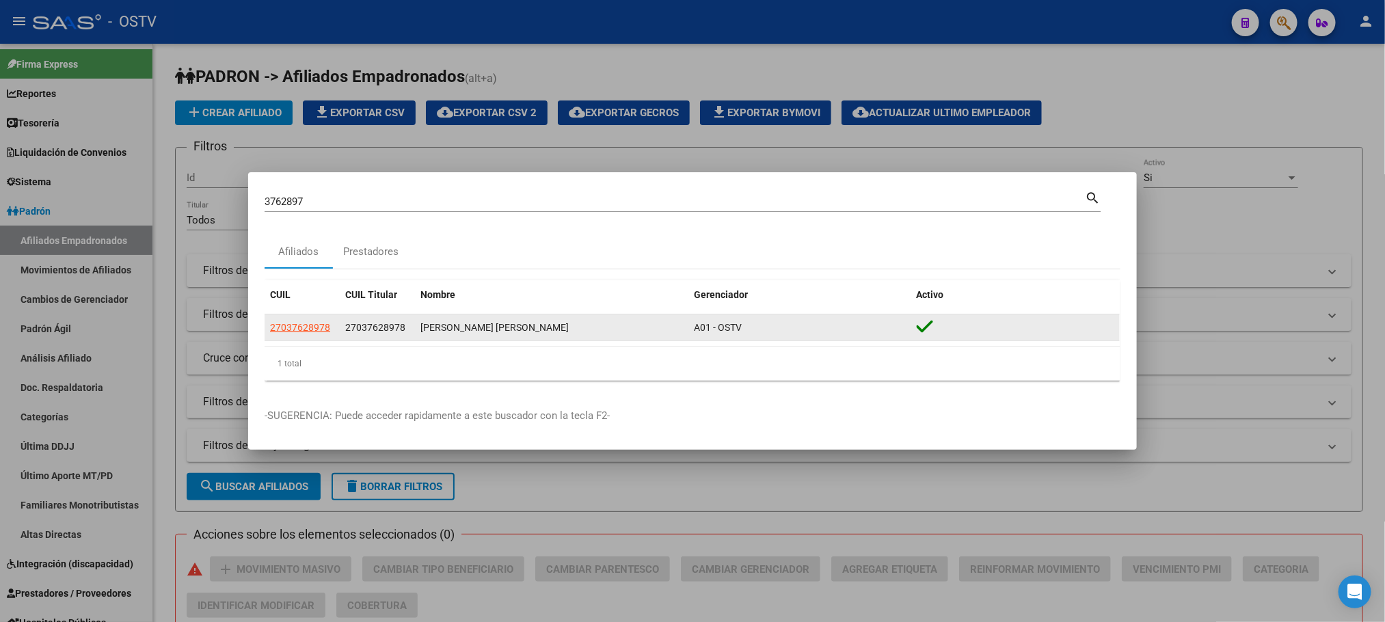
drag, startPoint x: 400, startPoint y: 330, endPoint x: 345, endPoint y: 333, distance: 54.8
click at [345, 333] on div "27037628978" at bounding box center [377, 328] width 64 height 16
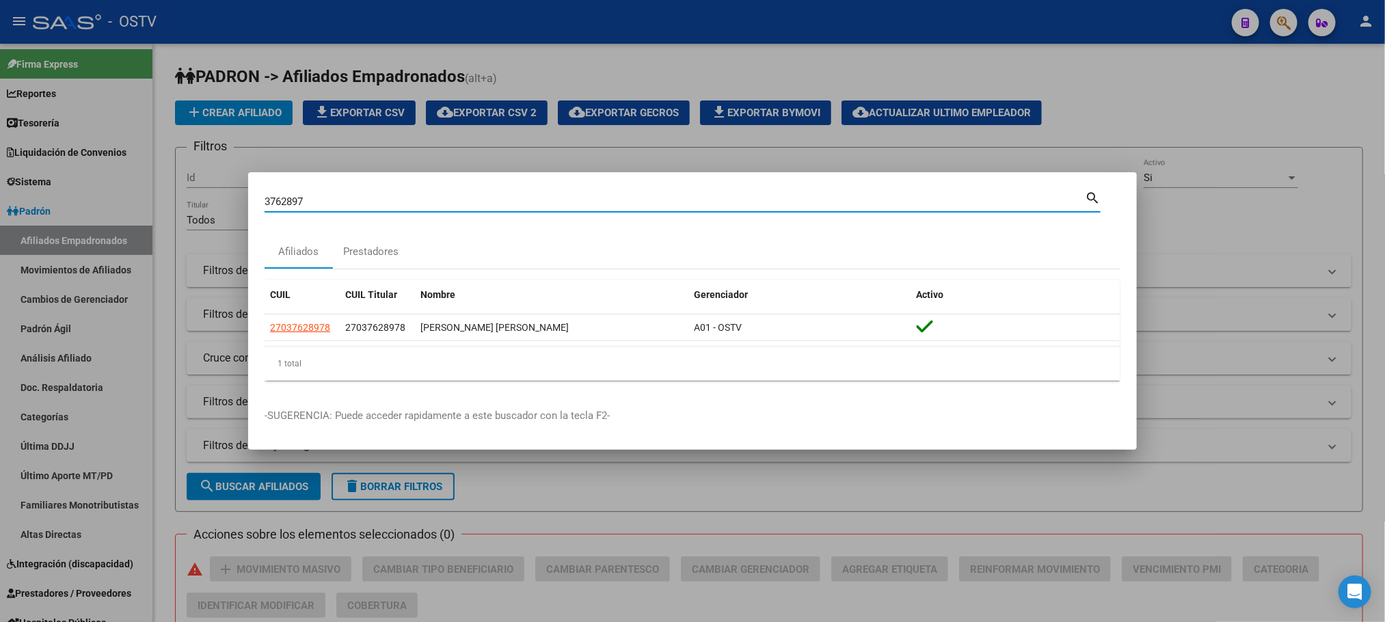
drag, startPoint x: 318, startPoint y: 204, endPoint x: 111, endPoint y: 201, distance: 206.5
click at [111, 201] on div "3762897 Buscar (apellido, dni, cuil, nro traspaso, cuit, obra social) search Af…" at bounding box center [692, 311] width 1385 height 622
paste input "4456303"
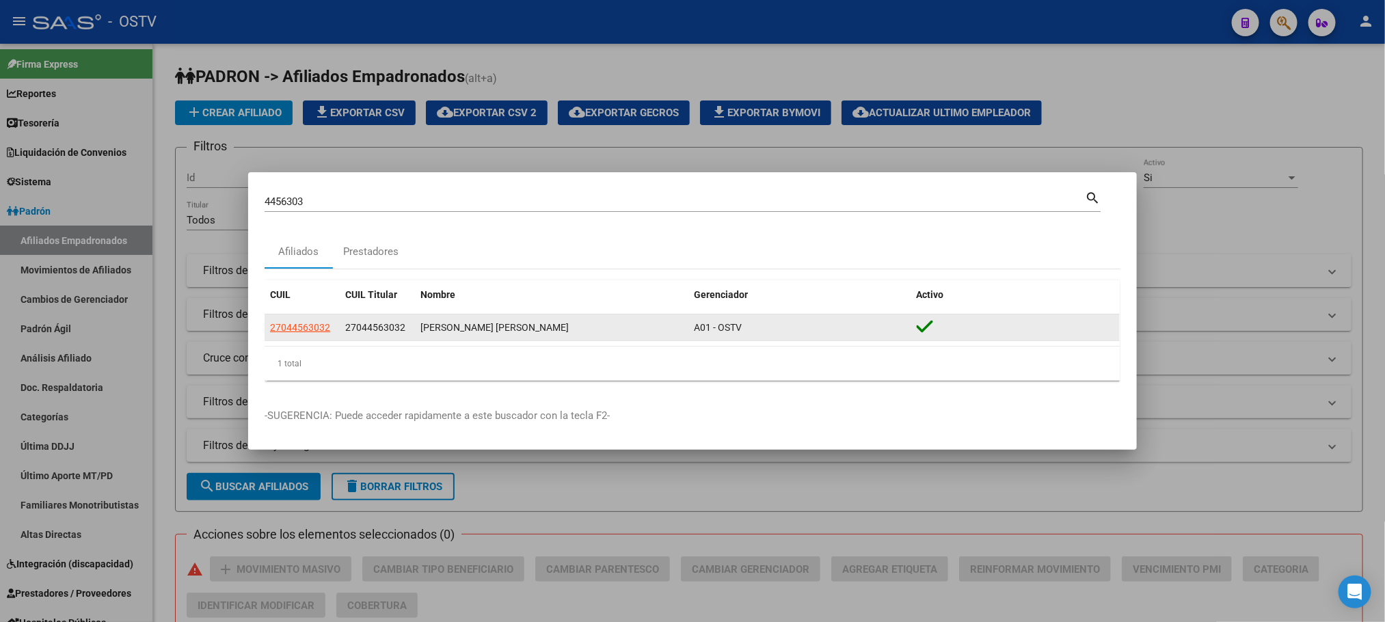
drag, startPoint x: 406, startPoint y: 328, endPoint x: 343, endPoint y: 328, distance: 63.6
click at [343, 328] on datatable-body-cell "27044563032" at bounding box center [377, 328] width 75 height 27
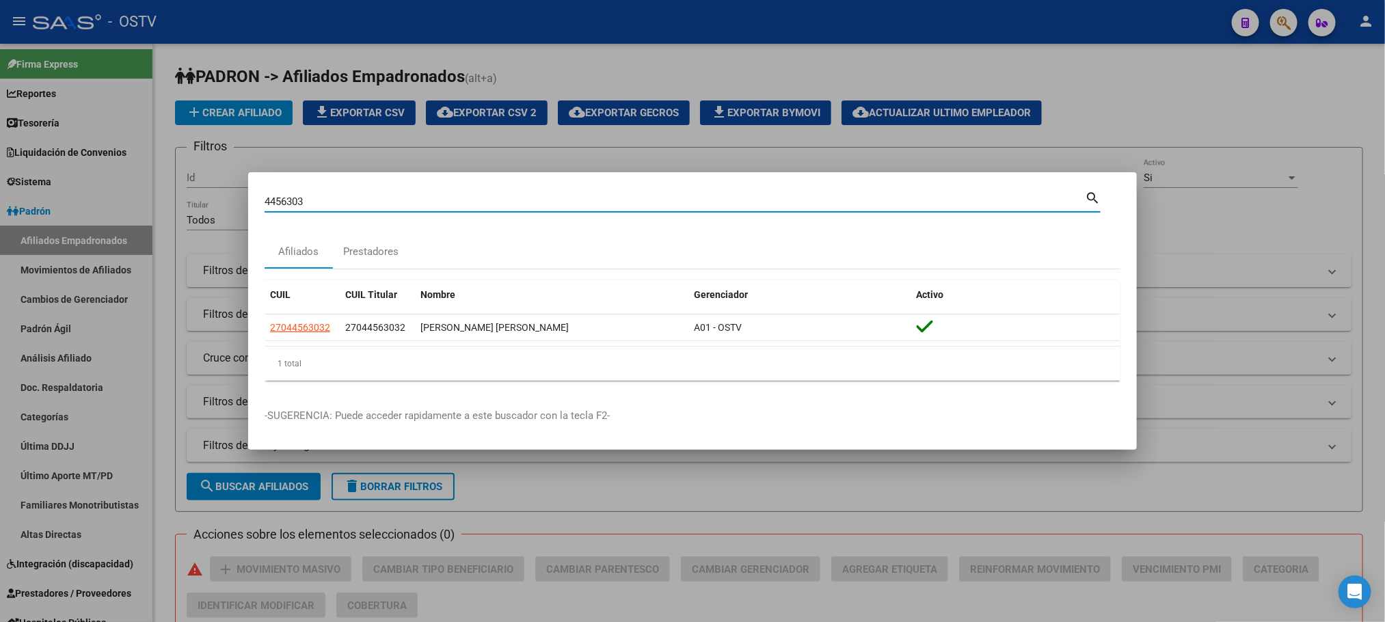
drag, startPoint x: 331, startPoint y: 203, endPoint x: 177, endPoint y: 203, distance: 153.8
click at [189, 203] on div "4456303 Buscar (apellido, dni, cuil, nro traspaso, cuit, obra social) search Af…" at bounding box center [692, 311] width 1385 height 622
paste input "5673080"
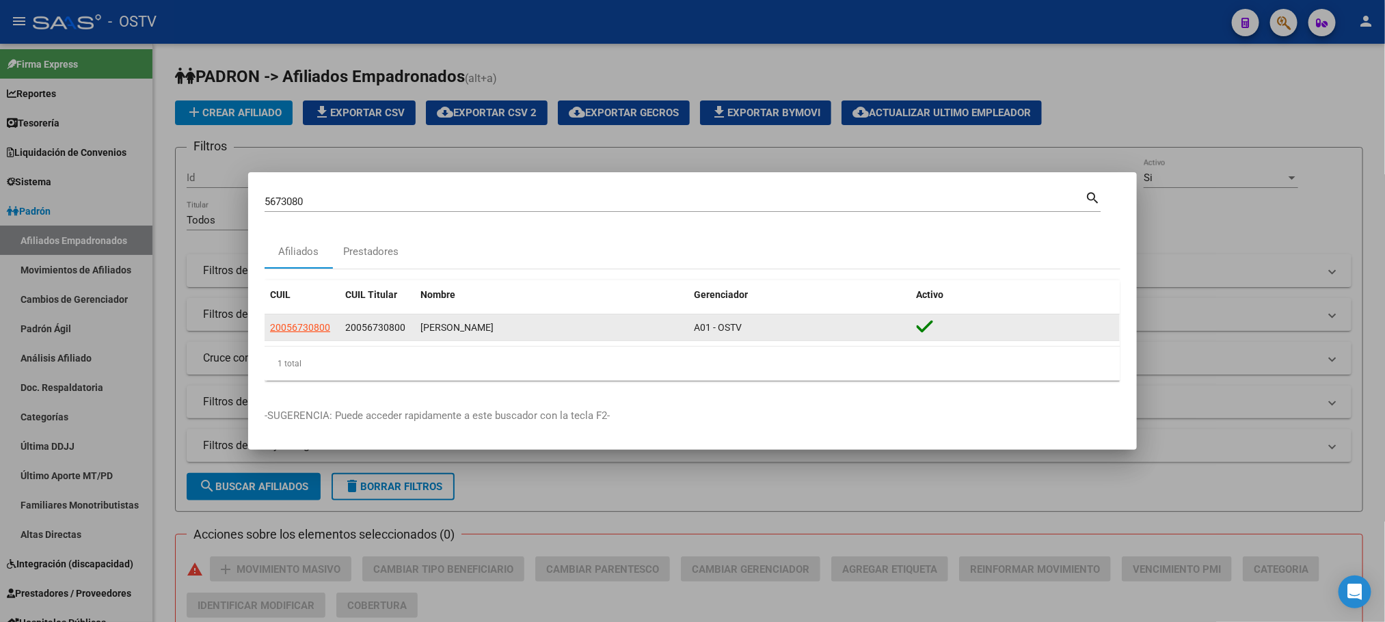
drag, startPoint x: 406, startPoint y: 325, endPoint x: 343, endPoint y: 335, distance: 63.7
click at [343, 335] on datatable-body-cell "20056730800" at bounding box center [377, 328] width 75 height 27
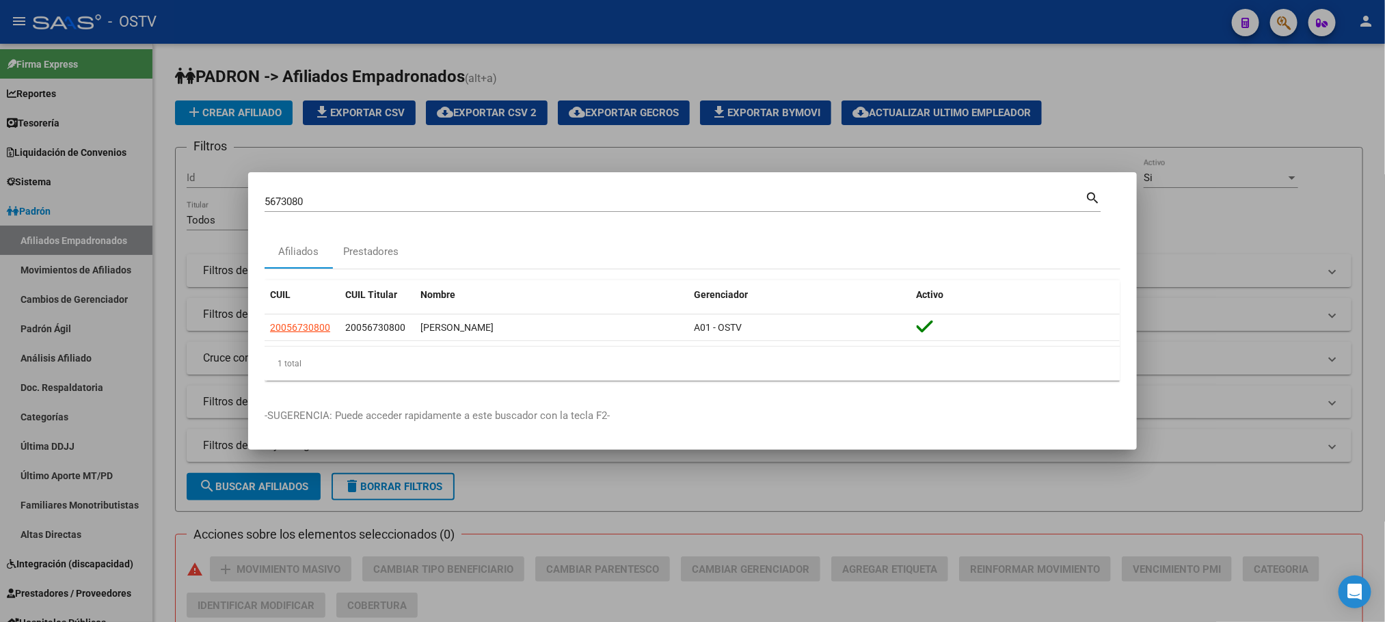
drag, startPoint x: 320, startPoint y: 202, endPoint x: 60, endPoint y: 196, distance: 259.9
click at [74, 196] on div "5673080 Buscar (apellido, dni, cuil, nro traspaso, cuit, obra social) search Af…" at bounding box center [692, 311] width 1385 height 622
paste input "31806066"
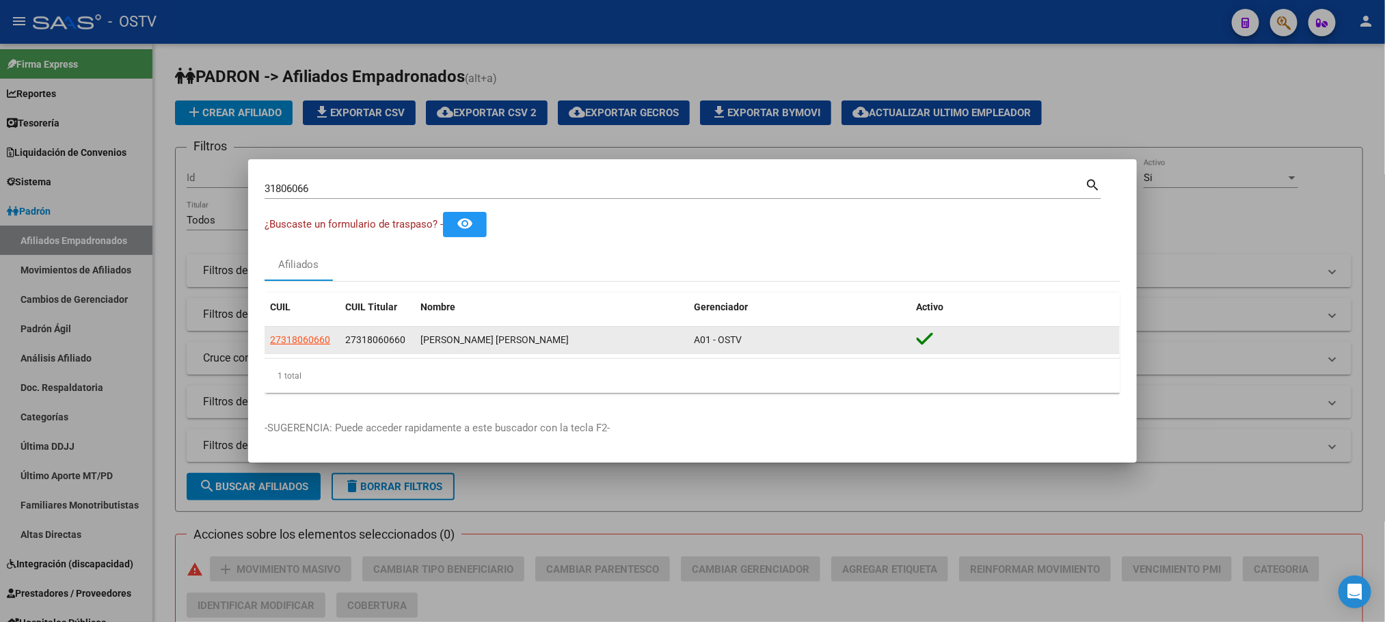
drag, startPoint x: 407, startPoint y: 343, endPoint x: 343, endPoint y: 345, distance: 63.6
click at [343, 345] on datatable-body-cell "27318060660" at bounding box center [377, 340] width 75 height 27
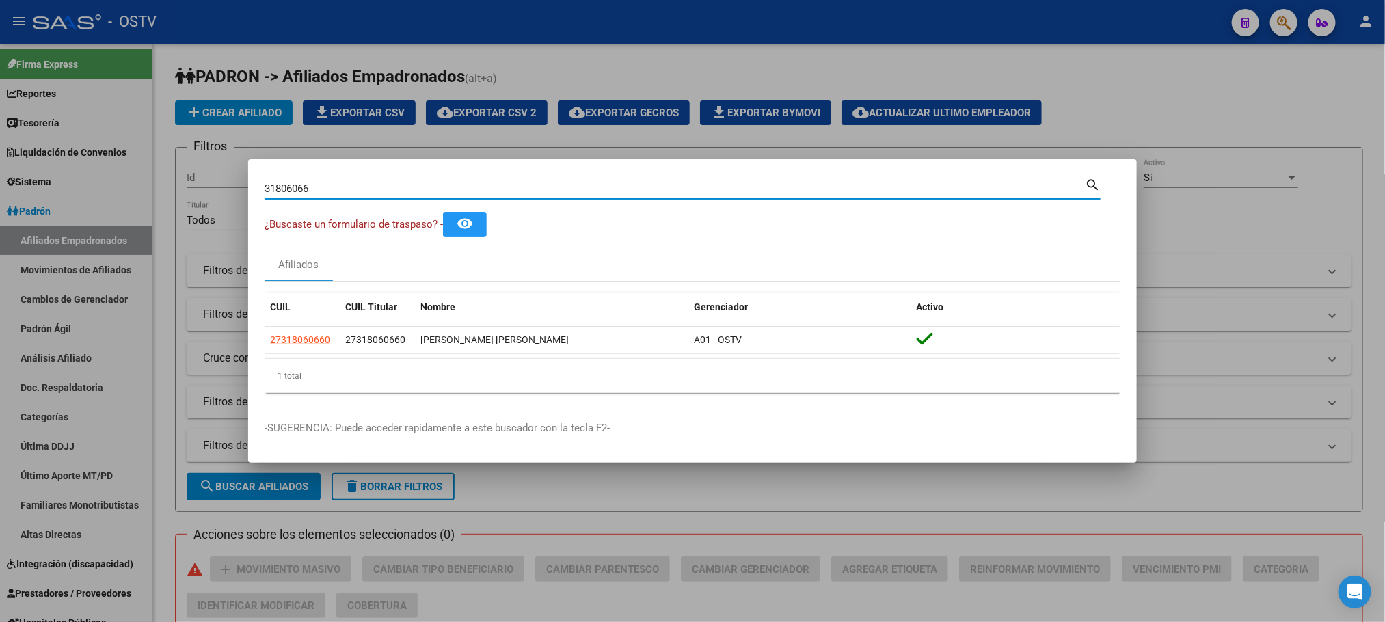
drag, startPoint x: 325, startPoint y: 191, endPoint x: 164, endPoint y: 187, distance: 160.7
click at [164, 187] on div "31806066 Buscar (apellido, dni, cuil, nro traspaso, cuit, obra social) search ¿…" at bounding box center [692, 311] width 1385 height 622
paste input "6193084"
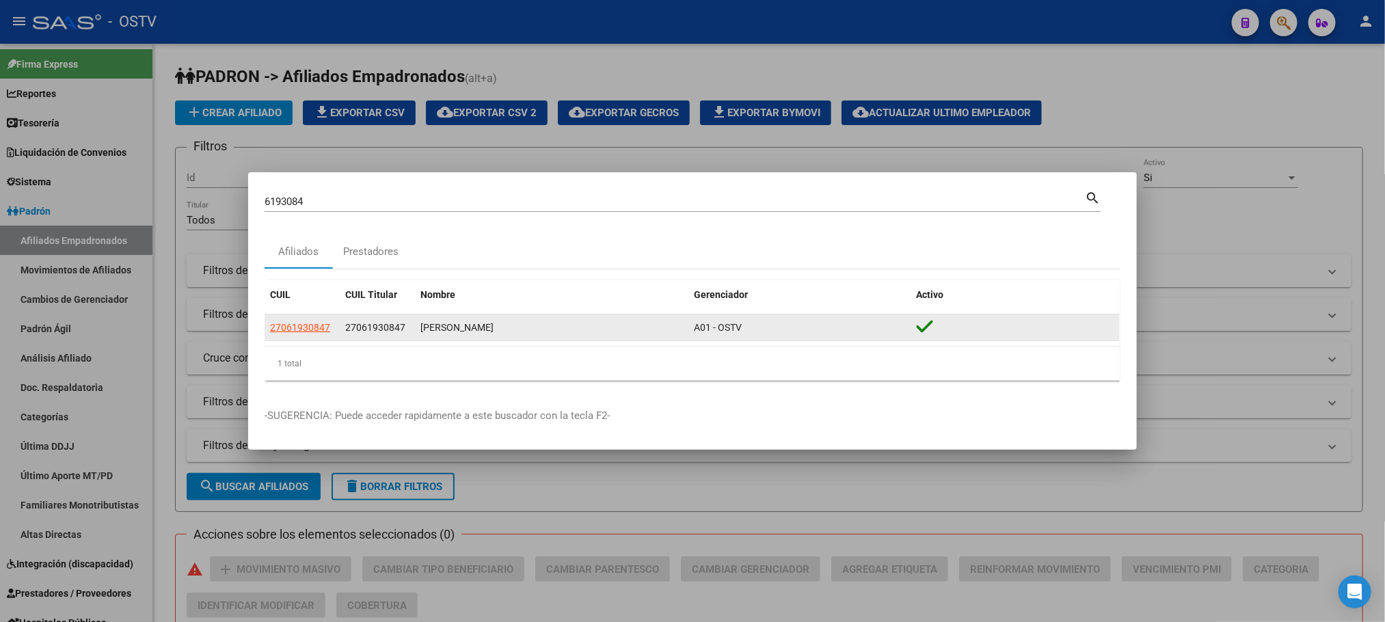
drag, startPoint x: 411, startPoint y: 331, endPoint x: 343, endPoint y: 328, distance: 67.7
click at [343, 328] on datatable-body-cell "27061930847" at bounding box center [377, 328] width 75 height 27
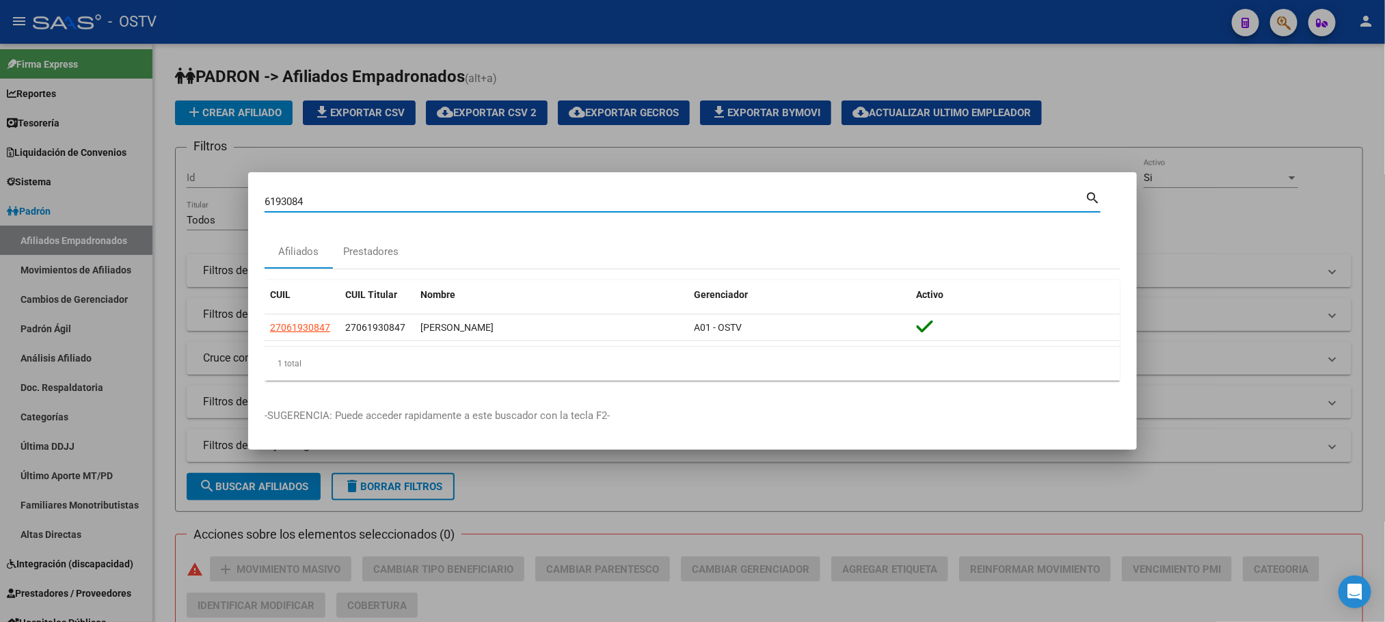
drag, startPoint x: 321, startPoint y: 195, endPoint x: 122, endPoint y: 216, distance: 200.1
click at [122, 216] on div "6193084 Buscar (apellido, dni, cuil, nro traspaso, cuit, obra social) search Af…" at bounding box center [692, 311] width 1385 height 622
paste input "4044535"
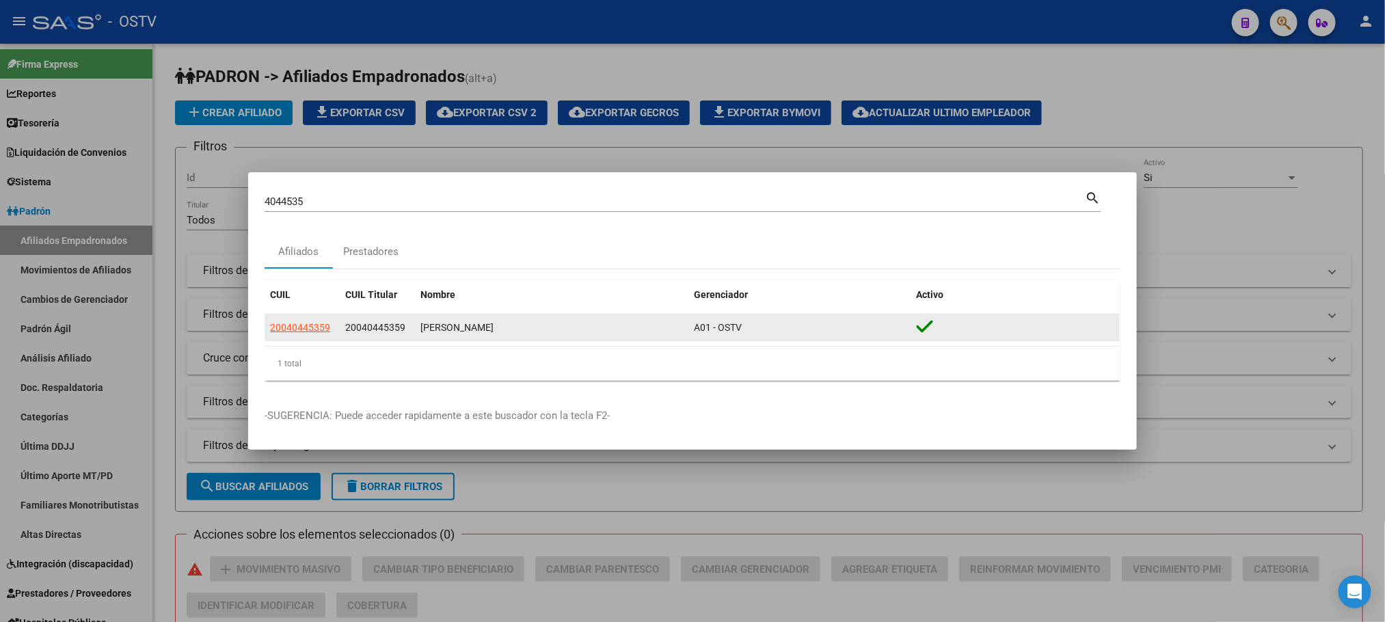
drag, startPoint x: 410, startPoint y: 330, endPoint x: 341, endPoint y: 334, distance: 69.9
click at [341, 334] on datatable-body-cell "20040445359" at bounding box center [377, 328] width 75 height 27
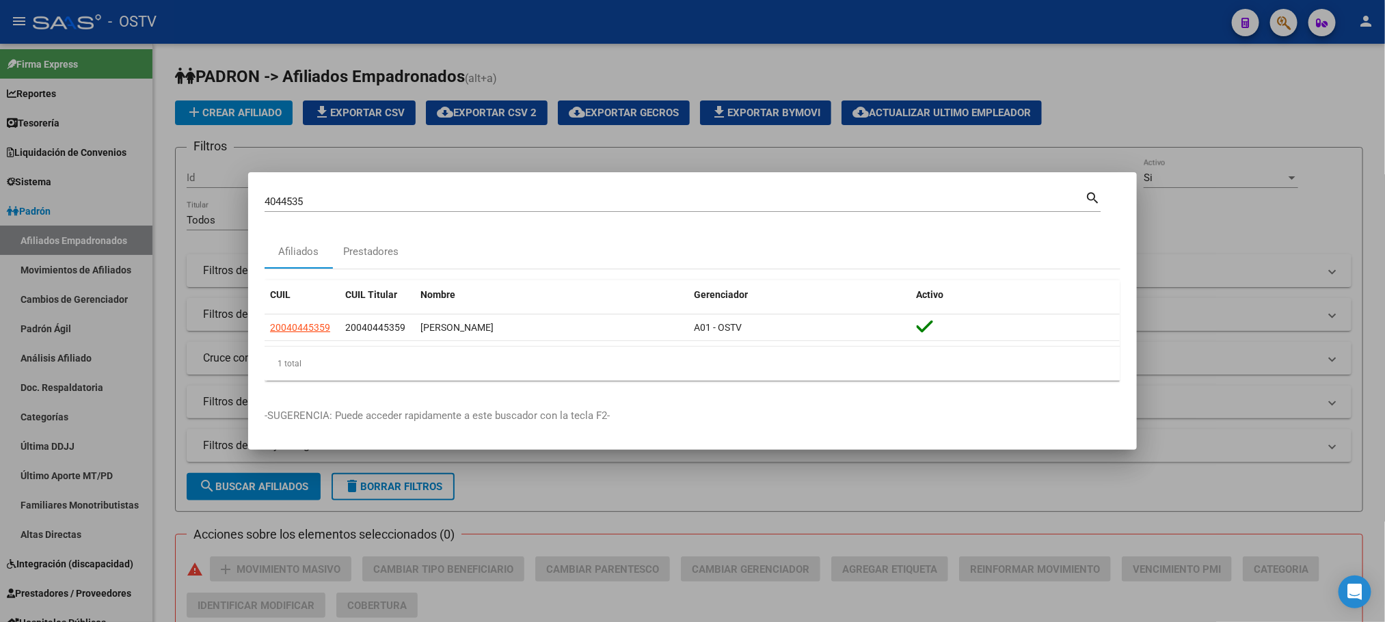
drag, startPoint x: 310, startPoint y: 201, endPoint x: 187, endPoint y: 204, distance: 123.1
click at [187, 204] on div "4044535 Buscar (apellido, dni, cuil, nro traspaso, cuit, obra social) search Af…" at bounding box center [692, 311] width 1385 height 622
paste input "2919473"
type input "2919473"
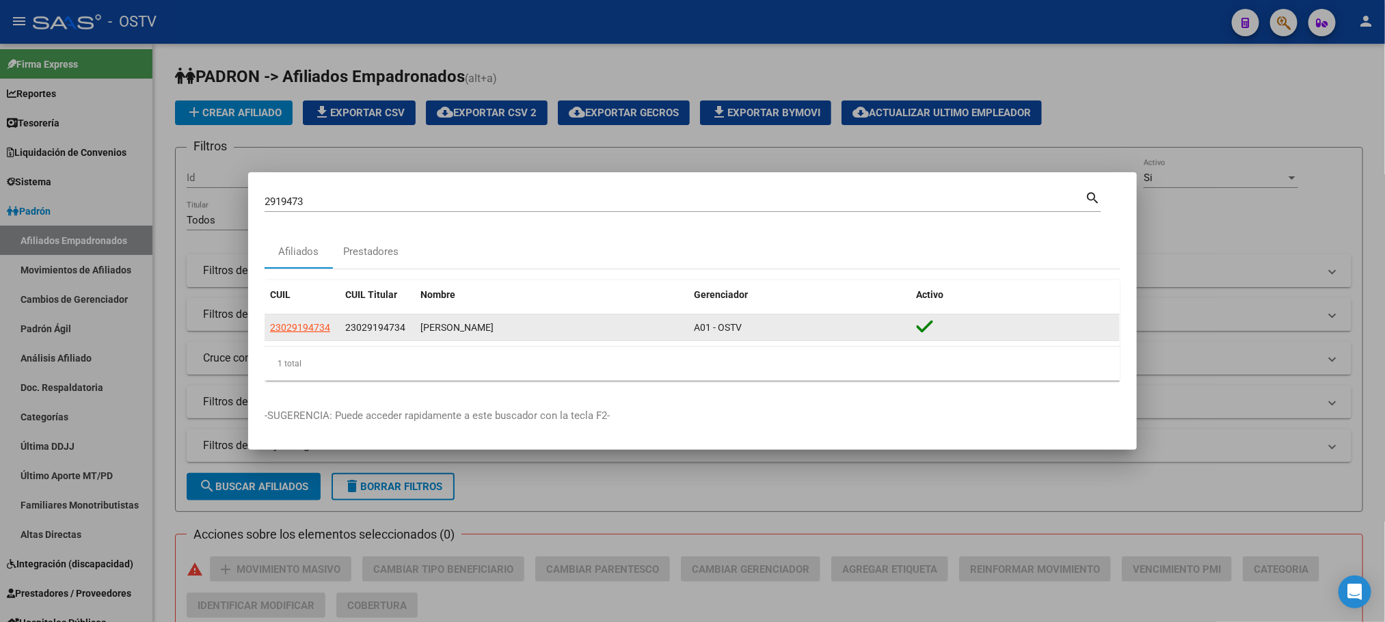
drag, startPoint x: 413, startPoint y: 324, endPoint x: 343, endPoint y: 325, distance: 69.7
click at [343, 325] on datatable-body-cell "23029194734" at bounding box center [377, 328] width 75 height 27
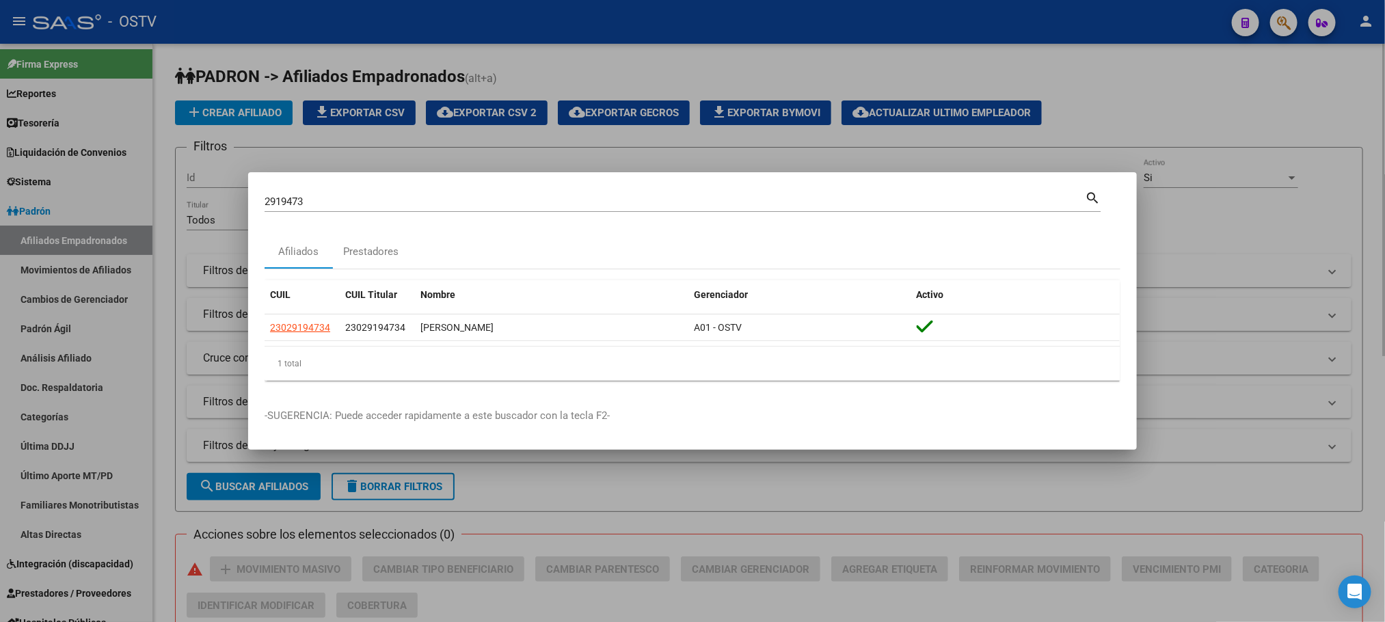
click at [166, 487] on div at bounding box center [692, 311] width 1385 height 622
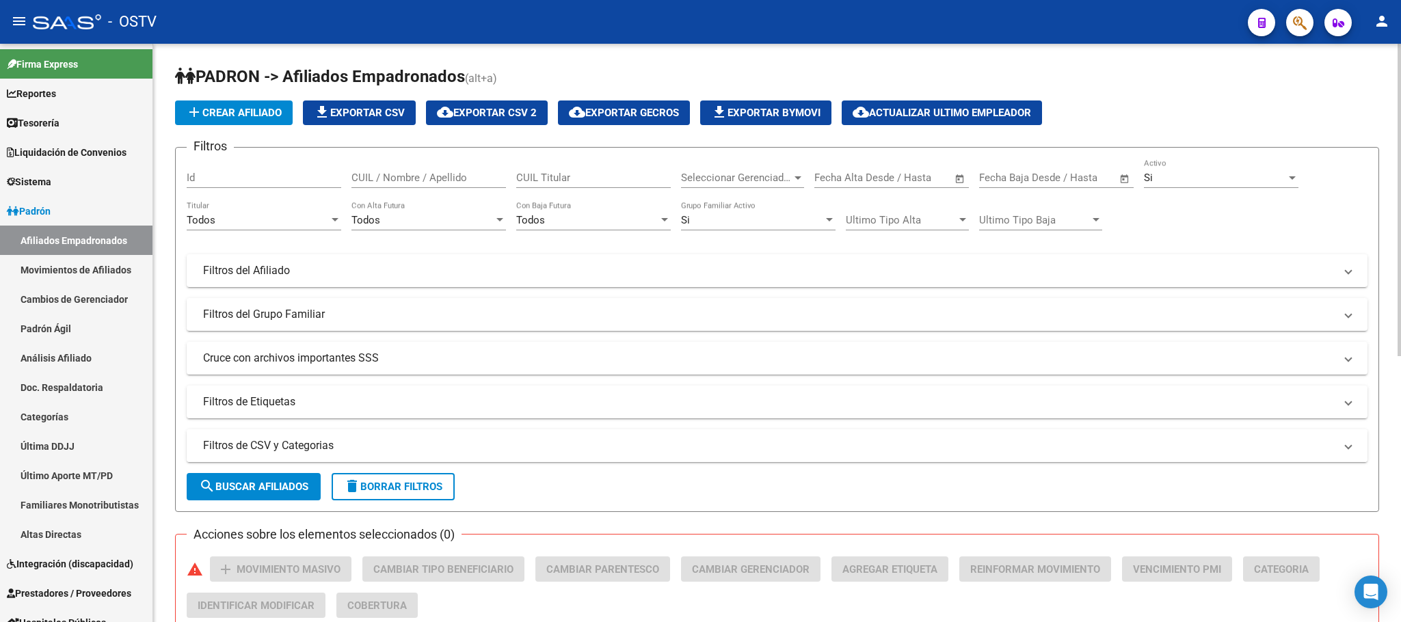
click at [371, 448] on mat-panel-title "Filtros de CSV y Categorias" at bounding box center [769, 445] width 1132 height 15
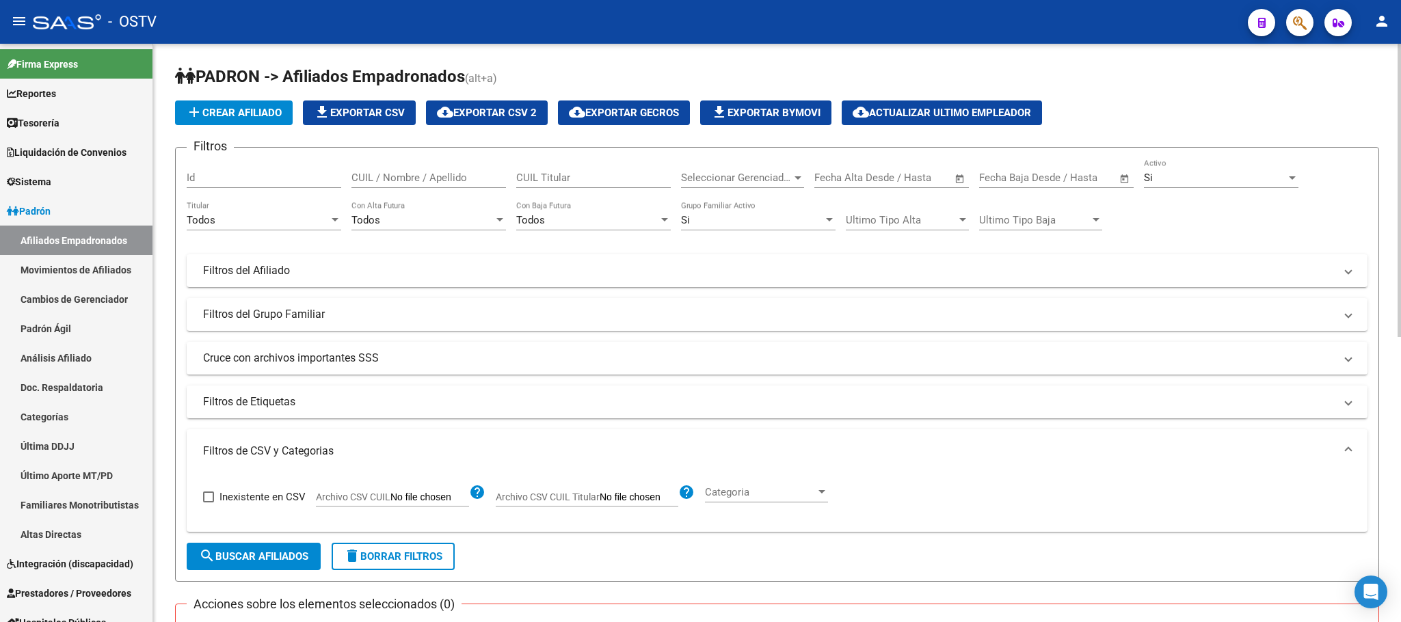
click at [425, 497] on input "Archivo CSV CUIL" at bounding box center [429, 498] width 79 height 12
type input "C:\fakepath\para recibos cosi.csv"
click at [278, 555] on span "search Buscar Afiliados" at bounding box center [253, 556] width 109 height 12
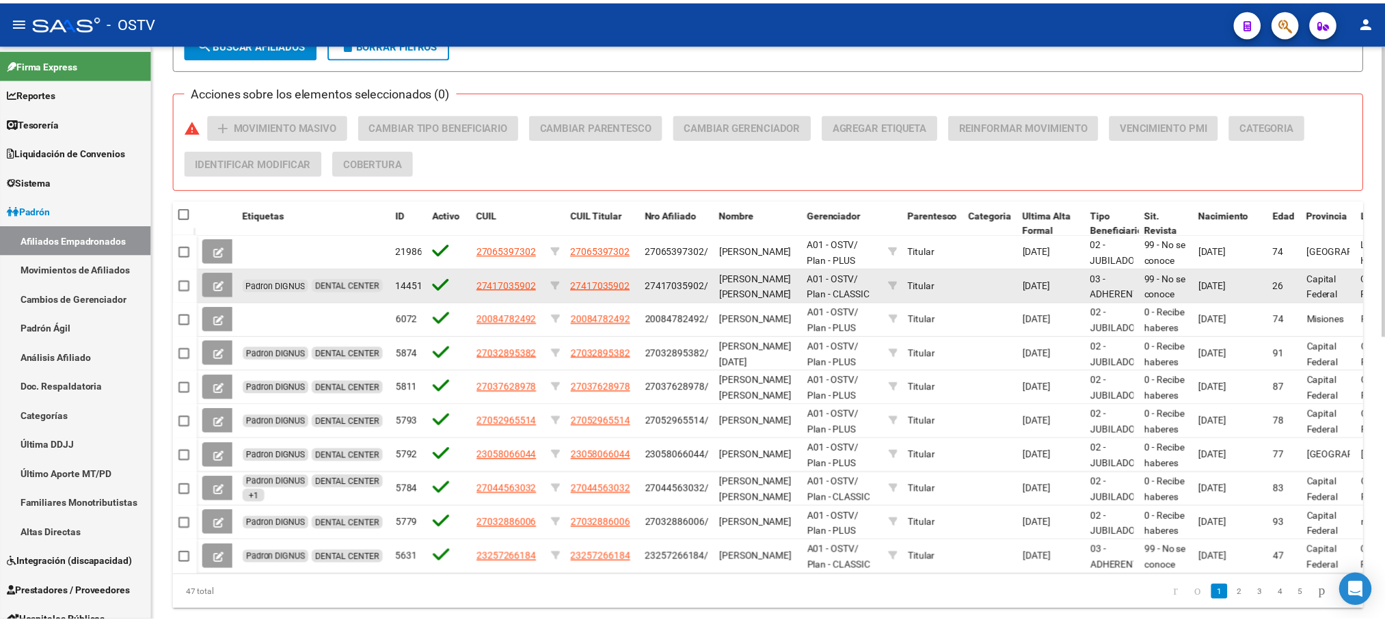
scroll to position [0, 0]
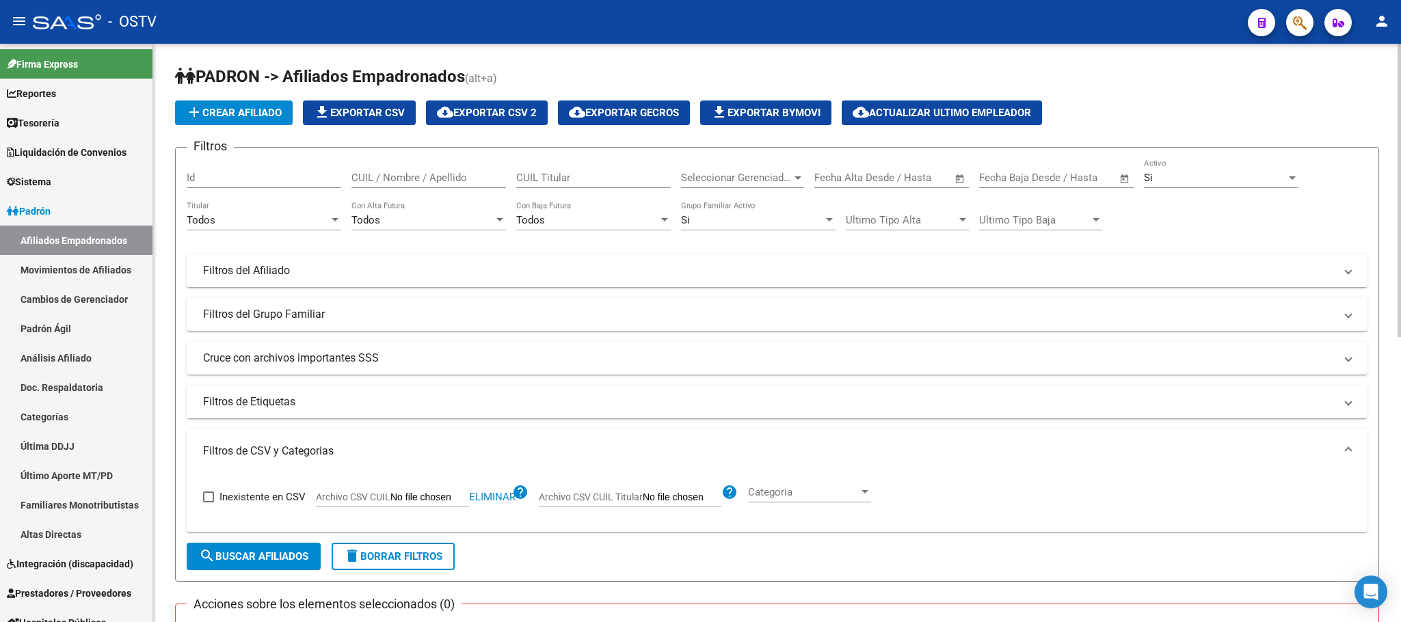
click at [492, 116] on span "cloud_download Exportar CSV 2" at bounding box center [487, 113] width 100 height 12
click at [51, 185] on span "Sistema" at bounding box center [29, 181] width 44 height 15
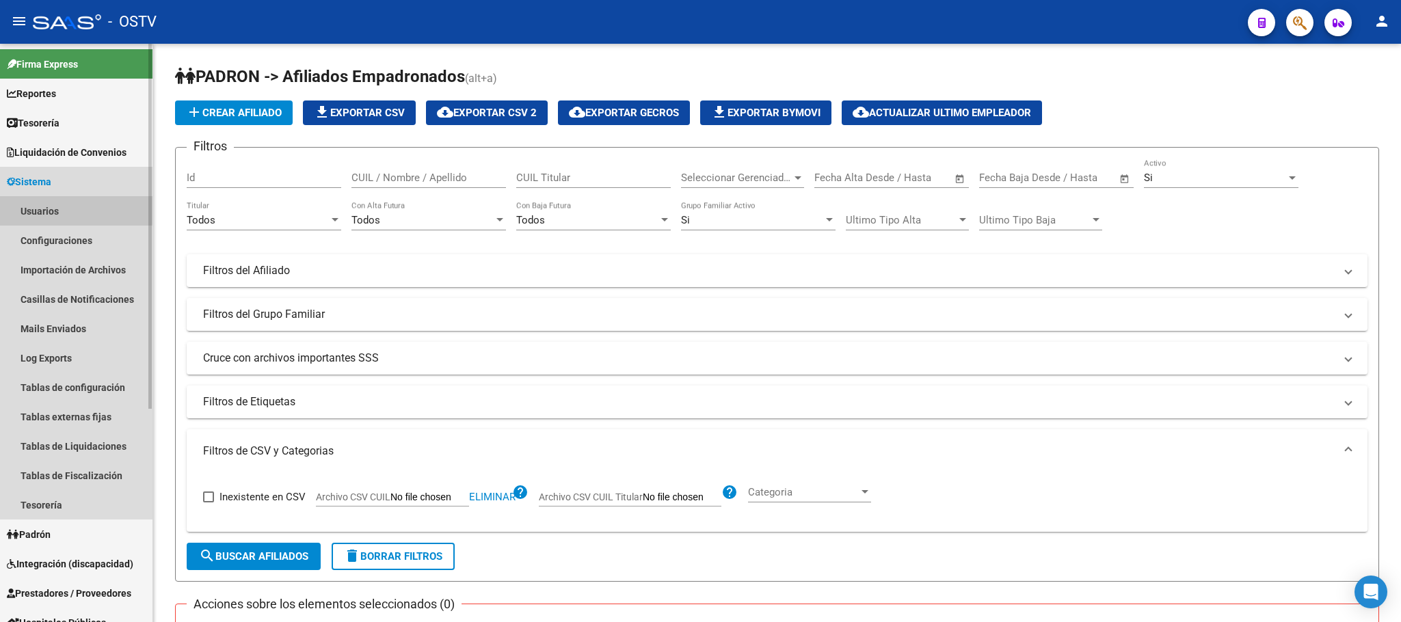
click at [48, 208] on link "Usuarios" at bounding box center [76, 210] width 152 height 29
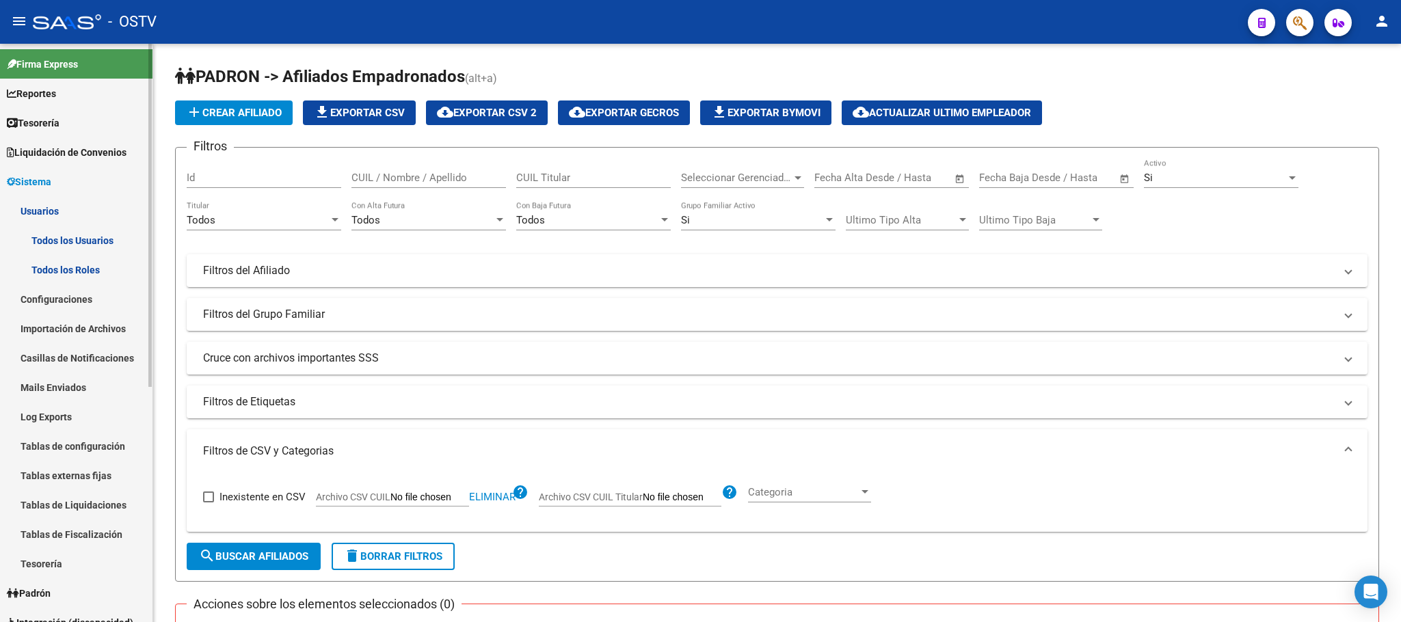
click at [95, 238] on link "Todos los Usuarios" at bounding box center [76, 240] width 152 height 29
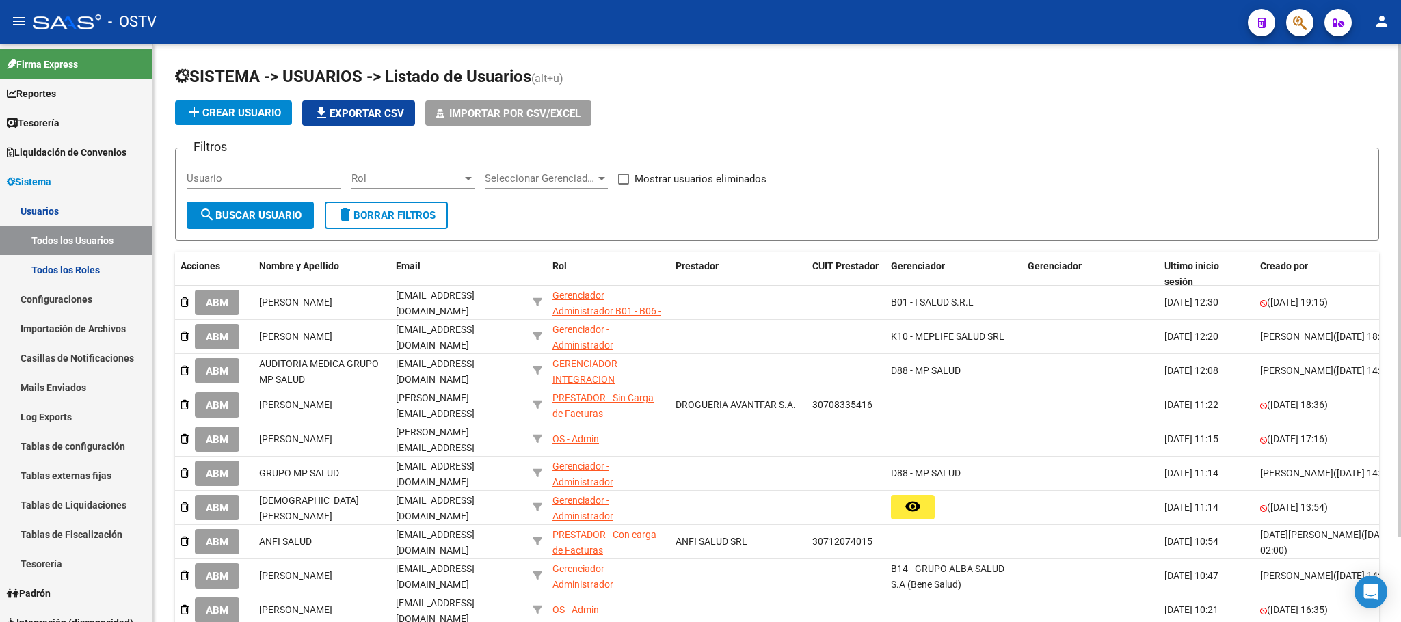
click at [253, 111] on span "add Crear Usuario" at bounding box center [233, 113] width 95 height 12
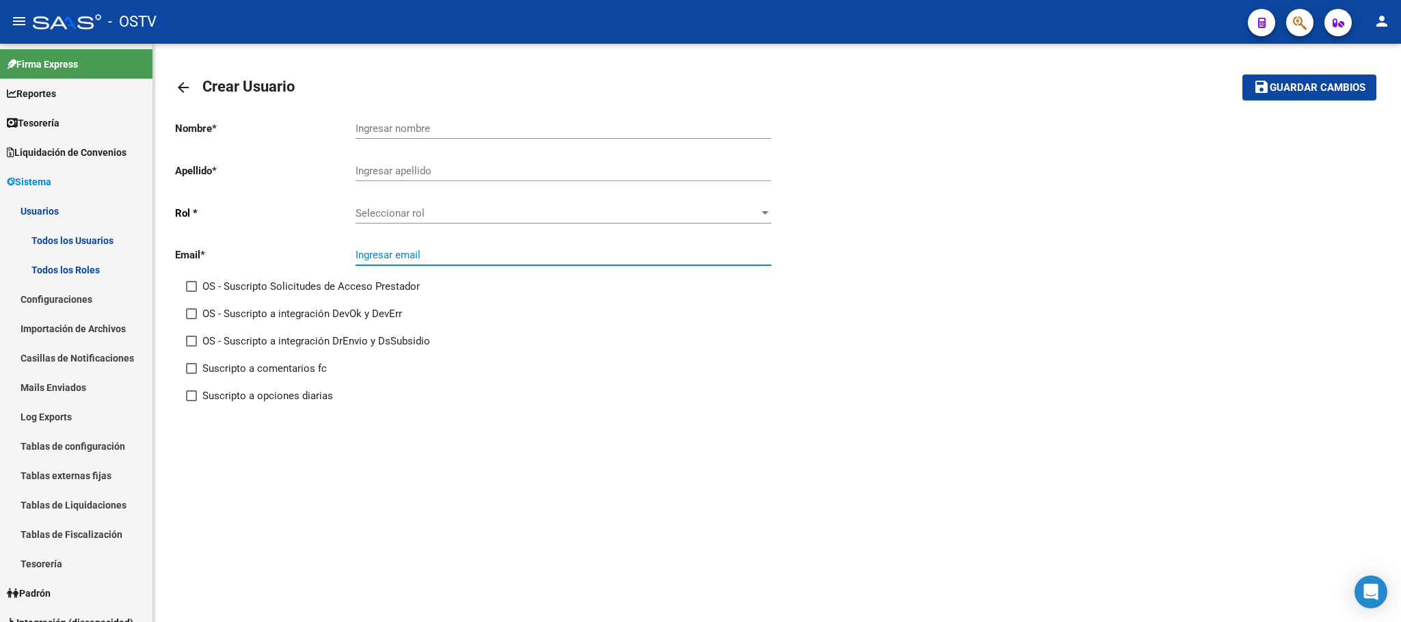
paste input "luis.camposarcuno@rosfar.com.ar"
type input "luis.camposarcuno@rosfar.com.ar"
click at [419, 128] on input "Ingresar nombre" at bounding box center [564, 128] width 416 height 12
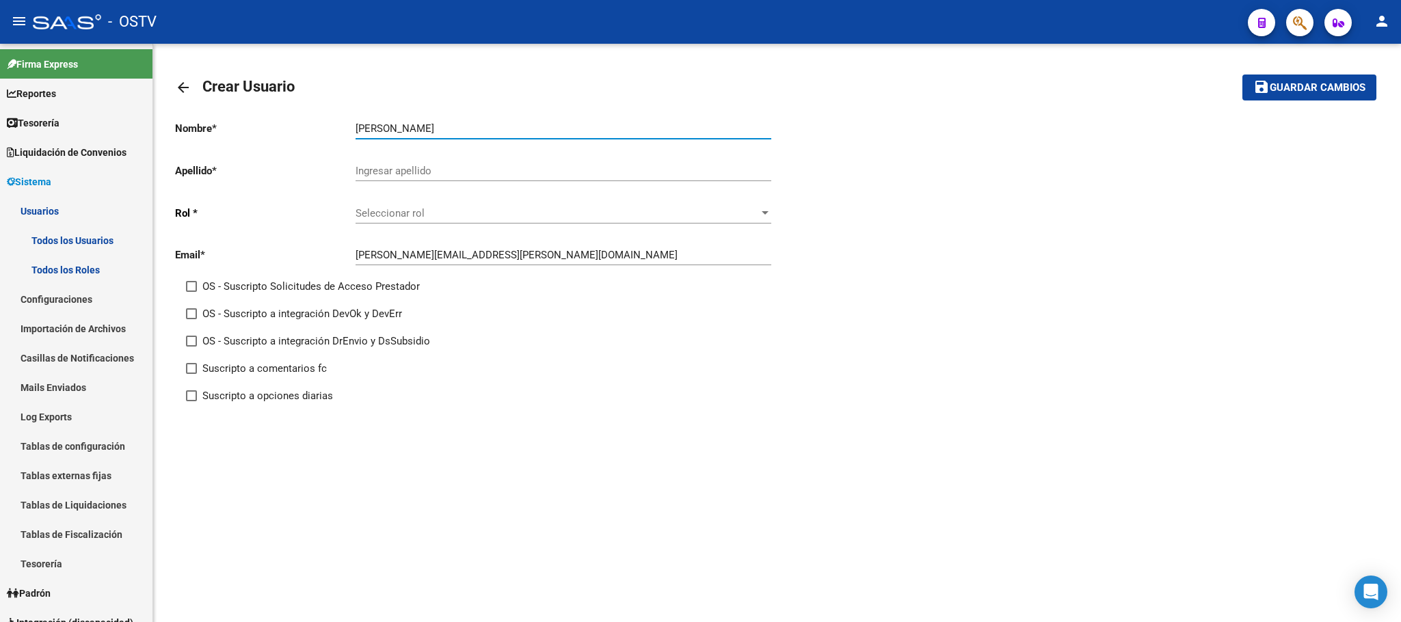
type input "Luis"
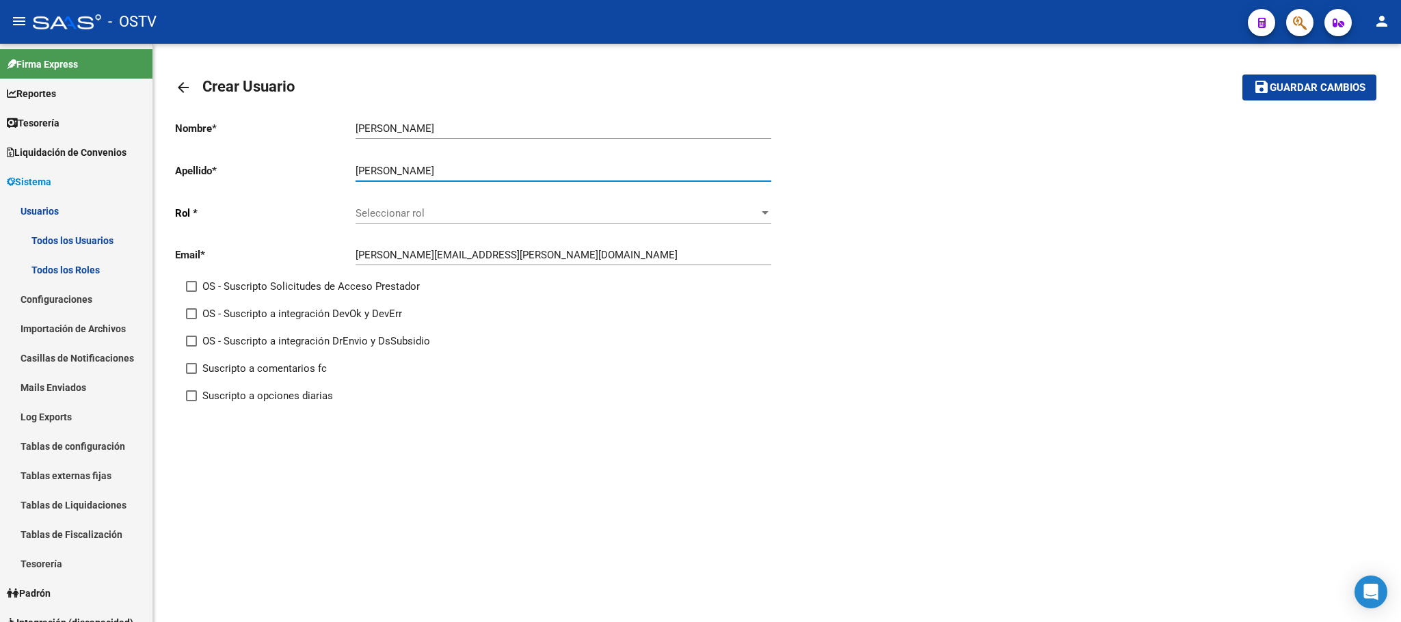
type input "Camposarcuno"
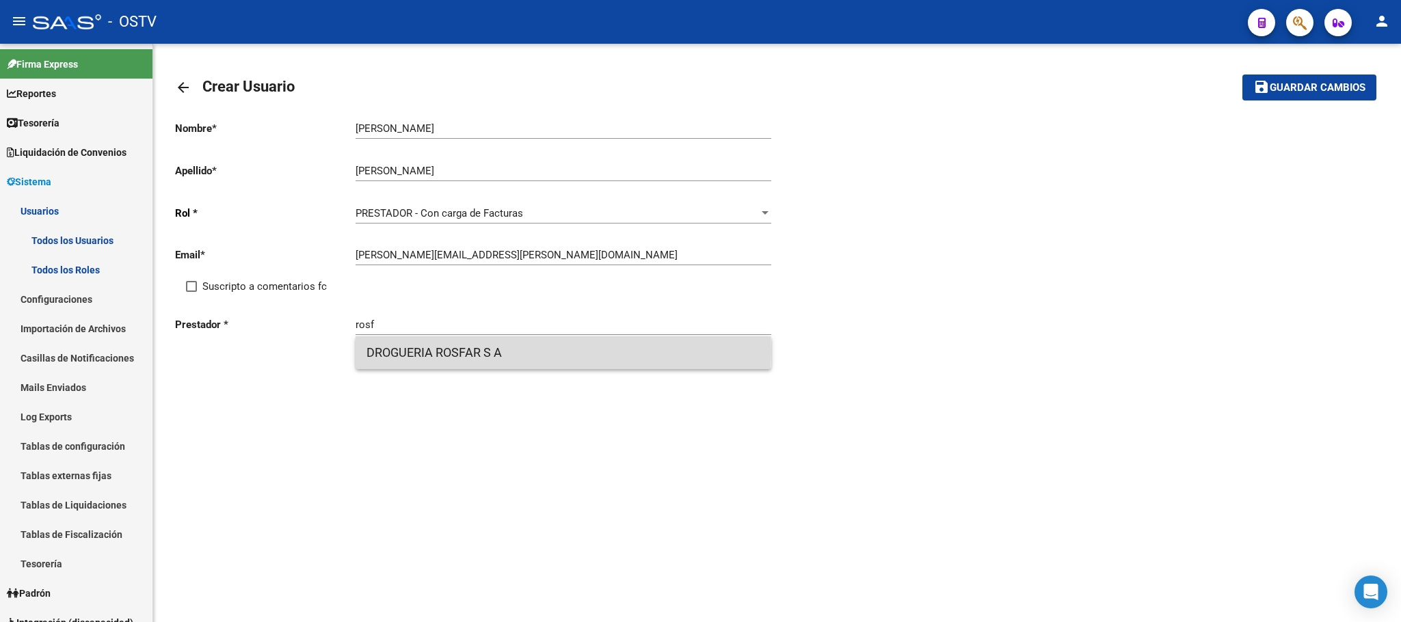
click at [477, 351] on span "DROGUERIA ROSFAR S A" at bounding box center [563, 352] width 394 height 33
type input "DROGUERIA ROSFAR S A"
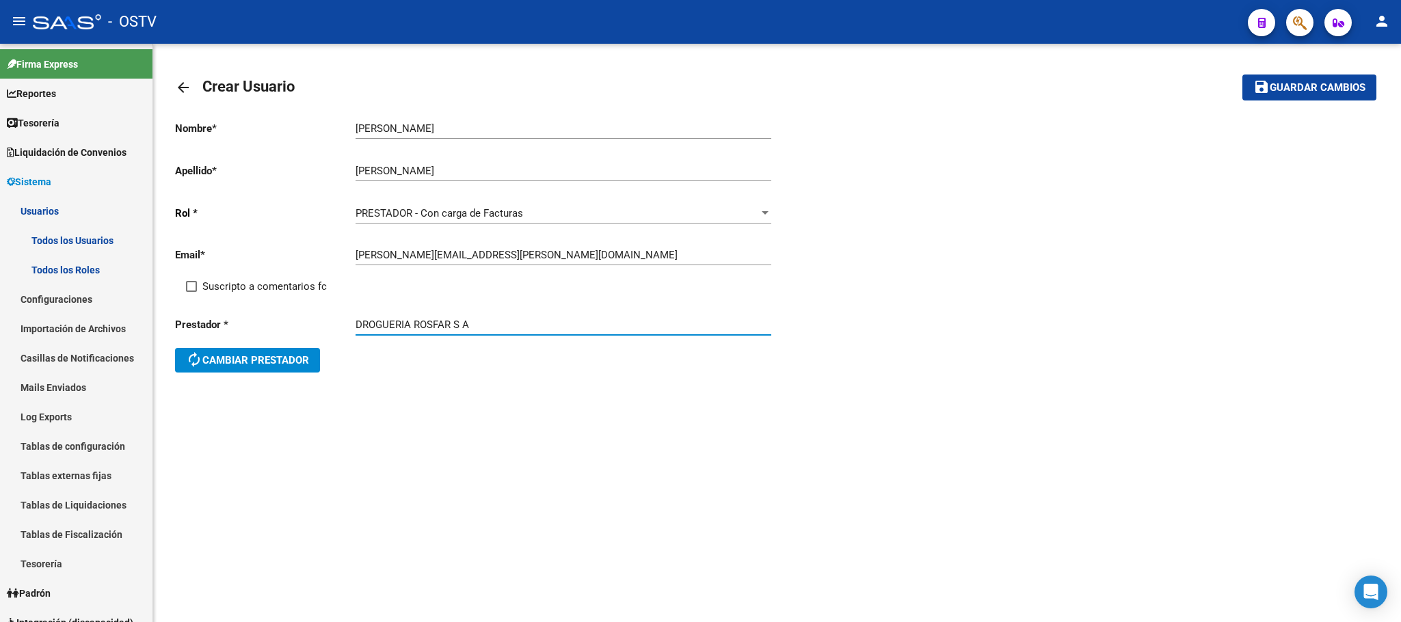
click at [1313, 93] on span "Guardar cambios" at bounding box center [1318, 88] width 96 height 12
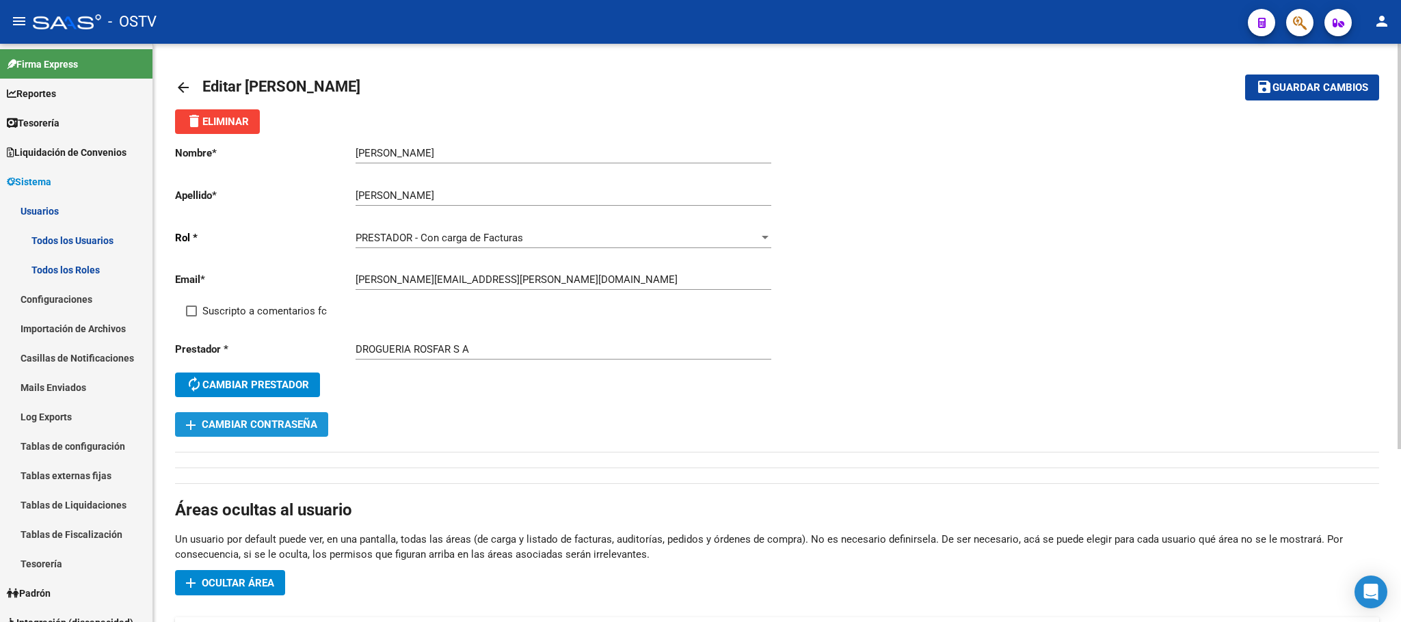
click at [275, 425] on span "add Cambiar Contraseña" at bounding box center [251, 424] width 131 height 12
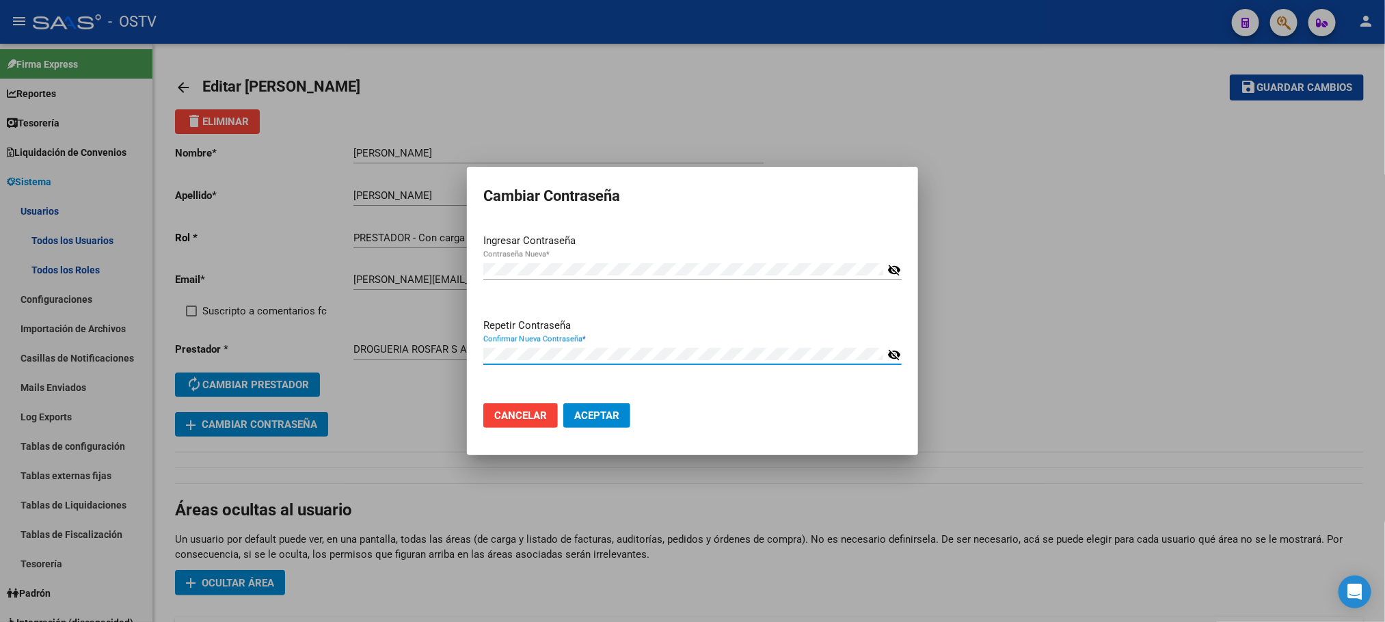
click at [894, 267] on mat-icon "visibility_off" at bounding box center [895, 270] width 14 height 16
click at [895, 351] on mat-icon "visibility_off" at bounding box center [895, 355] width 14 height 16
click at [601, 418] on span "Aceptar" at bounding box center [596, 416] width 45 height 12
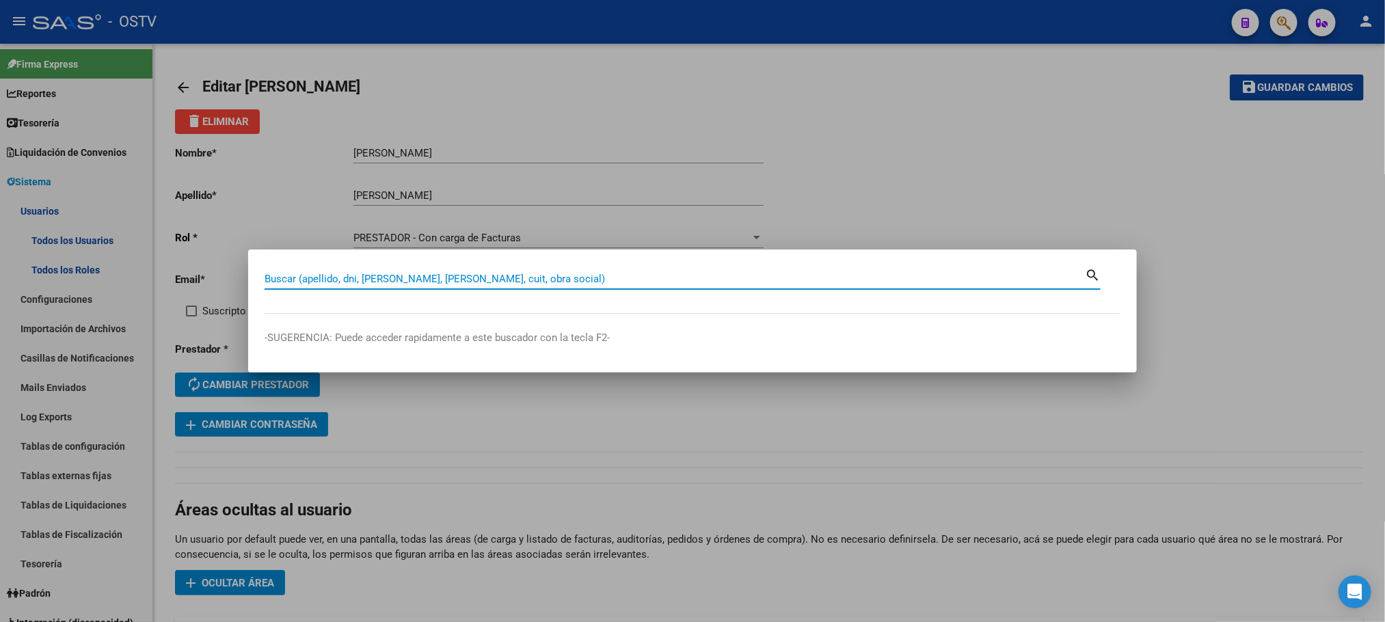
paste input "27-20751697-5"
type input "27207516975"
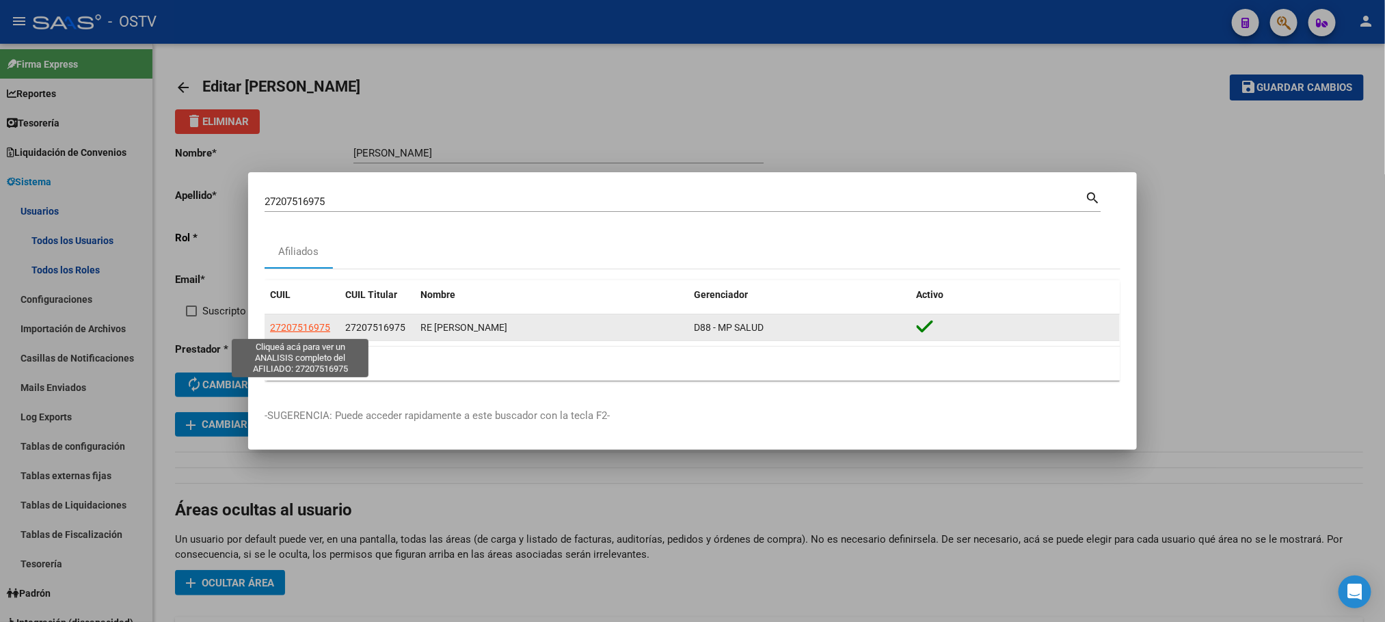
click at [308, 325] on span "27207516975" at bounding box center [300, 327] width 60 height 11
type textarea "27207516975"
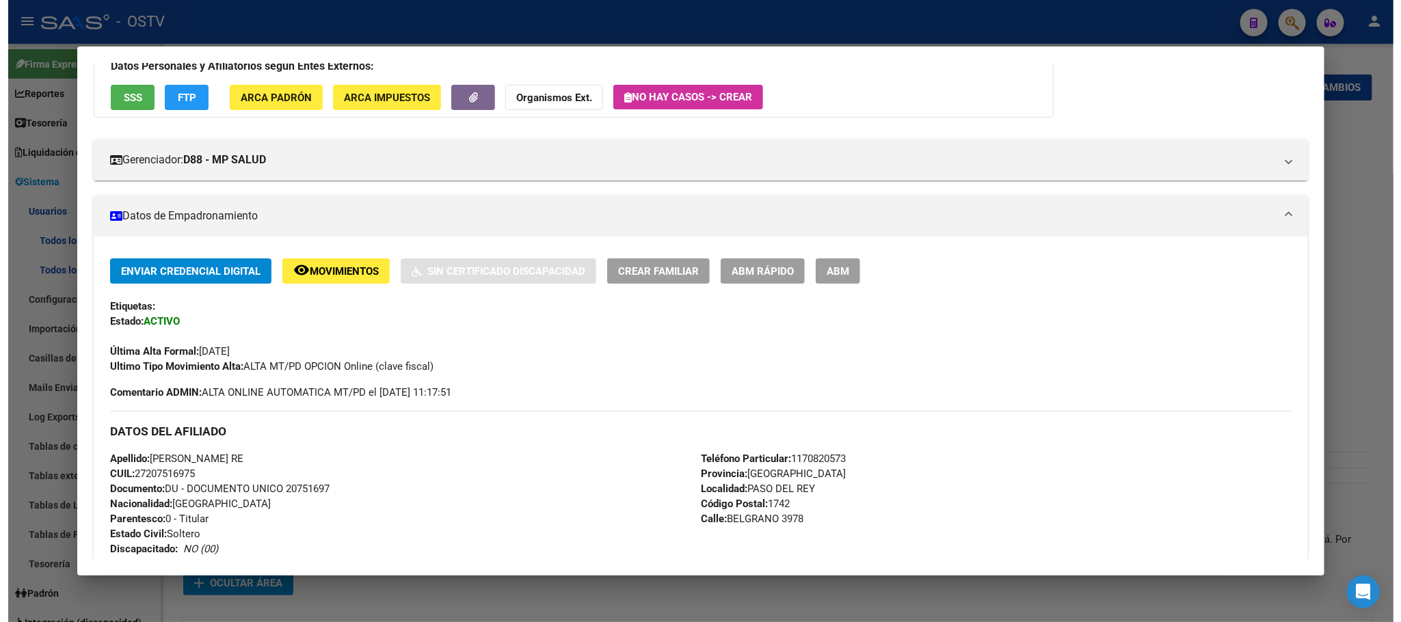
scroll to position [205, 0]
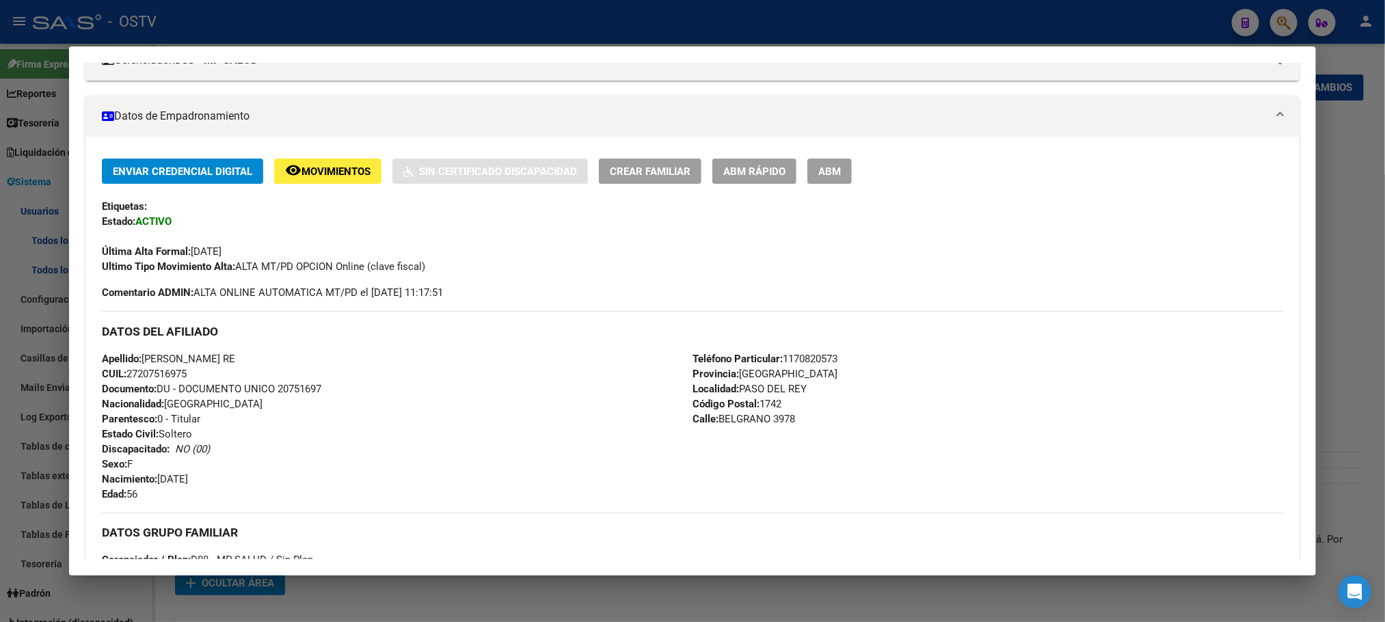
click at [819, 165] on span "ABM" at bounding box center [829, 171] width 23 height 12
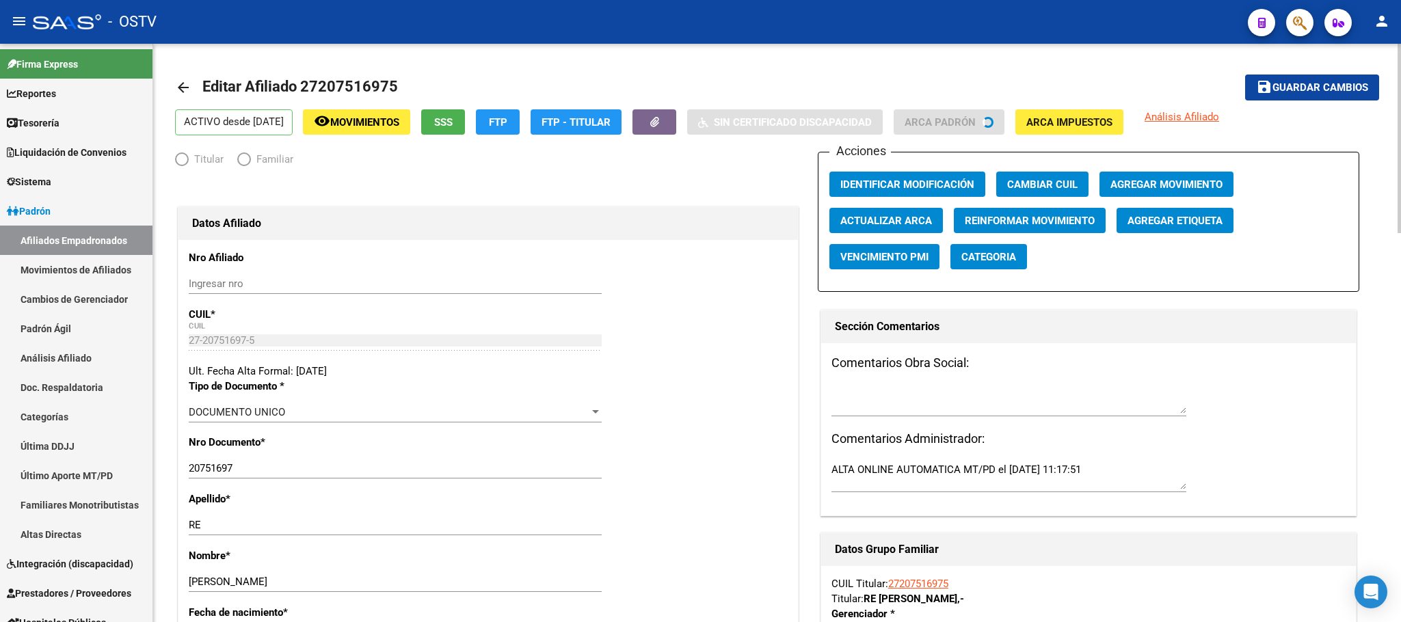
radio input "true"
type input "27-20751697-5"
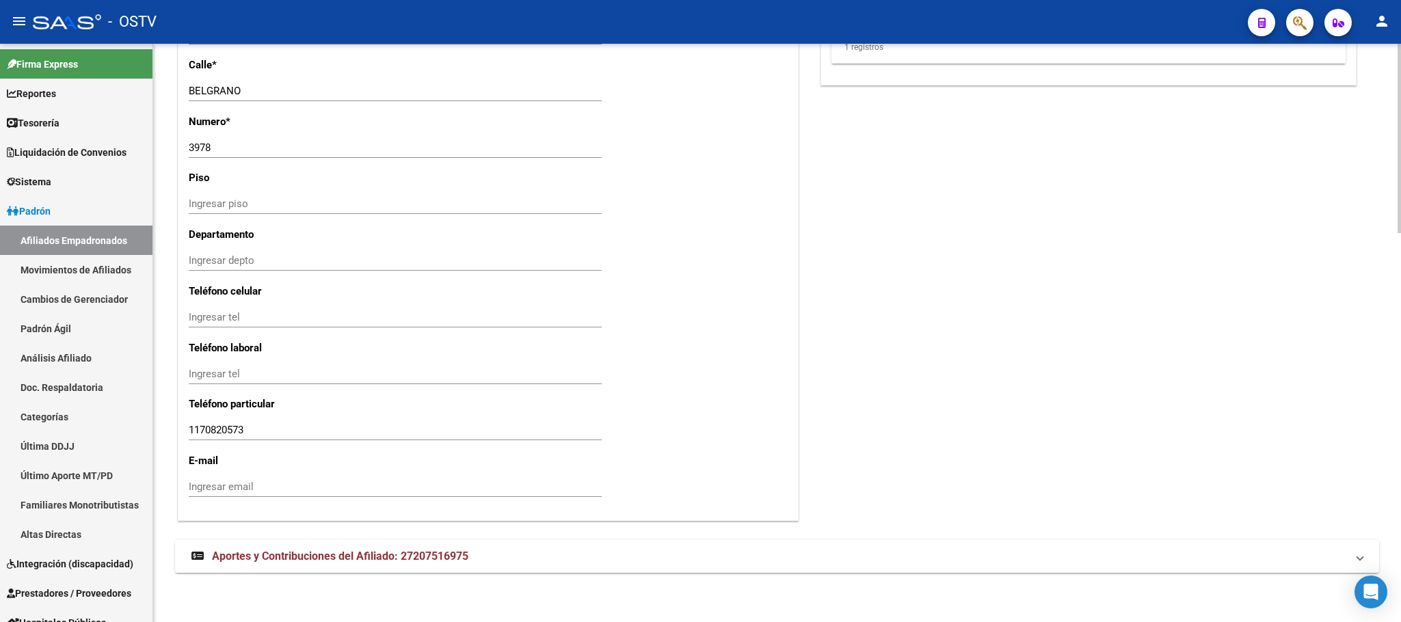
click at [458, 552] on span "Aportes y Contribuciones del Afiliado: 27207516975" at bounding box center [340, 556] width 256 height 13
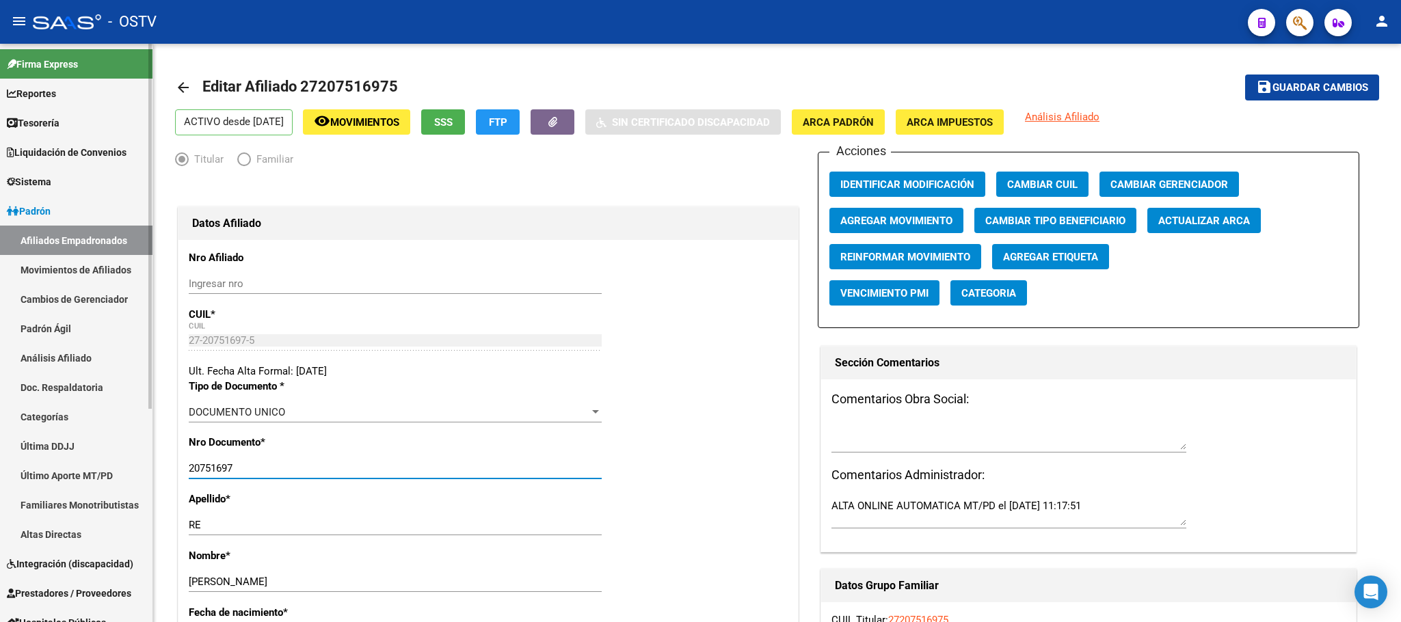
drag, startPoint x: 242, startPoint y: 472, endPoint x: 107, endPoint y: 486, distance: 135.4
click at [111, 485] on mat-sidenav-container "Firma Express Reportes Tablero de Control Ingresos Percibidos Análisis de todos…" at bounding box center [700, 333] width 1401 height 578
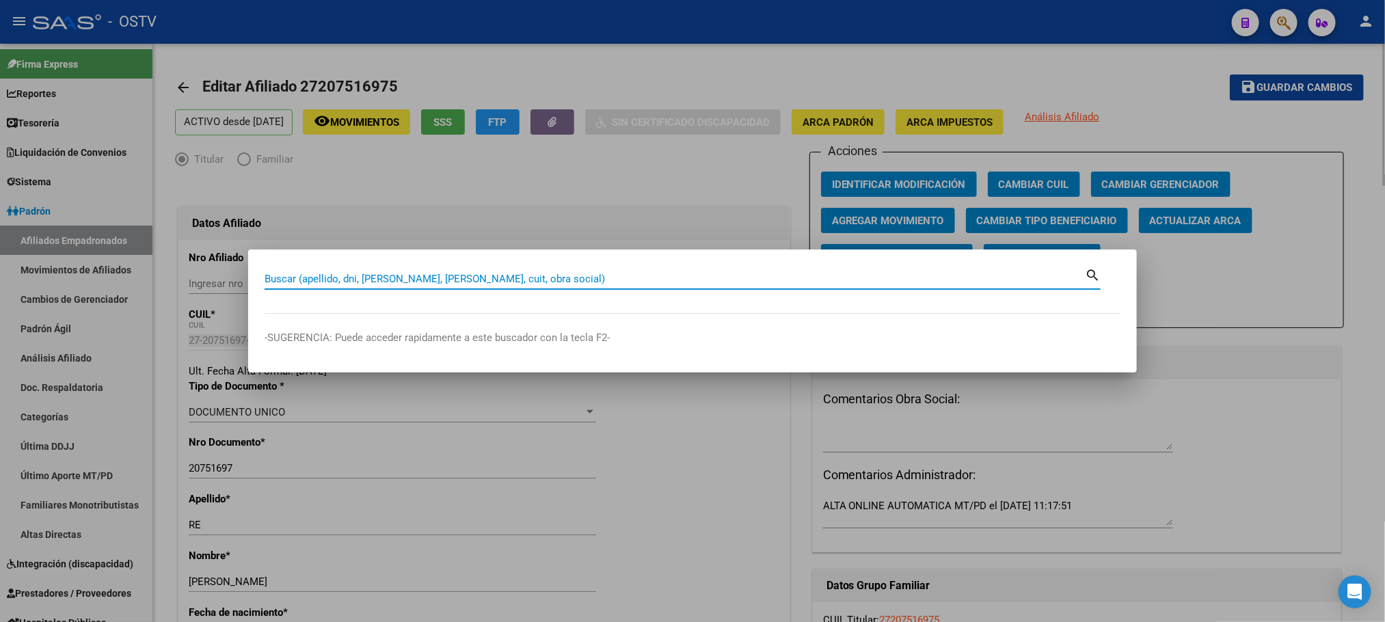
paste input "20751697"
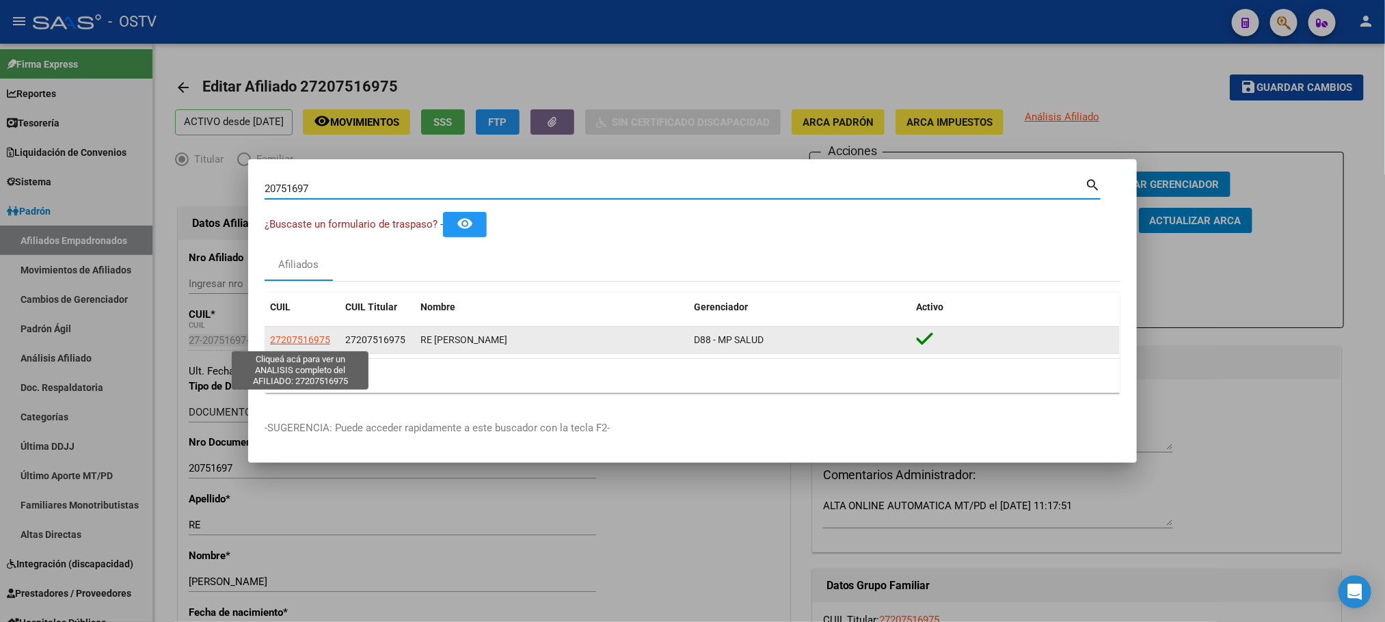
click at [286, 337] on span "27207516975" at bounding box center [300, 339] width 60 height 11
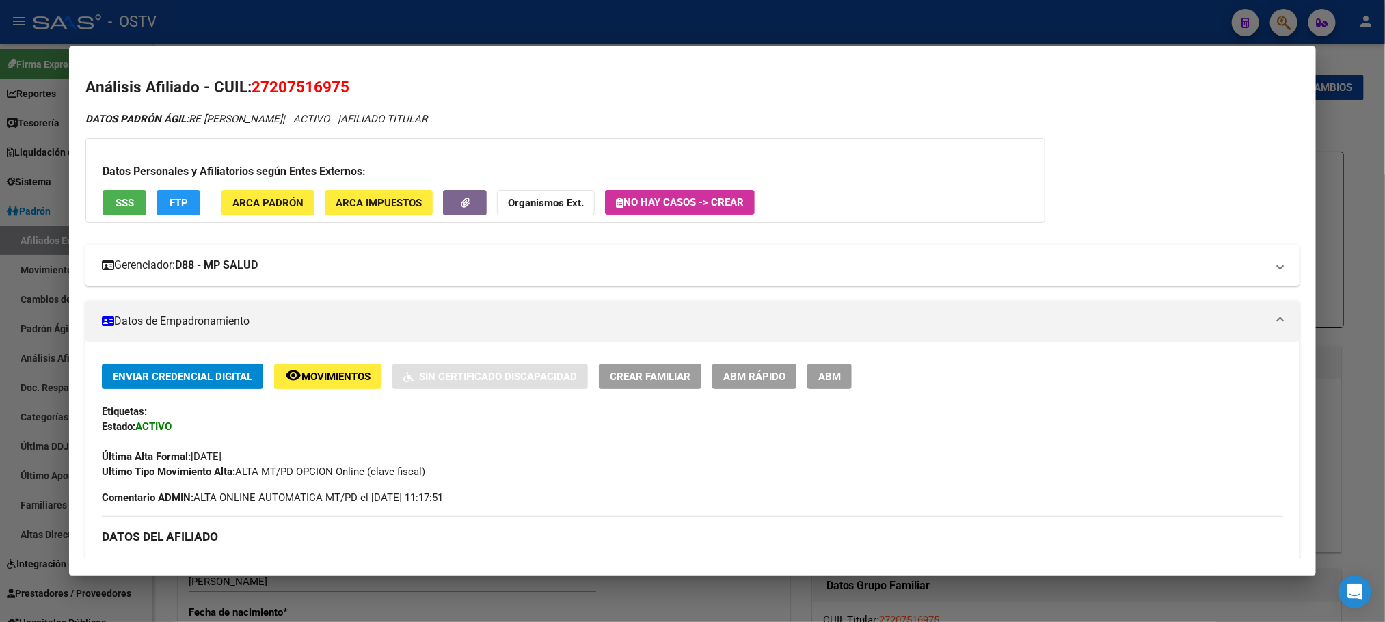
click at [193, 259] on strong "D88 - MP SALUD" at bounding box center [216, 265] width 83 height 16
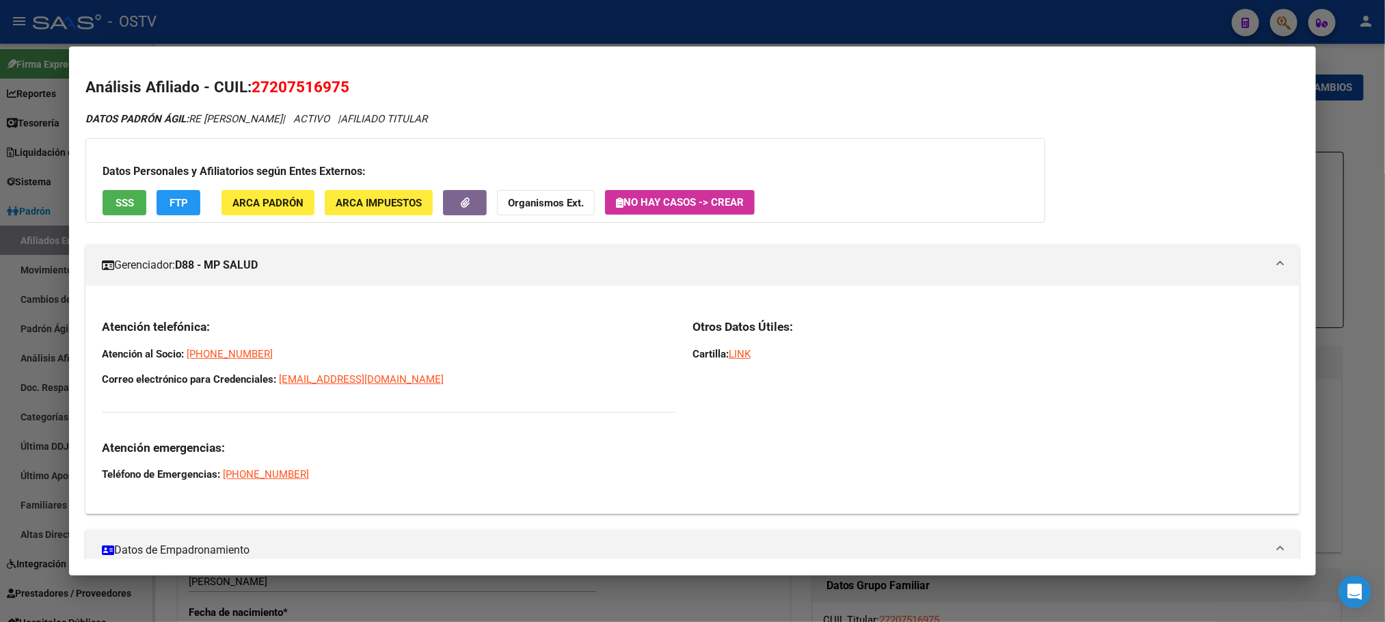
drag, startPoint x: 94, startPoint y: 331, endPoint x: 438, endPoint y: 418, distance: 354.2
click at [438, 418] on div "Atención telefónica: Atención al Socio: 5-263-0872 Correo electrónico para Cred…" at bounding box center [389, 400] width 574 height 163
click at [292, 33] on div at bounding box center [692, 311] width 1385 height 622
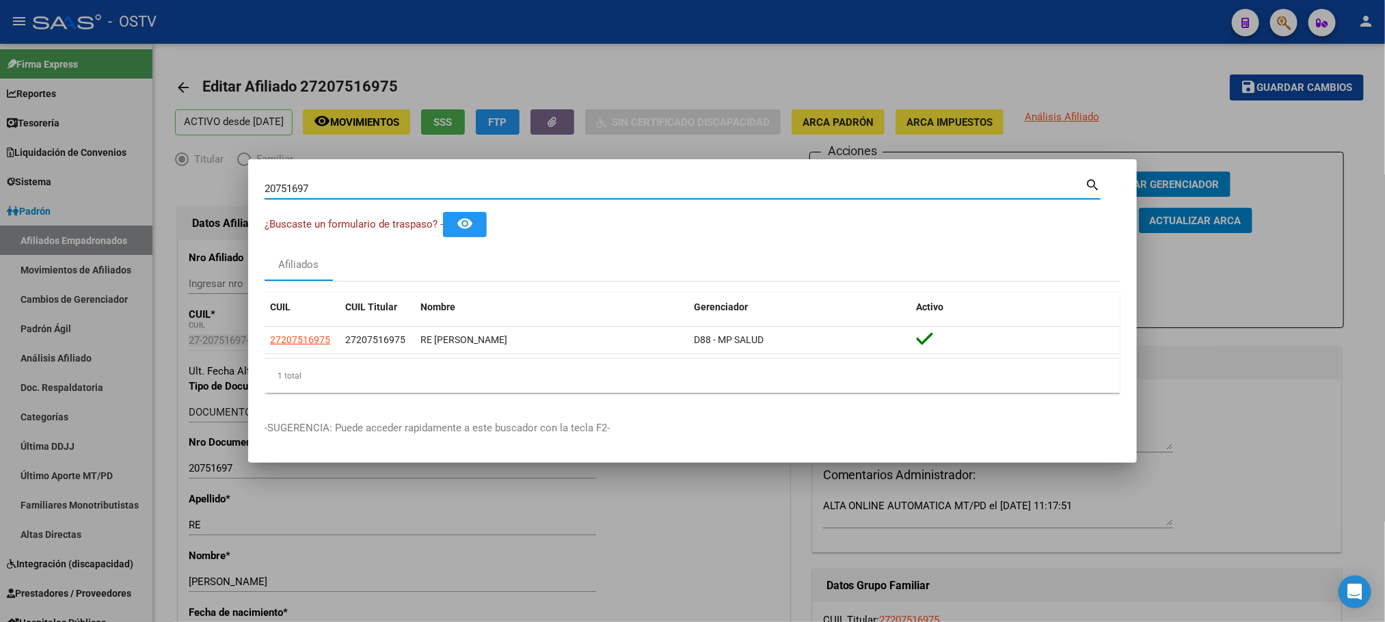
click at [322, 187] on input "20751697" at bounding box center [675, 189] width 821 height 12
type input "22497132"
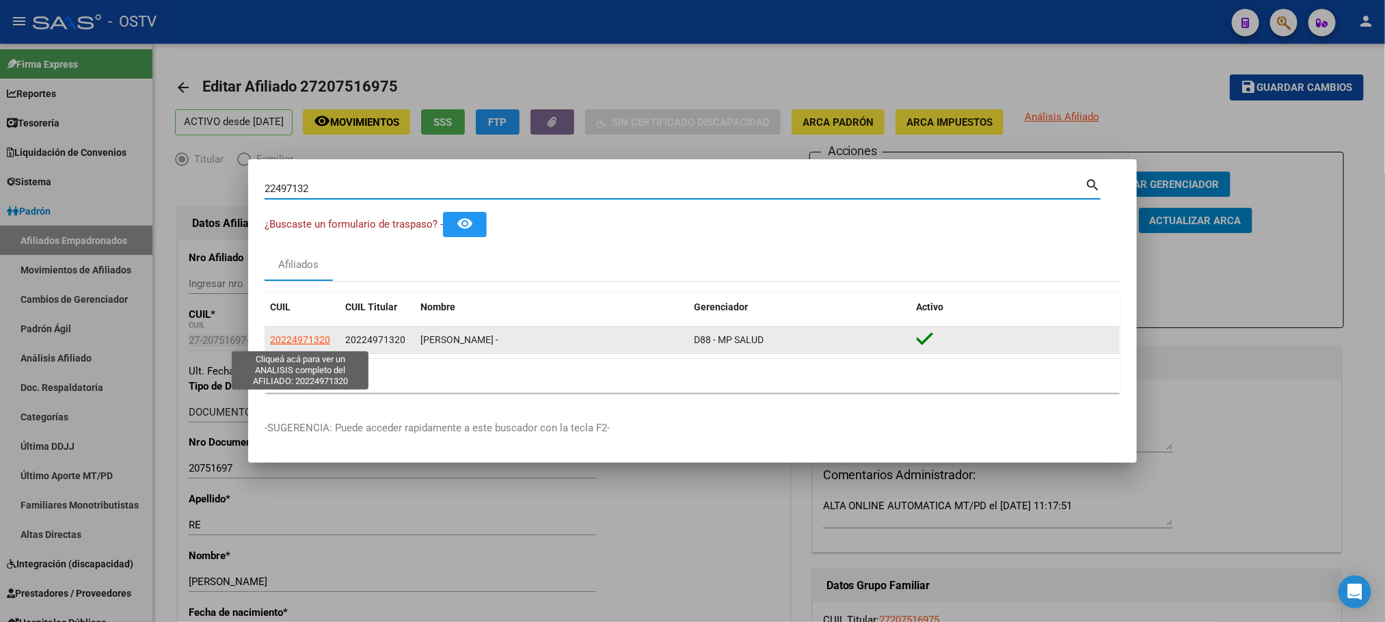
click at [308, 345] on span "20224971320" at bounding box center [300, 339] width 60 height 11
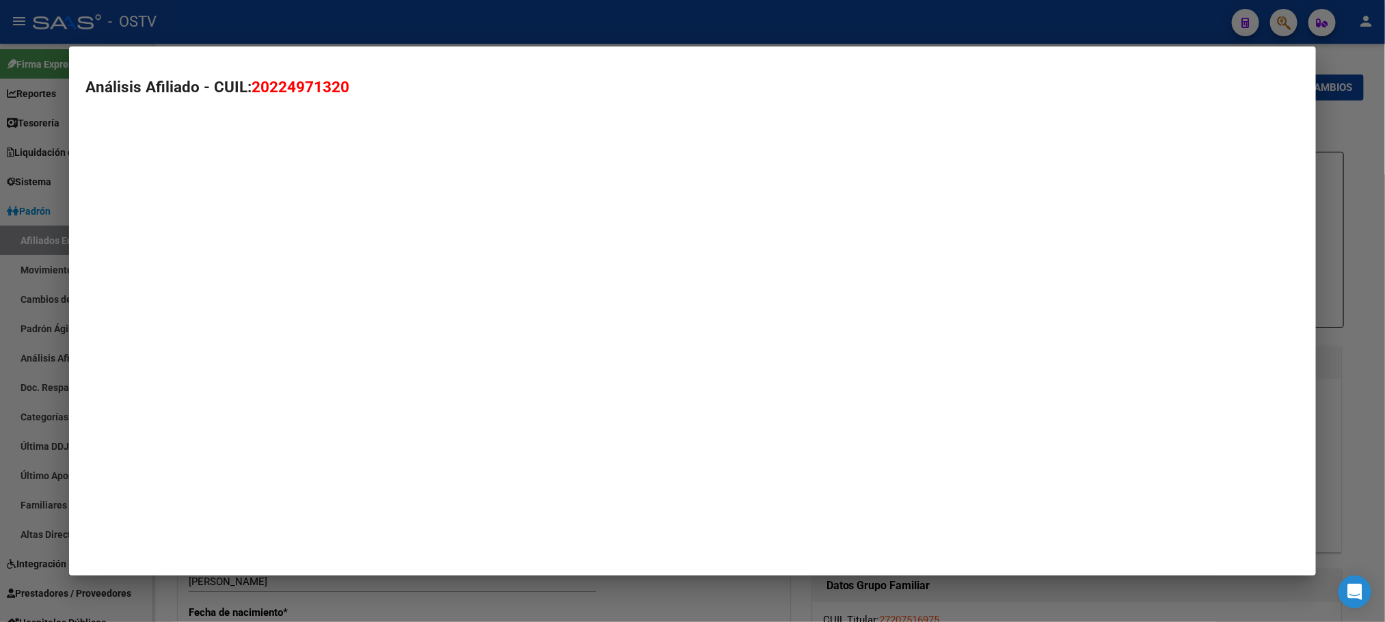
type textarea "20224971320"
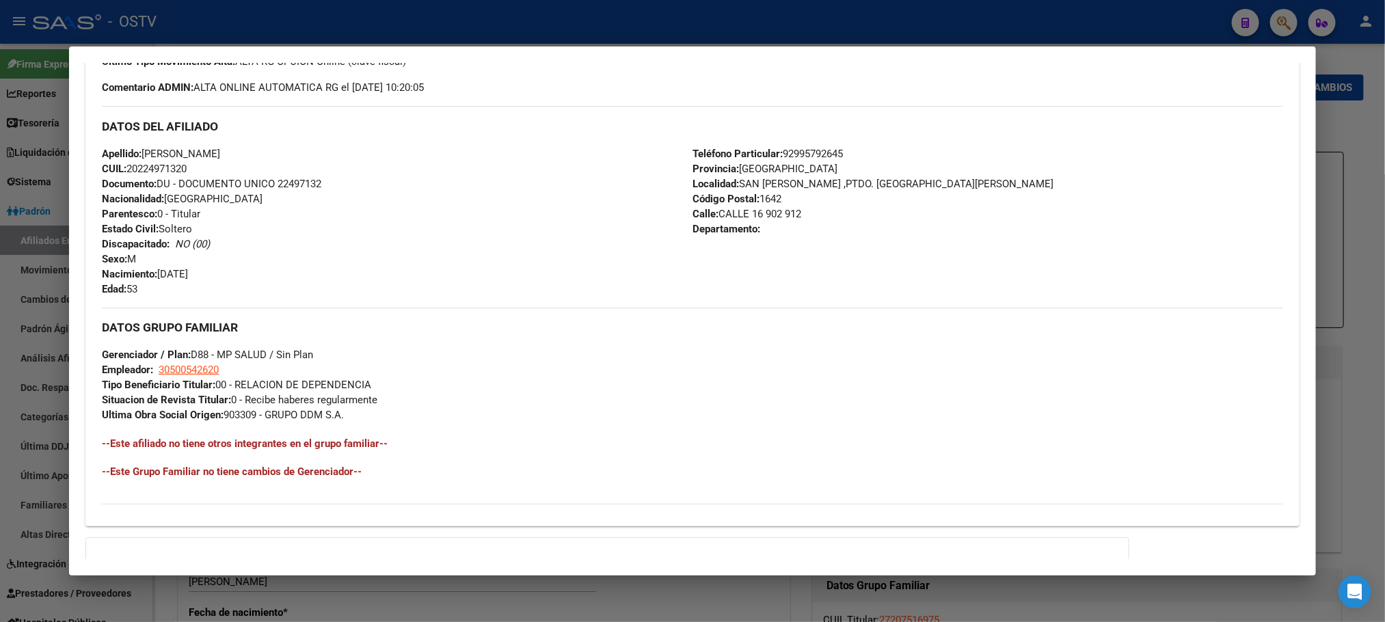
scroll to position [559, 0]
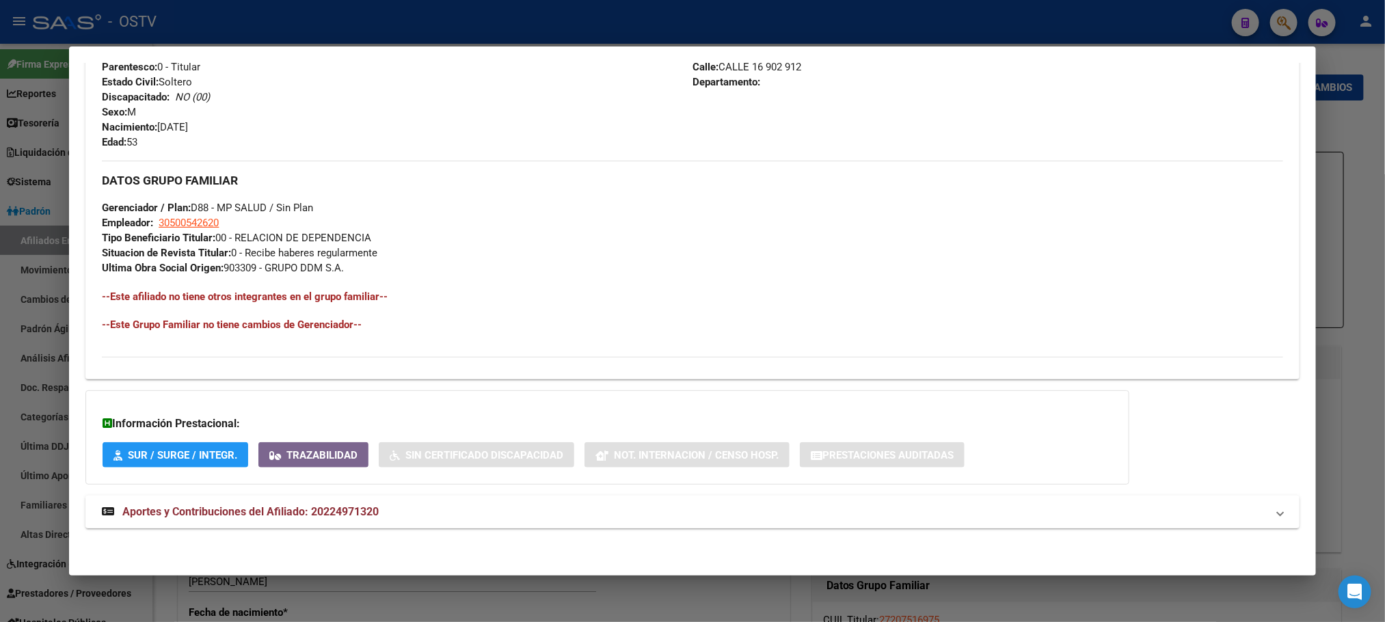
click at [353, 511] on span "Aportes y Contribuciones del Afiliado: 20224971320" at bounding box center [250, 511] width 256 height 13
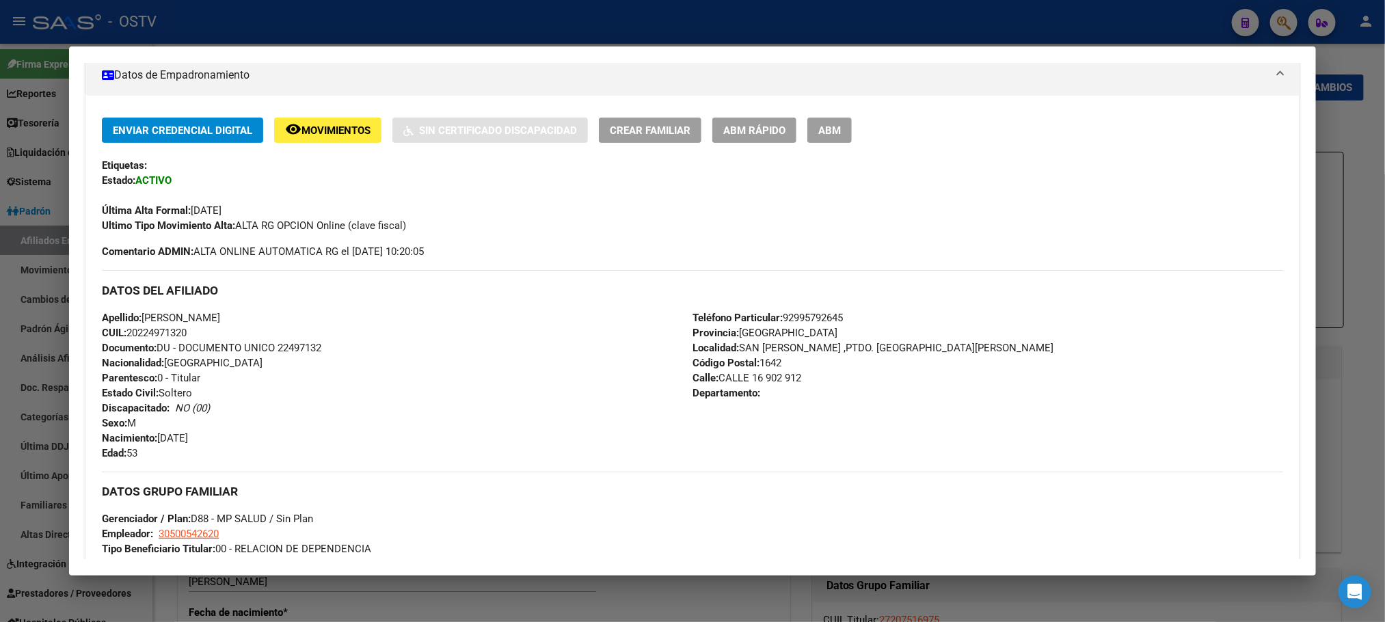
scroll to position [19, 0]
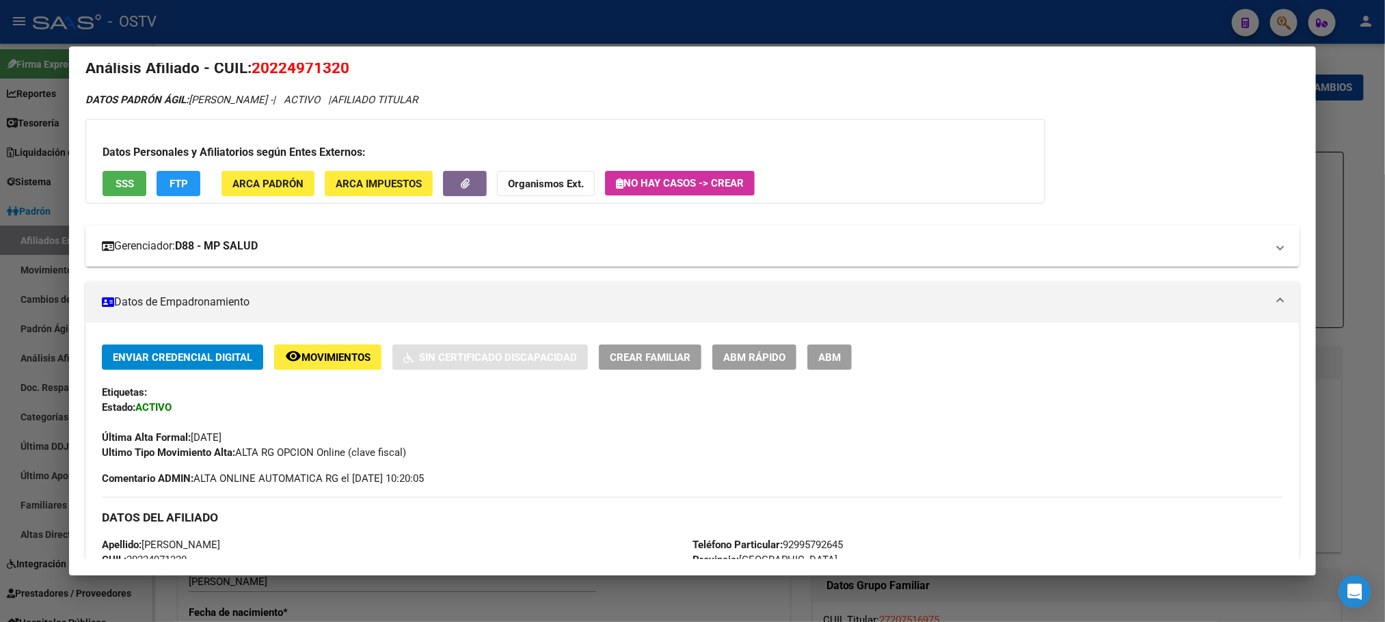
click at [213, 238] on strong "D88 - MP SALUD" at bounding box center [216, 246] width 83 height 16
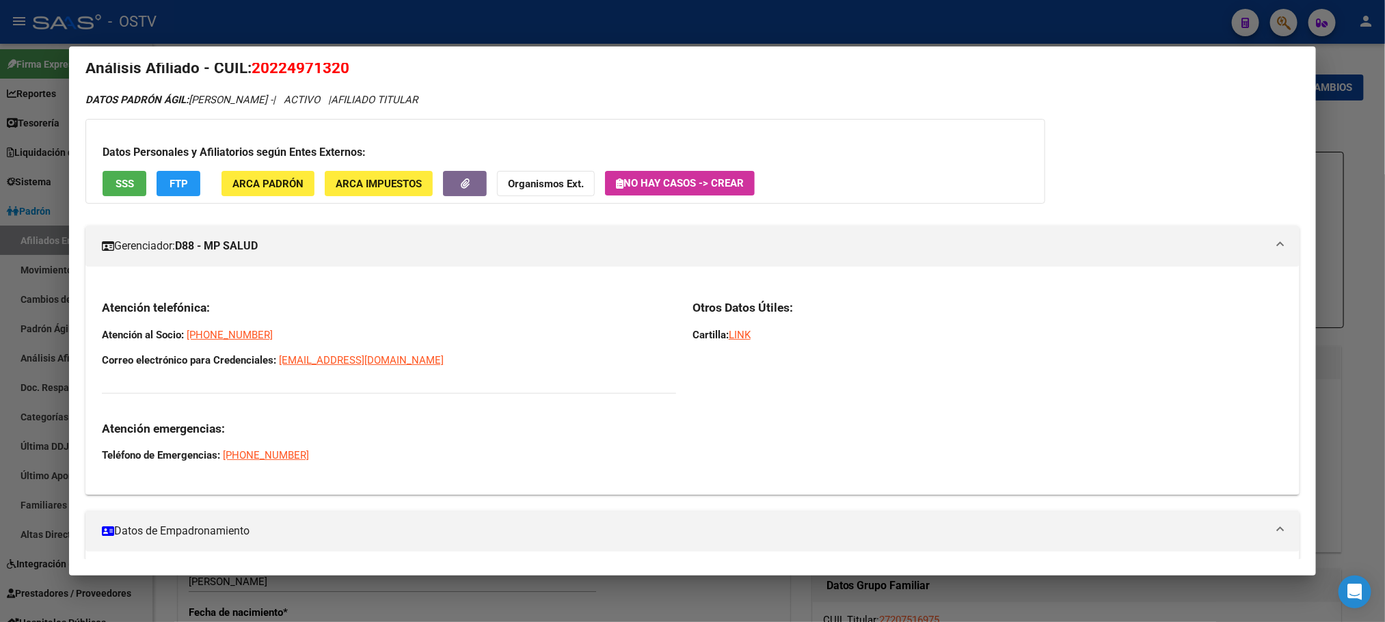
drag, startPoint x: 94, startPoint y: 306, endPoint x: 456, endPoint y: 376, distance: 368.5
click at [456, 376] on div "Atención telefónica: Atención al Socio: 5-263-0872 Correo electrónico para Cred…" at bounding box center [389, 381] width 574 height 163
click at [458, 376] on div "Atención telefónica: Atención al Socio: 5-263-0872 Correo electrónico para Cred…" at bounding box center [389, 381] width 574 height 163
drag, startPoint x: 458, startPoint y: 369, endPoint x: 95, endPoint y: 308, distance: 368.3
click at [102, 308] on div "Atención telefónica: Atención al Socio: 5-263-0872 Correo electrónico para Cred…" at bounding box center [389, 381] width 574 height 163
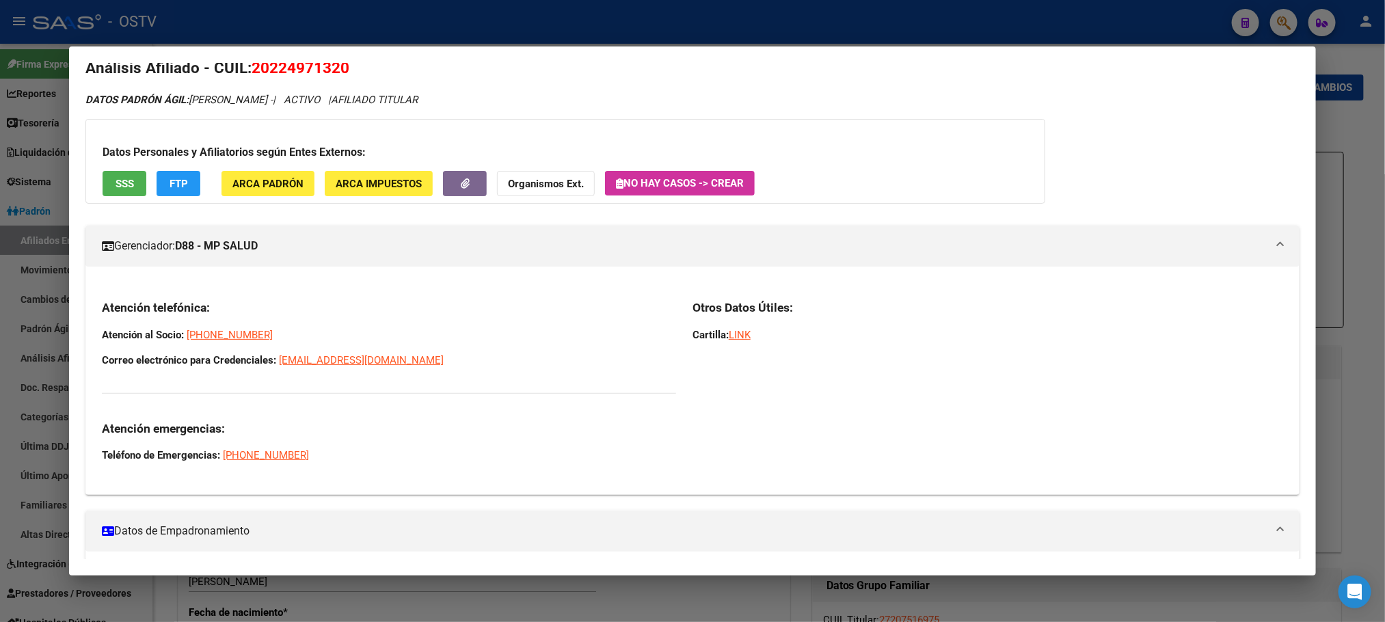
click at [102, 308] on h3 "Atención telefónica:" at bounding box center [389, 307] width 574 height 15
drag, startPoint x: 95, startPoint y: 304, endPoint x: 570, endPoint y: 392, distance: 483.2
click at [570, 392] on div "Atención telefónica: Atención al Socio: 5-263-0872 Correo electrónico para Cred…" at bounding box center [389, 381] width 574 height 163
click at [536, 376] on div "Atención telefónica: Atención al Socio: 5-263-0872 Correo electrónico para Cred…" at bounding box center [389, 381] width 574 height 163
drag, startPoint x: 468, startPoint y: 368, endPoint x: 94, endPoint y: 306, distance: 379.0
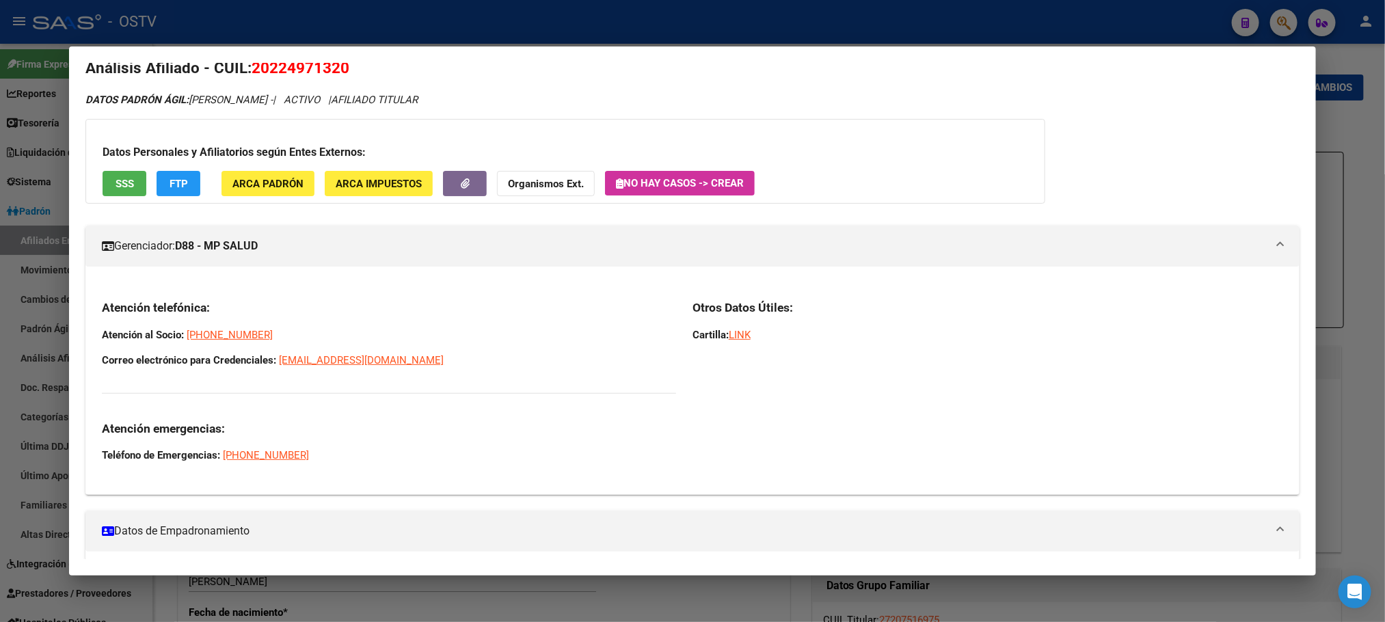
click at [102, 306] on div "Atención telefónica: Atención al Socio: 5-263-0872 Correo electrónico para Cred…" at bounding box center [389, 381] width 574 height 163
click at [102, 308] on h3 "Atención telefónica:" at bounding box center [389, 307] width 574 height 15
drag, startPoint x: 95, startPoint y: 308, endPoint x: 509, endPoint y: 386, distance: 421.1
click at [509, 386] on div "Atención telefónica: Atención al Socio: 5-263-0872 Correo electrónico para Cred…" at bounding box center [389, 381] width 574 height 163
click at [331, 341] on p "Atención al Socio: 5-263-0872" at bounding box center [389, 335] width 574 height 15
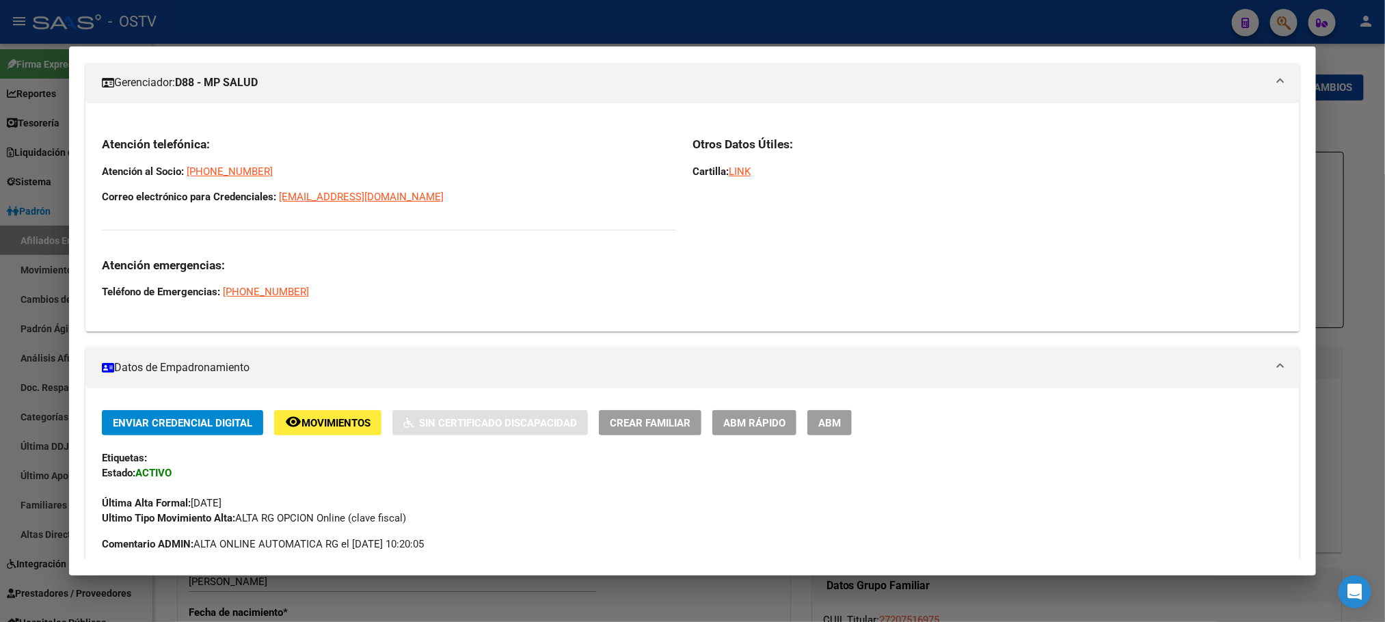
scroll to position [84, 0]
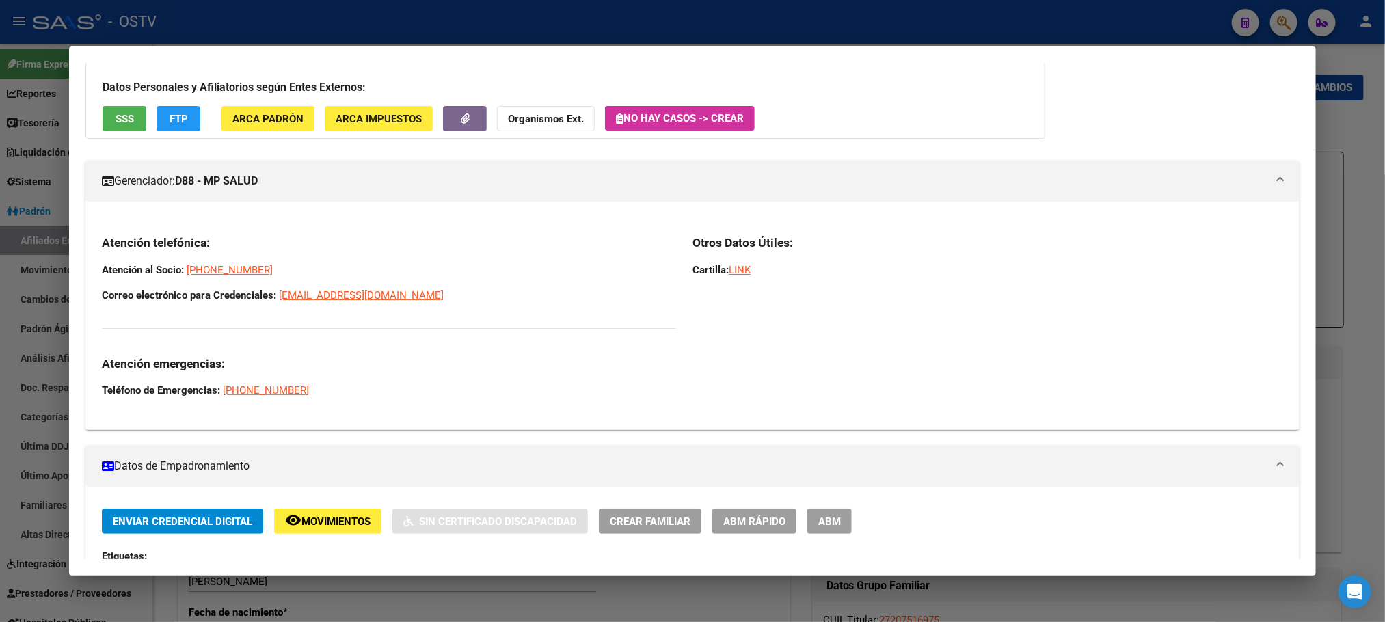
drag, startPoint x: 453, startPoint y: 295, endPoint x: 88, endPoint y: 240, distance: 369.3
click at [88, 240] on div "Atención telefónica: Atención al Socio: 5-263-0872 Correo electrónico para Cred…" at bounding box center [692, 322] width 1214 height 196
drag, startPoint x: 107, startPoint y: 240, endPoint x: 94, endPoint y: 245, distance: 13.2
click at [107, 240] on h3 "Atención telefónica:" at bounding box center [389, 242] width 574 height 15
click at [102, 236] on h3 "Atención telefónica:" at bounding box center [389, 242] width 574 height 15
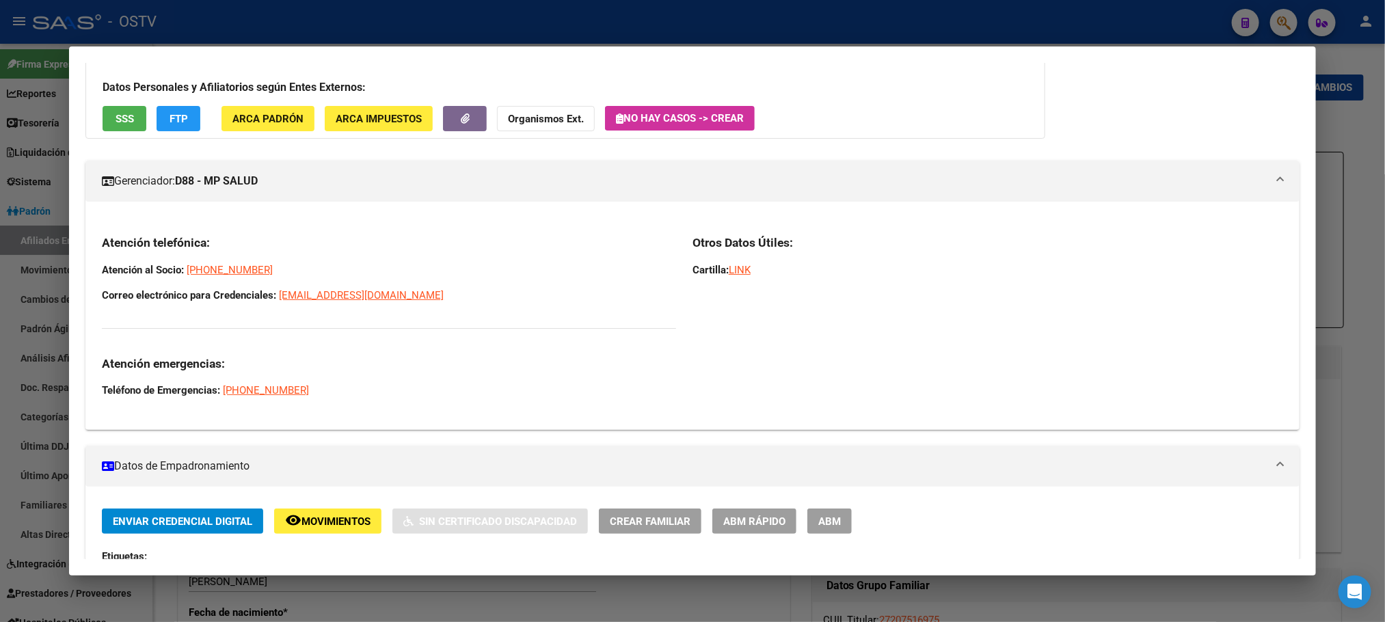
drag, startPoint x: 96, startPoint y: 240, endPoint x: 480, endPoint y: 304, distance: 388.9
click at [480, 304] on div "Atención telefónica: Atención al Socio: 5-263-0872 Correo electrónico para Cred…" at bounding box center [389, 316] width 574 height 163
drag, startPoint x: 480, startPoint y: 304, endPoint x: 98, endPoint y: 242, distance: 386.6
click at [102, 242] on div "Atención telefónica: Atención al Socio: 5-263-0872 Correo electrónico para Cred…" at bounding box center [389, 316] width 574 height 163
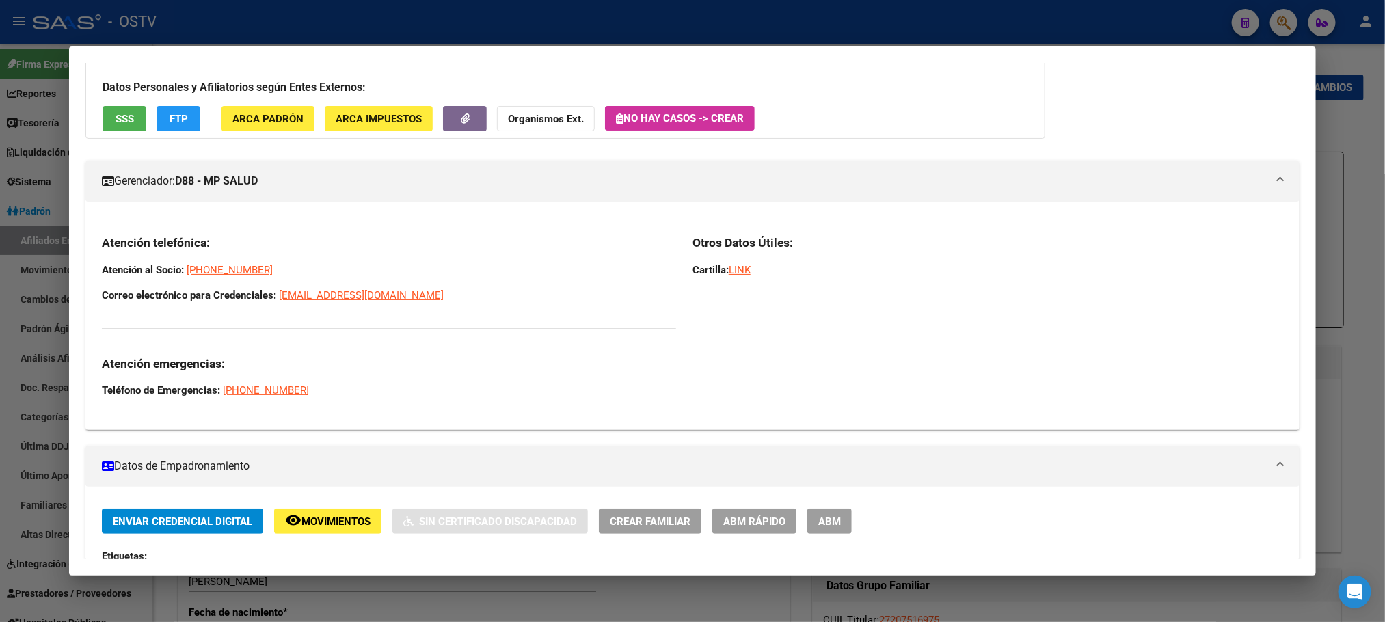
click at [102, 243] on h3 "Atención telefónica:" at bounding box center [389, 242] width 574 height 15
drag, startPoint x: 97, startPoint y: 242, endPoint x: 462, endPoint y: 283, distance: 367.4
click at [462, 283] on div "Atención telefónica: Atención al Socio: 5-263-0872 Correo electrónico para Cred…" at bounding box center [389, 316] width 574 height 163
click at [474, 298] on p "Correo electrónico para Credenciales: credenciales@grupompsalud.com.ar" at bounding box center [389, 295] width 574 height 15
drag, startPoint x: 458, startPoint y: 310, endPoint x: 92, endPoint y: 240, distance: 372.5
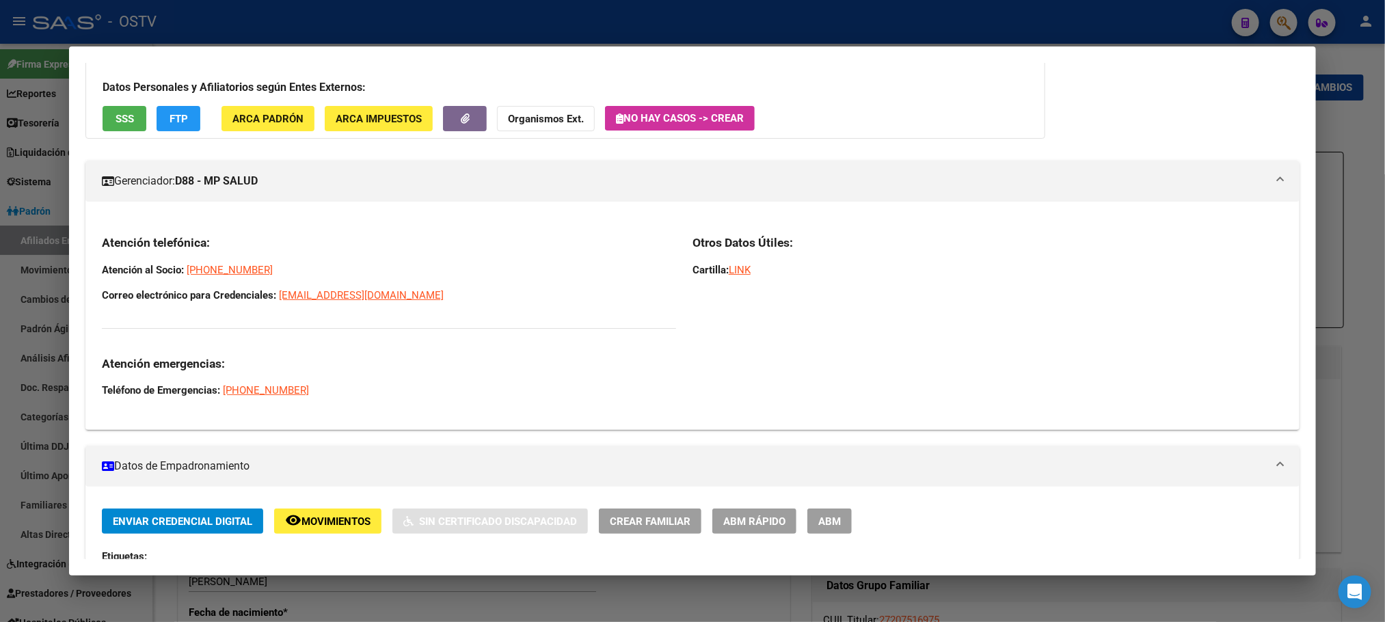
click at [92, 240] on div "Atención telefónica: Atención al Socio: 5-263-0872 Correo electrónico para Cred…" at bounding box center [692, 322] width 1214 height 196
click at [107, 241] on h3 "Atención telefónica:" at bounding box center [389, 242] width 574 height 15
drag, startPoint x: 97, startPoint y: 244, endPoint x: 466, endPoint y: 328, distance: 378.7
click at [466, 328] on div "Atención telefónica: Atención al Socio: 5-263-0872 Correo electrónico para Cred…" at bounding box center [389, 316] width 574 height 163
click at [480, 315] on div "Atención telefónica: Atención al Socio: 5-263-0872 Correo electrónico para Cred…" at bounding box center [389, 316] width 574 height 163
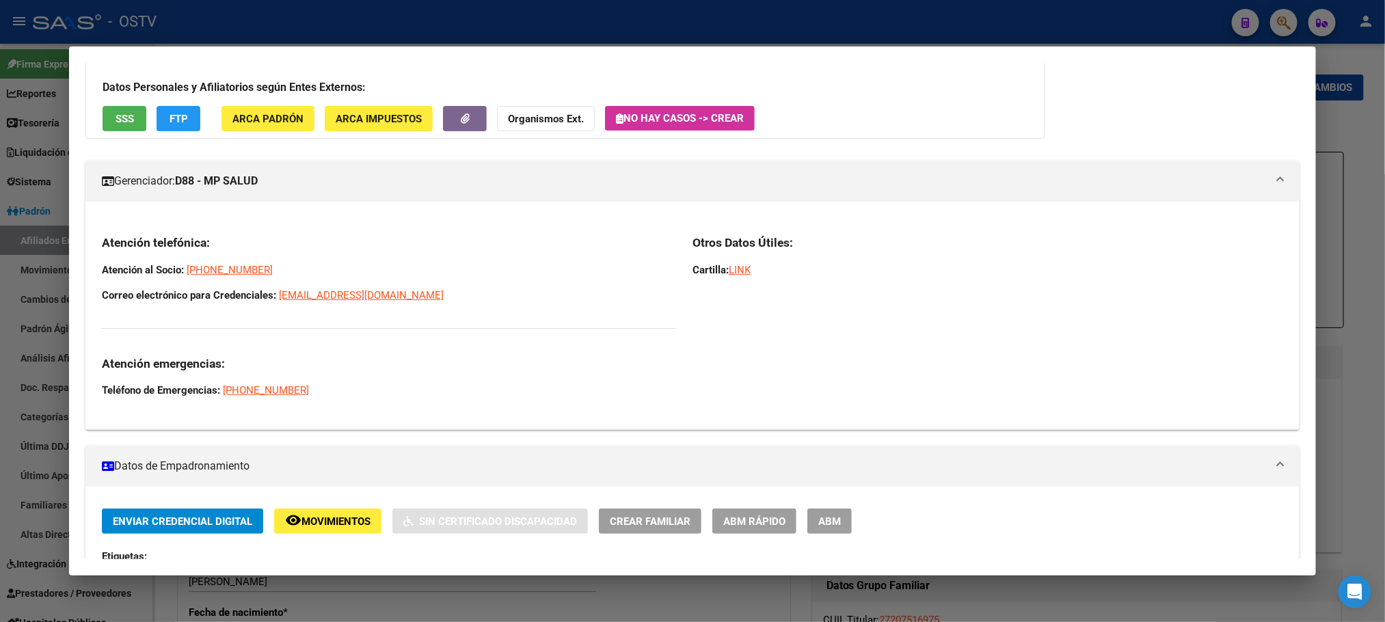
drag, startPoint x: 472, startPoint y: 302, endPoint x: 86, endPoint y: 245, distance: 389.9
click at [86, 245] on div "Atención telefónica: Atención al Socio: 5-263-0872 Correo electrónico para Cred…" at bounding box center [692, 322] width 1214 height 196
click at [218, 256] on div "Atención telefónica: Atención al Socio: 5-263-0872 Correo electrónico para Cred…" at bounding box center [389, 316] width 574 height 163
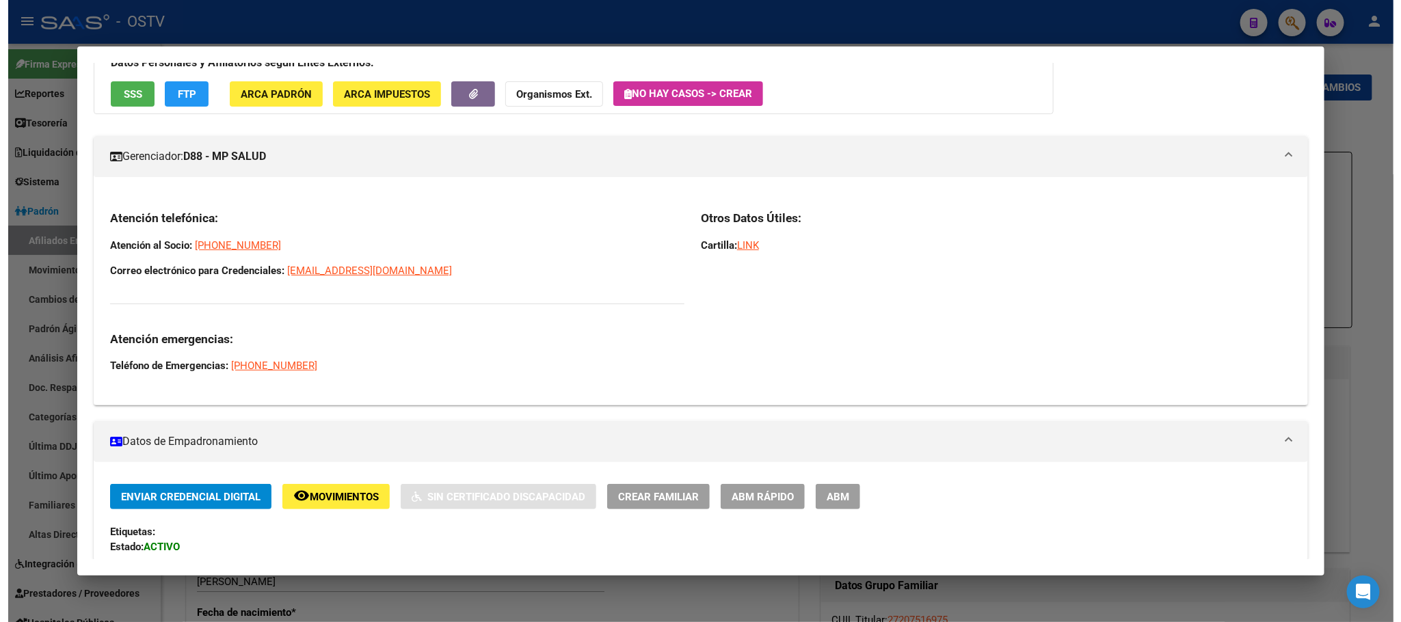
scroll to position [116, 0]
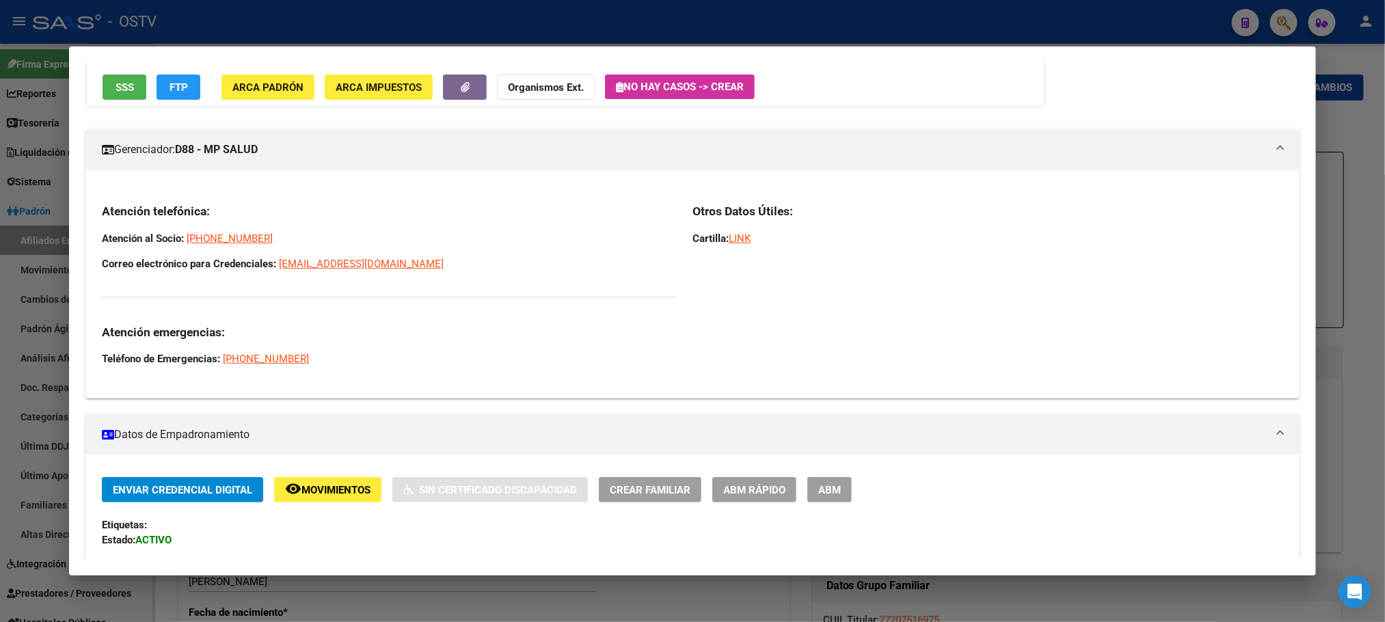
click at [165, 599] on div at bounding box center [692, 311] width 1385 height 622
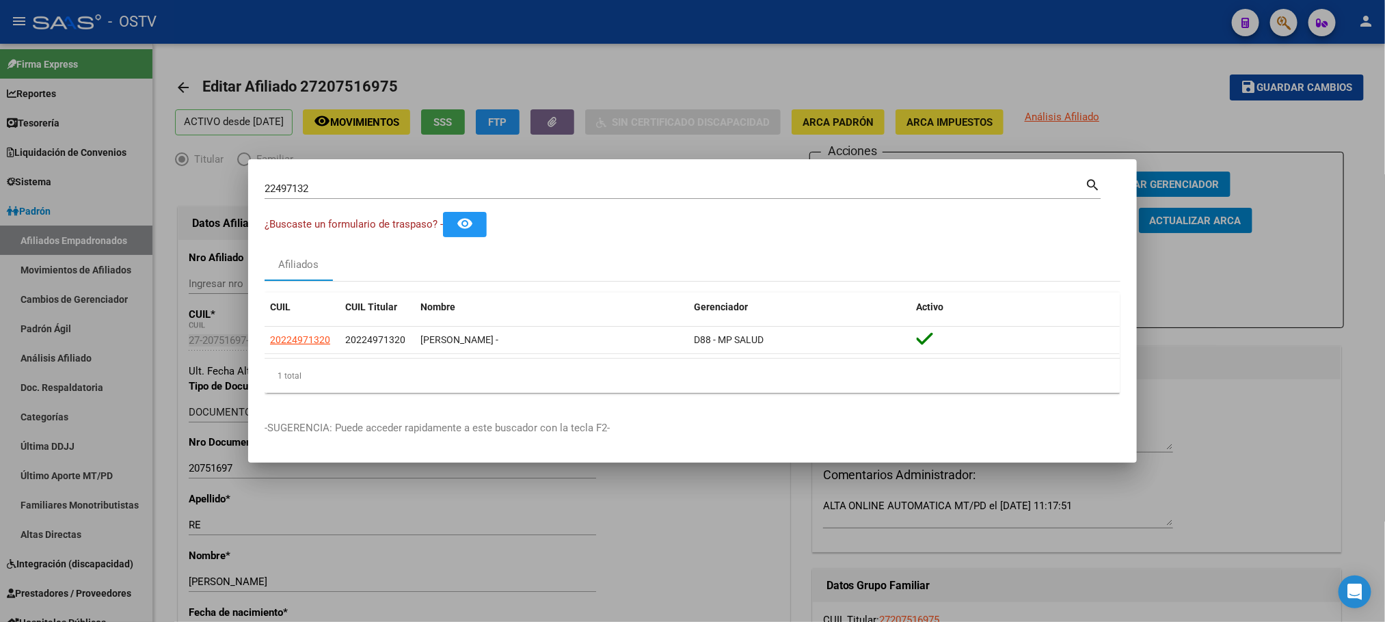
click at [316, 189] on input "22497132" at bounding box center [675, 189] width 821 height 12
type input "34175085"
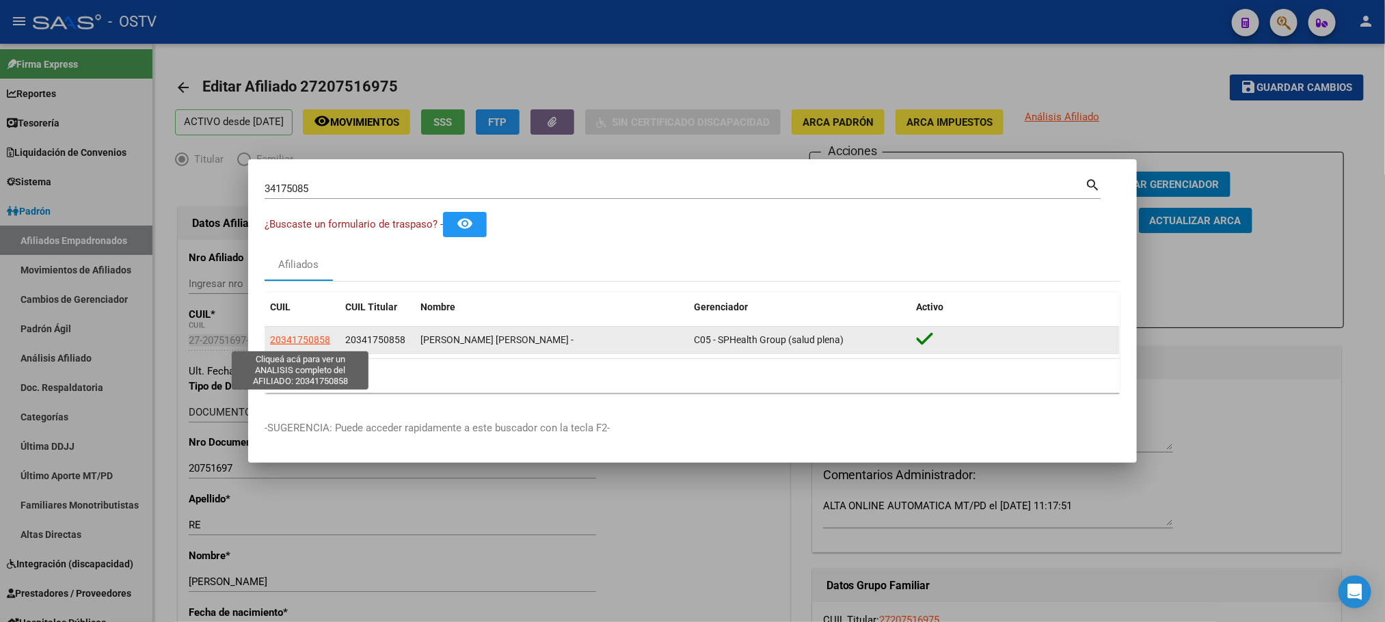
click at [298, 341] on span "20341750858" at bounding box center [300, 339] width 60 height 11
type textarea "20341750858"
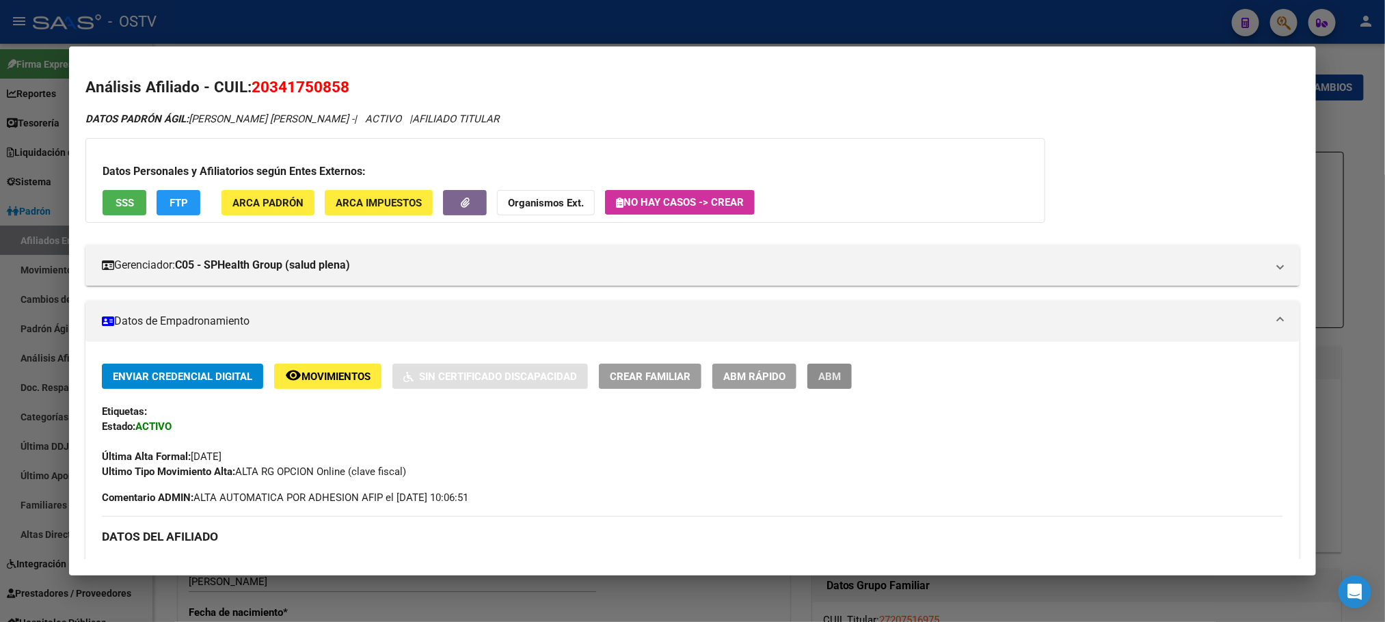
click at [827, 376] on span "ABM" at bounding box center [829, 377] width 23 height 12
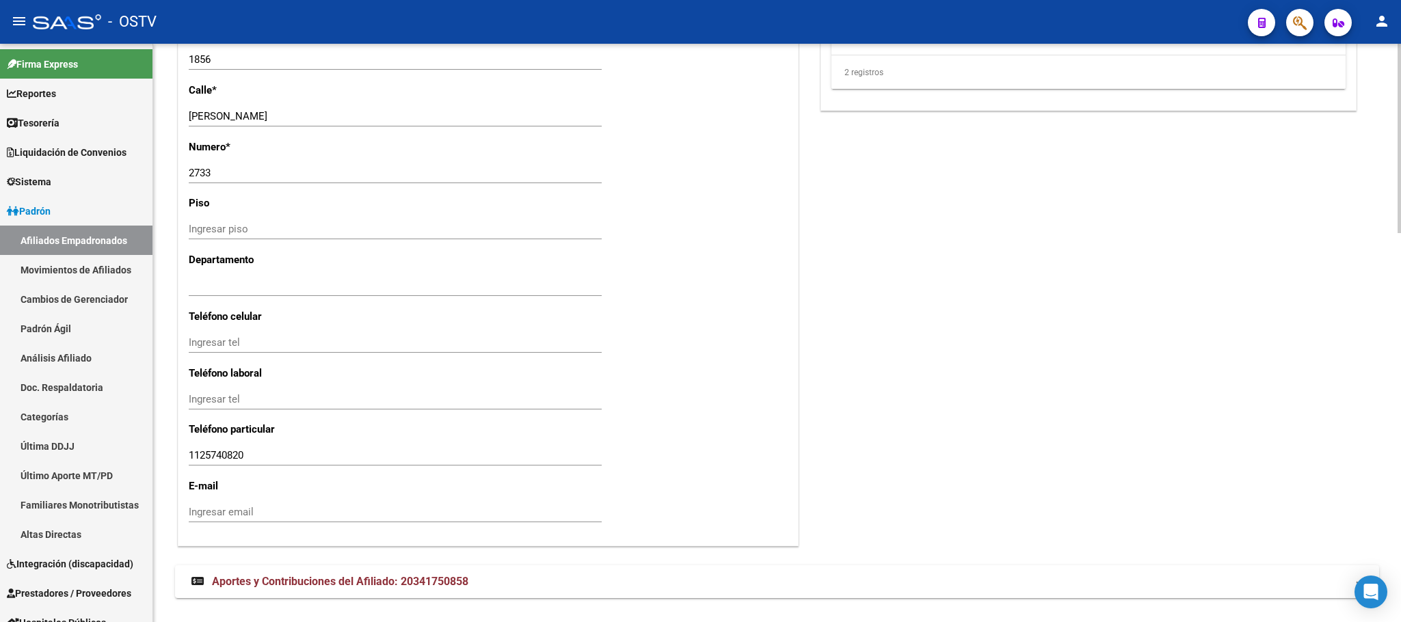
scroll to position [1188, 0]
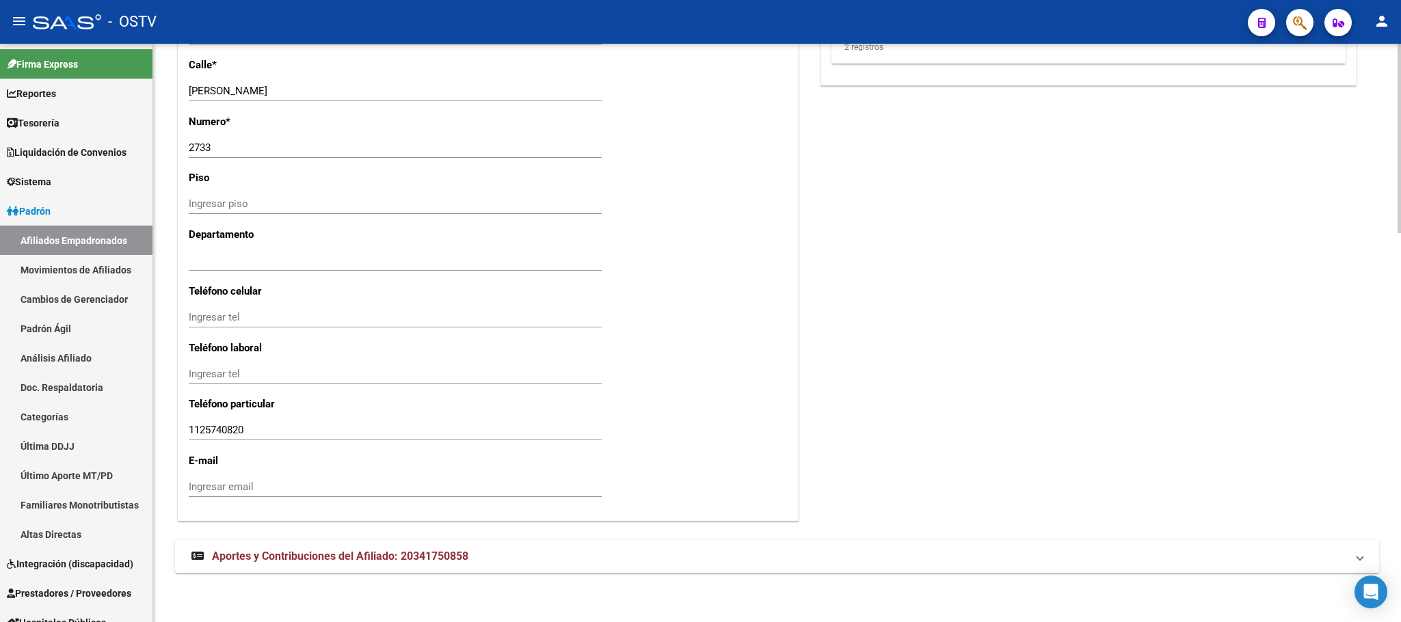
click at [449, 565] on mat-expansion-panel-header "Aportes y Contribuciones del Afiliado: 20341750858" at bounding box center [777, 556] width 1204 height 33
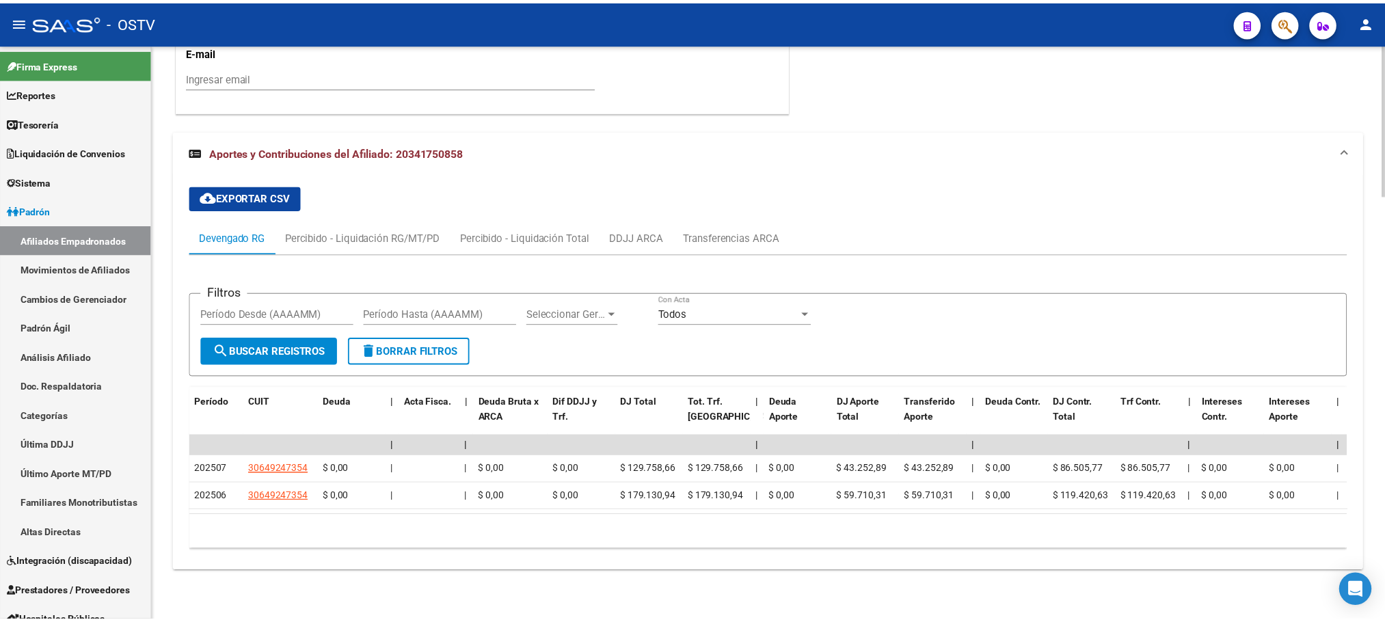
scroll to position [1613, 0]
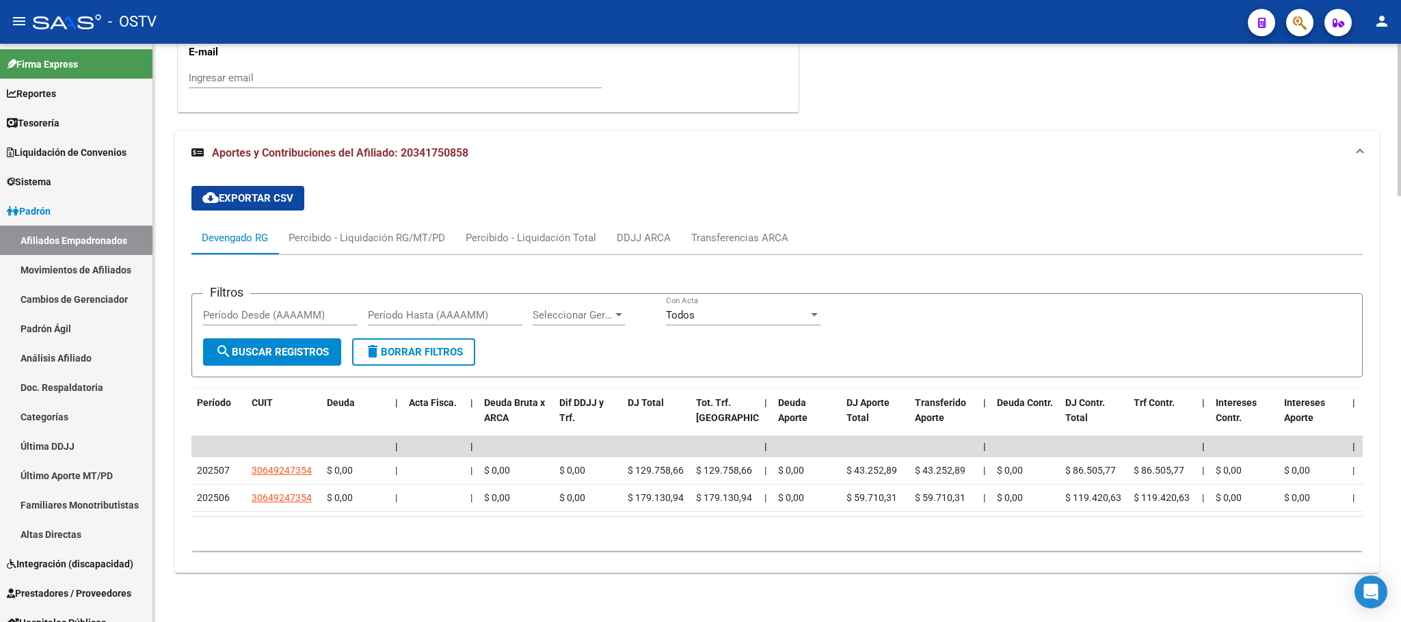
click at [1399, 531] on div at bounding box center [1399, 546] width 3 height 152
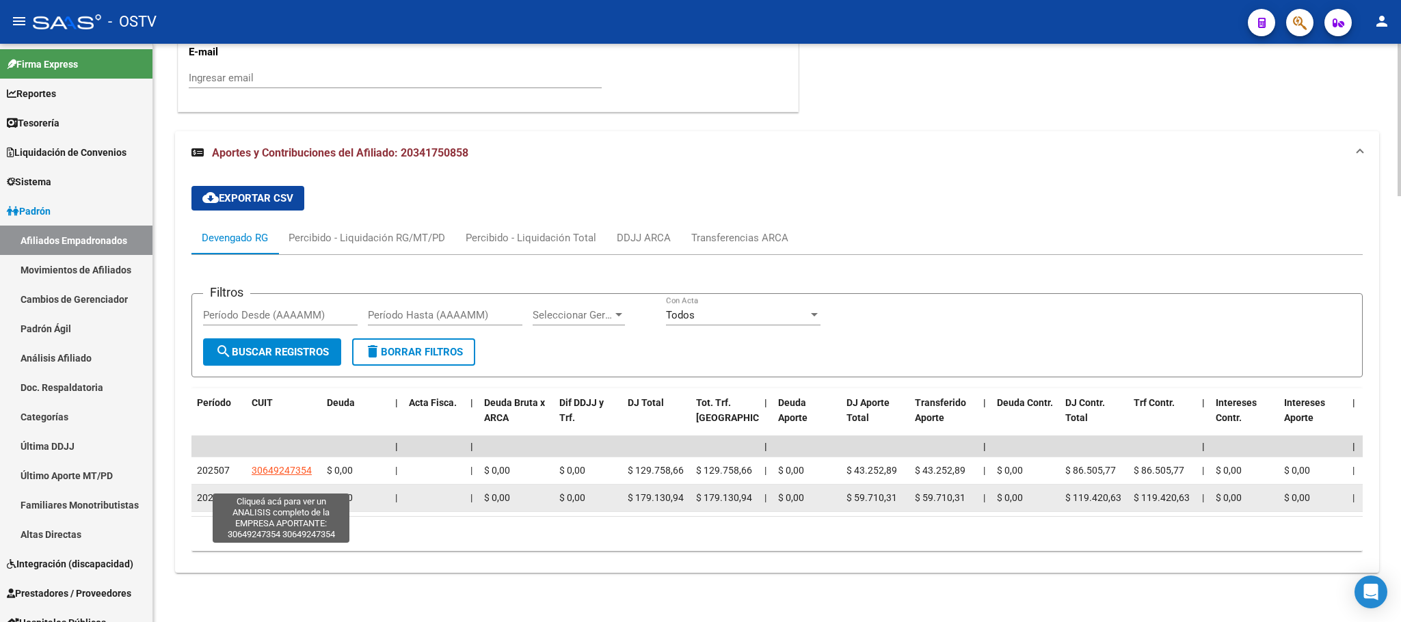
click at [283, 492] on span "30649247354" at bounding box center [282, 497] width 60 height 11
type textarea "30649247354"
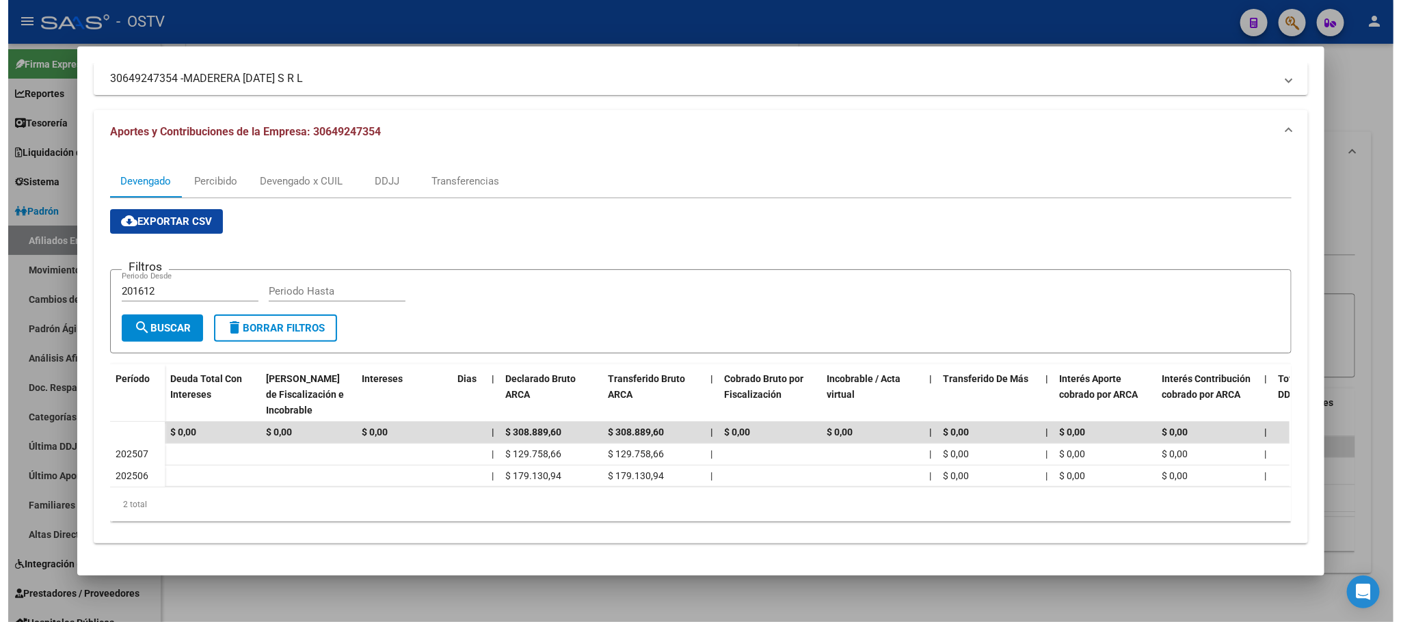
scroll to position [107, 0]
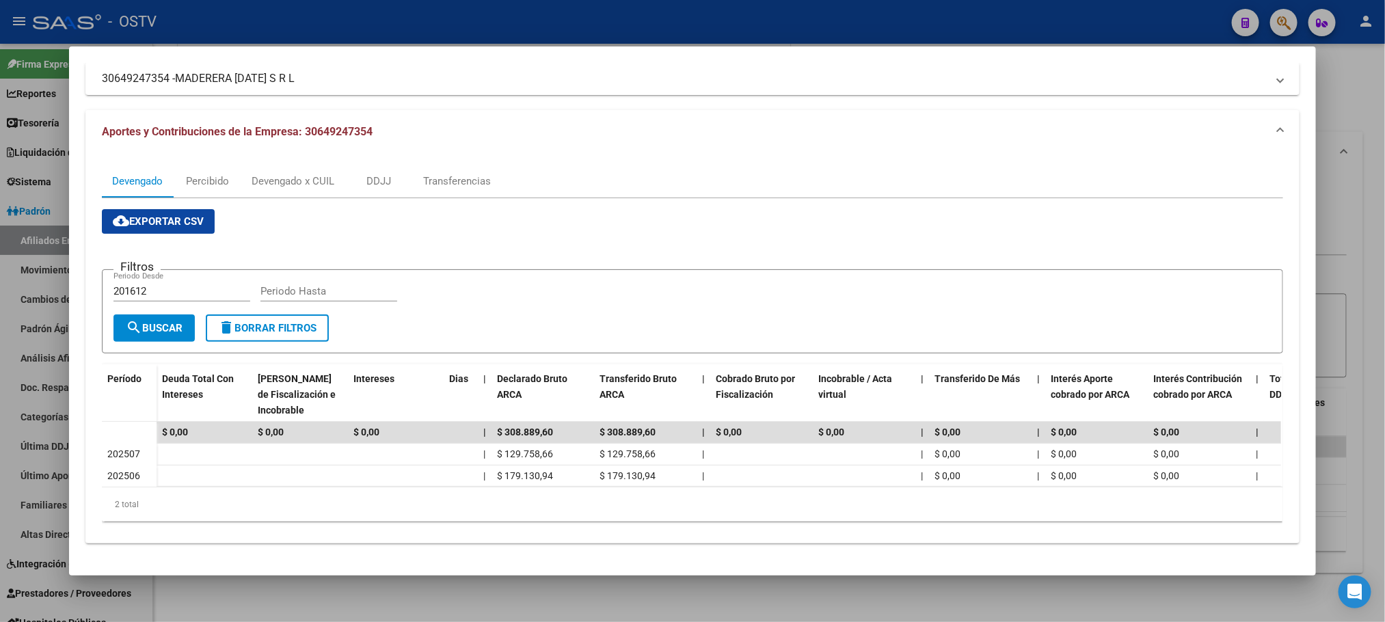
click at [446, 603] on div at bounding box center [692, 311] width 1385 height 622
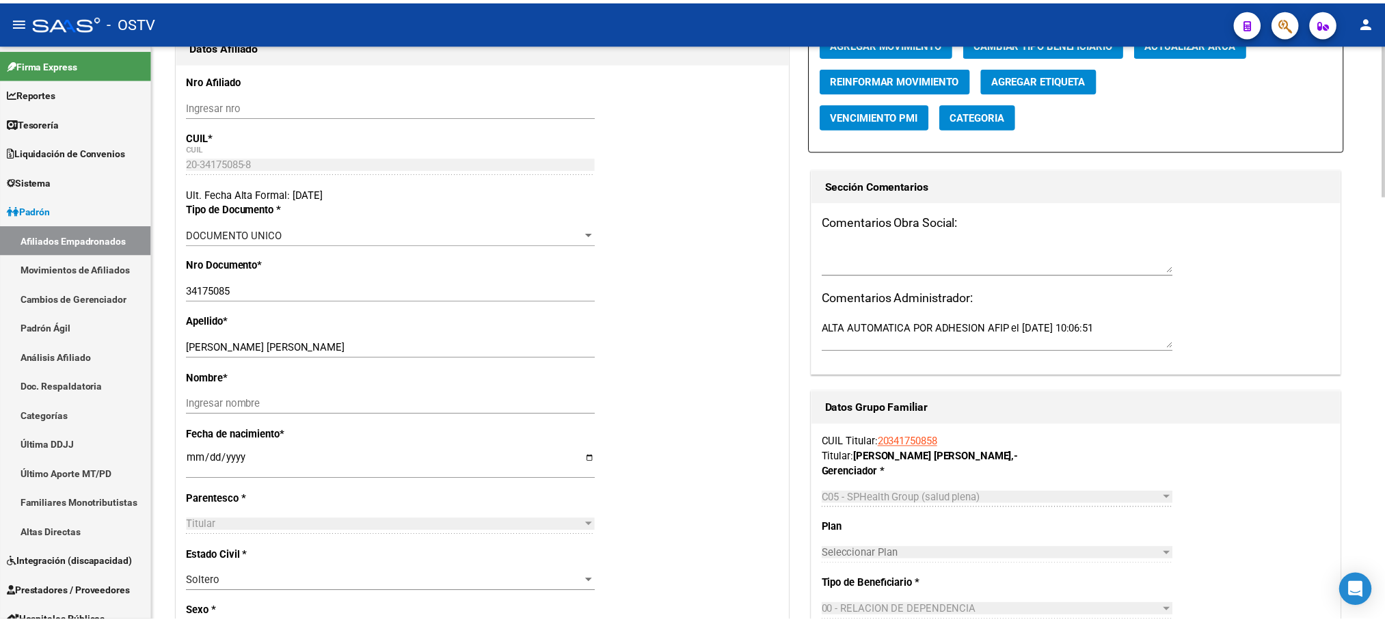
scroll to position [0, 0]
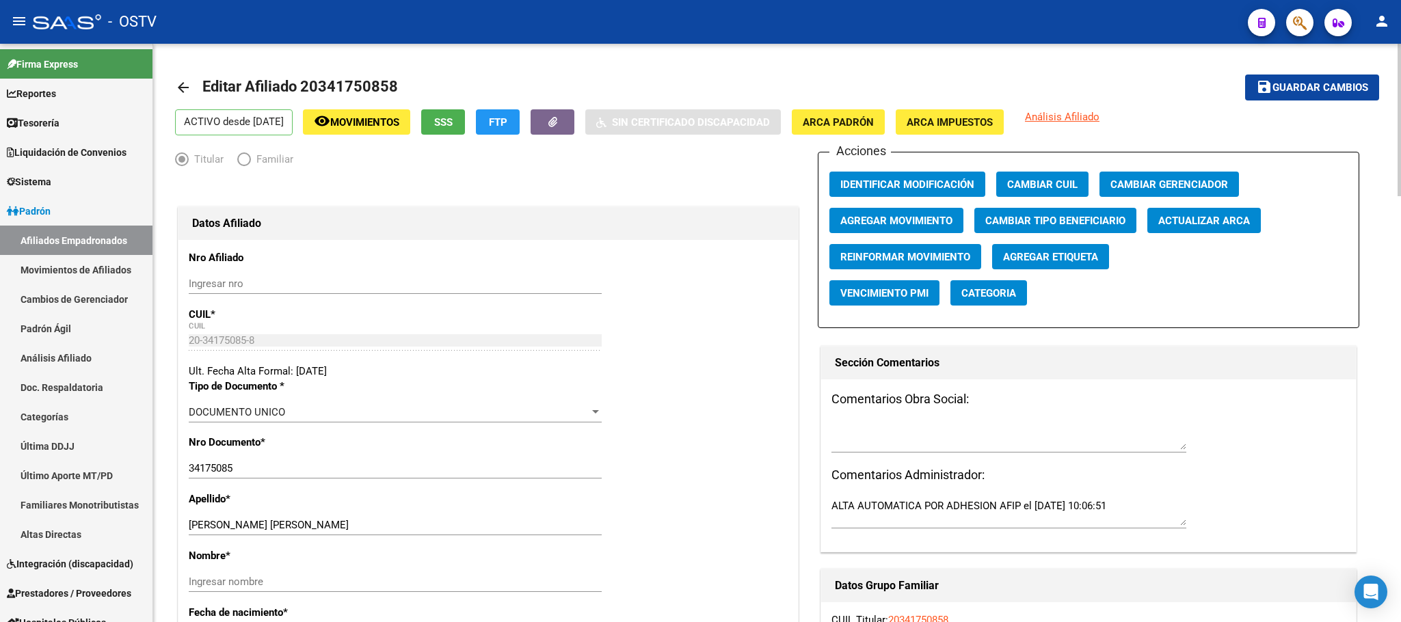
drag, startPoint x: 320, startPoint y: 86, endPoint x: 392, endPoint y: 89, distance: 71.8
click at [392, 89] on span "Editar Afiliado 20341750858" at bounding box center [300, 86] width 196 height 17
click at [373, 87] on span "Editar Afiliado 20341750858" at bounding box center [300, 86] width 196 height 17
drag, startPoint x: 317, startPoint y: 81, endPoint x: 386, endPoint y: 85, distance: 69.9
click at [386, 85] on span "Editar Afiliado 20341750858" at bounding box center [300, 86] width 196 height 17
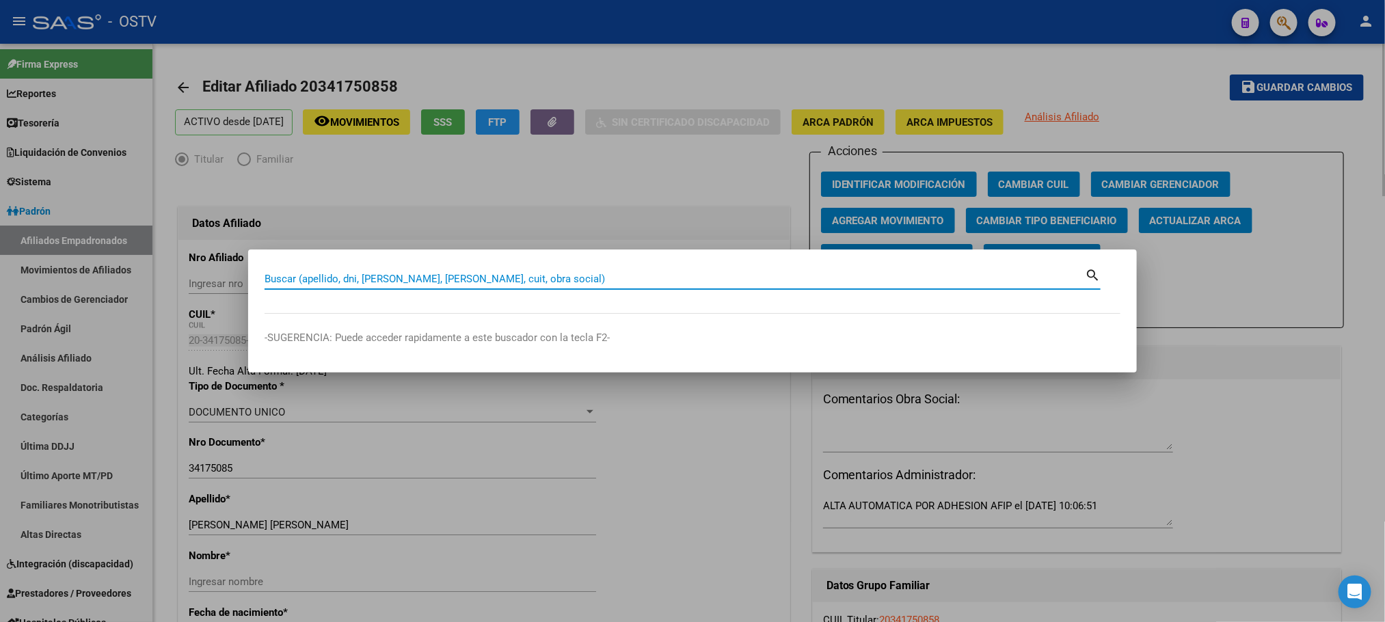
paste input "34175085"
type input "34175085"
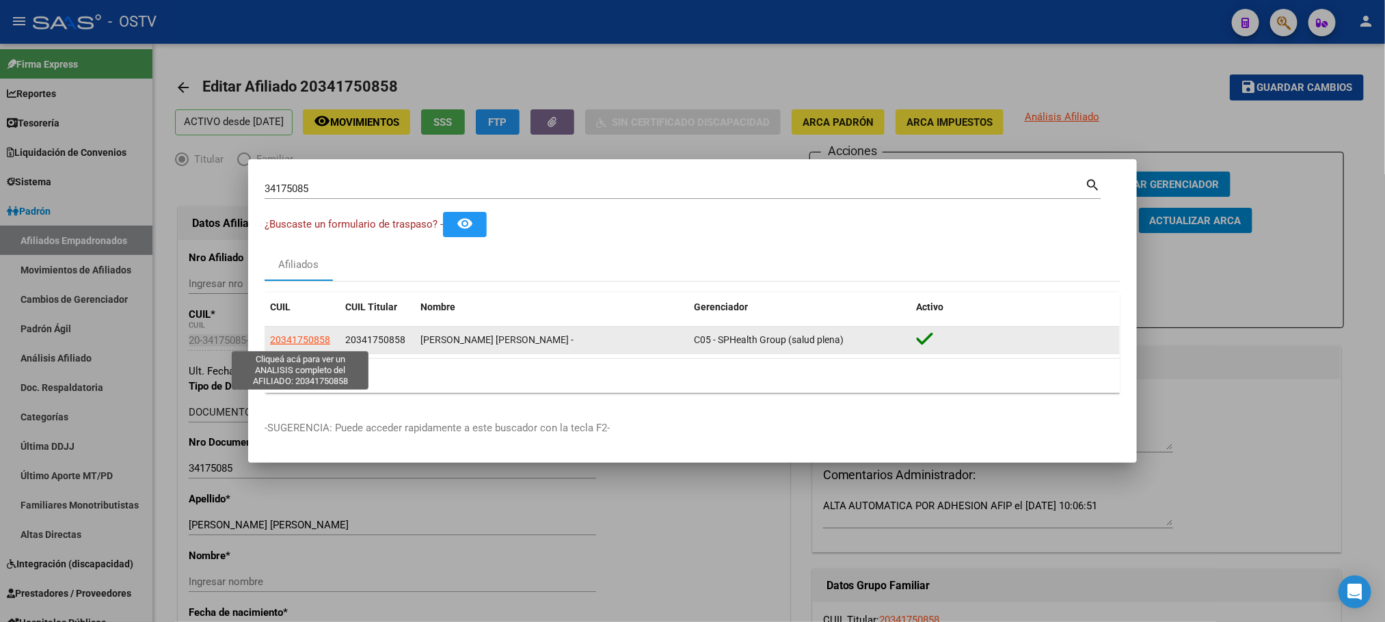
click at [322, 339] on span "20341750858" at bounding box center [300, 339] width 60 height 11
type textarea "20341750858"
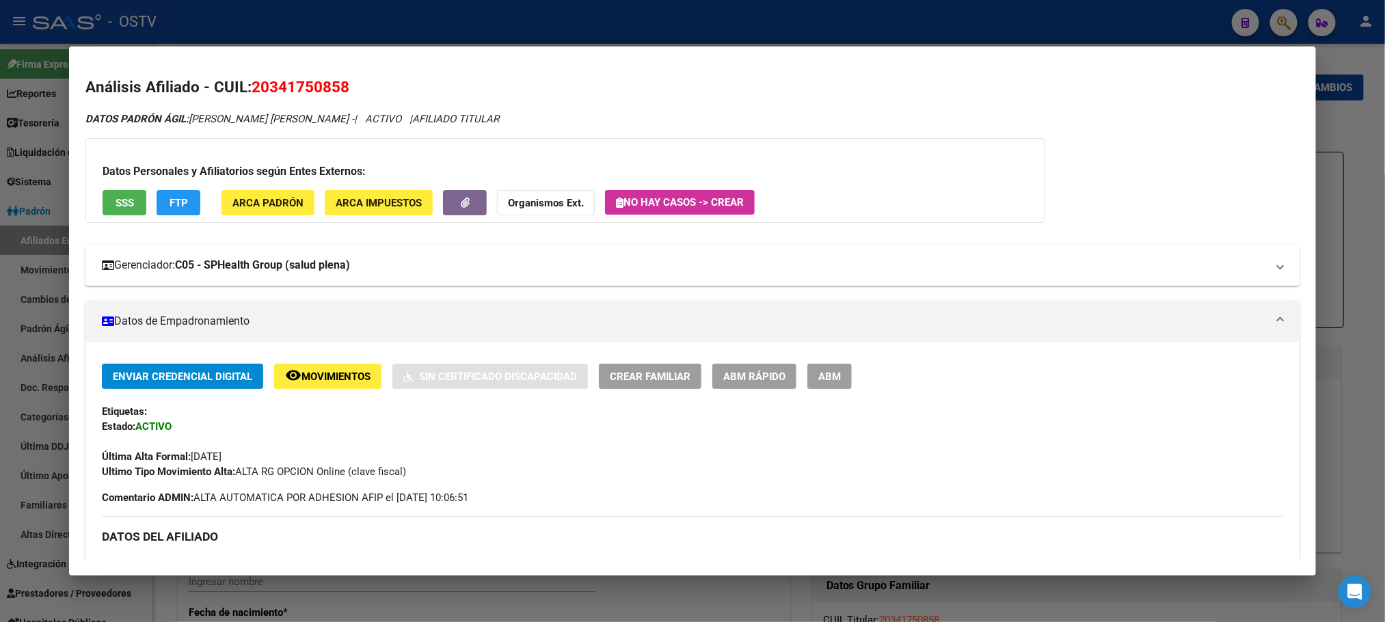
click at [210, 273] on strong "C05 - SPHealth Group (salud plena)" at bounding box center [262, 265] width 175 height 16
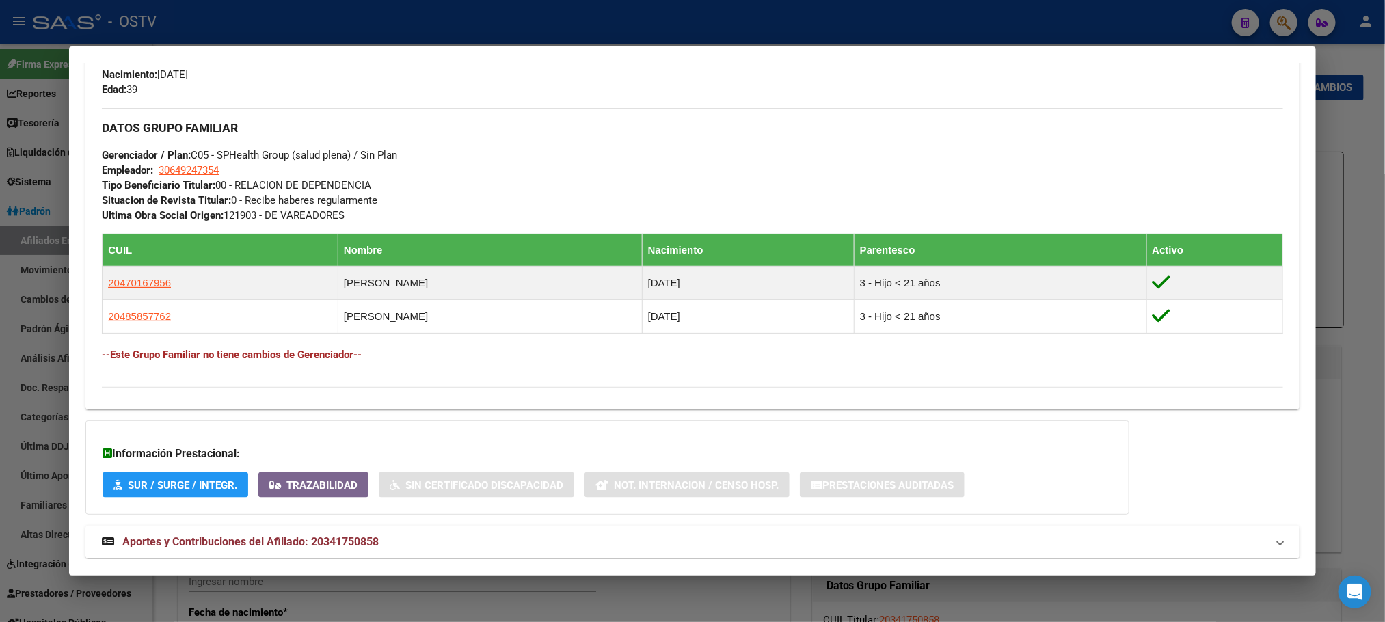
scroll to position [922, 0]
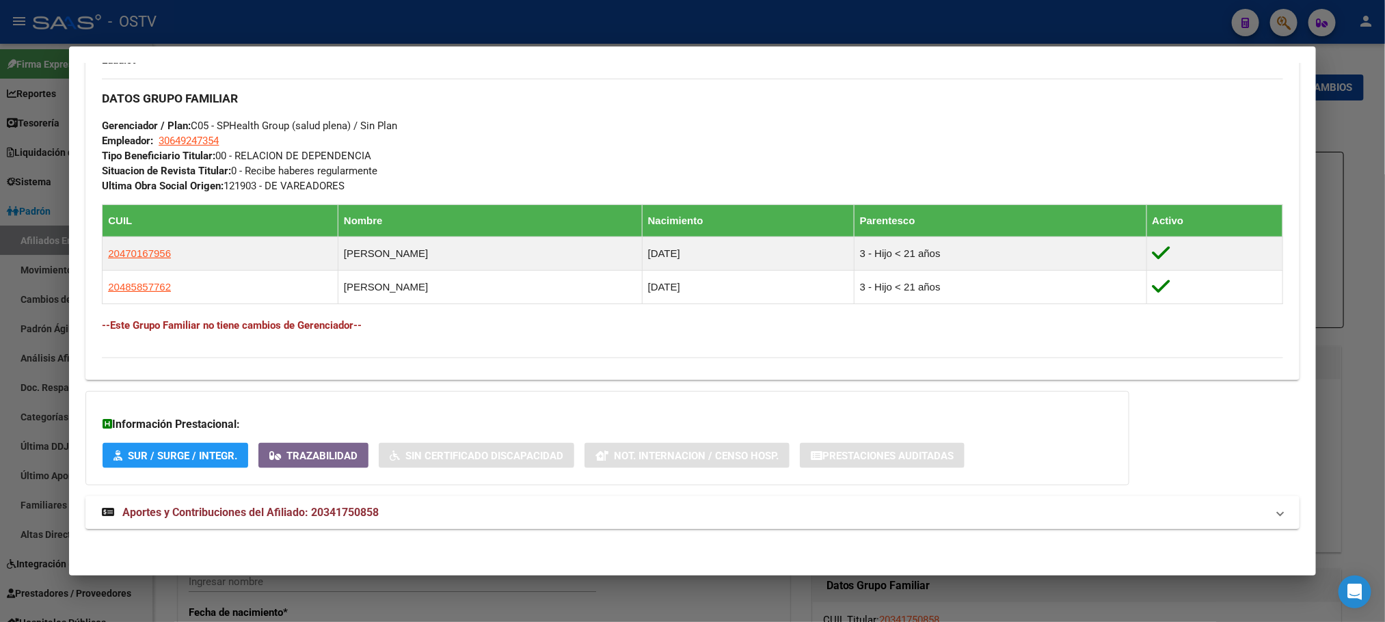
click at [333, 511] on span "Aportes y Contribuciones del Afiliado: 20341750858" at bounding box center [250, 512] width 256 height 13
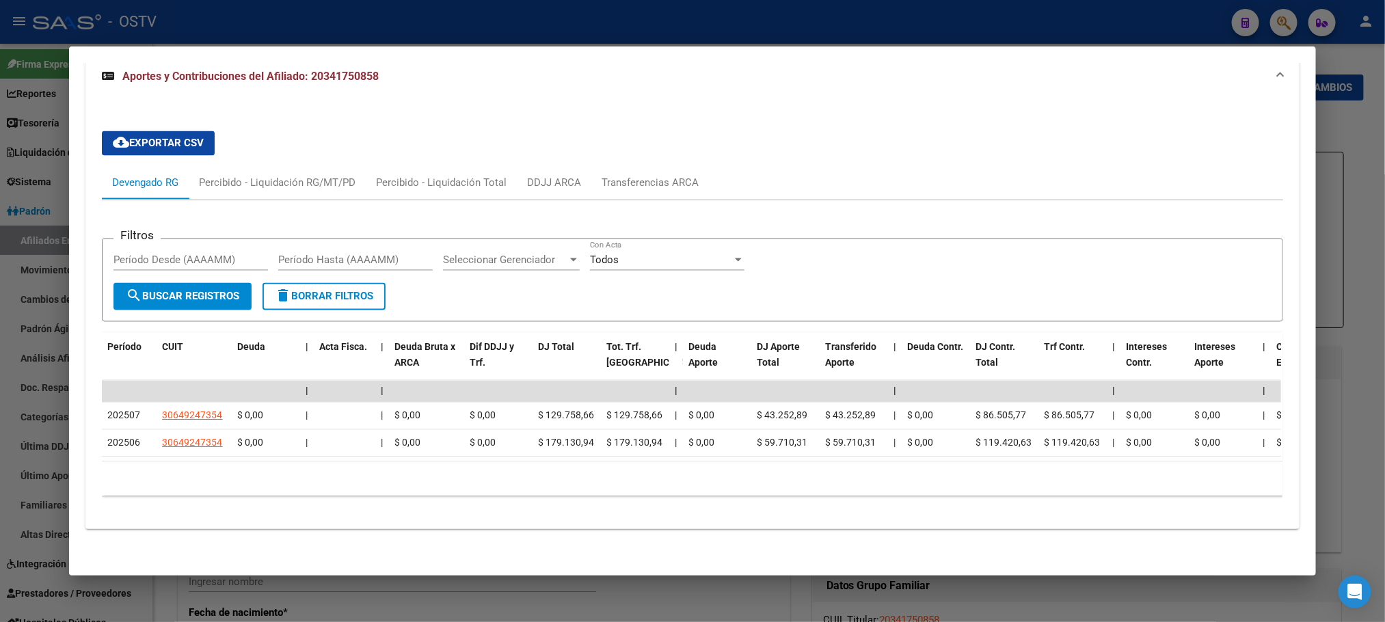
scroll to position [1381, 0]
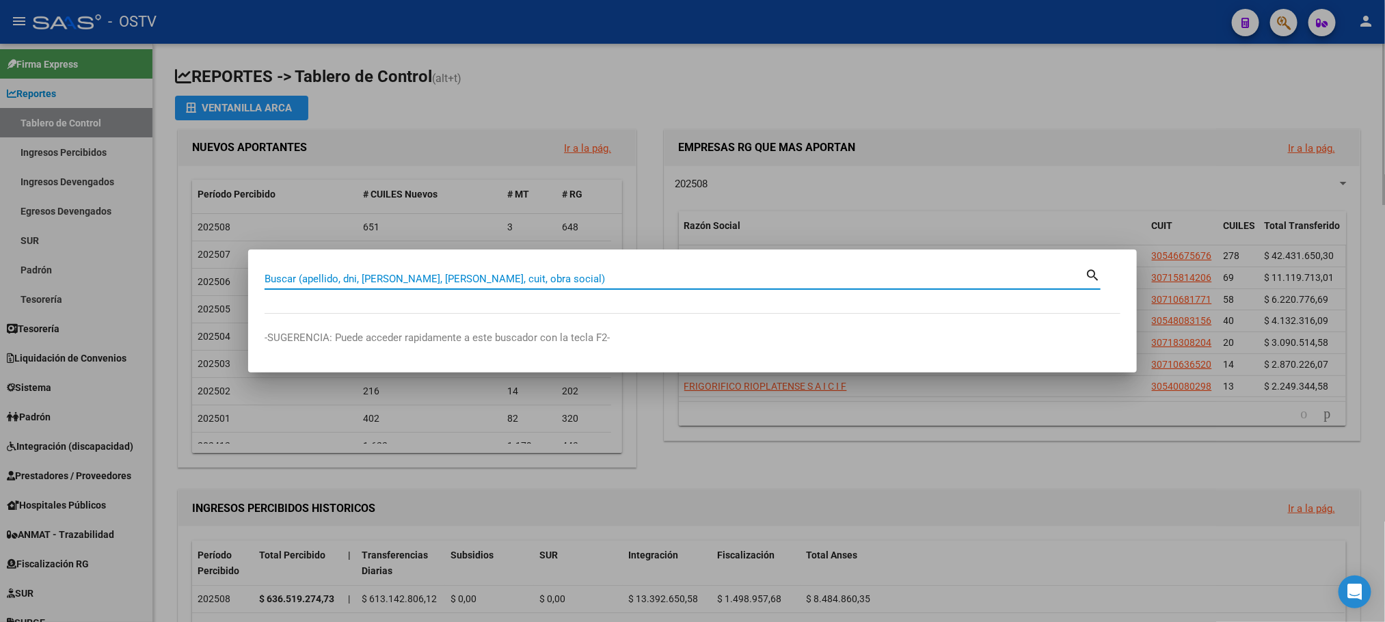
paste input "49.438.529"
type input "49438529"
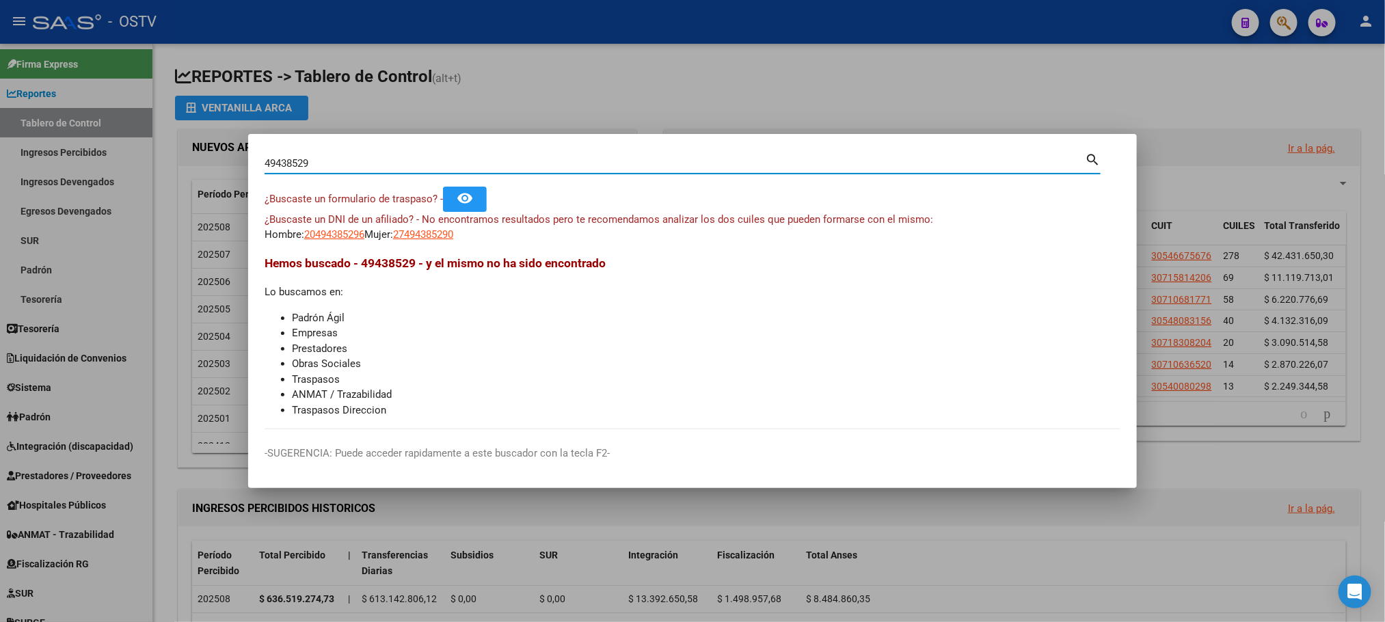
click at [361, 169] on input "49438529" at bounding box center [675, 163] width 821 height 12
drag, startPoint x: 319, startPoint y: 163, endPoint x: 248, endPoint y: 169, distance: 70.7
click at [248, 169] on mat-dialog-content "49438529 Buscar (apellido, dni, cuil, nro traspaso, cuit, obra social) search ¿…" at bounding box center [692, 289] width 889 height 279
click at [178, 366] on div at bounding box center [692, 311] width 1385 height 622
